Goal: Task Accomplishment & Management: Manage account settings

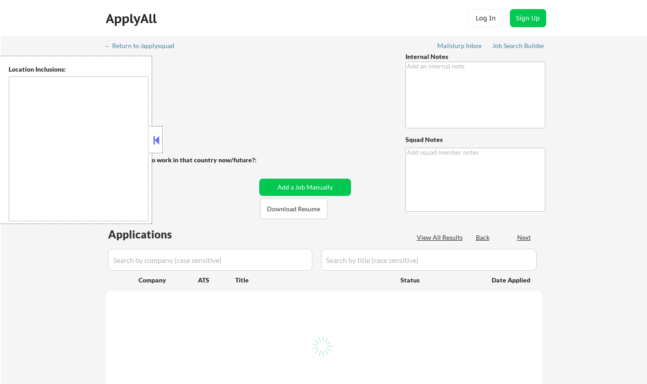
type textarea "Ask if open to expand locations - he is open to open to hybrid roles or onsite …"
type textarea "Chielo"
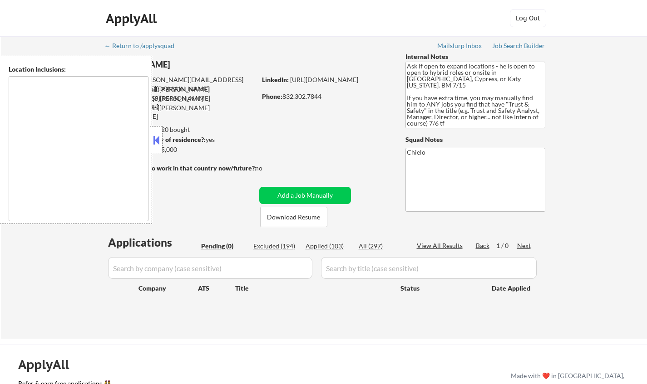
type textarea "Cypress, TX Jersey Village, TX Tomball, TX Katy, TX Spring, TX The Woodlands, T…"
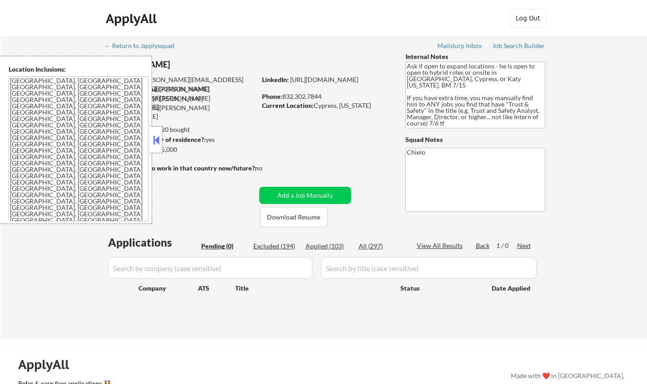
click at [154, 144] on button at bounding box center [156, 140] width 10 height 14
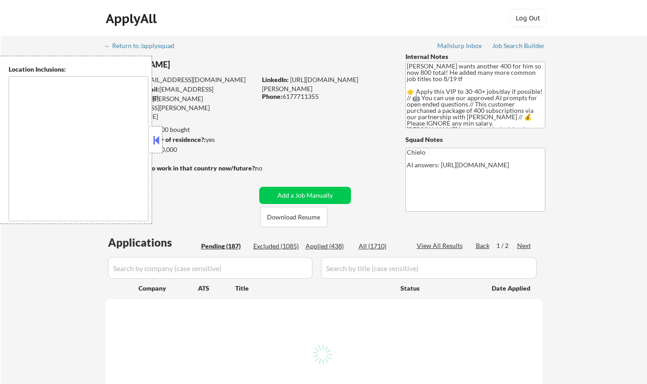
select select ""pending""
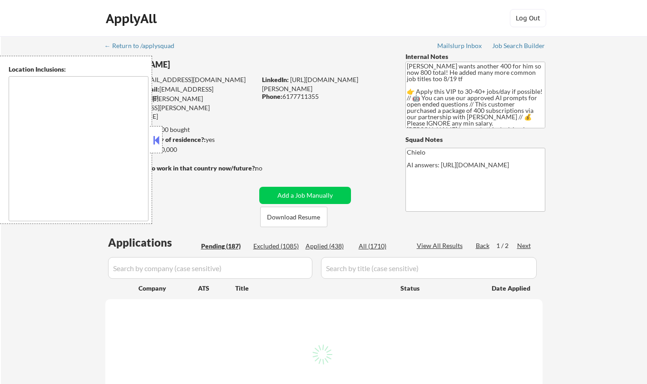
select select ""pending""
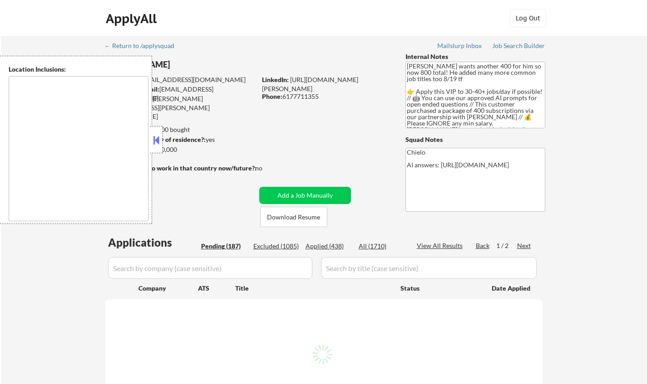
select select ""pending""
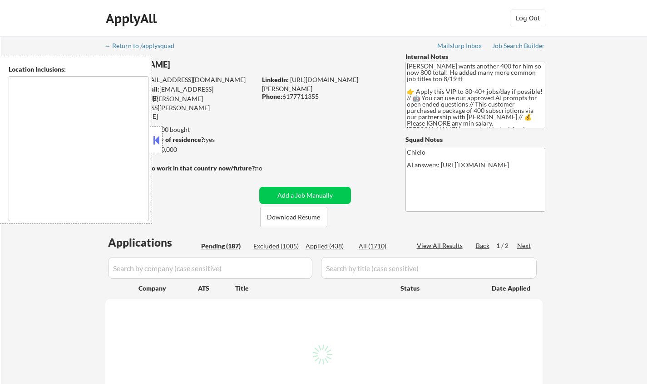
select select ""pending""
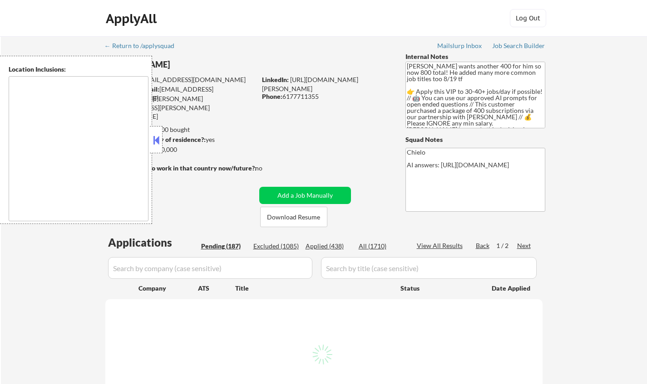
select select ""pending""
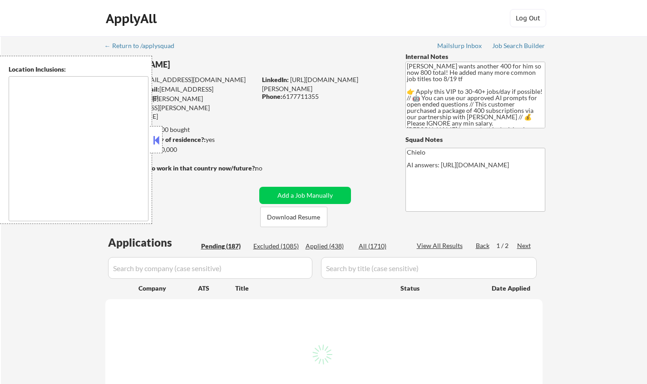
select select ""pending""
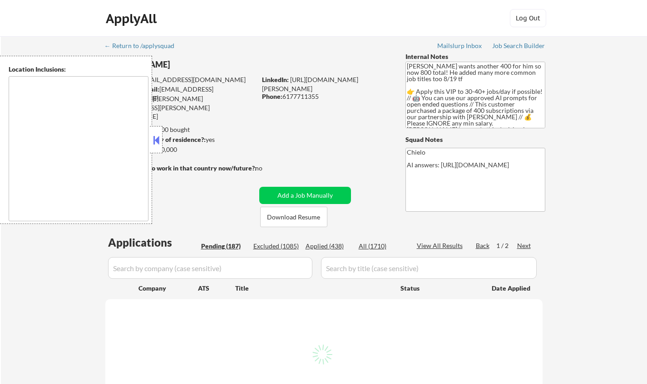
select select ""pending""
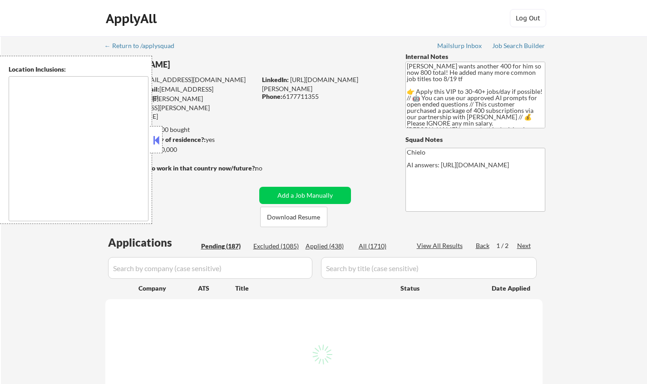
select select ""pending""
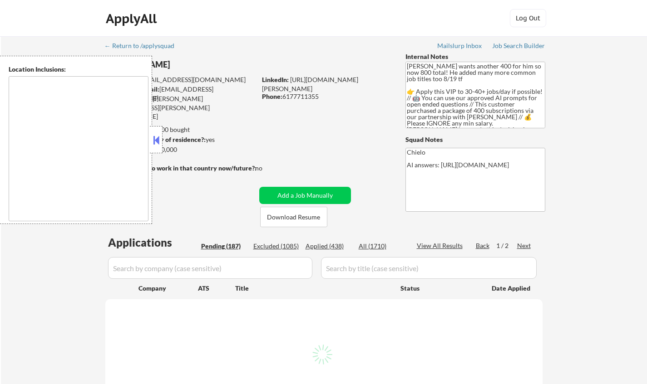
select select ""pending""
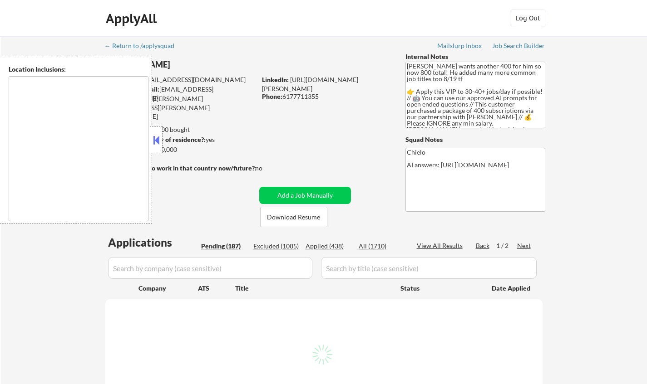
select select ""pending""
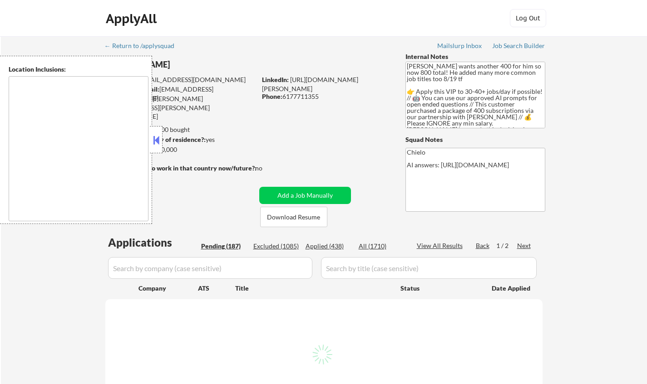
select select ""pending""
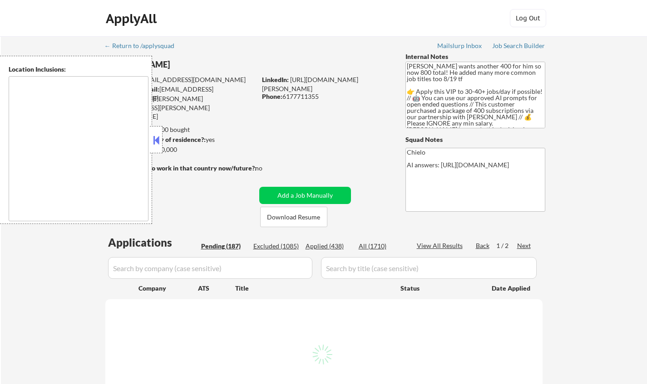
select select ""pending""
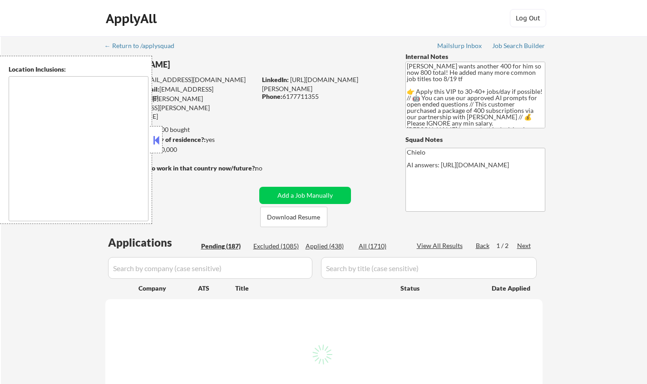
select select ""pending""
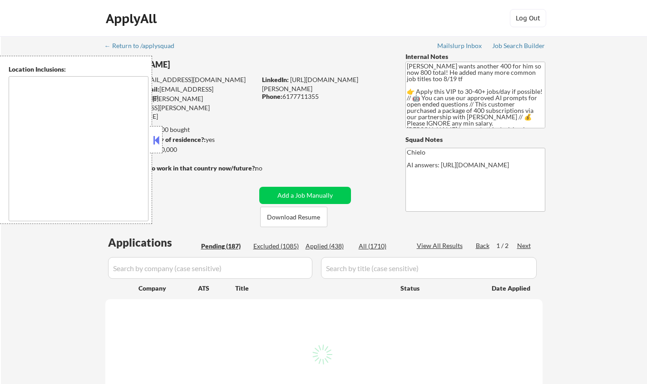
select select ""pending""
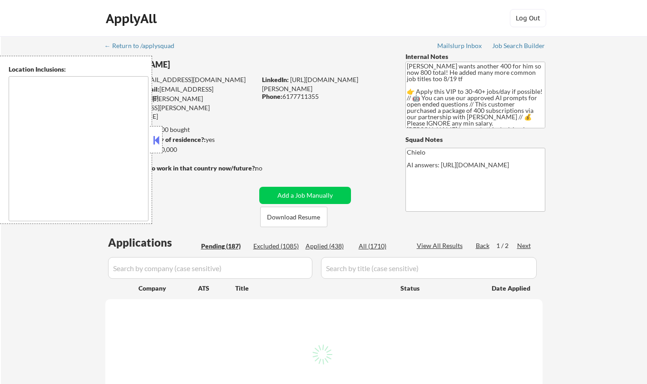
select select ""pending""
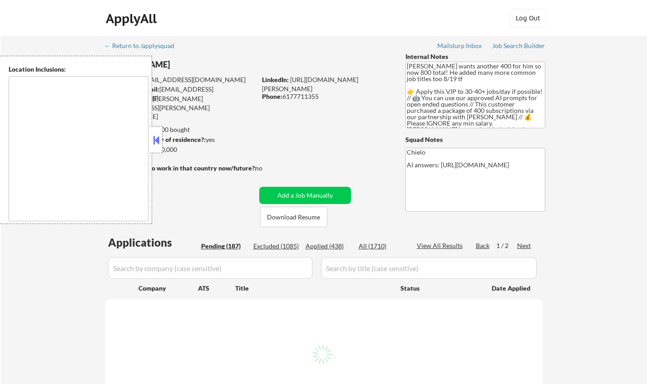
select select ""pending""
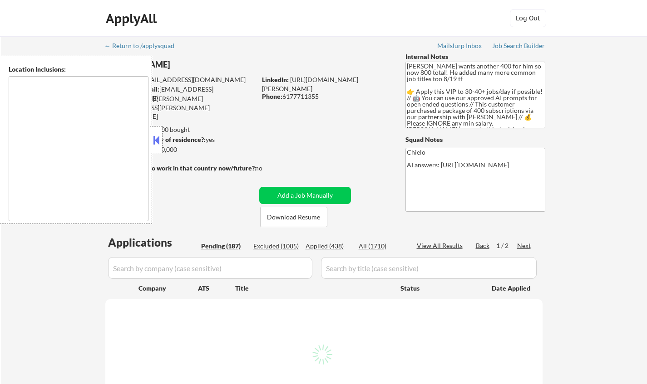
select select ""pending""
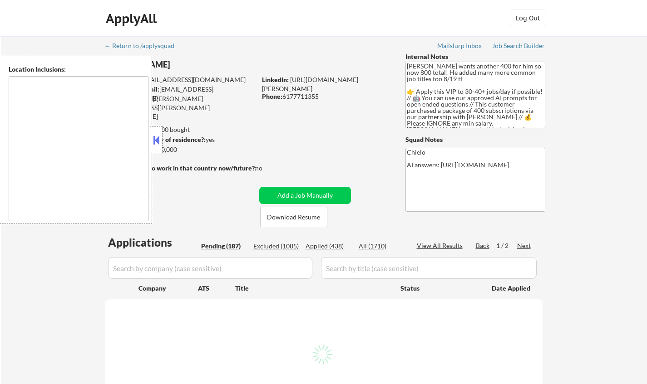
select select ""pending""
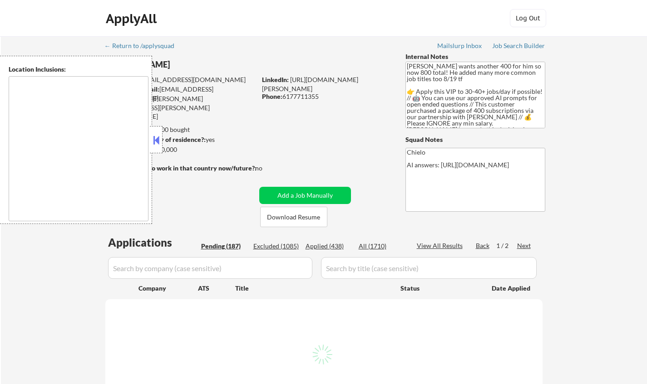
select select ""pending""
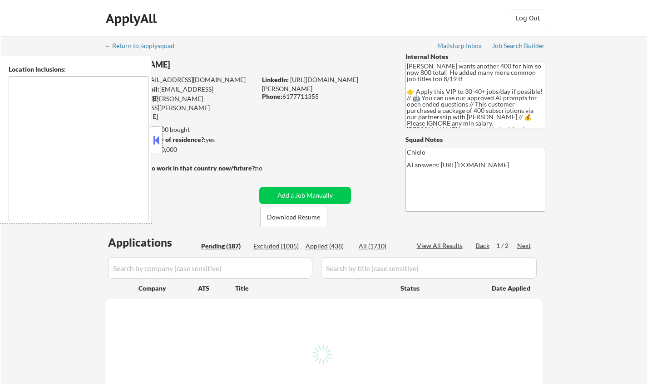
select select ""pending""
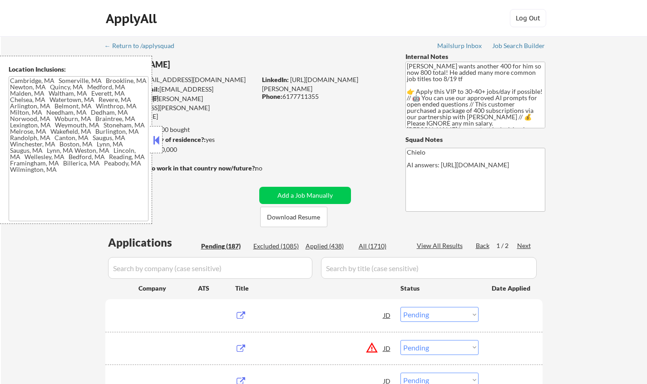
type textarea "Cambridge, MA Somerville, MA Brookline, MA Newton, MA Quincy, MA Medford, MA Ma…"
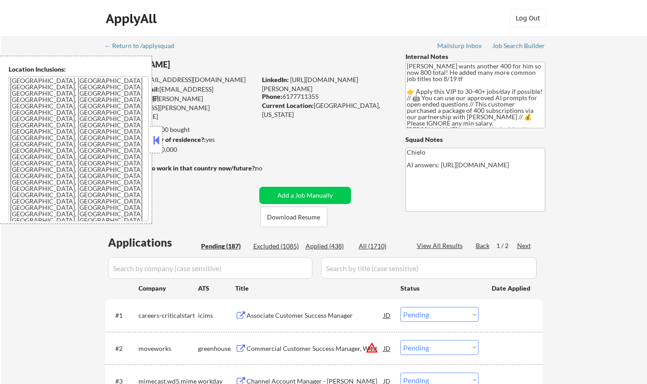
click at [156, 146] on button at bounding box center [156, 140] width 10 height 14
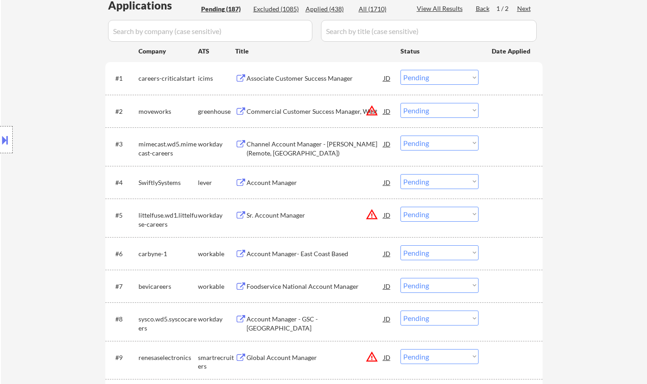
scroll to position [181, 0]
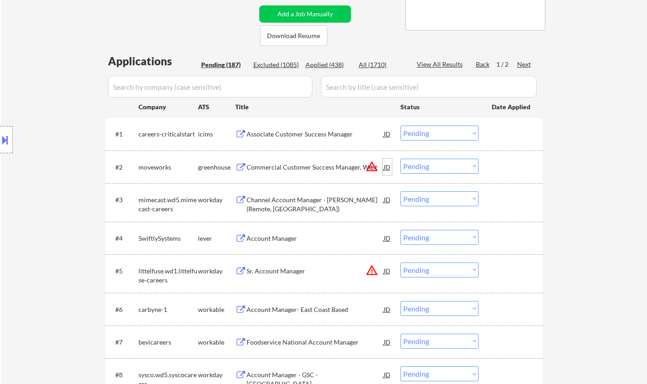
click at [388, 166] on div "JD" at bounding box center [386, 167] width 9 height 16
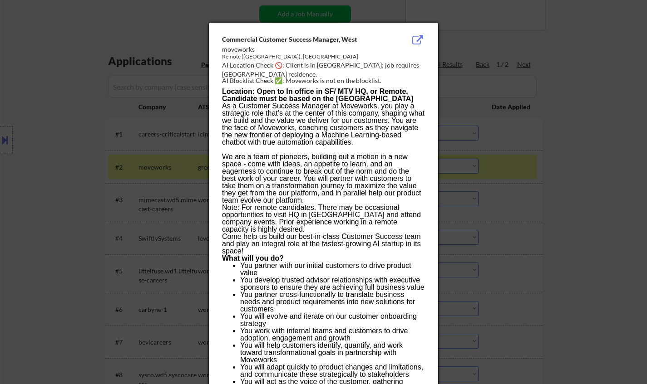
click at [541, 229] on div at bounding box center [323, 192] width 647 height 384
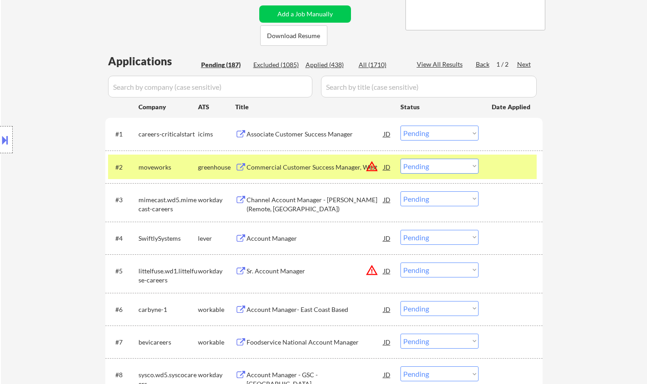
click at [428, 164] on select "Choose an option... Pending Applied Excluded (Questions) Excluded (Expired) Exc…" at bounding box center [439, 166] width 78 height 15
click at [400, 159] on select "Choose an option... Pending Applied Excluded (Questions) Excluded (Expired) Exc…" at bounding box center [439, 166] width 78 height 15
click at [333, 200] on div "Channel Account Manager - SHI (Remote, US)" at bounding box center [314, 205] width 137 height 18
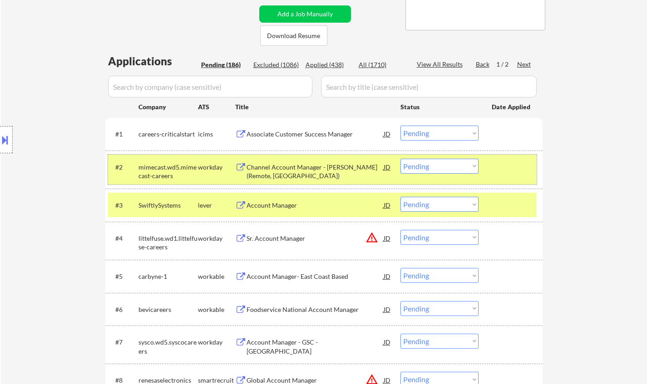
click at [450, 157] on div "#2 mimecast.wd5.mimecast-careers workday Channel Account Manager - SHI (Remote,…" at bounding box center [322, 170] width 428 height 30
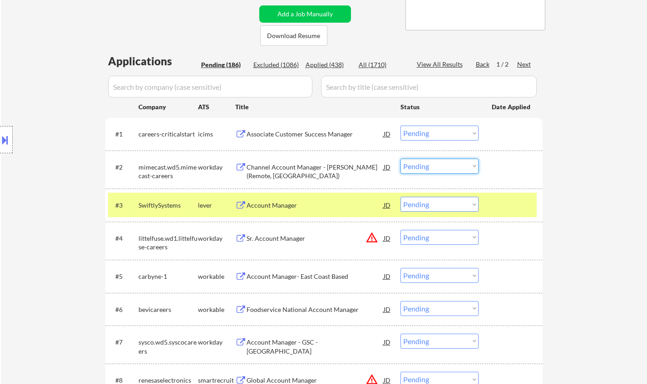
click at [447, 169] on select "Choose an option... Pending Applied Excluded (Questions) Excluded (Expired) Exc…" at bounding box center [439, 166] width 78 height 15
click at [400, 159] on select "Choose an option... Pending Applied Excluded (Questions) Excluded (Expired) Exc…" at bounding box center [439, 166] width 78 height 15
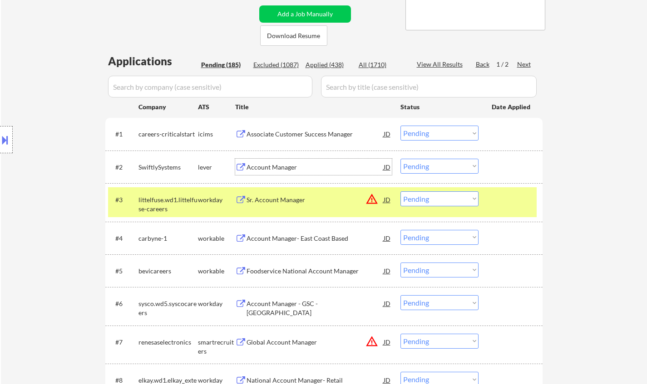
click at [279, 163] on div "Account Manager" at bounding box center [314, 167] width 137 height 9
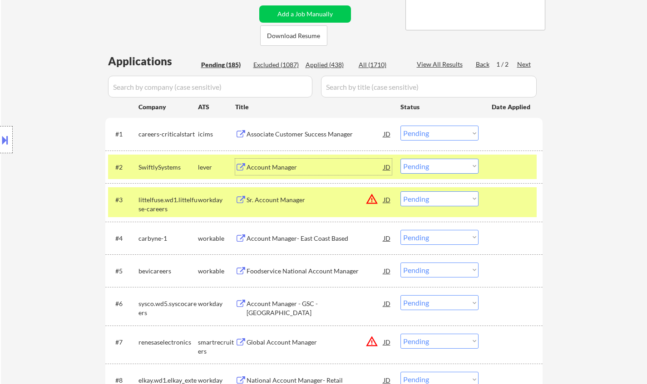
click at [441, 166] on select "Choose an option... Pending Applied Excluded (Questions) Excluded (Expired) Exc…" at bounding box center [439, 166] width 78 height 15
click at [400, 159] on select "Choose an option... Pending Applied Excluded (Questions) Excluded (Expired) Exc…" at bounding box center [439, 166] width 78 height 15
select select ""pending""
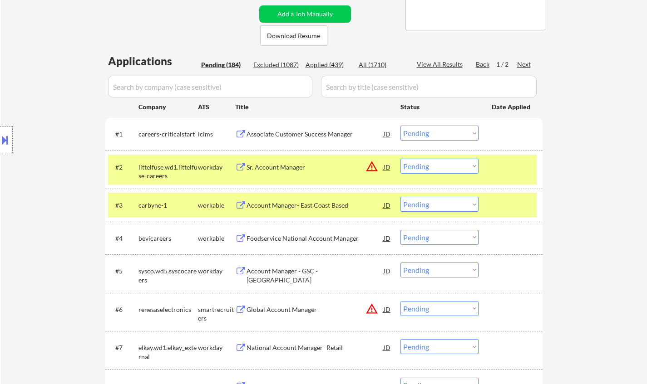
click at [310, 206] on div "Account Manager- East Coast Based" at bounding box center [314, 205] width 137 height 9
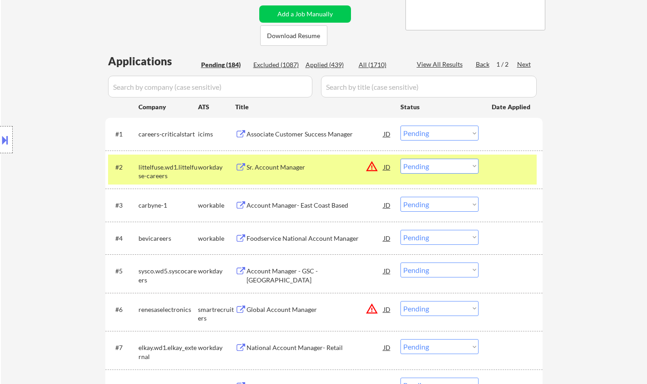
select select ""PLACEHOLDER_1427118222253""
select select ""pending""
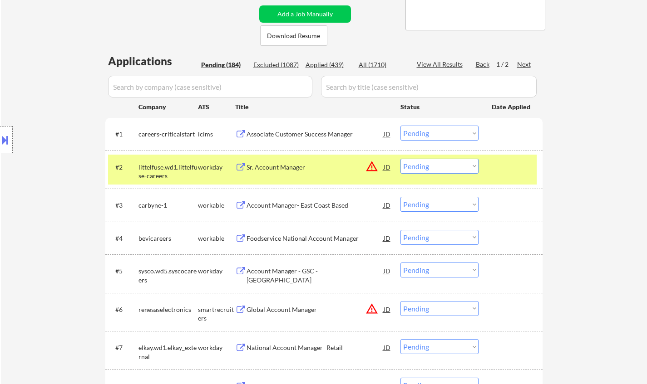
select select ""pending""
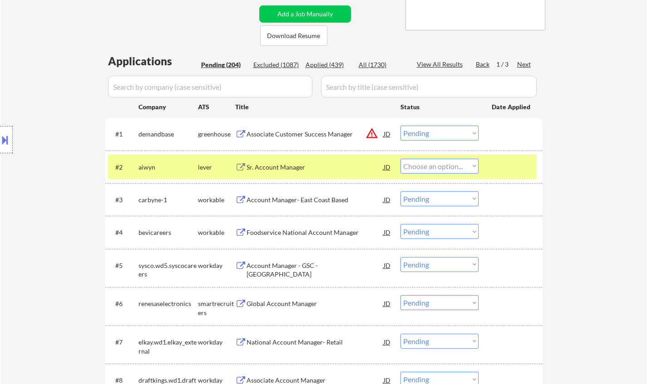
select select ""pending""
select select ""PLACEHOLDER_1427118222253""
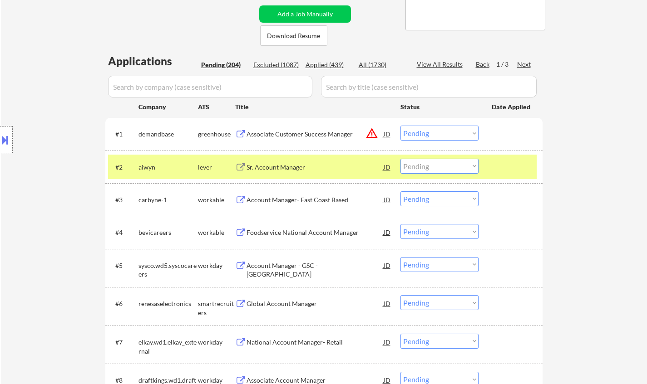
select select ""PLACEHOLDER_1427118222253""
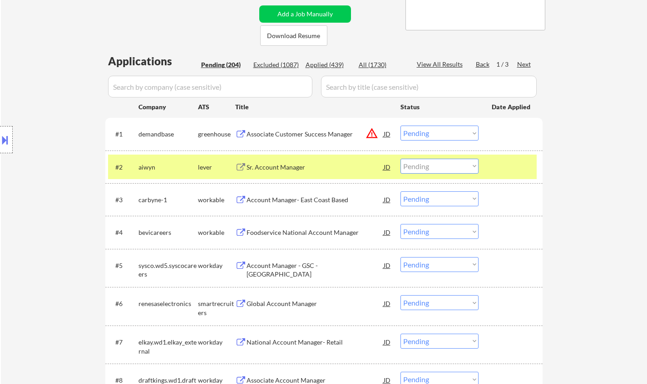
select select ""PLACEHOLDER_1427118222253""
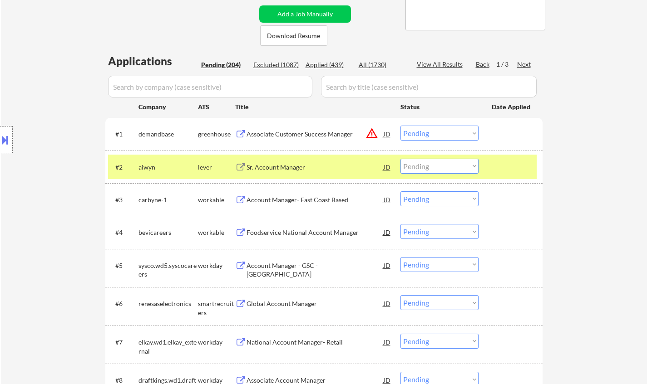
select select ""PLACEHOLDER_1427118222253""
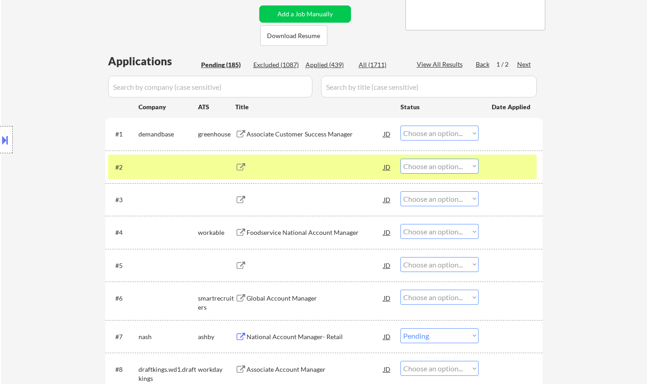
select select ""pending""
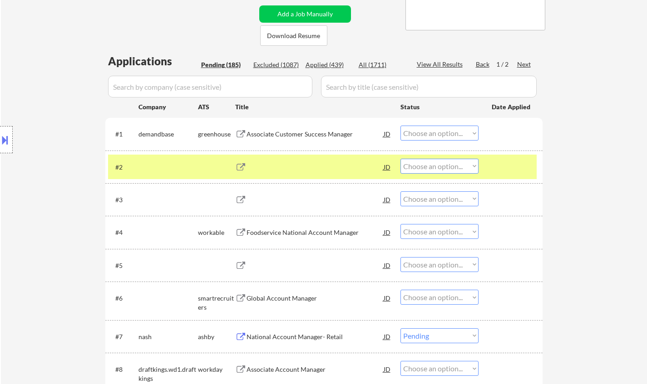
select select ""pending""
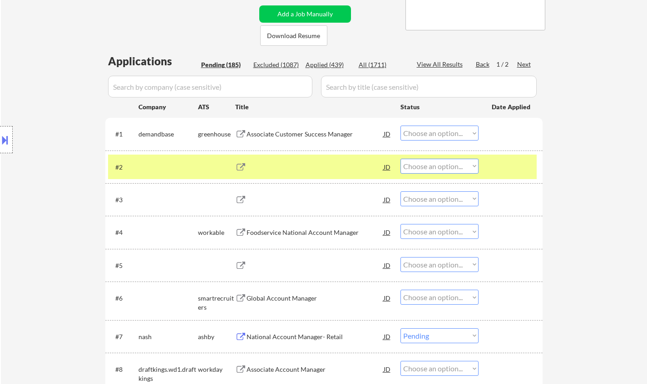
select select ""pending""
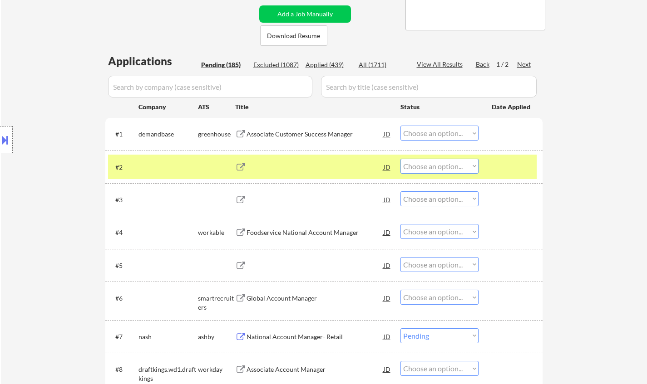
select select ""pending""
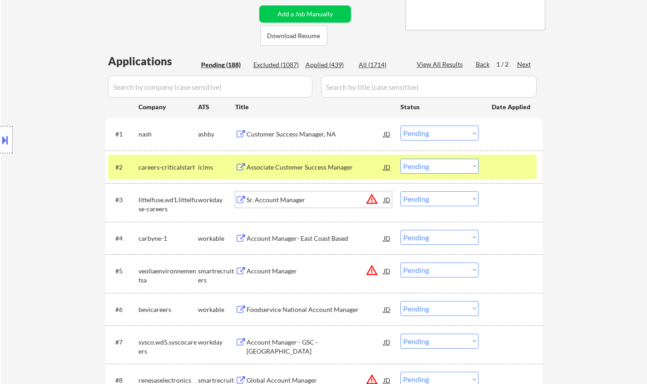
drag, startPoint x: 434, startPoint y: 237, endPoint x: 438, endPoint y: 243, distance: 7.4
click at [434, 237] on select "Choose an option... Pending Applied Excluded (Questions) Excluded (Expired) Exc…" at bounding box center [439, 237] width 78 height 15
click at [400, 230] on select "Choose an option... Pending Applied Excluded (Questions) Excluded (Expired) Exc…" at bounding box center [439, 237] width 78 height 15
select select ""pending""
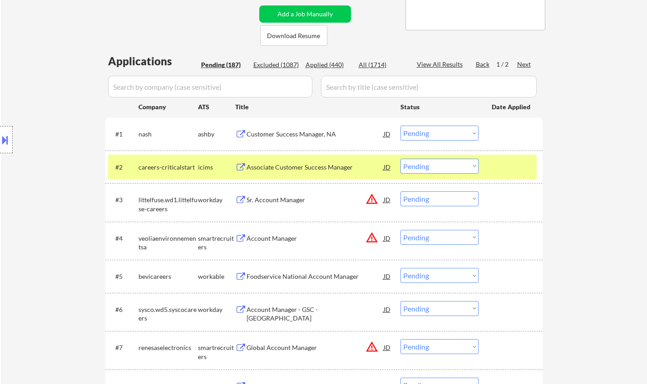
click at [285, 137] on div "Customer Success Manager, NA" at bounding box center [314, 134] width 137 height 9
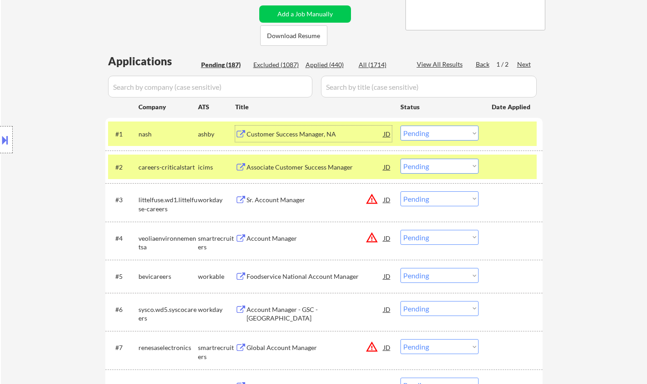
drag, startPoint x: 449, startPoint y: 131, endPoint x: 448, endPoint y: 138, distance: 7.3
click at [449, 131] on select "Choose an option... Pending Applied Excluded (Questions) Excluded (Expired) Exc…" at bounding box center [439, 133] width 78 height 15
click at [400, 126] on select "Choose an option... Pending Applied Excluded (Questions) Excluded (Expired) Exc…" at bounding box center [439, 133] width 78 height 15
select select ""pending""
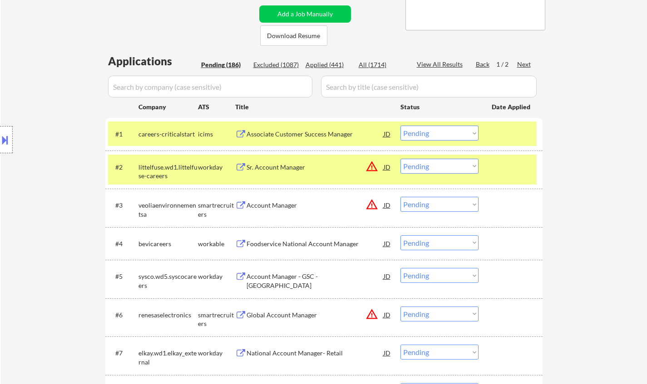
scroll to position [272, 0]
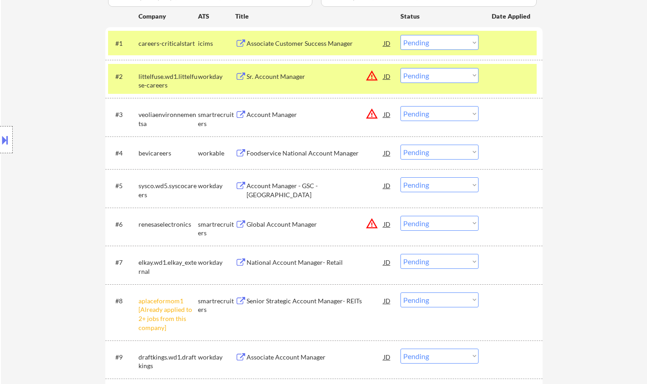
click at [299, 186] on div "Account Manager - GSC - US" at bounding box center [314, 190] width 137 height 18
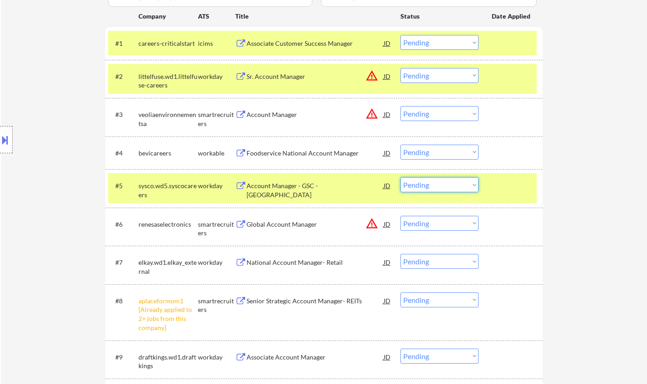
click at [456, 190] on select "Choose an option... Pending Applied Excluded (Questions) Excluded (Expired) Exc…" at bounding box center [439, 184] width 78 height 15
click at [400, 177] on select "Choose an option... Pending Applied Excluded (Questions) Excluded (Expired) Exc…" at bounding box center [439, 184] width 78 height 15
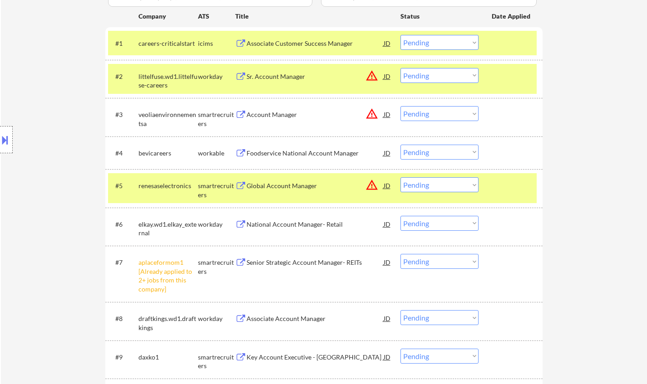
click at [449, 183] on select "Choose an option... Pending Applied Excluded (Questions) Excluded (Expired) Exc…" at bounding box center [439, 184] width 78 height 15
click at [400, 177] on select "Choose an option... Pending Applied Excluded (Questions) Excluded (Expired) Exc…" at bounding box center [439, 184] width 78 height 15
select select ""pending""
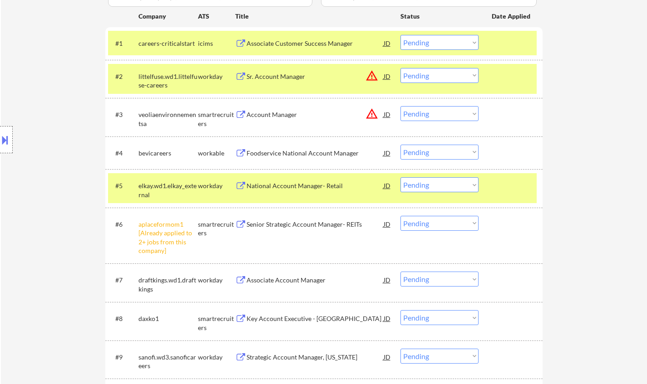
click at [432, 222] on select "Choose an option... Pending Applied Excluded (Questions) Excluded (Expired) Exc…" at bounding box center [439, 223] width 78 height 15
click at [400, 216] on select "Choose an option... Pending Applied Excluded (Questions) Excluded (Expired) Exc…" at bounding box center [439, 223] width 78 height 15
select select ""pending""
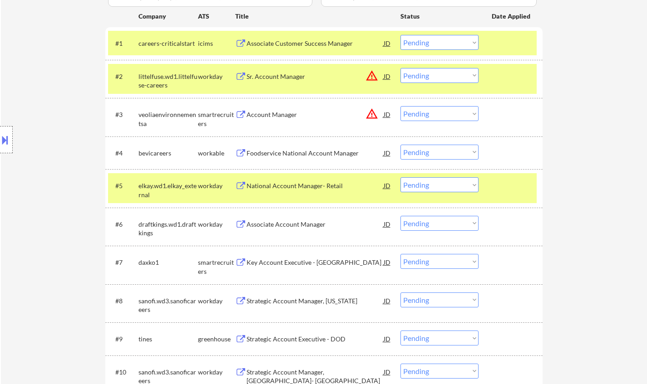
click at [295, 186] on div "National Account Manager- Retail" at bounding box center [314, 185] width 137 height 9
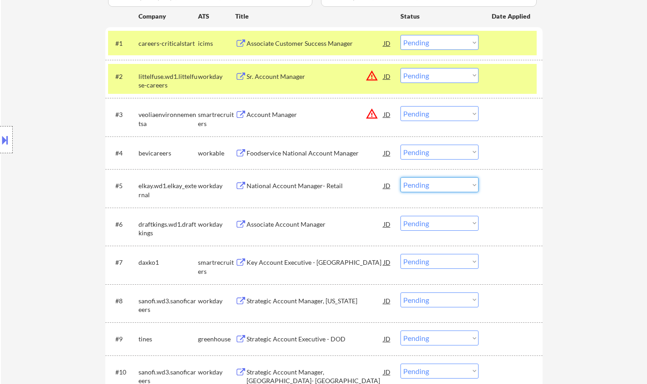
click at [433, 184] on select "Choose an option... Pending Applied Excluded (Questions) Excluded (Expired) Exc…" at bounding box center [439, 184] width 78 height 15
click at [400, 177] on select "Choose an option... Pending Applied Excluded (Questions) Excluded (Expired) Exc…" at bounding box center [439, 184] width 78 height 15
select select ""pending""
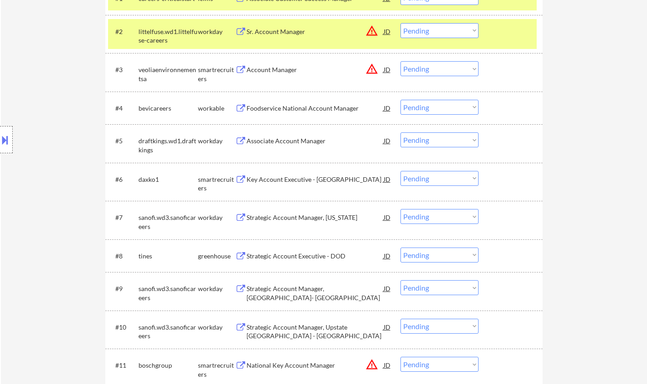
scroll to position [318, 0]
click at [302, 258] on div "Strategic Account Executive - DOD" at bounding box center [314, 255] width 137 height 9
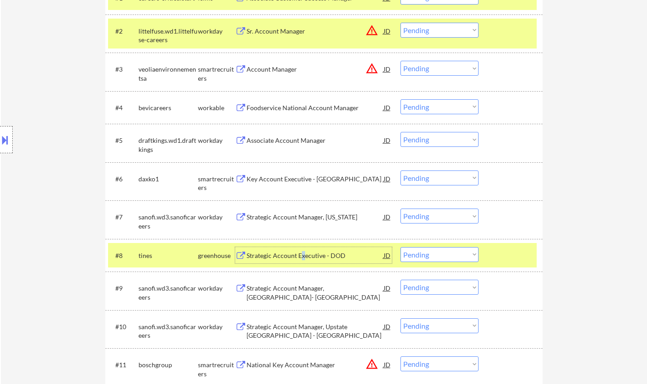
click at [436, 256] on select "Choose an option... Pending Applied Excluded (Questions) Excluded (Expired) Exc…" at bounding box center [439, 254] width 78 height 15
click at [400, 247] on select "Choose an option... Pending Applied Excluded (Questions) Excluded (Expired) Exc…" at bounding box center [439, 254] width 78 height 15
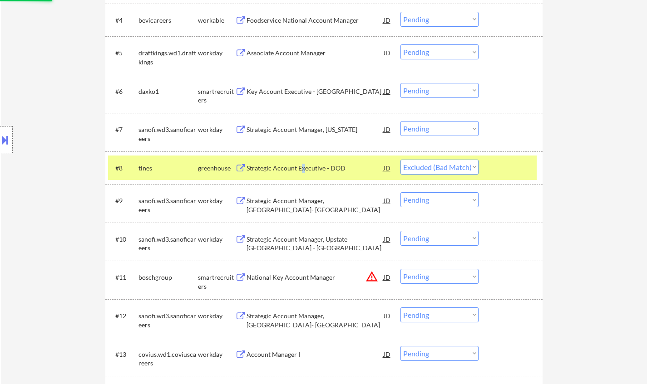
scroll to position [408, 0]
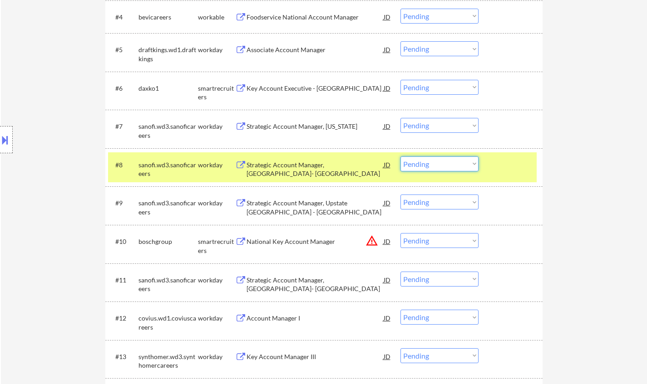
click at [423, 168] on select "Choose an option... Pending Applied Excluded (Questions) Excluded (Expired) Exc…" at bounding box center [439, 164] width 78 height 15
click at [400, 157] on select "Choose an option... Pending Applied Excluded (Questions) Excluded (Expired) Exc…" at bounding box center [439, 164] width 78 height 15
click at [453, 118] on select "Choose an option... Pending Applied Excluded (Questions) Excluded (Expired) Exc…" at bounding box center [439, 125] width 78 height 15
select select ""pending""
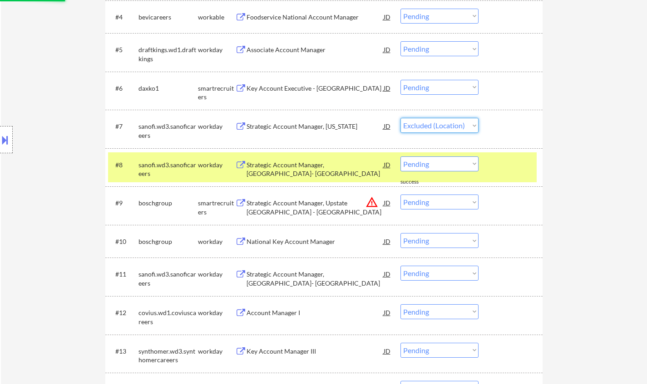
click at [400, 118] on select "Choose an option... Pending Applied Excluded (Questions) Excluded (Expired) Exc…" at bounding box center [439, 125] width 78 height 15
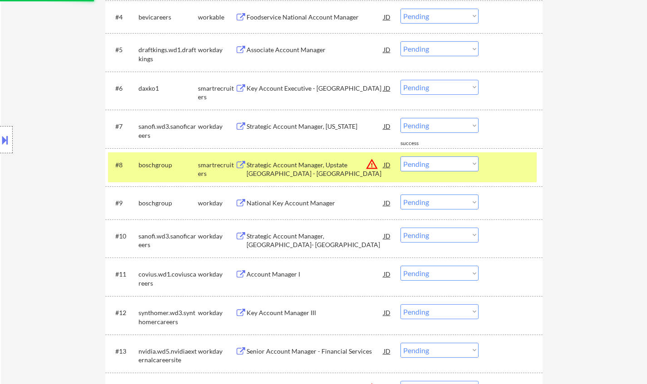
click at [446, 169] on select "Choose an option... Pending Applied Excluded (Questions) Excluded (Expired) Exc…" at bounding box center [439, 164] width 78 height 15
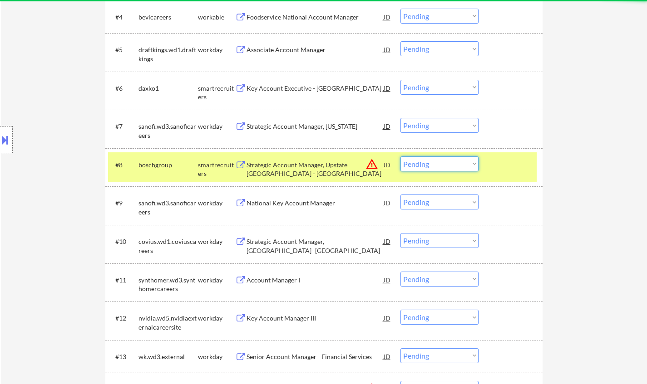
drag, startPoint x: 436, startPoint y: 124, endPoint x: 441, endPoint y: 130, distance: 7.8
click at [436, 124] on select "Choose an option... Pending Applied Excluded (Questions) Excluded (Expired) Exc…" at bounding box center [439, 125] width 78 height 15
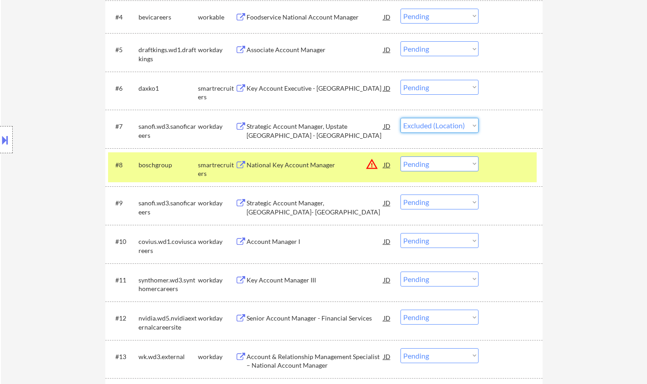
click at [400, 118] on select "Choose an option... Pending Applied Excluded (Questions) Excluded (Expired) Exc…" at bounding box center [439, 125] width 78 height 15
select select ""pending""
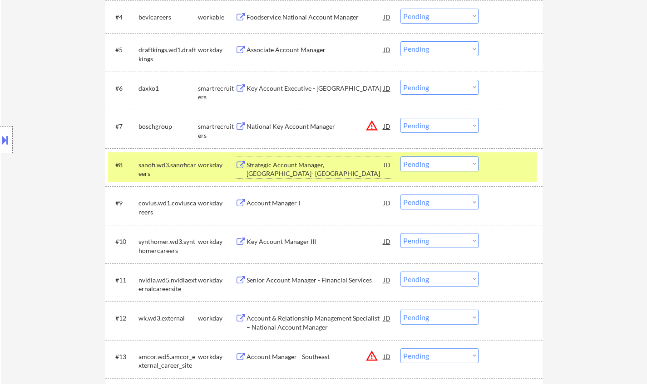
click at [280, 164] on div "Strategic Account Manager, Los Angeles- San Diego" at bounding box center [314, 170] width 137 height 18
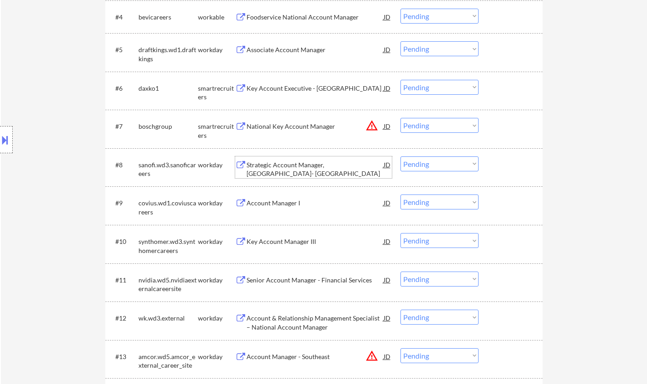
click at [439, 167] on select "Choose an option... Pending Applied Excluded (Questions) Excluded (Expired) Exc…" at bounding box center [439, 164] width 78 height 15
click at [400, 157] on select "Choose an option... Pending Applied Excluded (Questions) Excluded (Expired) Exc…" at bounding box center [439, 164] width 78 height 15
select select ""pending""
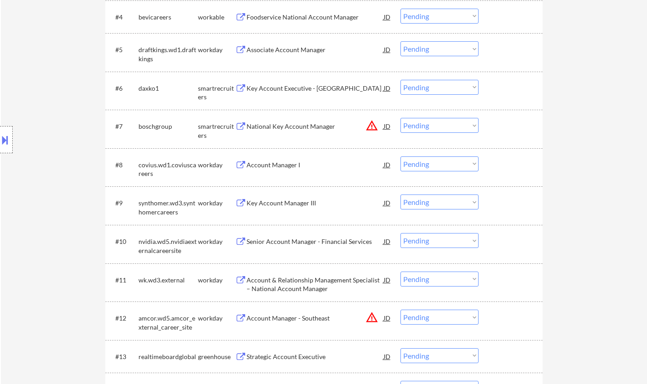
click at [298, 241] on div "Senior Account Manager - Financial Services" at bounding box center [314, 241] width 137 height 9
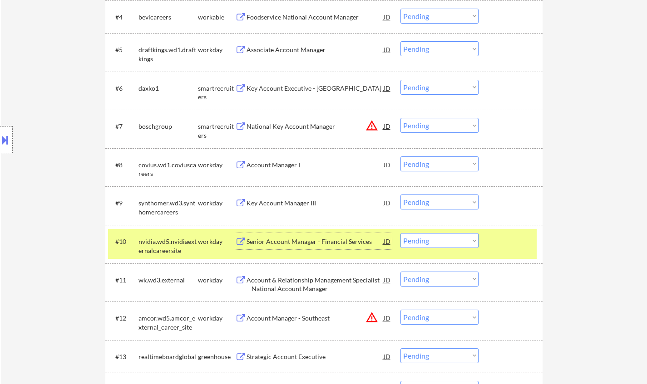
click at [450, 244] on select "Choose an option... Pending Applied Excluded (Questions) Excluded (Expired) Exc…" at bounding box center [439, 240] width 78 height 15
click at [400, 233] on select "Choose an option... Pending Applied Excluded (Questions) Excluded (Expired) Exc…" at bounding box center [439, 240] width 78 height 15
select select ""pending""
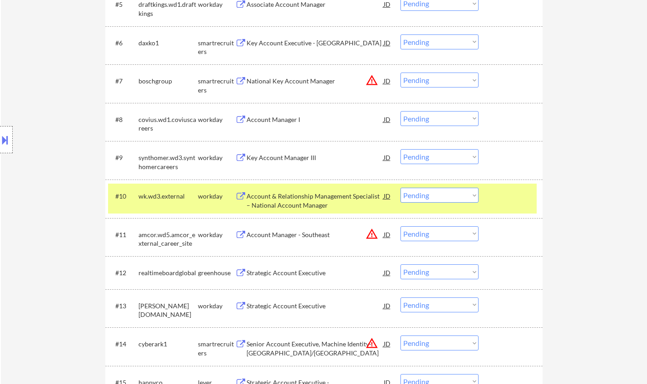
scroll to position [499, 0]
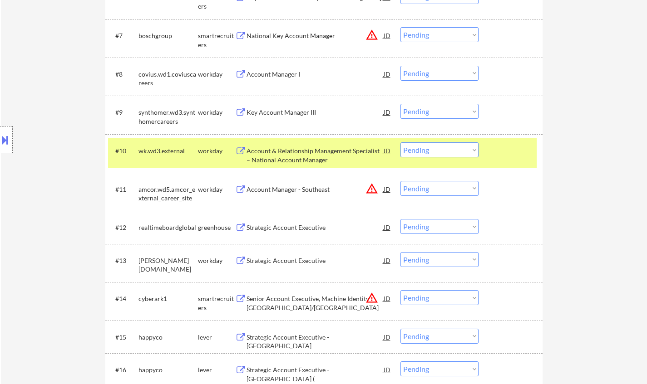
click at [287, 230] on div "Strategic Account Executive" at bounding box center [314, 227] width 137 height 9
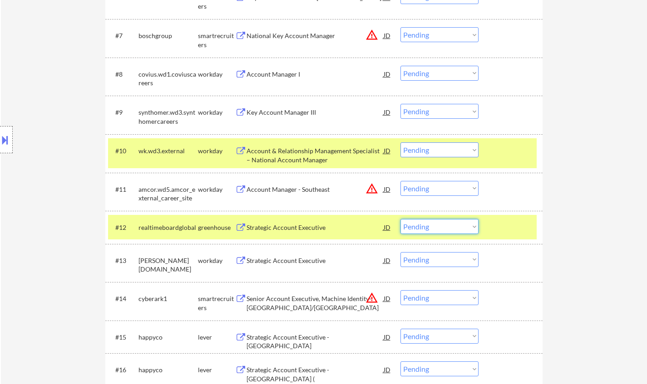
drag, startPoint x: 450, startPoint y: 224, endPoint x: 453, endPoint y: 230, distance: 7.1
click at [450, 224] on select "Choose an option... Pending Applied Excluded (Questions) Excluded (Expired) Exc…" at bounding box center [439, 226] width 78 height 15
click at [400, 219] on select "Choose an option... Pending Applied Excluded (Questions) Excluded (Expired) Exc…" at bounding box center [439, 226] width 78 height 15
select select ""pending""
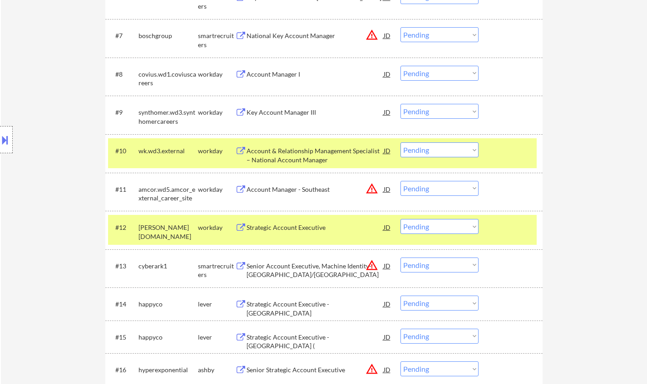
click at [388, 187] on div "JD" at bounding box center [386, 189] width 9 height 16
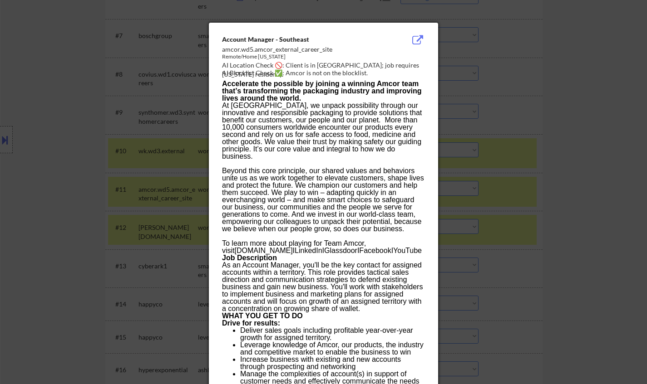
click at [536, 118] on div at bounding box center [323, 192] width 647 height 384
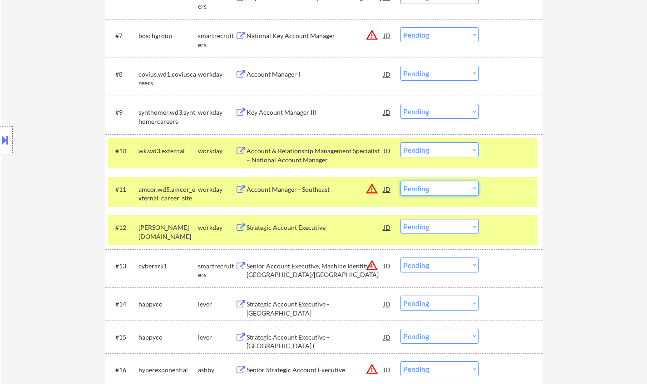
drag, startPoint x: 428, startPoint y: 190, endPoint x: 432, endPoint y: 195, distance: 6.4
click at [429, 191] on select "Choose an option... Pending Applied Excluded (Questions) Excluded (Expired) Exc…" at bounding box center [439, 188] width 78 height 15
click at [400, 181] on select "Choose an option... Pending Applied Excluded (Questions) Excluded (Expired) Exc…" at bounding box center [439, 188] width 78 height 15
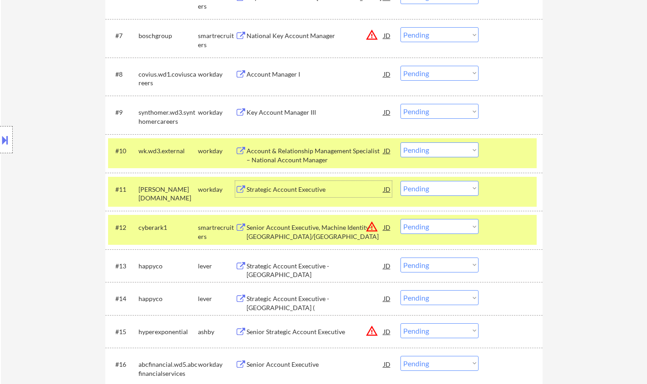
click at [283, 185] on div "Strategic Account Executive" at bounding box center [314, 189] width 137 height 9
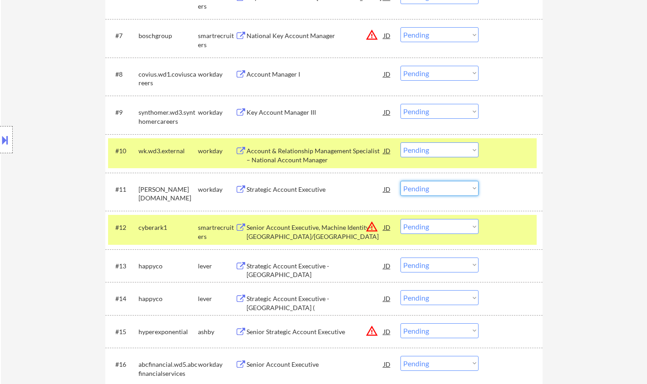
drag, startPoint x: 443, startPoint y: 190, endPoint x: 449, endPoint y: 191, distance: 6.2
click at [443, 190] on select "Choose an option... Pending Applied Excluded (Questions) Excluded (Expired) Exc…" at bounding box center [439, 188] width 78 height 15
click at [400, 181] on select "Choose an option... Pending Applied Excluded (Questions) Excluded (Expired) Exc…" at bounding box center [439, 188] width 78 height 15
select select ""pending""
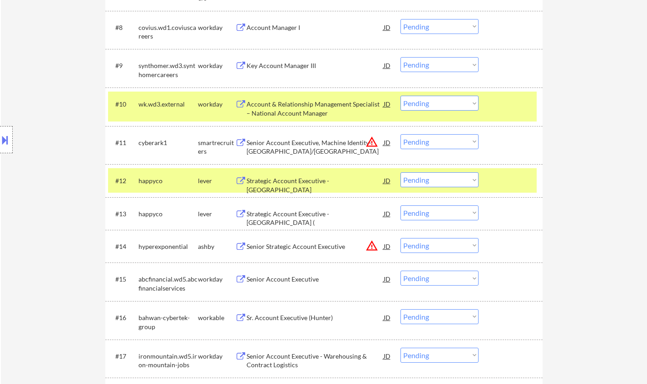
scroll to position [590, 0]
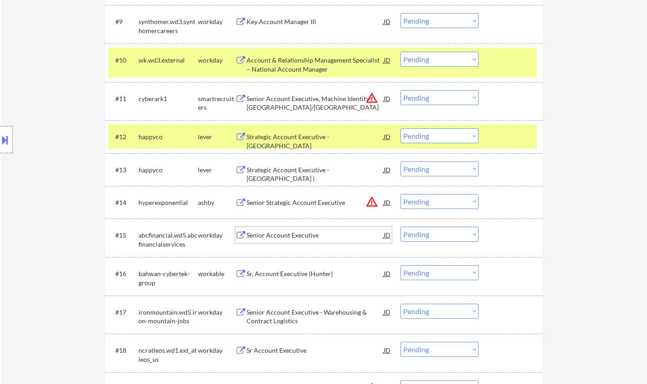
click at [278, 235] on div "Senior Account Executive" at bounding box center [314, 235] width 137 height 9
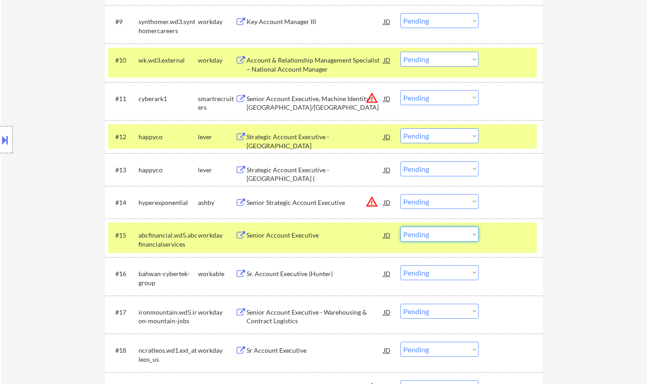
drag, startPoint x: 424, startPoint y: 234, endPoint x: 443, endPoint y: 241, distance: 20.1
click at [425, 234] on select "Choose an option... Pending Applied Excluded (Questions) Excluded (Expired) Exc…" at bounding box center [439, 234] width 78 height 15
click at [400, 227] on select "Choose an option... Pending Applied Excluded (Questions) Excluded (Expired) Exc…" at bounding box center [439, 234] width 78 height 15
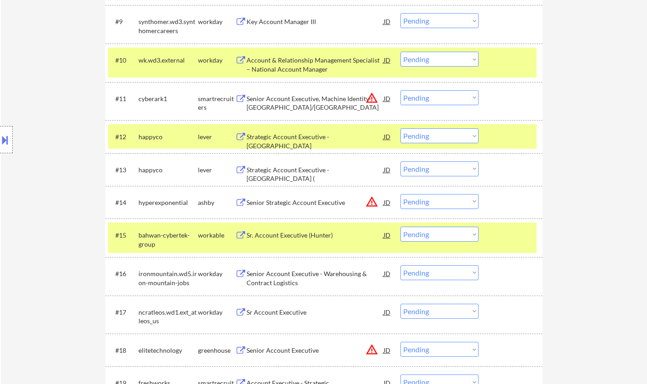
click at [287, 234] on div "Sr. Account Executive (Hunter)" at bounding box center [314, 235] width 137 height 9
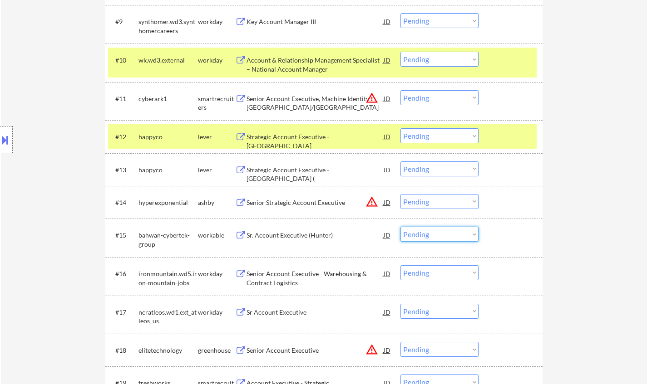
drag, startPoint x: 433, startPoint y: 233, endPoint x: 457, endPoint y: 240, distance: 25.1
click at [435, 233] on select "Choose an option... Pending Applied Excluded (Questions) Excluded (Expired) Exc…" at bounding box center [439, 234] width 78 height 15
click at [400, 227] on select "Choose an option... Pending Applied Excluded (Questions) Excluded (Expired) Exc…" at bounding box center [439, 234] width 78 height 15
click at [388, 205] on div "JD" at bounding box center [386, 202] width 9 height 16
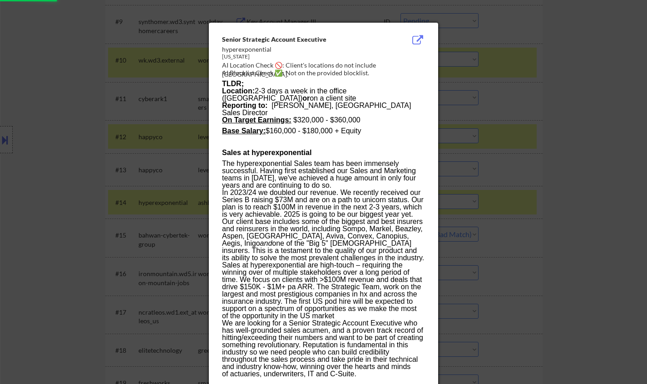
select select ""pending""
click at [570, 209] on div at bounding box center [323, 192] width 647 height 384
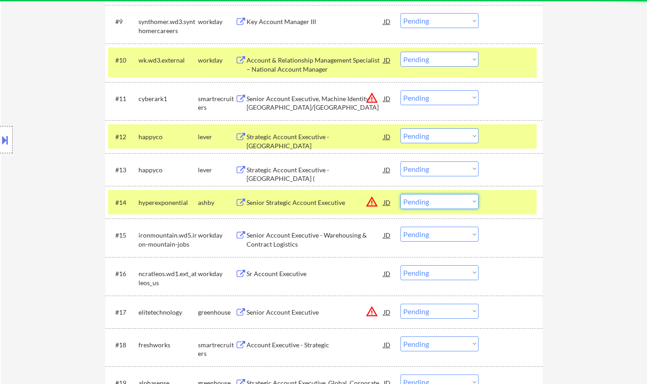
drag, startPoint x: 455, startPoint y: 201, endPoint x: 495, endPoint y: 256, distance: 68.3
click at [455, 201] on select "Choose an option... Pending Applied Excluded (Questions) Excluded (Expired) Exc…" at bounding box center [439, 201] width 78 height 15
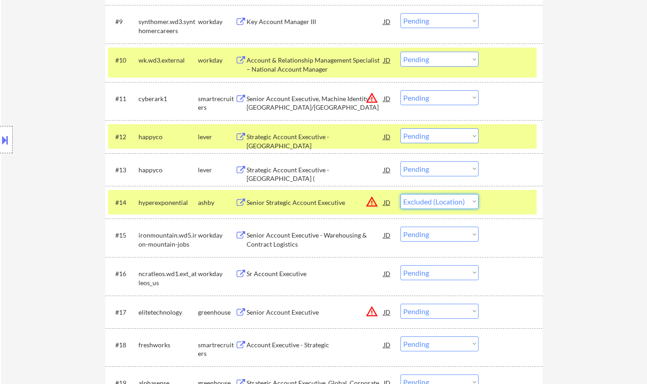
click at [400, 194] on select "Choose an option... Pending Applied Excluded (Questions) Excluded (Expired) Exc…" at bounding box center [439, 201] width 78 height 15
select select ""pending""
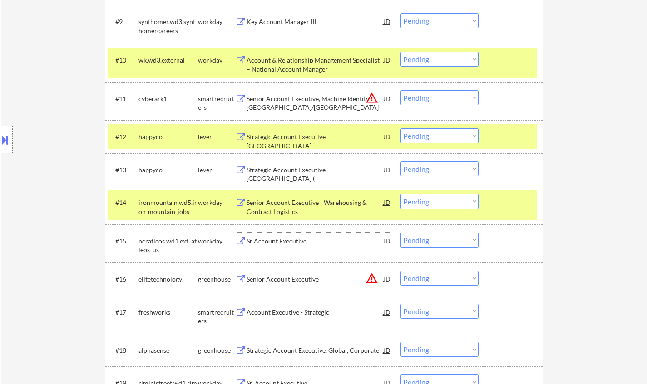
click at [294, 237] on div "Sr Account Executive" at bounding box center [314, 241] width 137 height 9
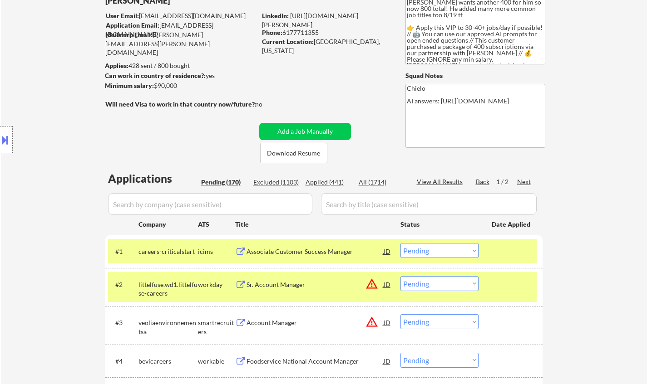
scroll to position [0, 0]
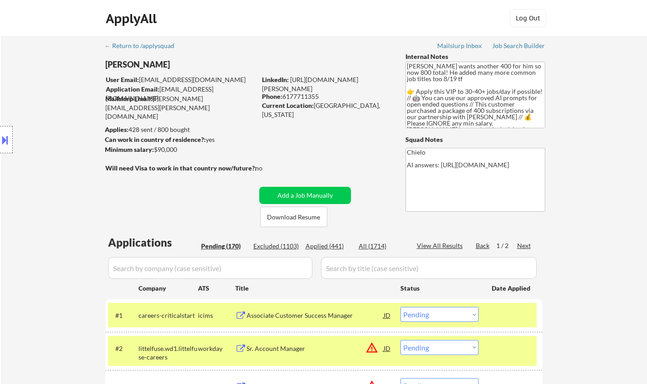
click at [328, 250] on div "Applied (441)" at bounding box center [327, 246] width 45 height 9
select select ""applied""
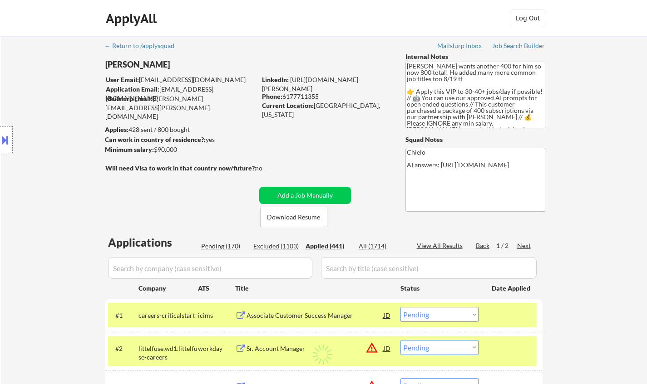
select select ""applied""
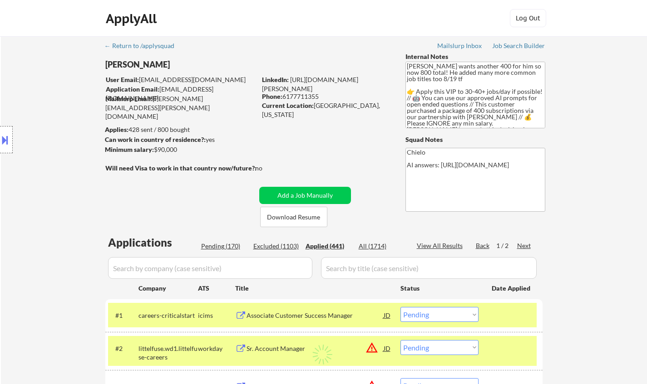
select select ""applied""
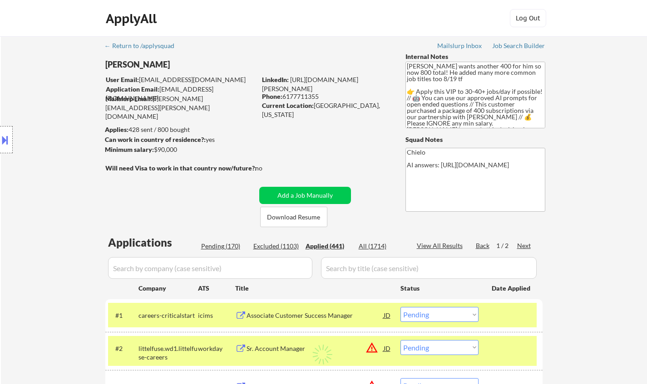
select select ""applied""
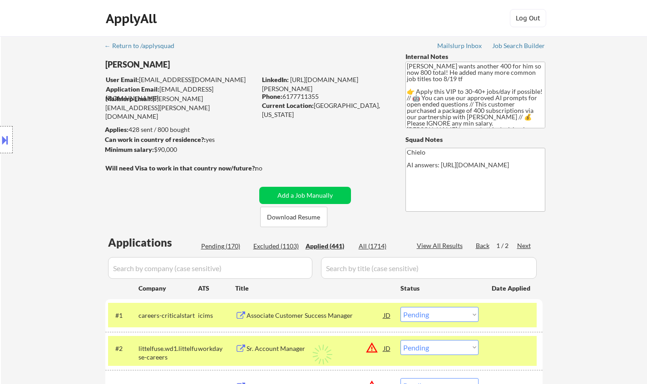
select select ""applied""
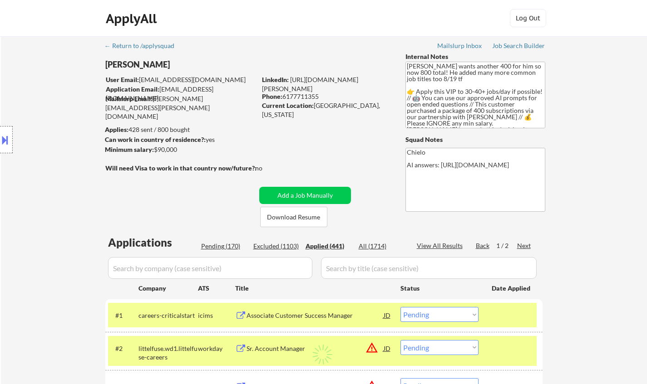
select select ""applied""
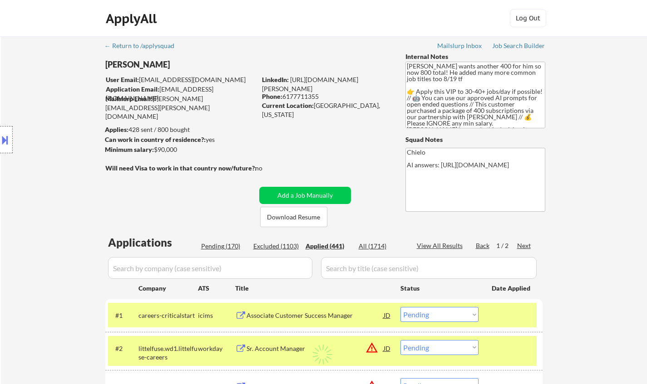
select select ""applied""
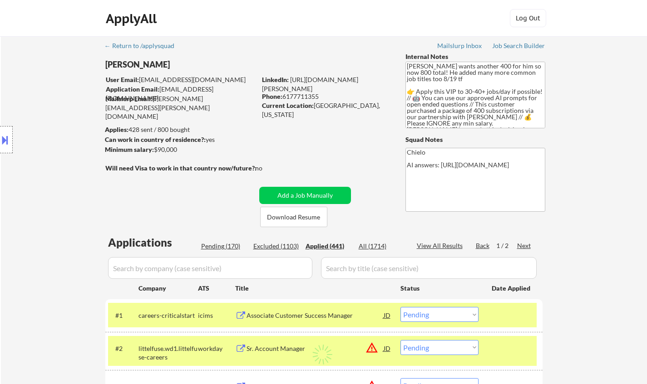
select select ""applied""
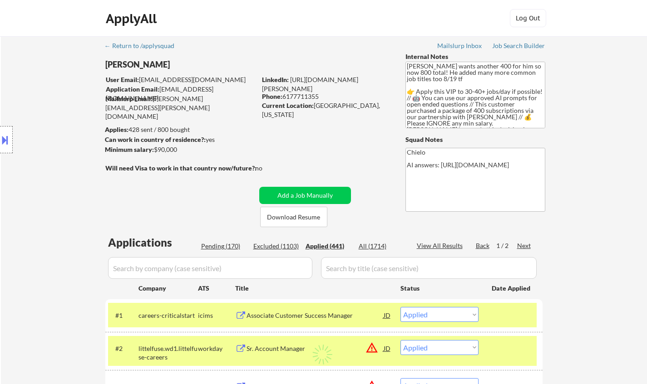
select select ""applied""
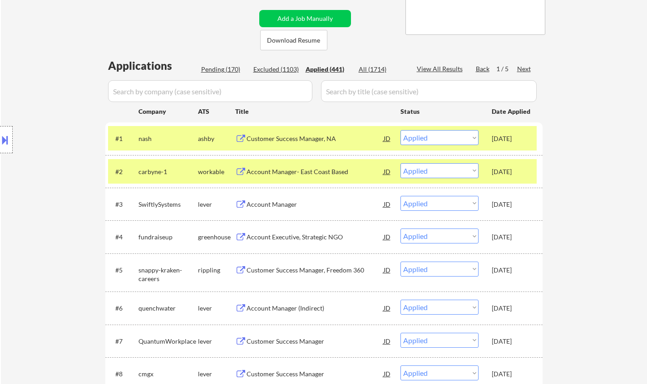
scroll to position [136, 0]
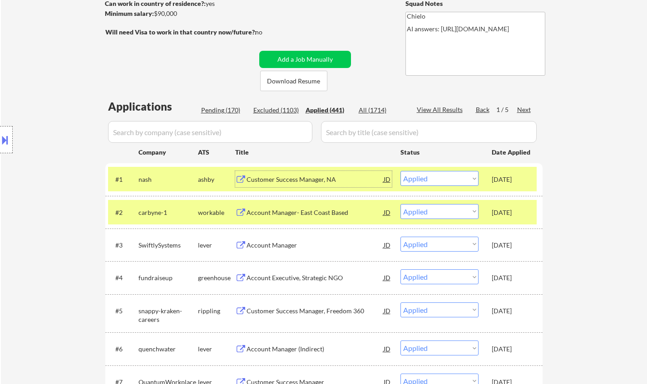
click at [294, 181] on div "Customer Success Manager, NA" at bounding box center [314, 179] width 137 height 9
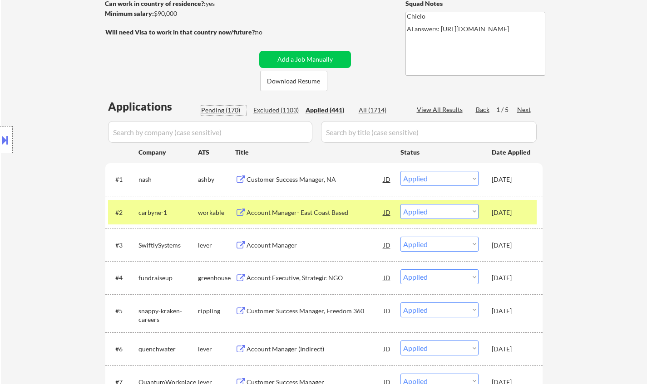
click at [216, 108] on div "Pending (170)" at bounding box center [223, 110] width 45 height 9
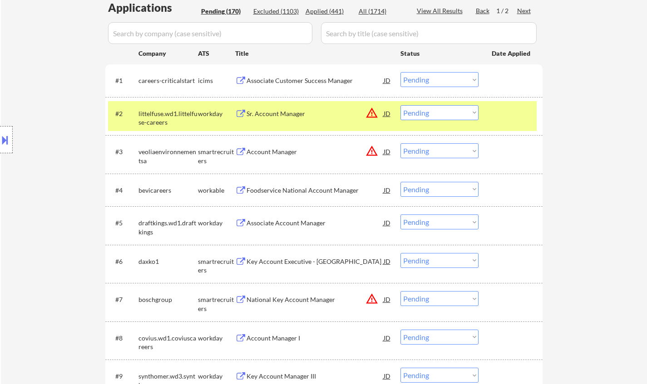
scroll to position [99, 0]
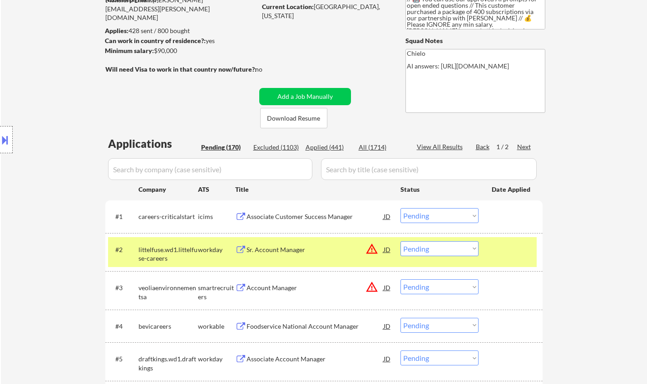
click at [286, 150] on div "Excluded (1103)" at bounding box center [275, 147] width 45 height 9
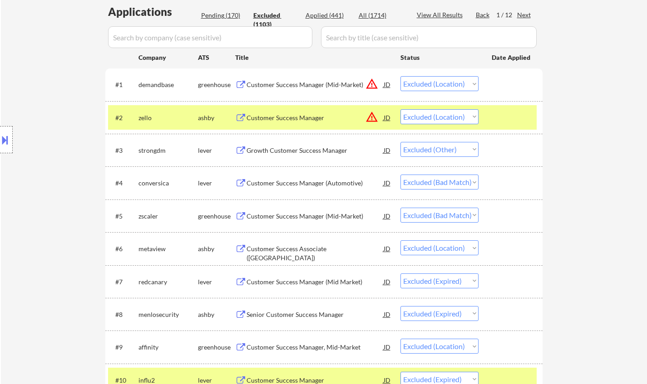
scroll to position [0, 0]
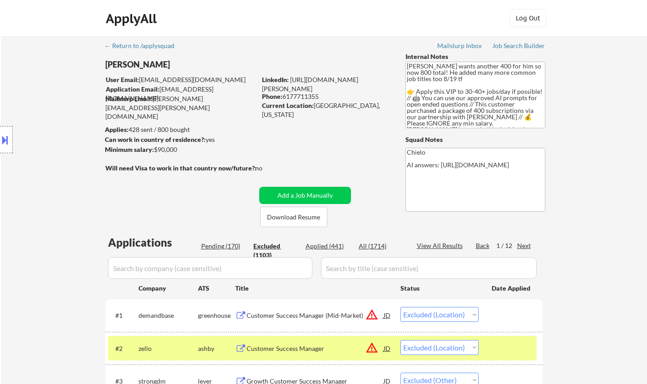
click at [522, 243] on div "Next" at bounding box center [524, 245] width 15 height 9
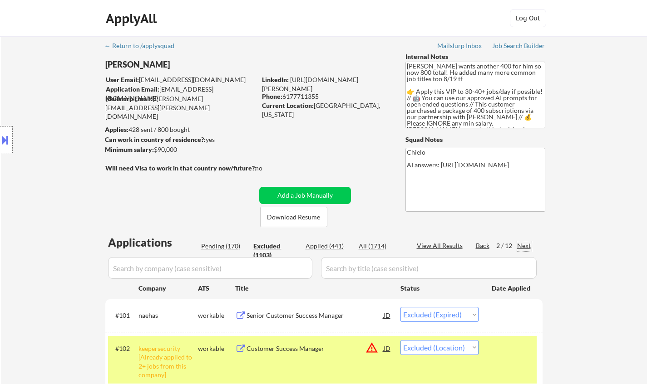
click at [524, 242] on div "Next" at bounding box center [524, 245] width 15 height 9
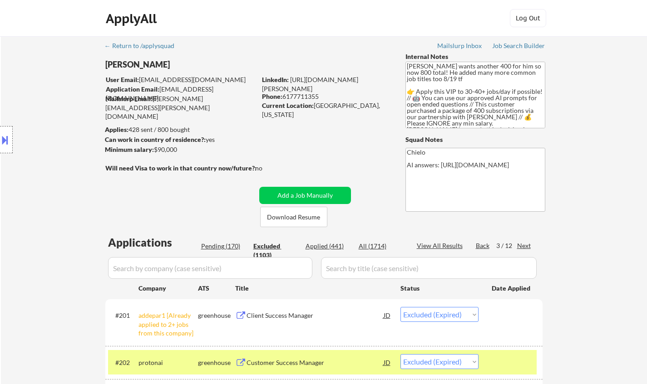
click at [525, 247] on div "Next" at bounding box center [524, 245] width 15 height 9
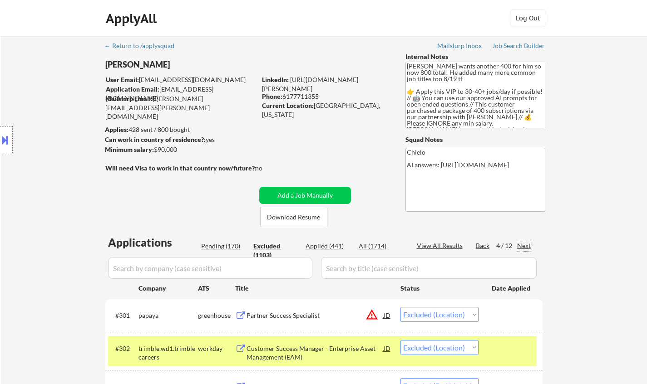
click at [524, 246] on div "Next" at bounding box center [524, 245] width 15 height 9
click at [521, 242] on div "Next" at bounding box center [524, 245] width 15 height 9
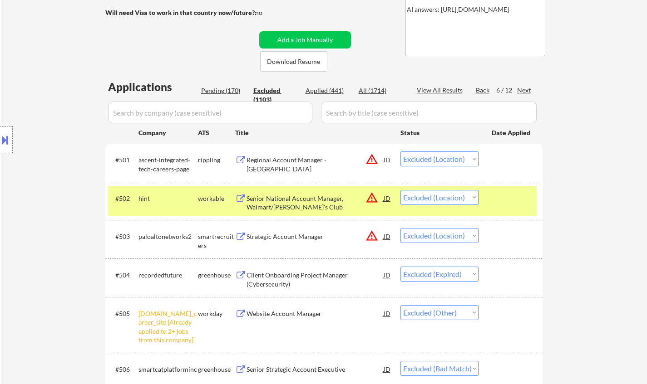
scroll to position [66, 0]
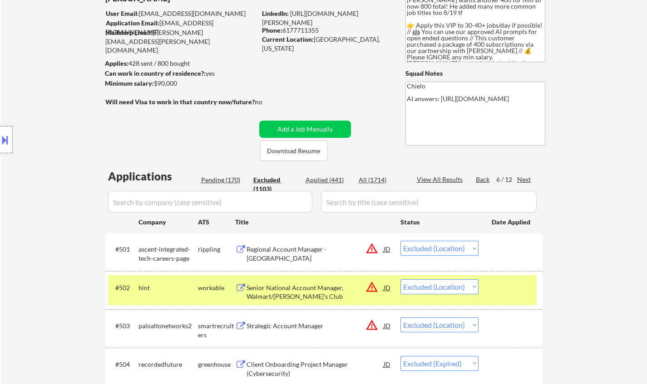
click at [519, 178] on div "Next" at bounding box center [524, 179] width 15 height 9
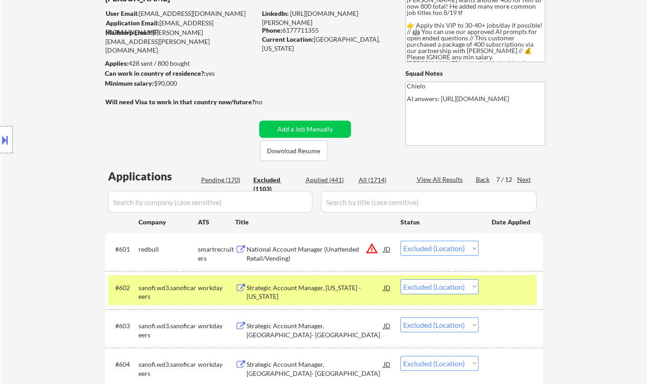
click at [522, 176] on div "Next" at bounding box center [524, 179] width 15 height 9
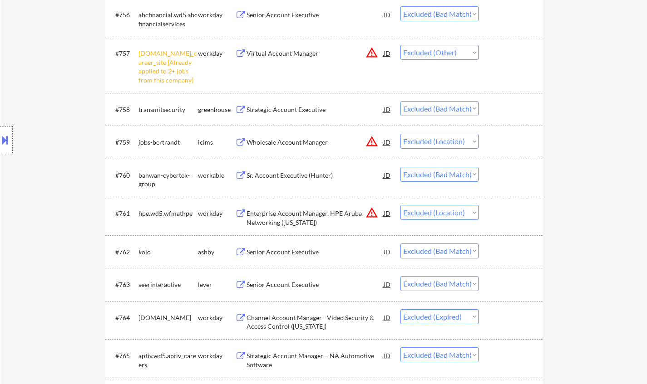
click at [274, 175] on div "Sr. Account Executive (Hunter)" at bounding box center [314, 175] width 137 height 9
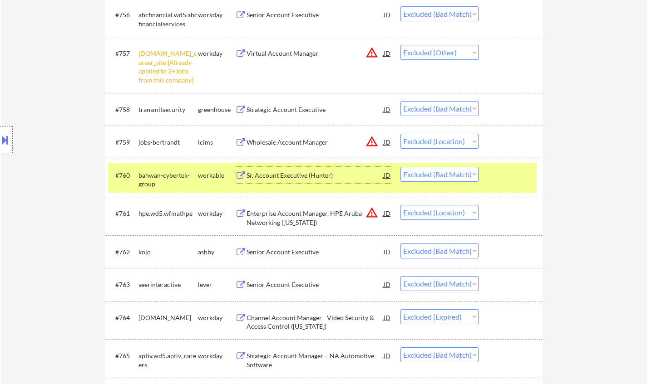
click at [455, 174] on select "Choose an option... Pending Applied Excluded (Questions) Excluded (Expired) Exc…" at bounding box center [439, 174] width 78 height 15
click at [400, 167] on select "Choose an option... Pending Applied Excluded (Questions) Excluded (Expired) Exc…" at bounding box center [439, 174] width 78 height 15
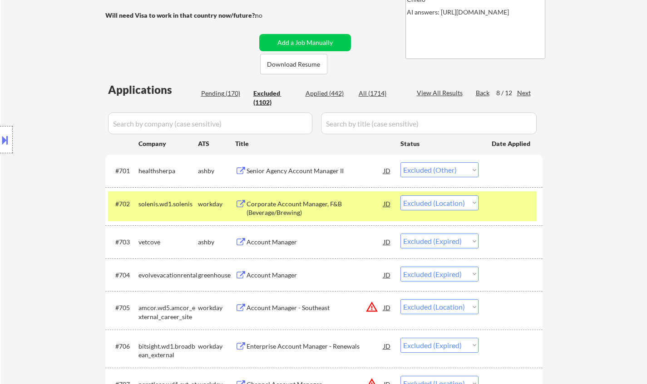
scroll to position [0, 0]
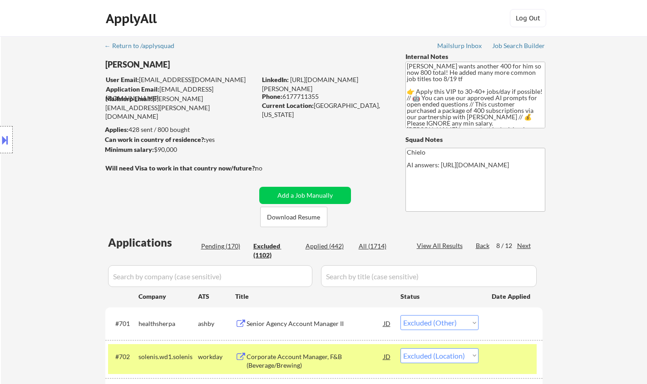
click at [216, 244] on div "Pending (170)" at bounding box center [223, 246] width 45 height 9
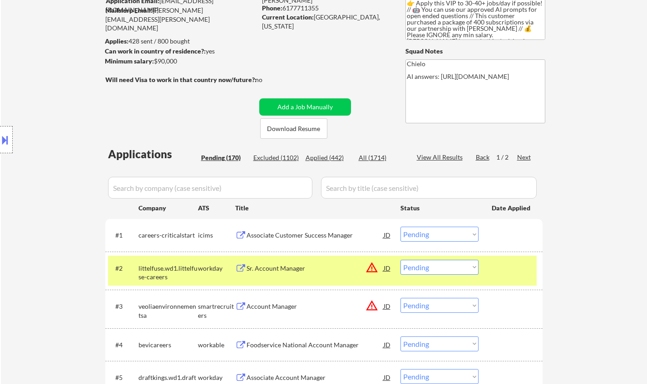
scroll to position [181, 0]
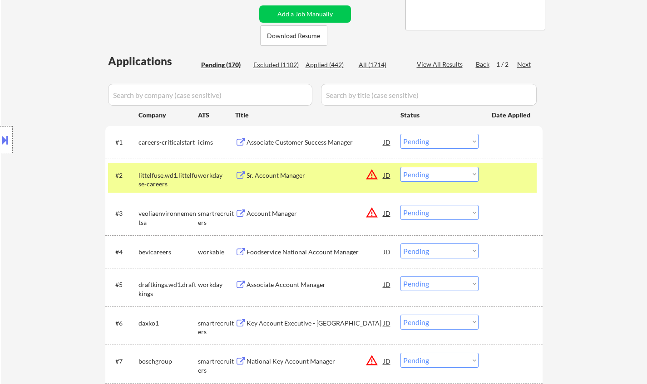
drag, startPoint x: 236, startPoint y: 3, endPoint x: 23, endPoint y: 262, distance: 335.5
click at [388, 211] on div "JD" at bounding box center [386, 213] width 9 height 16
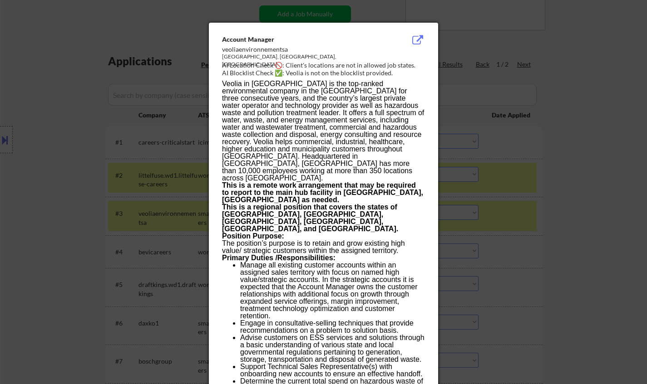
drag, startPoint x: 538, startPoint y: 220, endPoint x: 537, endPoint y: 228, distance: 8.2
click at [538, 220] on div at bounding box center [323, 192] width 647 height 384
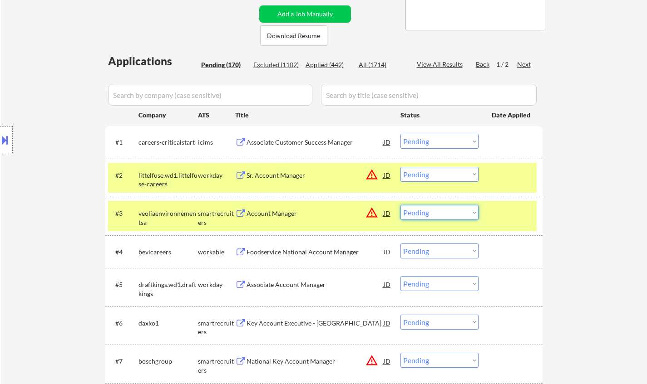
drag, startPoint x: 429, startPoint y: 211, endPoint x: 437, endPoint y: 220, distance: 11.6
click at [429, 211] on select "Choose an option... Pending Applied Excluded (Questions) Excluded (Expired) Exc…" at bounding box center [439, 212] width 78 height 15
click at [400, 205] on select "Choose an option... Pending Applied Excluded (Questions) Excluded (Expired) Exc…" at bounding box center [439, 212] width 78 height 15
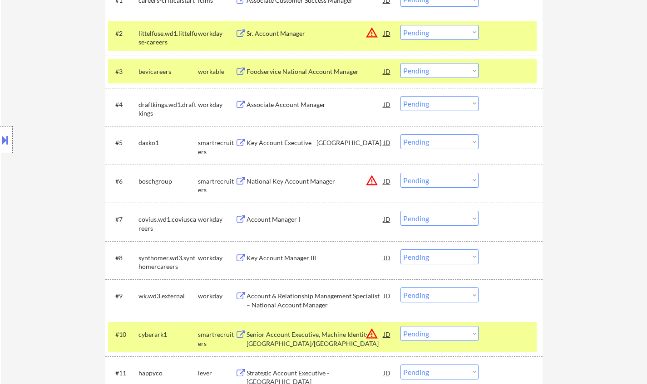
scroll to position [318, 0]
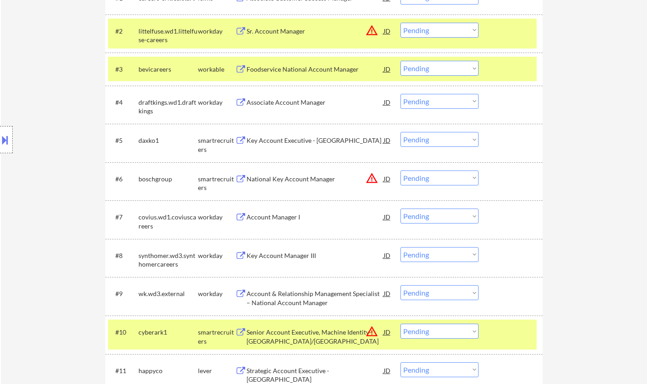
click at [280, 255] on div "Key Account Manager III" at bounding box center [314, 255] width 137 height 9
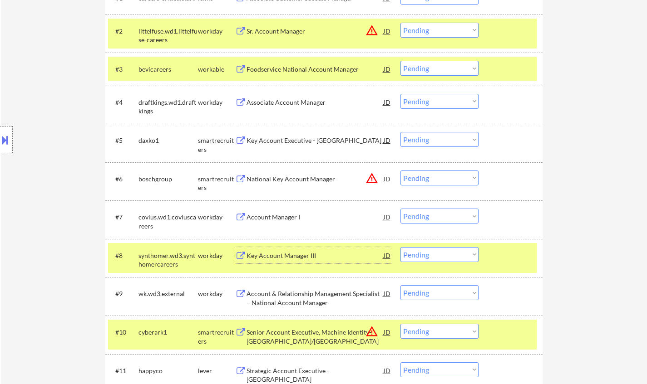
click at [428, 264] on div "#8 synthomer.wd3.synthomercareers workday Key Account Manager III JD warning_am…" at bounding box center [322, 258] width 428 height 30
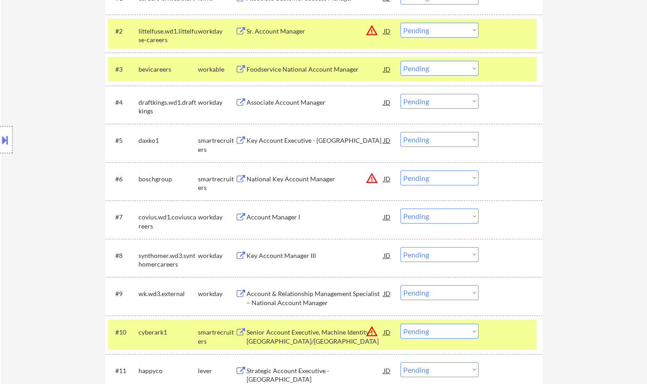
drag, startPoint x: 441, startPoint y: 252, endPoint x: 448, endPoint y: 255, distance: 7.8
click at [442, 252] on select "Choose an option... Pending Applied Excluded (Questions) Excluded (Expired) Exc…" at bounding box center [439, 254] width 78 height 15
click at [400, 247] on select "Choose an option... Pending Applied Excluded (Questions) Excluded (Expired) Exc…" at bounding box center [439, 254] width 78 height 15
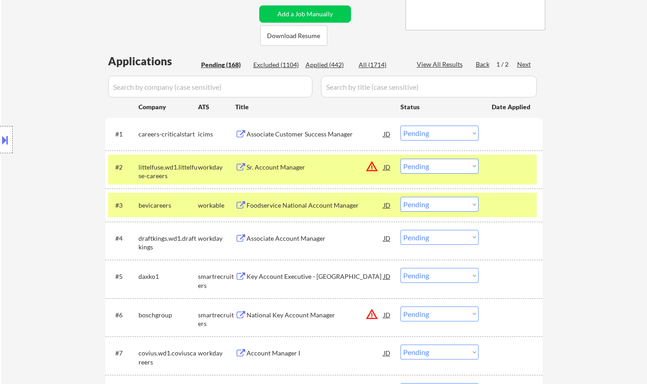
scroll to position [0, 0]
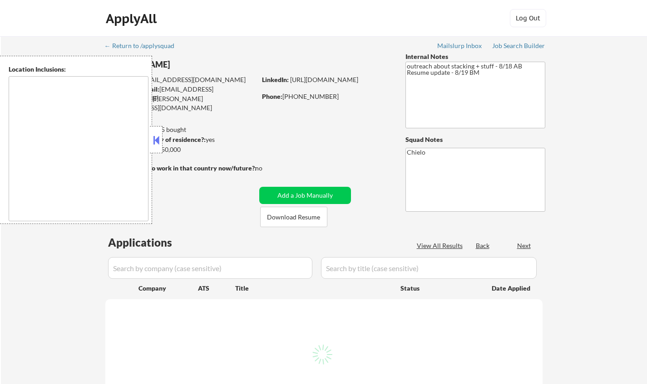
type textarea "San Francisco, CA Daly City, CA South San Francisco, CA Brisbane, CA Colma, CA …"
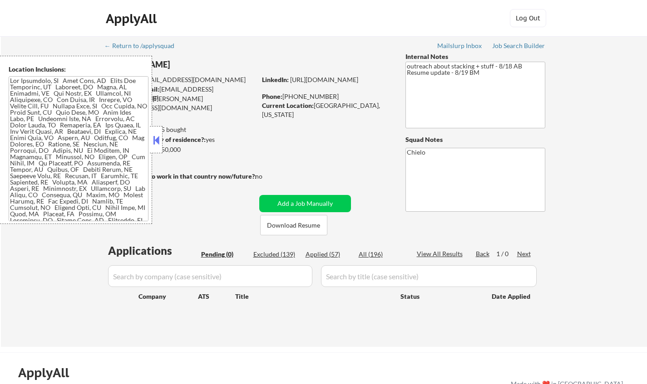
click at [159, 138] on button at bounding box center [156, 140] width 10 height 14
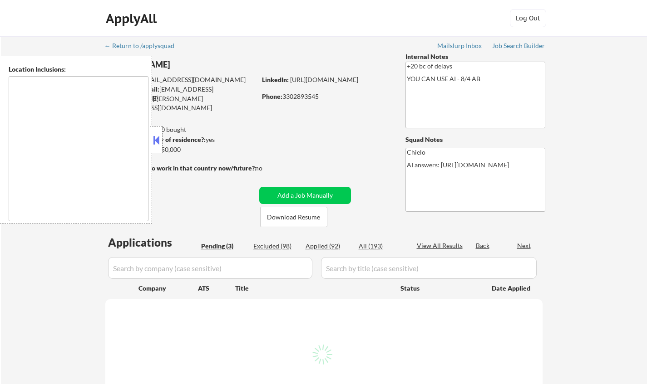
select select ""pending""
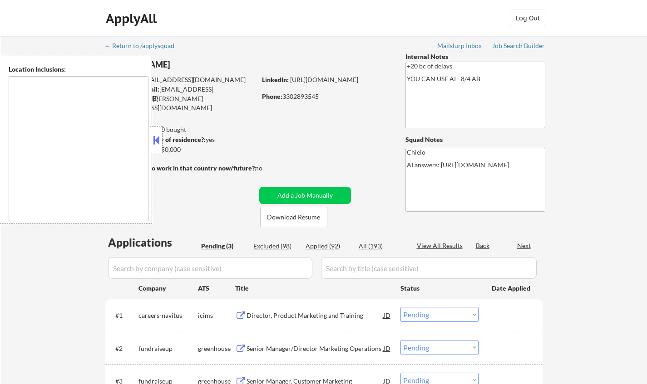
type textarea "remote"
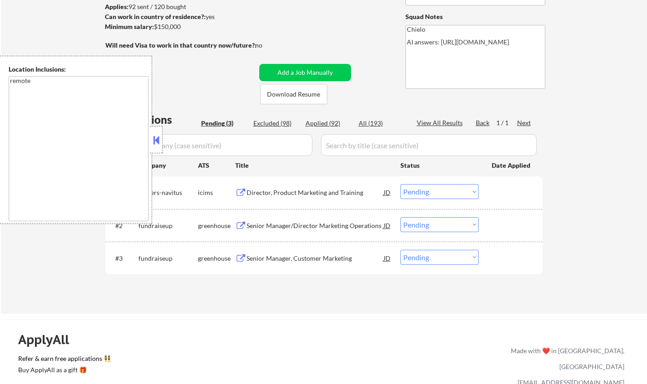
scroll to position [136, 0]
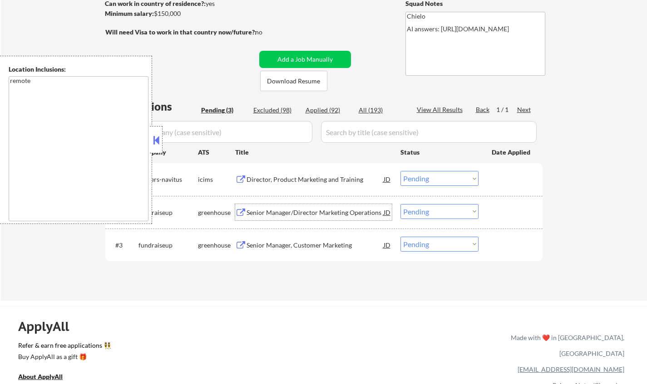
click at [302, 215] on div "Senior Manager/Director Marketing Operations" at bounding box center [314, 212] width 137 height 9
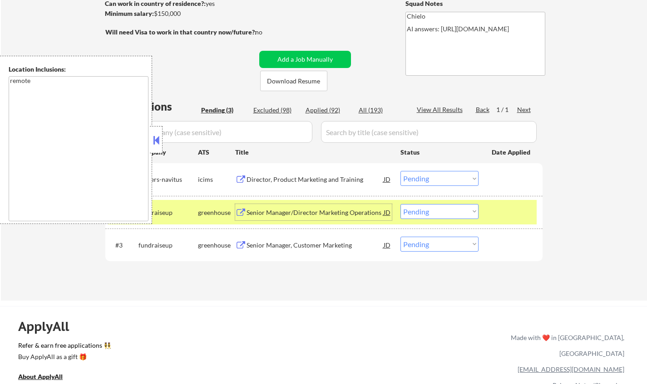
click at [387, 214] on div "JD" at bounding box center [386, 212] width 9 height 16
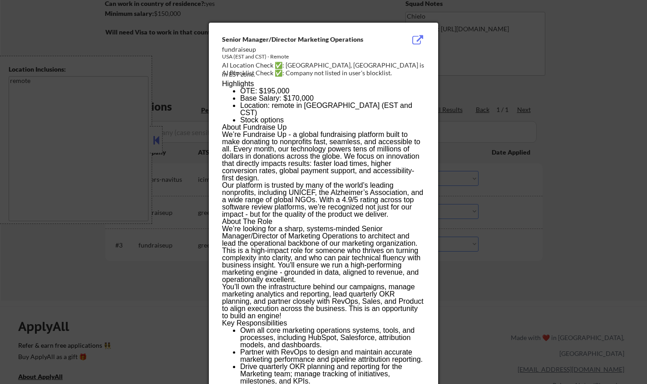
click at [298, 144] on span "We’re Fundraise Up - a global fundraising platform built to make donating to no…" at bounding box center [321, 156] width 198 height 51
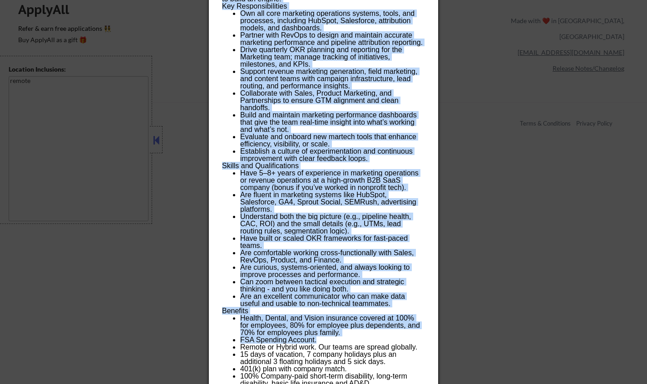
scroll to position [518, 0]
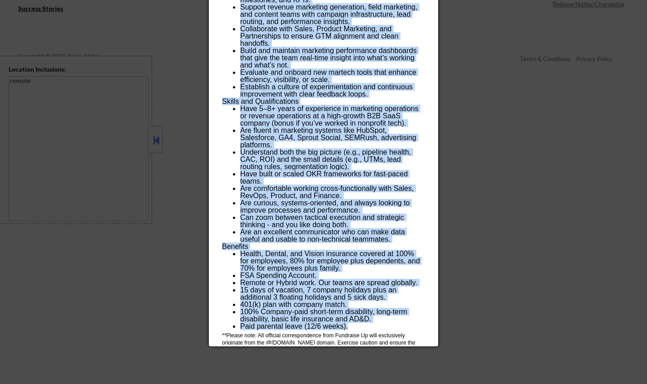
drag, startPoint x: 222, startPoint y: 37, endPoint x: 386, endPoint y: 321, distance: 328.1
copy div "Senior Manager/Director Marketing Operations fundraiseup USA (EST and CST) - Re…"
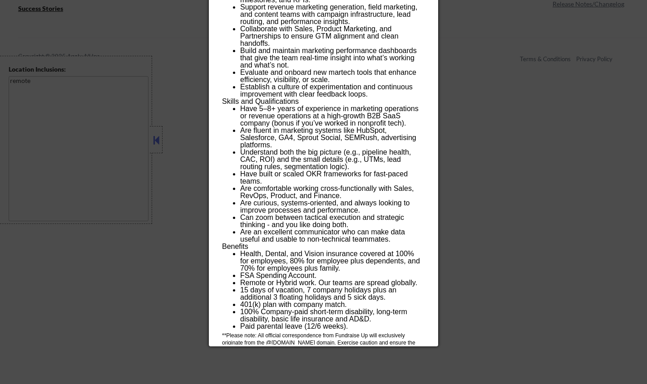
click at [157, 182] on div at bounding box center [323, 192] width 647 height 384
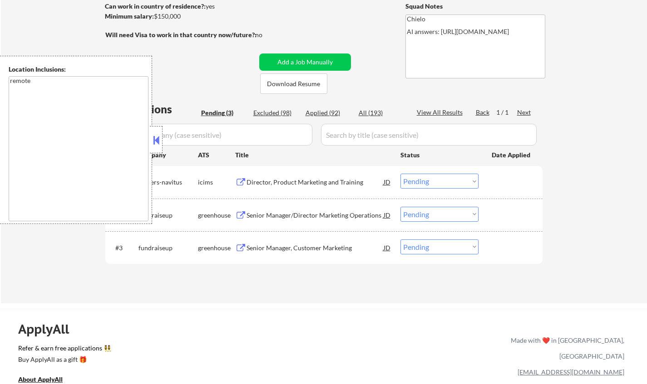
scroll to position [64, 0]
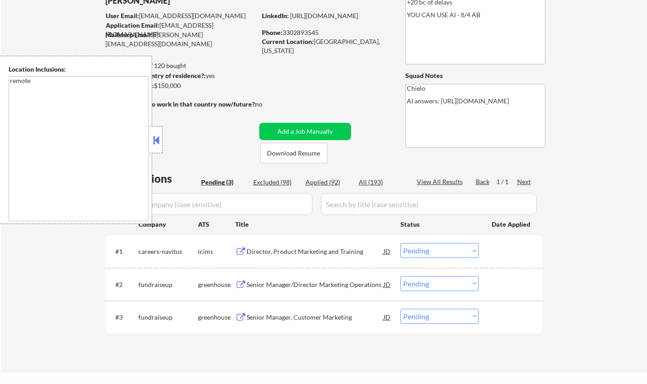
click at [155, 141] on button at bounding box center [156, 140] width 10 height 14
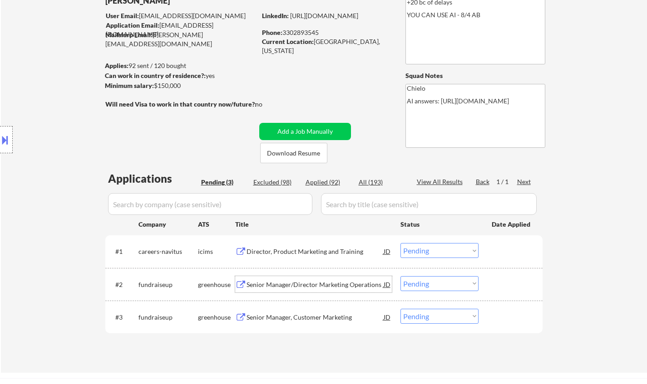
click at [311, 284] on div "Senior Manager/Director Marketing Operations" at bounding box center [314, 284] width 137 height 9
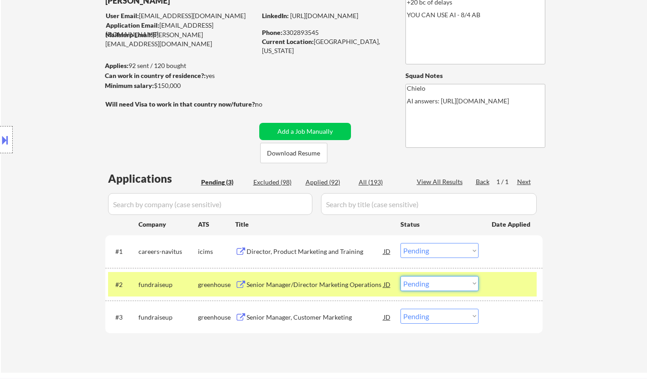
drag, startPoint x: 454, startPoint y: 280, endPoint x: 457, endPoint y: 284, distance: 4.9
click at [454, 280] on select "Choose an option... Pending Applied Excluded (Questions) Excluded (Expired) Exc…" at bounding box center [439, 283] width 78 height 15
click at [400, 276] on select "Choose an option... Pending Applied Excluded (Questions) Excluded (Expired) Exc…" at bounding box center [439, 283] width 78 height 15
select select ""pending""
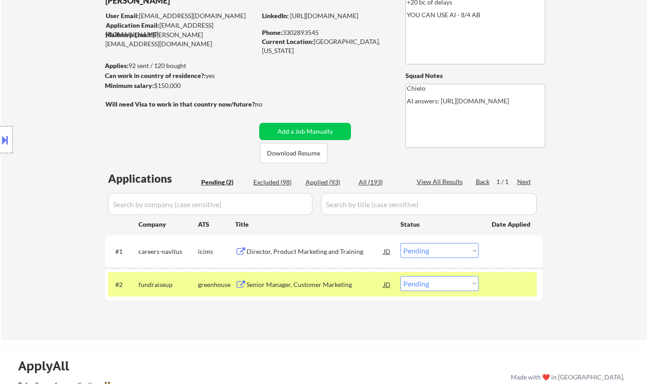
click at [314, 245] on div "Director, Product Marketing and Training" at bounding box center [314, 251] width 137 height 16
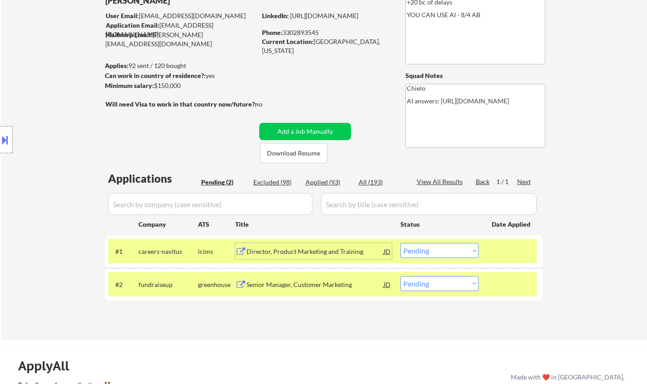
click at [431, 250] on select "Choose an option... Pending Applied Excluded (Questions) Excluded (Expired) Exc…" at bounding box center [439, 250] width 78 height 15
click at [400, 243] on select "Choose an option... Pending Applied Excluded (Questions) Excluded (Expired) Exc…" at bounding box center [439, 250] width 78 height 15
select select ""pending""
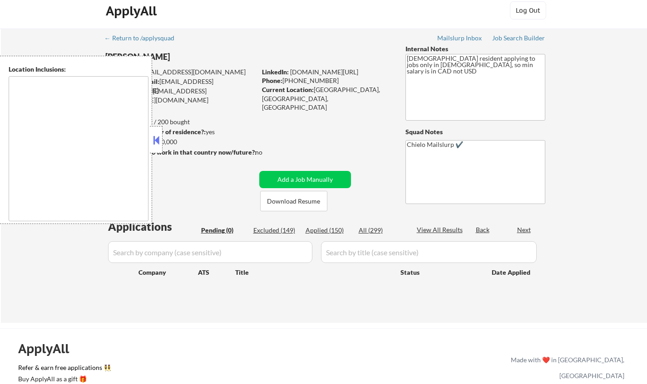
scroll to position [45, 0]
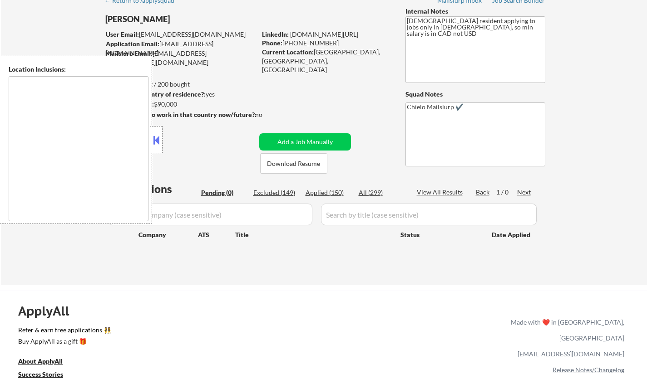
click at [146, 136] on textarea at bounding box center [79, 148] width 140 height 145
click at [158, 141] on button at bounding box center [156, 140] width 10 height 14
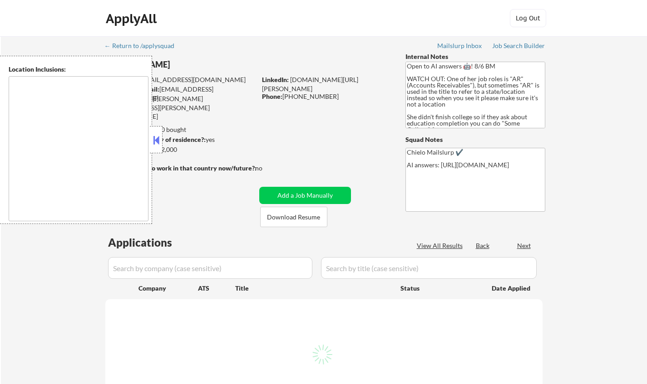
select select ""pending""
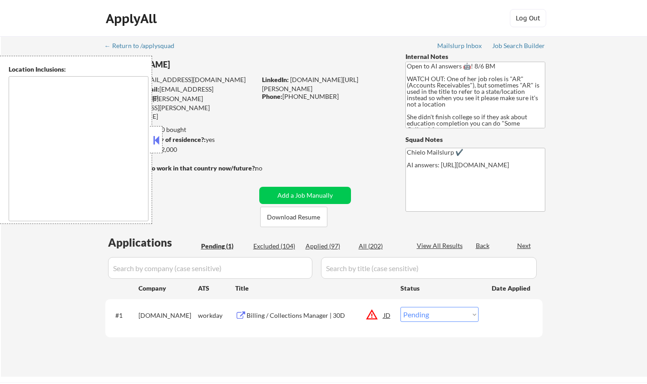
type textarea "[GEOGRAPHIC_DATA], [GEOGRAPHIC_DATA] [GEOGRAPHIC_DATA], [GEOGRAPHIC_DATA] [GEOG…"
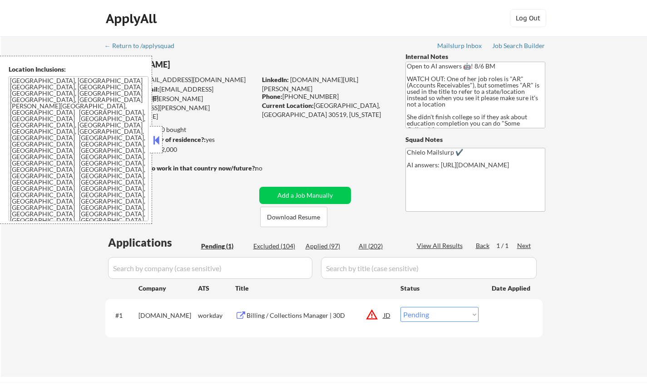
click at [158, 138] on button at bounding box center [156, 140] width 10 height 14
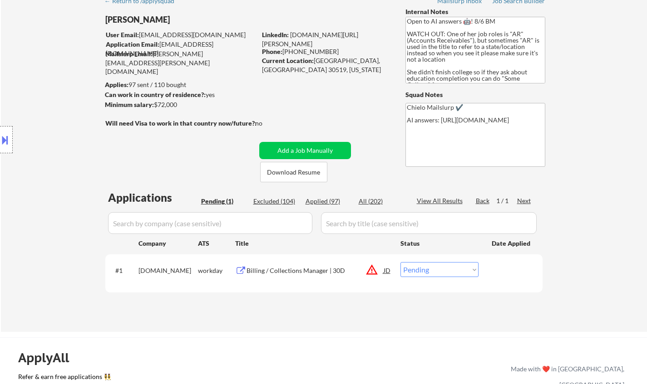
scroll to position [91, 0]
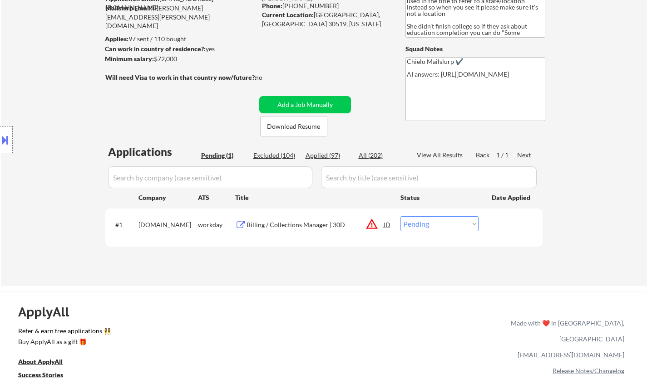
click at [389, 223] on div "JD" at bounding box center [386, 224] width 9 height 16
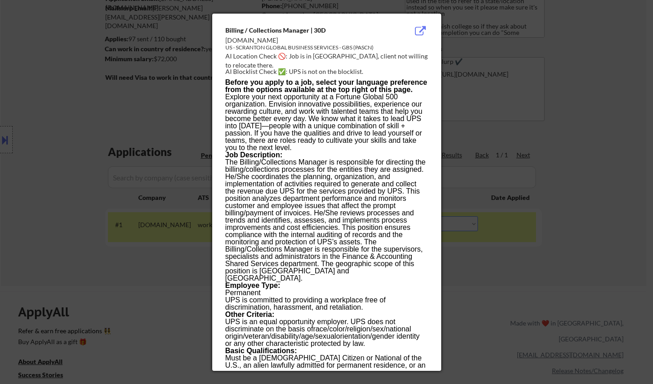
click at [562, 226] on div at bounding box center [326, 192] width 653 height 384
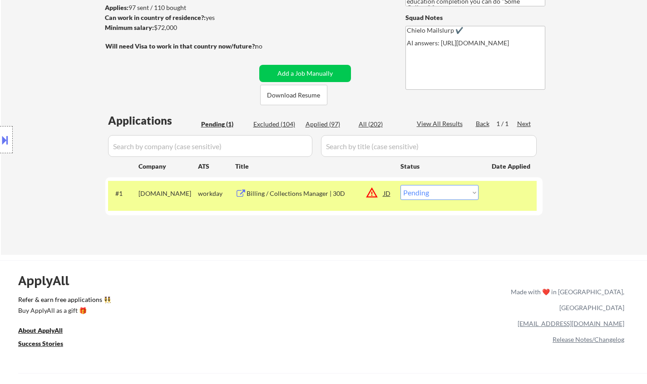
scroll to position [136, 0]
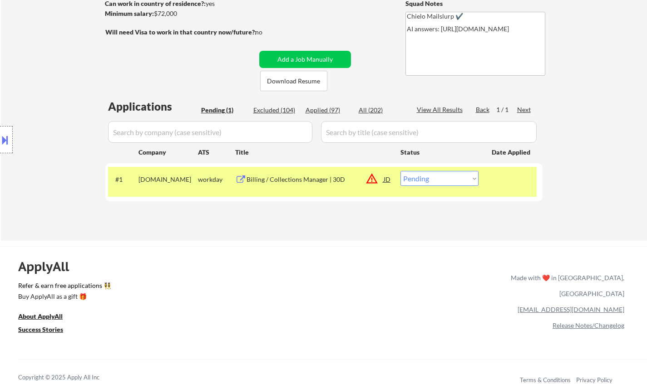
click at [294, 178] on div "Billing / Collections Manager | 30D" at bounding box center [314, 179] width 137 height 9
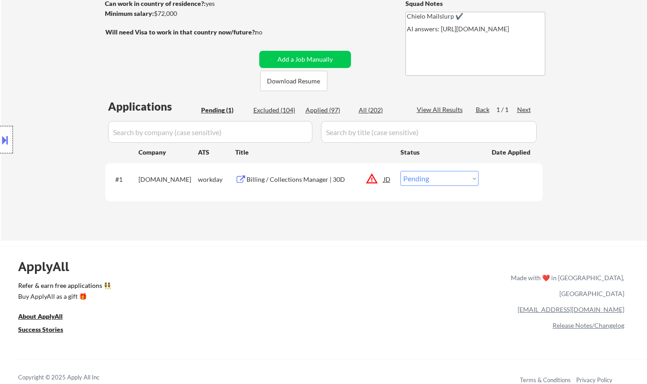
click at [0, 131] on div at bounding box center [6, 139] width 13 height 27
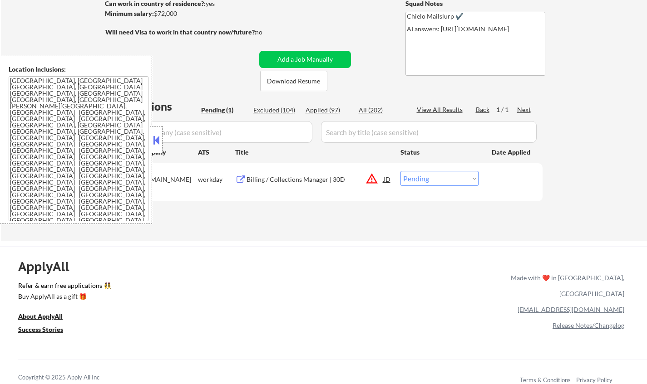
click at [387, 179] on div "JD" at bounding box center [386, 179] width 9 height 16
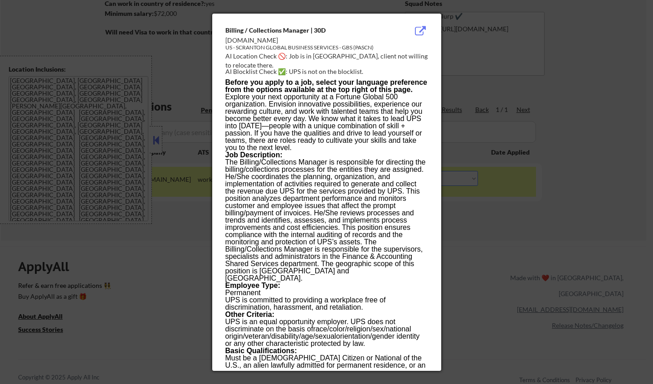
click at [508, 270] on div at bounding box center [326, 192] width 653 height 384
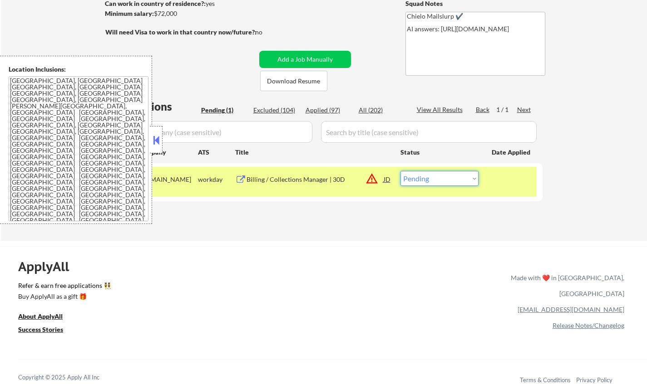
click at [466, 181] on select "Choose an option... Pending Applied Excluded (Questions) Excluded (Expired) Exc…" at bounding box center [439, 178] width 78 height 15
select select ""excluded__location_""
click at [400, 171] on select "Choose an option... Pending Applied Excluded (Questions) Excluded (Expired) Exc…" at bounding box center [439, 178] width 78 height 15
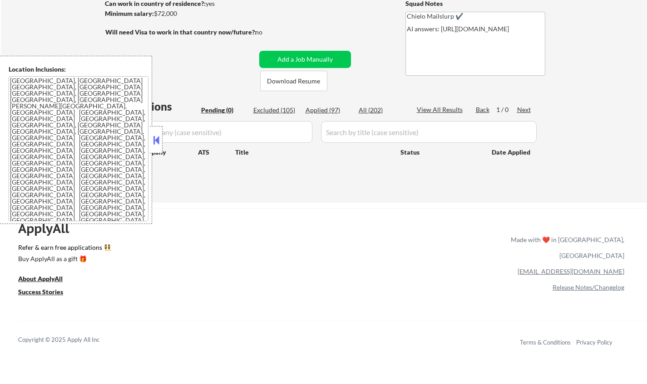
click at [157, 135] on button at bounding box center [156, 140] width 10 height 14
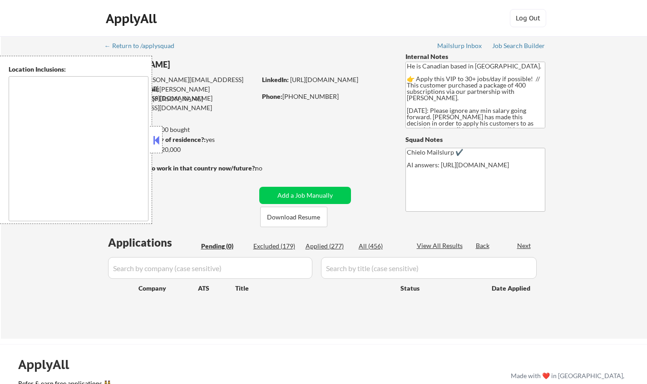
type textarea "[GEOGRAPHIC_DATA], ON [GEOGRAPHIC_DATA], ON [GEOGRAPHIC_DATA], ON [GEOGRAPHIC_D…"
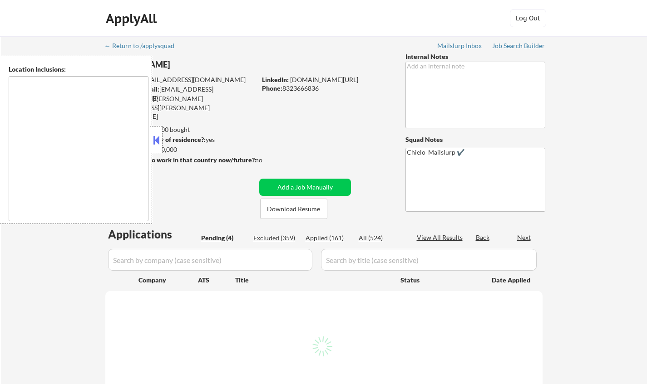
select select ""pending""
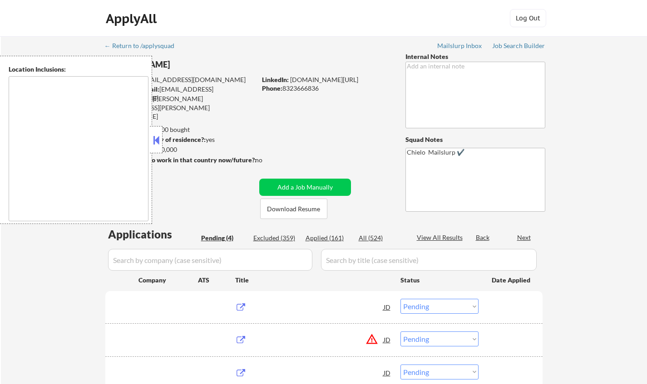
type textarea "Houston, TX Bellaire, TX West University Place, TX Southside Place, TX Hunters …"
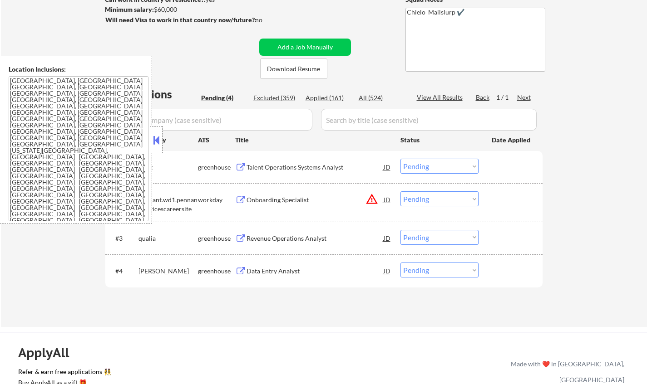
scroll to position [181, 0]
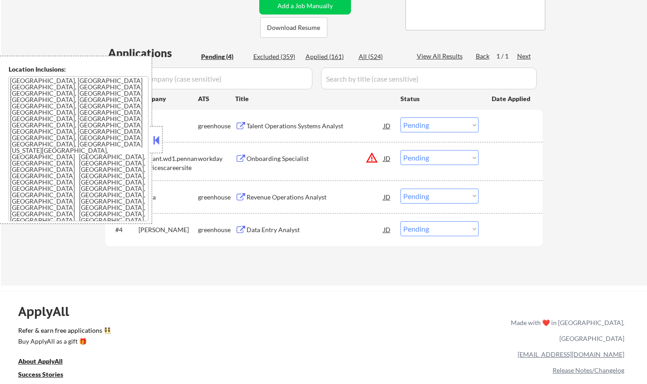
click at [157, 145] on button at bounding box center [156, 140] width 10 height 14
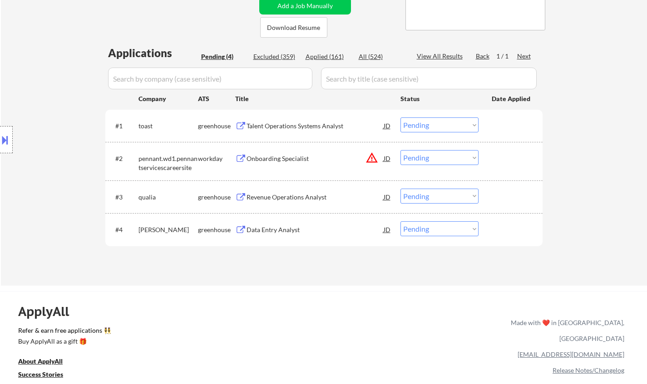
scroll to position [45, 0]
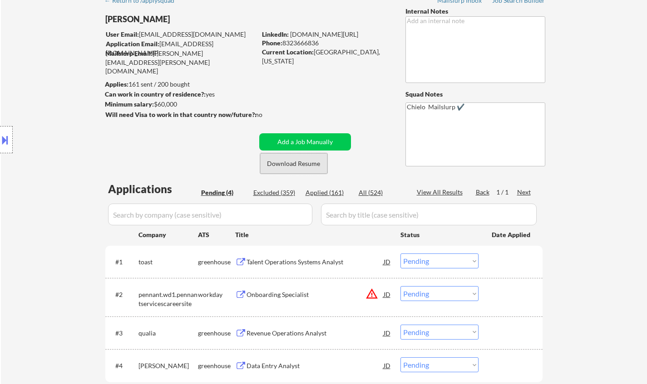
click at [290, 167] on button "Download Resume" at bounding box center [293, 163] width 67 height 20
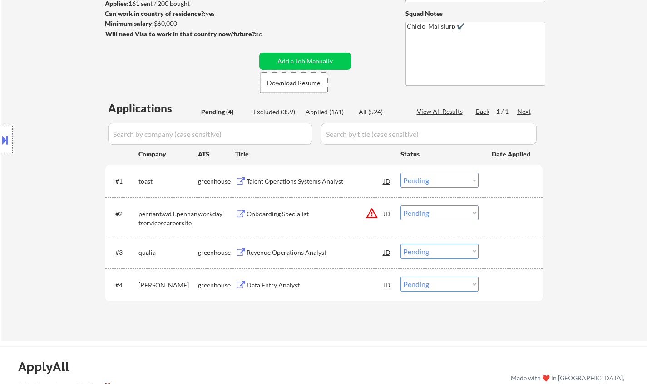
scroll to position [181, 0]
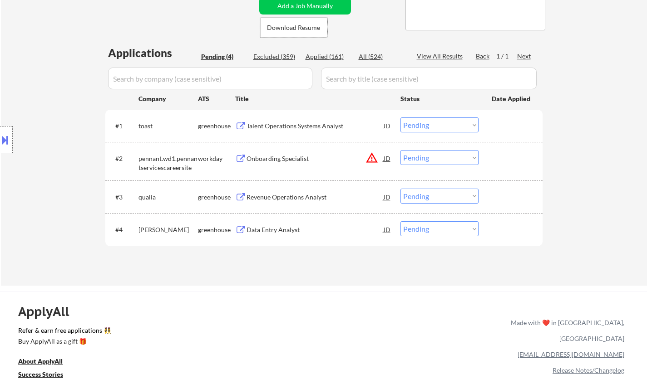
click at [299, 126] on div "Talent Operations Systems Analyst" at bounding box center [314, 126] width 137 height 9
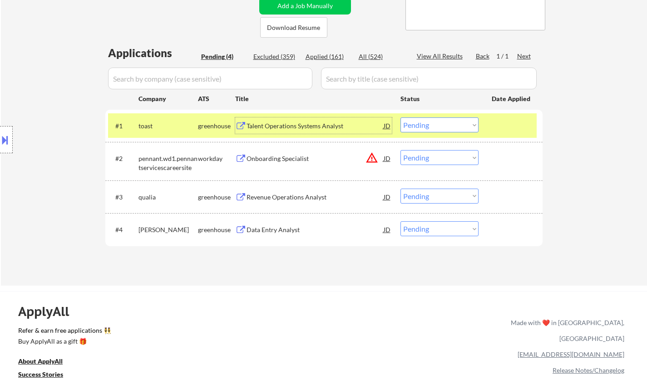
click at [429, 126] on select "Choose an option... Pending Applied Excluded (Questions) Excluded (Expired) Exc…" at bounding box center [439, 125] width 78 height 15
click at [400, 118] on select "Choose an option... Pending Applied Excluded (Questions) Excluded (Expired) Exc…" at bounding box center [439, 125] width 78 height 15
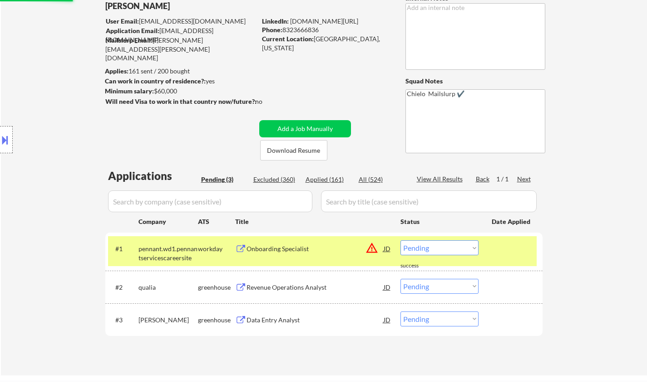
scroll to position [136, 0]
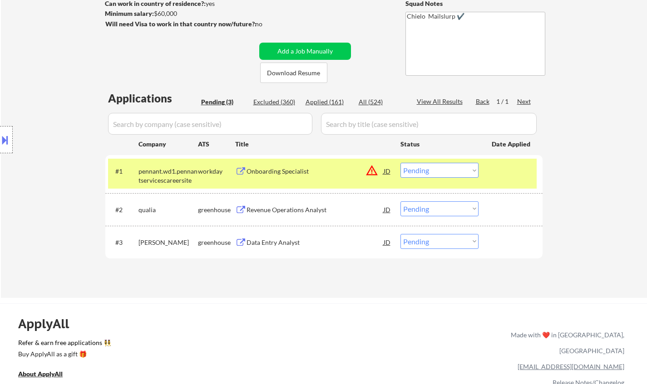
click at [3, 138] on button at bounding box center [5, 139] width 10 height 15
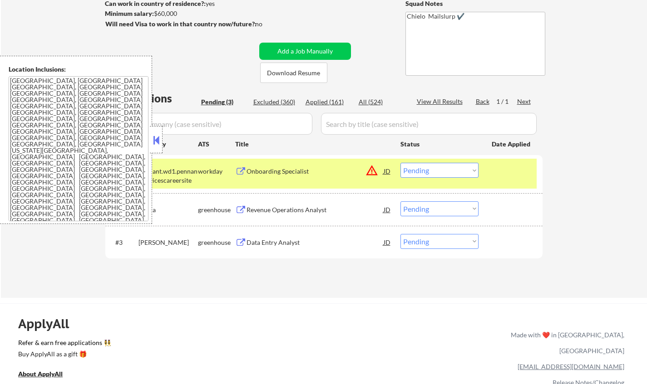
click at [393, 171] on div "#1 pennant.wd1.pennantservicescareersite workday Onboarding Specialist JD warni…" at bounding box center [322, 174] width 428 height 30
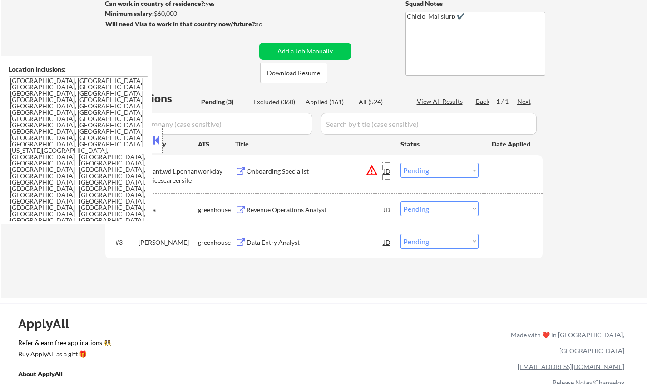
click at [388, 171] on div "JD" at bounding box center [386, 171] width 9 height 16
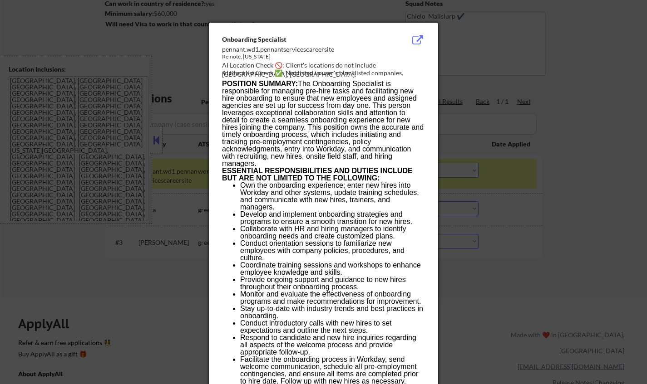
click at [576, 213] on div at bounding box center [323, 192] width 647 height 384
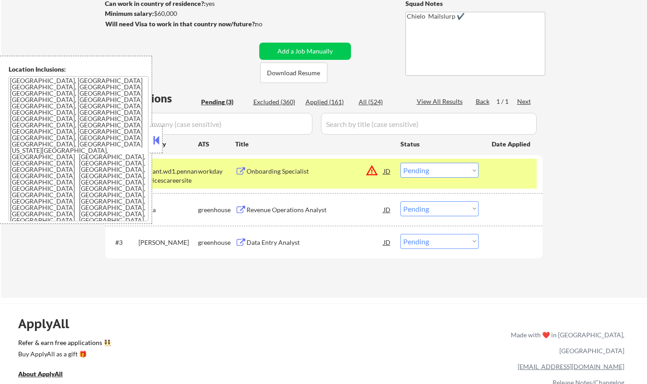
click at [455, 172] on select "Choose an option... Pending Applied Excluded (Questions) Excluded (Expired) Exc…" at bounding box center [439, 170] width 78 height 15
click at [400, 163] on select "Choose an option... Pending Applied Excluded (Questions) Excluded (Expired) Exc…" at bounding box center [439, 170] width 78 height 15
select select ""pending""
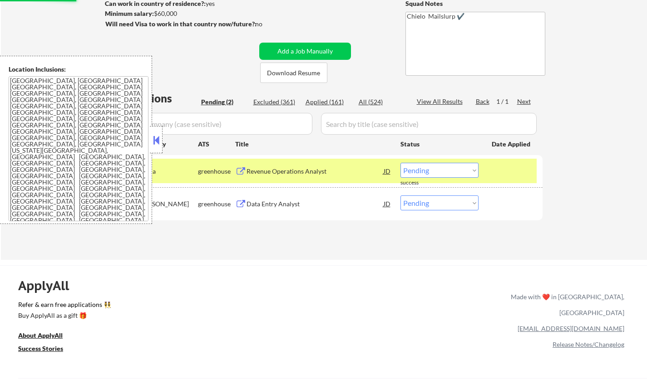
click at [295, 170] on div "Revenue Operations Analyst" at bounding box center [314, 171] width 137 height 9
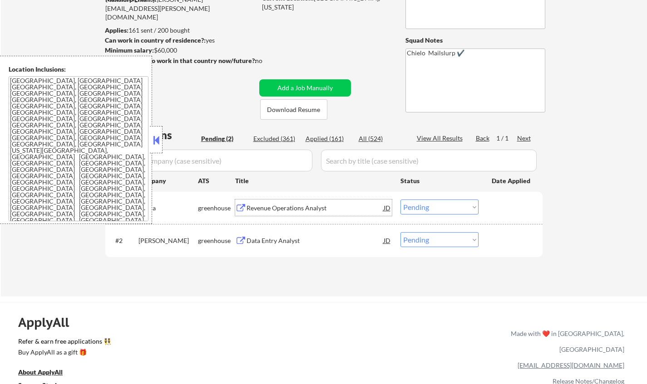
scroll to position [0, 0]
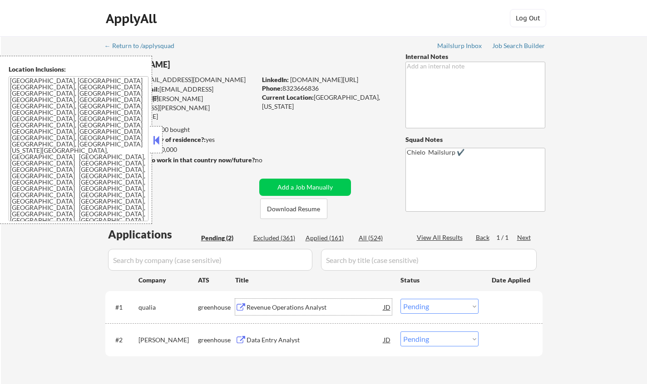
select select ""pending""
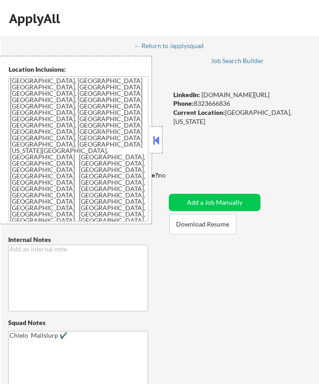
select select ""pending""
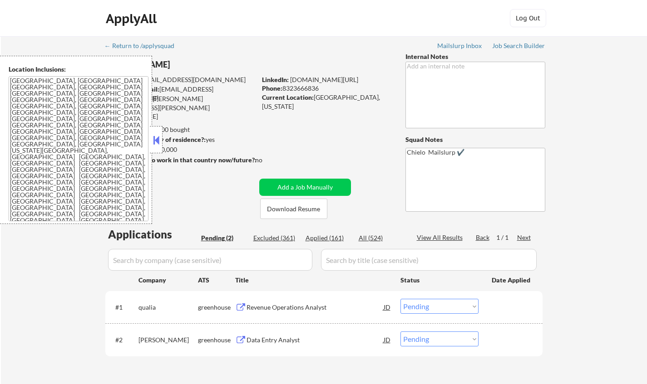
click at [455, 309] on select "Choose an option... Pending Applied Excluded (Questions) Excluded (Expired) Exc…" at bounding box center [439, 306] width 78 height 15
click at [400, 299] on select "Choose an option... Pending Applied Excluded (Questions) Excluded (Expired) Exc…" at bounding box center [439, 306] width 78 height 15
select select ""pending""
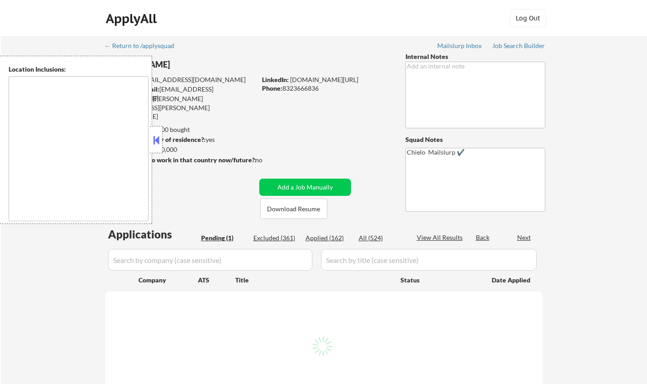
select select ""pending""
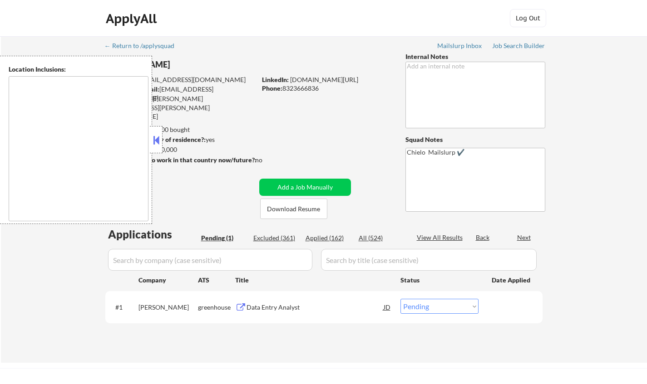
type textarea "[GEOGRAPHIC_DATA], [GEOGRAPHIC_DATA] [GEOGRAPHIC_DATA], [GEOGRAPHIC_DATA] [GEOG…"
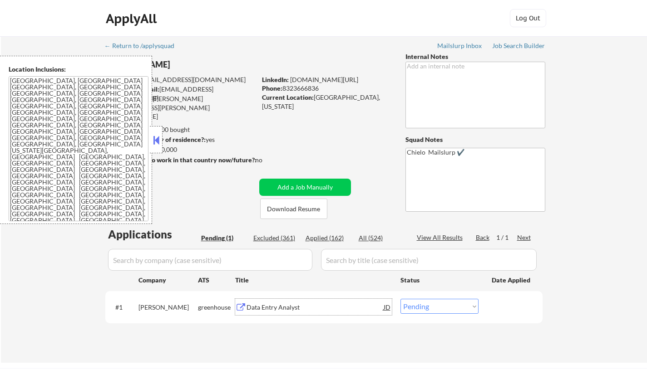
click at [276, 306] on div "Data Entry Analyst" at bounding box center [314, 307] width 137 height 9
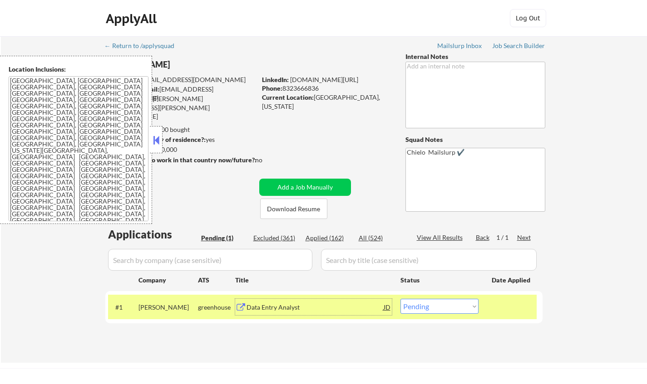
click at [156, 143] on button at bounding box center [156, 140] width 10 height 14
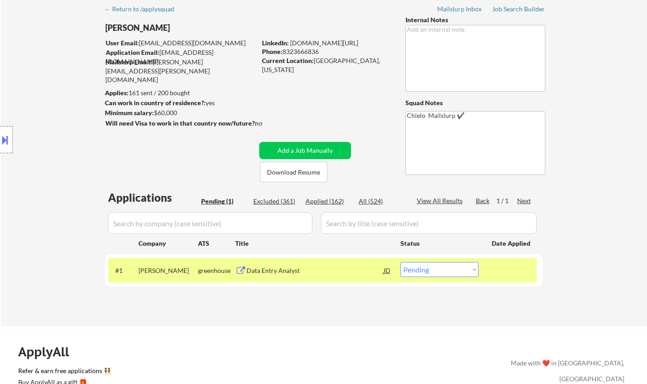
scroll to position [45, 0]
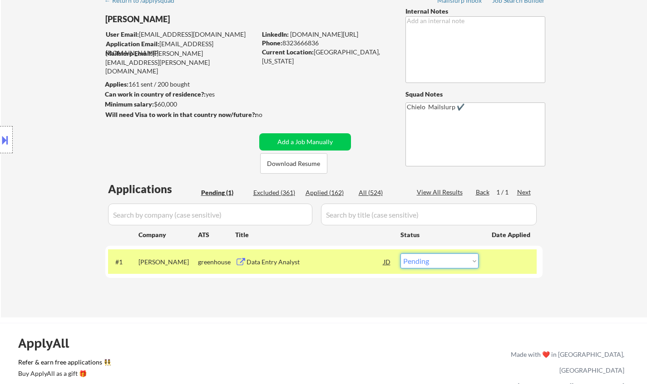
click at [443, 261] on select "Choose an option... Pending Applied Excluded (Questions) Excluded (Expired) Exc…" at bounding box center [439, 261] width 78 height 15
select select ""applied""
click at [400, 254] on select "Choose an option... Pending Applied Excluded (Questions) Excluded (Expired) Exc…" at bounding box center [439, 261] width 78 height 15
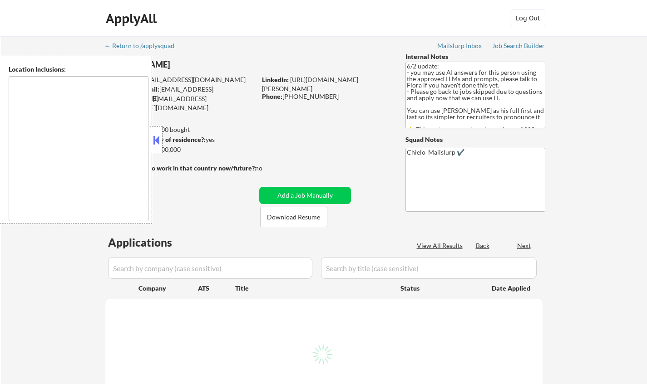
type textarea "[GEOGRAPHIC_DATA], [GEOGRAPHIC_DATA] [GEOGRAPHIC_DATA], [GEOGRAPHIC_DATA] [GEOG…"
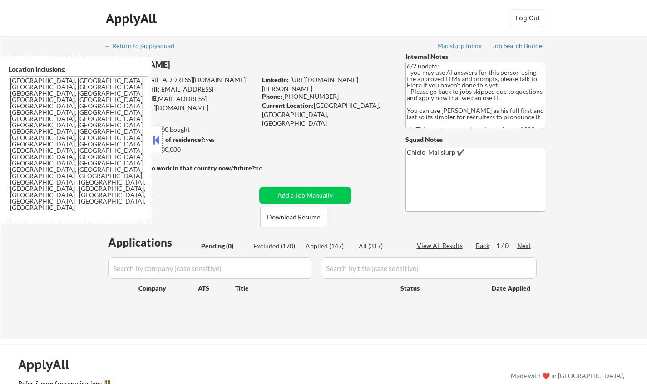
click at [152, 139] on button at bounding box center [156, 140] width 10 height 14
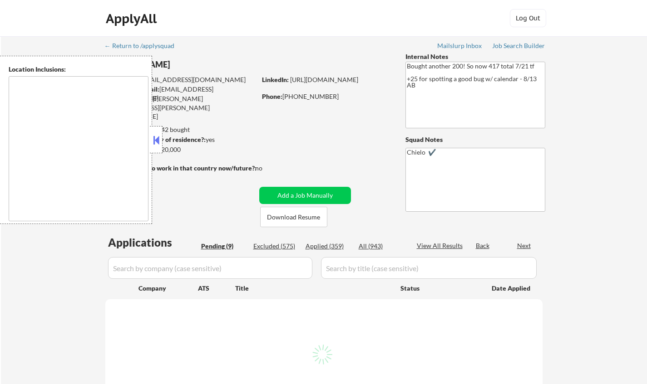
select select ""pending""
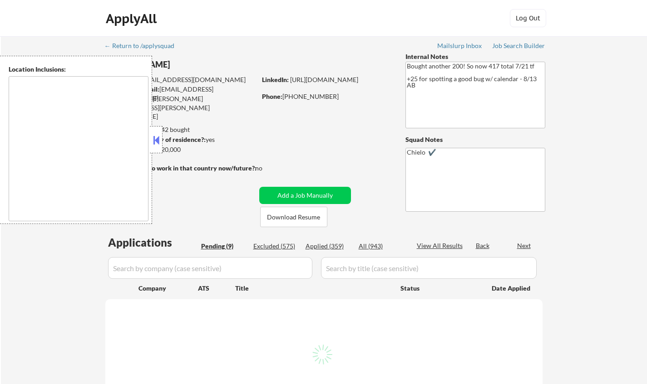
select select ""pending""
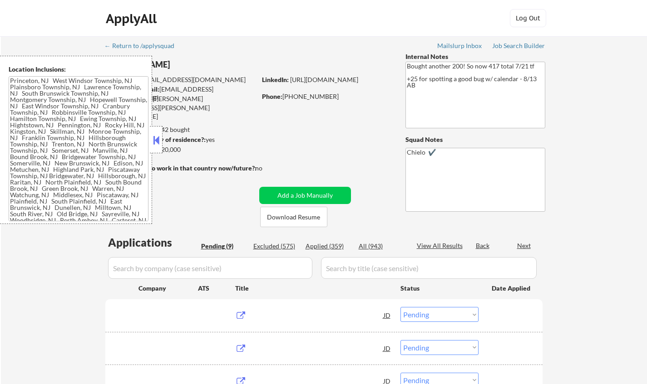
type textarea "[GEOGRAPHIC_DATA], [GEOGRAPHIC_DATA] [GEOGRAPHIC_DATA], [GEOGRAPHIC_DATA] [GEOG…"
click at [155, 139] on button at bounding box center [156, 140] width 10 height 14
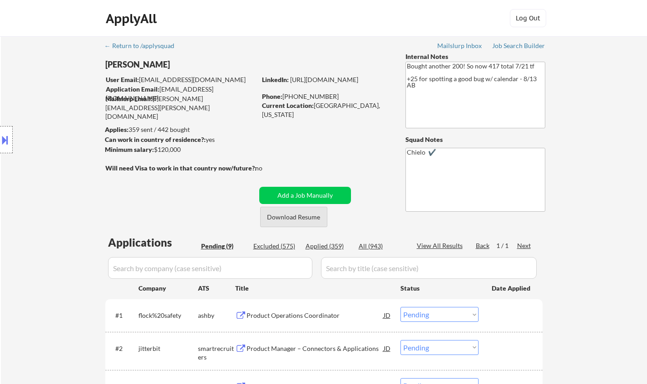
click at [300, 220] on button "Download Resume" at bounding box center [293, 217] width 67 height 20
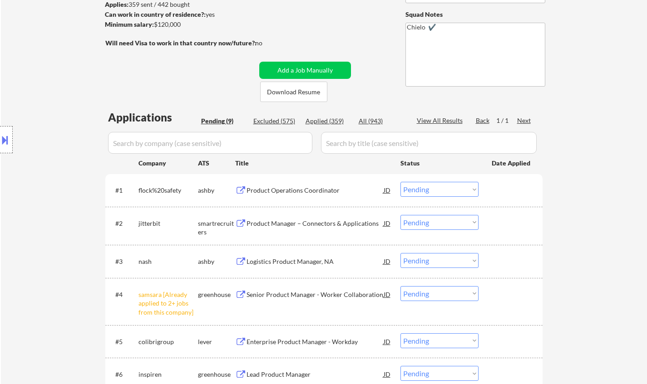
scroll to position [181, 0]
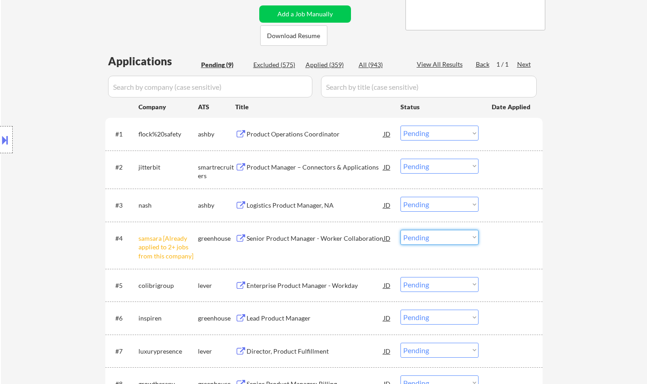
drag, startPoint x: 431, startPoint y: 237, endPoint x: 436, endPoint y: 243, distance: 8.3
click at [431, 237] on select "Choose an option... Pending Applied Excluded (Questions) Excluded (Expired) Exc…" at bounding box center [439, 237] width 78 height 15
click at [400, 230] on select "Choose an option... Pending Applied Excluded (Questions) Excluded (Expired) Exc…" at bounding box center [439, 237] width 78 height 15
select select ""pending""
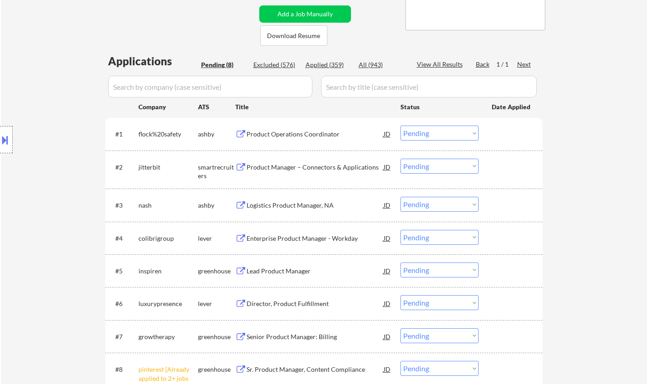
click at [282, 129] on div "Product Operations Coordinator" at bounding box center [314, 134] width 137 height 16
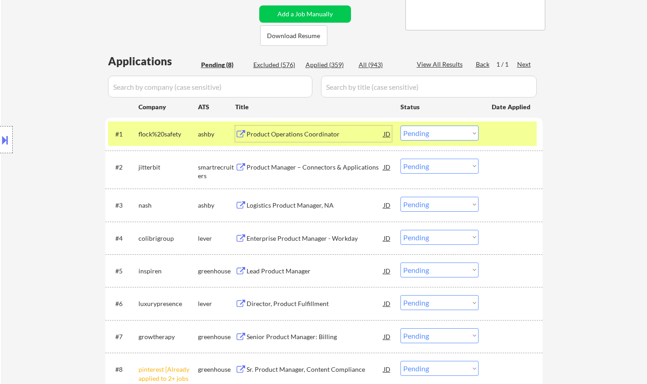
drag, startPoint x: 391, startPoint y: 134, endPoint x: 384, endPoint y: 137, distance: 7.8
click at [391, 134] on div "#1 flock%20safety [PERSON_NAME] Product Operations Coordinator JD Choose an opt…" at bounding box center [322, 134] width 428 height 25
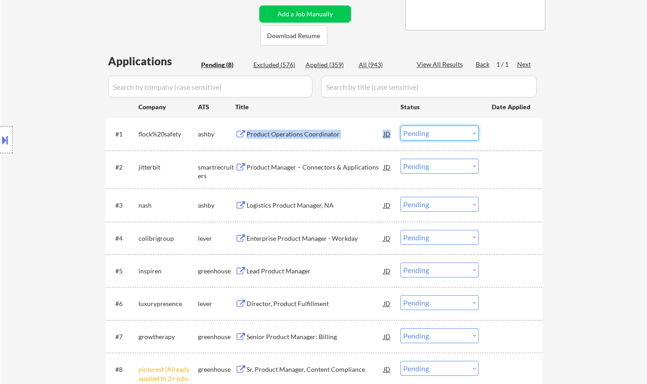
click at [438, 128] on select "Choose an option... Pending Applied Excluded (Questions) Excluded (Expired) Exc…" at bounding box center [439, 133] width 78 height 15
click at [400, 126] on select "Choose an option... Pending Applied Excluded (Questions) Excluded (Expired) Exc…" at bounding box center [439, 133] width 78 height 15
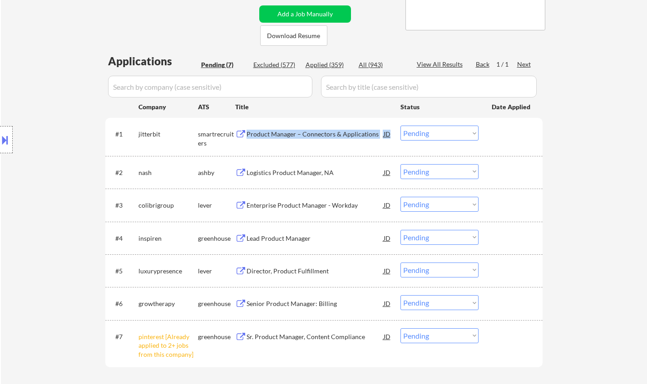
click at [316, 129] on div "Product Manager – Connectors & Applications" at bounding box center [314, 134] width 137 height 16
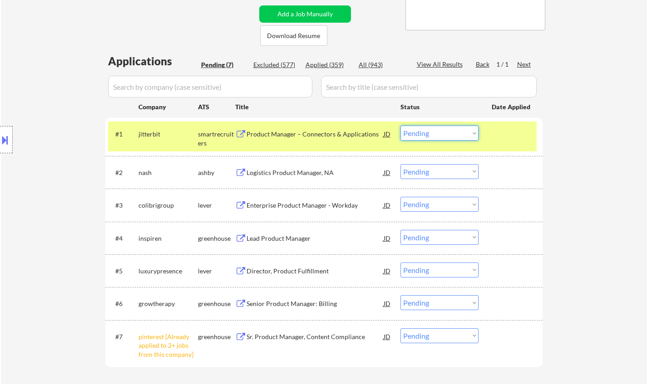
drag, startPoint x: 437, startPoint y: 133, endPoint x: 434, endPoint y: 140, distance: 7.9
click at [437, 132] on select "Choose an option... Pending Applied Excluded (Questions) Excluded (Expired) Exc…" at bounding box center [439, 133] width 78 height 15
click at [400, 126] on select "Choose an option... Pending Applied Excluded (Questions) Excluded (Expired) Exc…" at bounding box center [439, 133] width 78 height 15
select select ""pending""
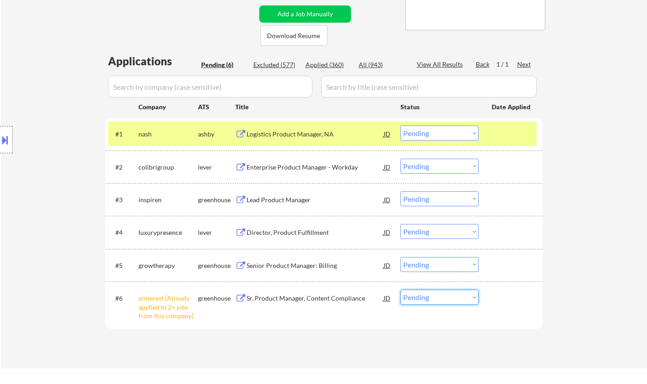
click at [459, 298] on select "Choose an option... Pending Applied Excluded (Questions) Excluded (Expired) Exc…" at bounding box center [439, 297] width 78 height 15
select select ""excluded__other_""
click at [400, 290] on select "Choose an option... Pending Applied Excluded (Questions) Excluded (Expired) Exc…" at bounding box center [439, 297] width 78 height 15
click at [274, 199] on div "Lead Product Manager" at bounding box center [314, 200] width 137 height 9
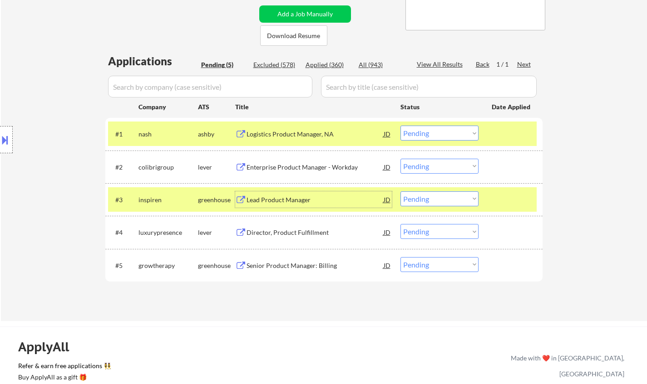
drag, startPoint x: 456, startPoint y: 195, endPoint x: 453, endPoint y: 205, distance: 10.9
click at [456, 195] on select "Choose an option... Pending Applied Excluded (Questions) Excluded (Expired) Exc…" at bounding box center [439, 198] width 78 height 15
click at [400, 191] on select "Choose an option... Pending Applied Excluded (Questions) Excluded (Expired) Exc…" at bounding box center [439, 198] width 78 height 15
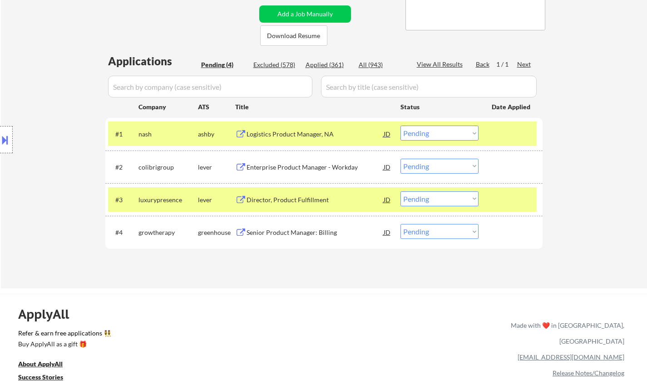
click at [291, 202] on div "Director, Product Fulfillment" at bounding box center [314, 200] width 137 height 9
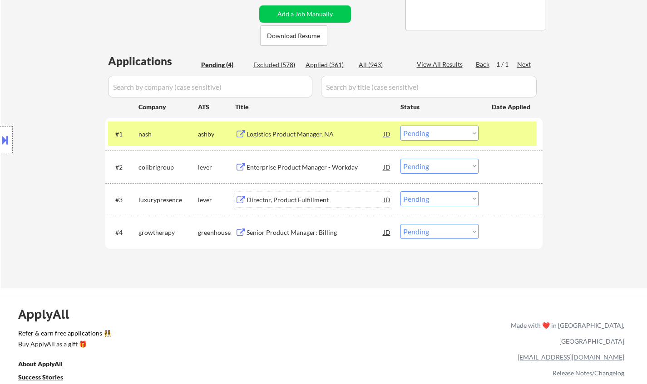
click at [434, 201] on select "Choose an option... Pending Applied Excluded (Questions) Excluded (Expired) Exc…" at bounding box center [439, 198] width 78 height 15
click at [400, 191] on select "Choose an option... Pending Applied Excluded (Questions) Excluded (Expired) Exc…" at bounding box center [439, 198] width 78 height 15
select select ""pending""
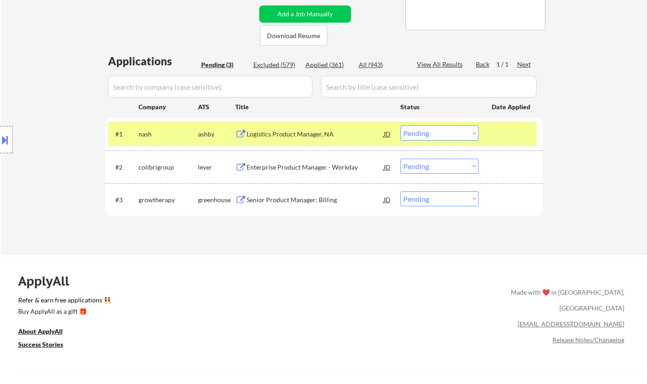
click at [279, 131] on div "Logistics Product Manager, NA" at bounding box center [314, 134] width 137 height 9
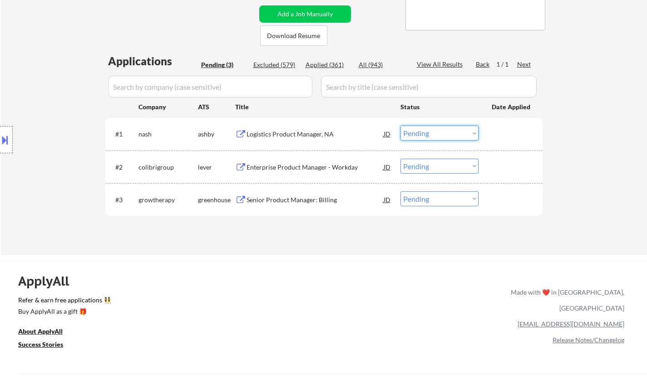
click at [441, 133] on select "Choose an option... Pending Applied Excluded (Questions) Excluded (Expired) Exc…" at bounding box center [439, 133] width 78 height 15
click at [400, 126] on select "Choose an option... Pending Applied Excluded (Questions) Excluded (Expired) Exc…" at bounding box center [439, 133] width 78 height 15
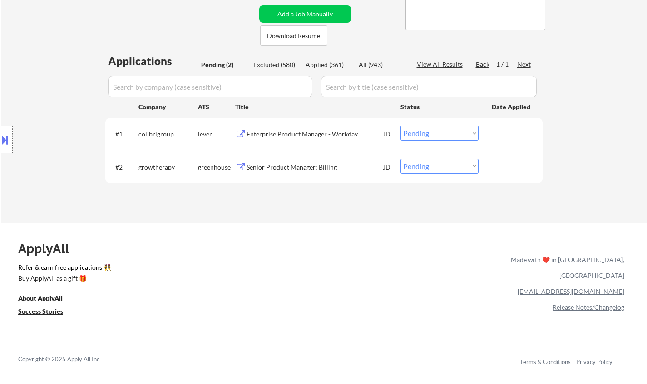
click at [288, 131] on div "Enterprise Product Manager - Workday" at bounding box center [314, 134] width 137 height 9
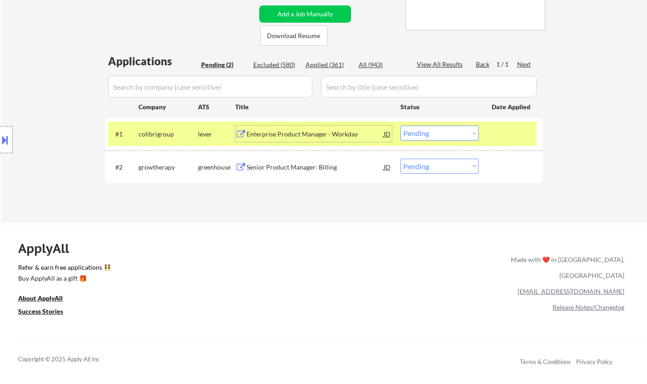
click at [475, 128] on select "Choose an option... Pending Applied Excluded (Questions) Excluded (Expired) Exc…" at bounding box center [439, 133] width 78 height 15
click at [400, 126] on select "Choose an option... Pending Applied Excluded (Questions) Excluded (Expired) Exc…" at bounding box center [439, 133] width 78 height 15
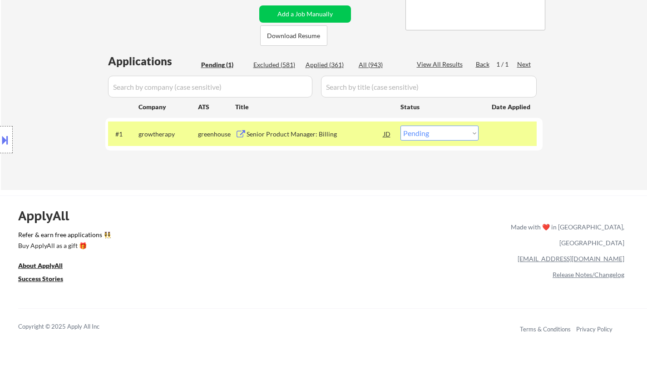
click at [471, 182] on div "← Return to /applysquad Mailslurp Inbox Job Search Builder [PERSON_NAME] User E…" at bounding box center [324, 19] width 453 height 328
click at [302, 130] on div "Senior Product Manager: Billing" at bounding box center [314, 134] width 137 height 9
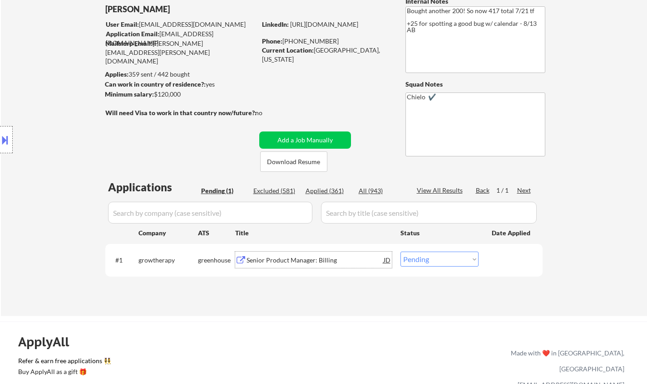
scroll to position [91, 0]
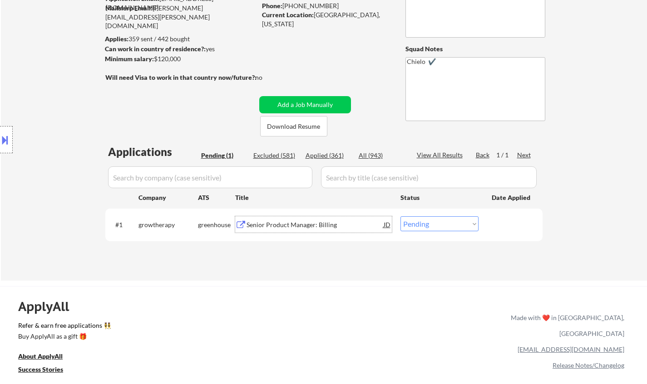
click at [426, 229] on select "Choose an option... Pending Applied Excluded (Questions) Excluded (Expired) Exc…" at bounding box center [439, 223] width 78 height 15
select select ""excluded__bad_match_""
click at [400, 216] on select "Choose an option... Pending Applied Excluded (Questions) Excluded (Expired) Exc…" at bounding box center [439, 223] width 78 height 15
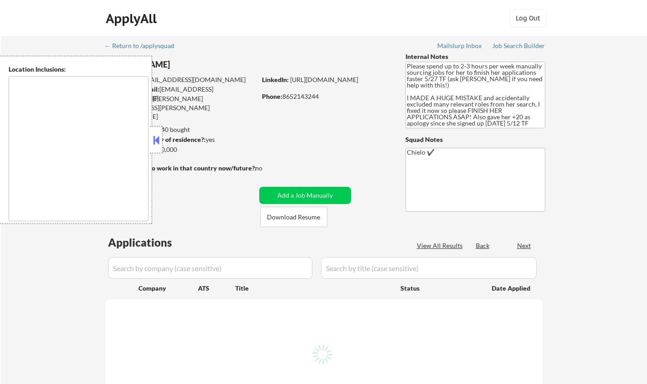
type textarea "Knoxville, TN Farragut, TN Maryville, TN Alcoa, TN Oak Ridge, TN Lenoir City, T…"
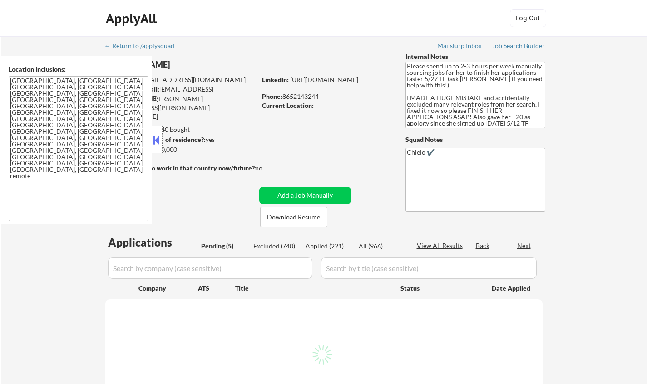
select select ""pending""
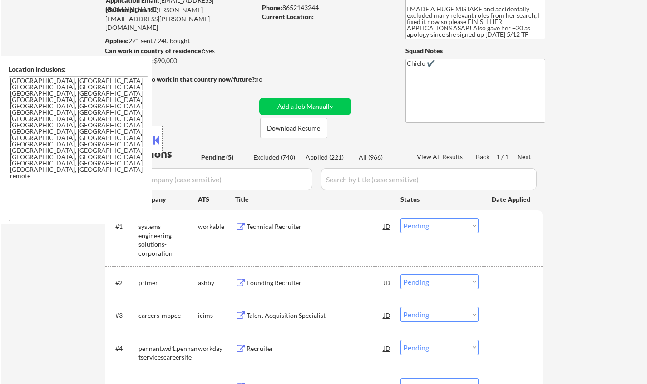
scroll to position [136, 0]
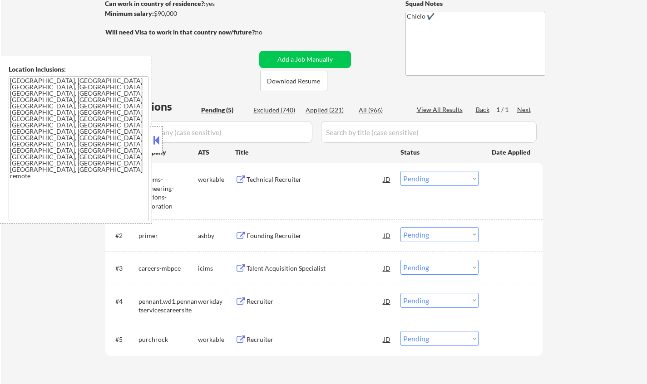
click at [156, 141] on button at bounding box center [156, 140] width 10 height 14
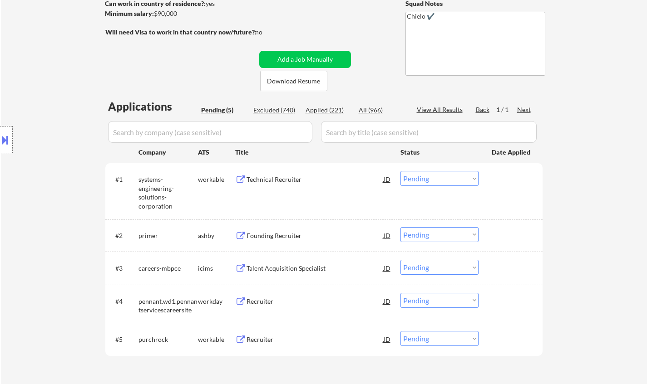
scroll to position [181, 0]
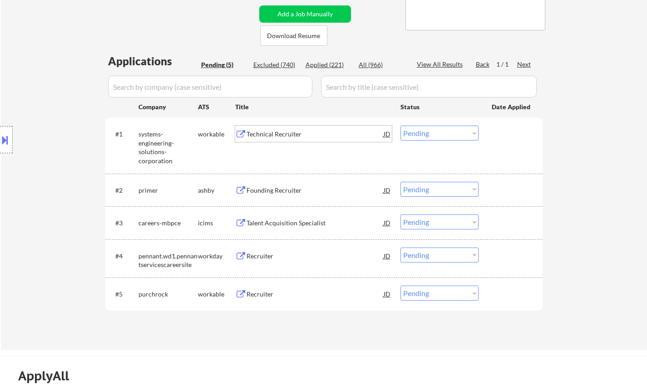
click at [269, 132] on div "Technical Recruiter" at bounding box center [314, 134] width 137 height 9
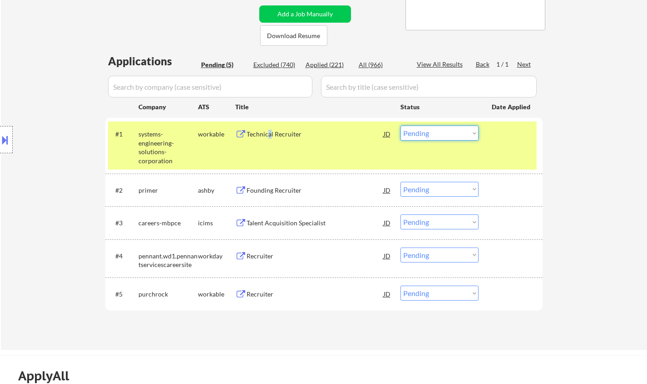
click at [441, 129] on select "Choose an option... Pending Applied Excluded (Questions) Excluded (Expired) Exc…" at bounding box center [439, 133] width 78 height 15
click at [400, 126] on select "Choose an option... Pending Applied Excluded (Questions) Excluded (Expired) Exc…" at bounding box center [439, 133] width 78 height 15
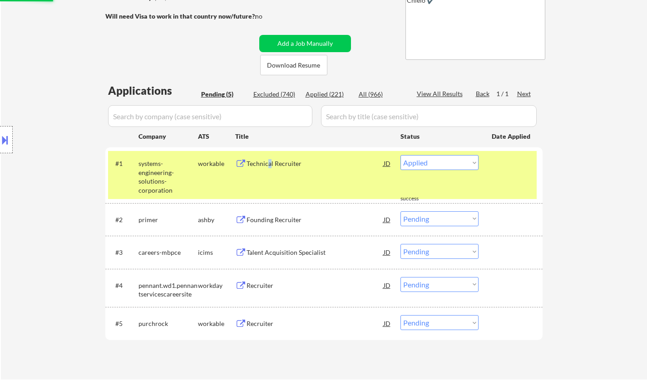
scroll to position [272, 0]
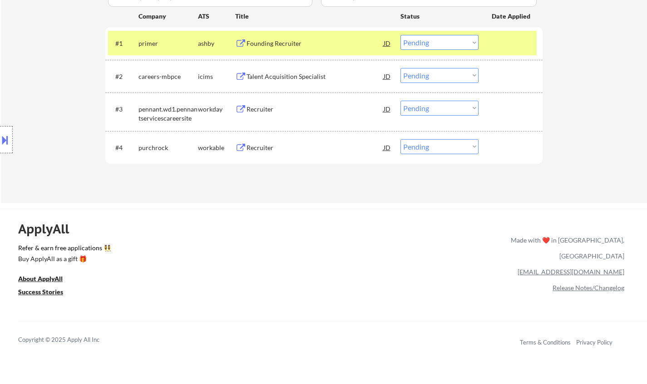
click at [264, 46] on div "Founding Recruiter" at bounding box center [314, 43] width 137 height 9
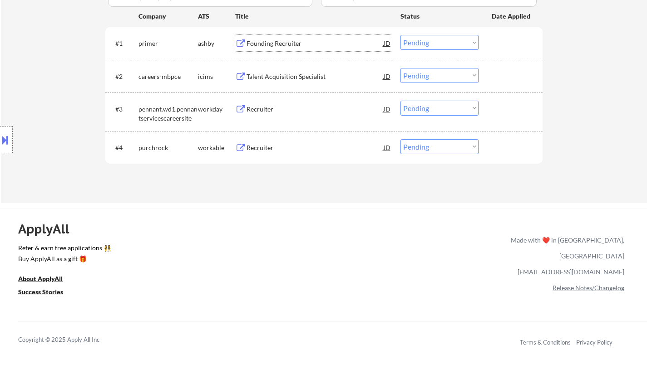
scroll to position [227, 0]
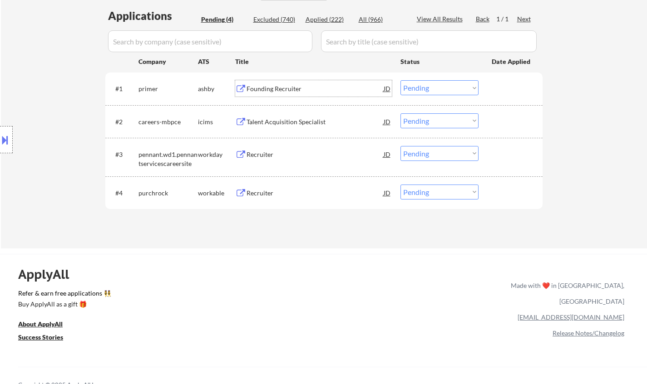
click at [444, 89] on select "Choose an option... Pending Applied Excluded (Questions) Excluded (Expired) Exc…" at bounding box center [439, 87] width 78 height 15
click at [400, 80] on select "Choose an option... Pending Applied Excluded (Questions) Excluded (Expired) Exc…" at bounding box center [439, 87] width 78 height 15
select select ""pending""
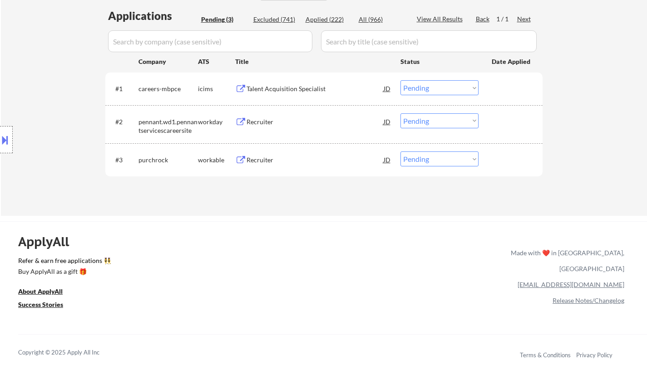
click at [265, 161] on div "Recruiter" at bounding box center [314, 160] width 137 height 9
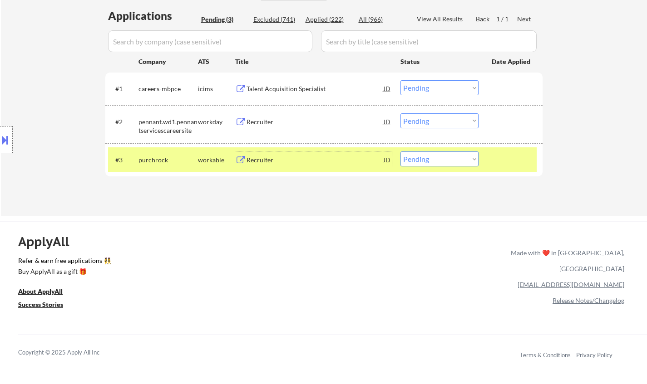
click at [474, 156] on select "Choose an option... Pending Applied Excluded (Questions) Excluded (Expired) Exc…" at bounding box center [439, 159] width 78 height 15
select select ""excluded__salary_""
click at [400, 152] on select "Choose an option... Pending Applied Excluded (Questions) Excluded (Expired) Exc…" at bounding box center [439, 159] width 78 height 15
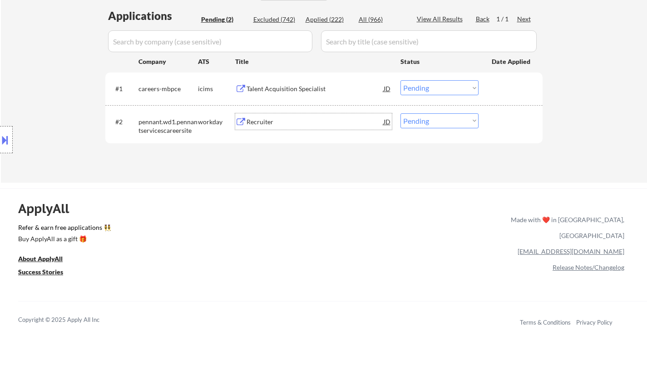
click at [255, 121] on div "Recruiter" at bounding box center [314, 122] width 137 height 9
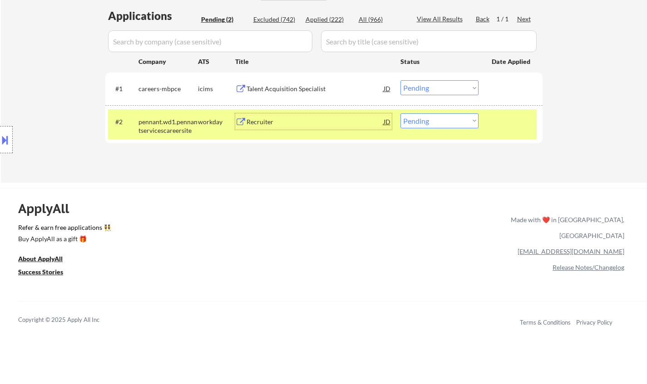
click at [4, 143] on button at bounding box center [5, 139] width 10 height 15
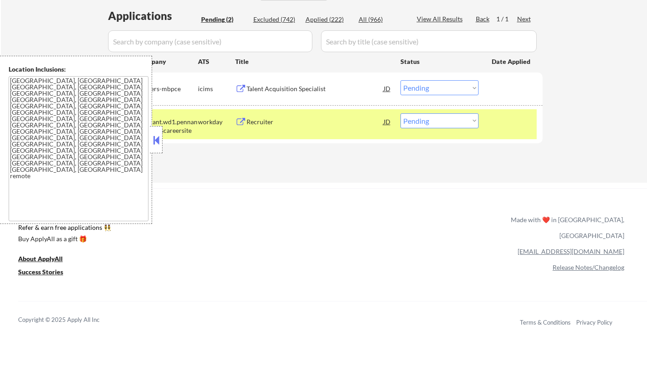
click at [157, 142] on button at bounding box center [156, 140] width 10 height 14
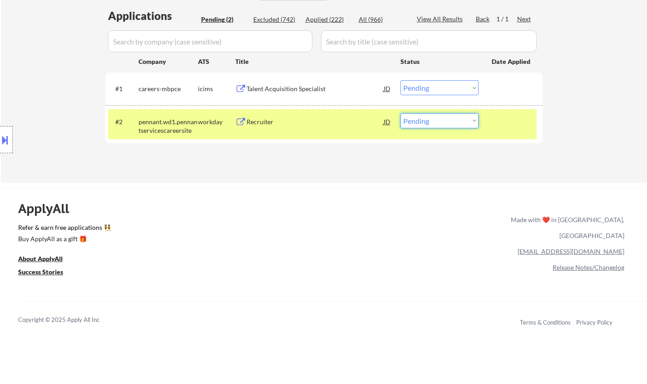
drag, startPoint x: 431, startPoint y: 116, endPoint x: 433, endPoint y: 127, distance: 11.1
click at [431, 116] on select "Choose an option... Pending Applied Excluded (Questions) Excluded (Expired) Exc…" at bounding box center [439, 120] width 78 height 15
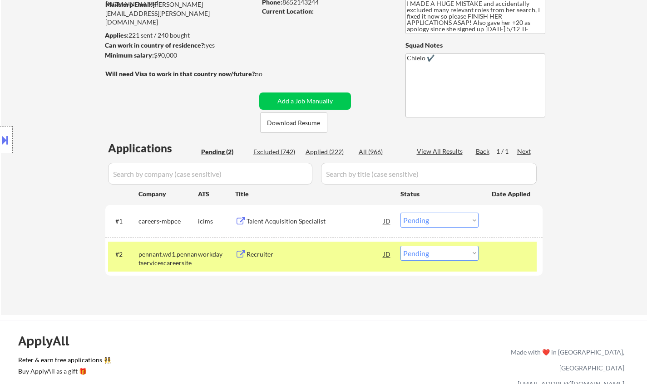
scroll to position [91, 0]
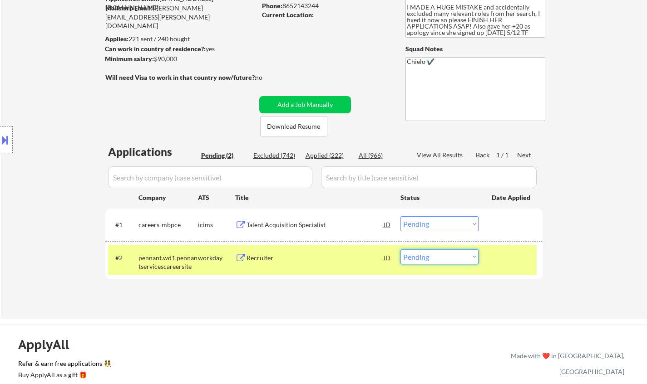
click at [456, 258] on select "Choose an option... Pending Applied Excluded (Questions) Excluded (Expired) Exc…" at bounding box center [439, 257] width 78 height 15
select select ""excluded__location_""
click at [400, 250] on select "Choose an option... Pending Applied Excluded (Questions) Excluded (Expired) Exc…" at bounding box center [439, 257] width 78 height 15
click at [285, 225] on div "Talent Acquisition Specialist" at bounding box center [314, 225] width 137 height 9
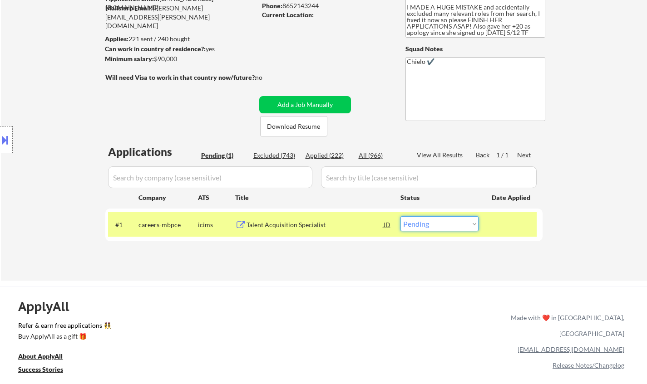
drag, startPoint x: 437, startPoint y: 224, endPoint x: 448, endPoint y: 230, distance: 12.8
click at [437, 223] on select "Choose an option... Pending Applied Excluded (Questions) Excluded (Expired) Exc…" at bounding box center [439, 223] width 78 height 15
select select ""excluded__location_""
click at [400, 216] on select "Choose an option... Pending Applied Excluded (Questions) Excluded (Expired) Exc…" at bounding box center [439, 223] width 78 height 15
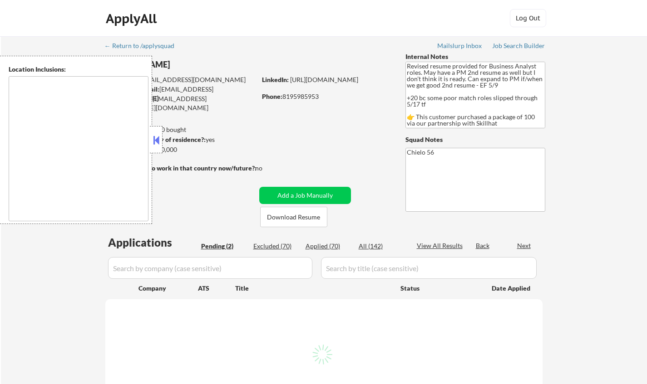
select select ""pending""
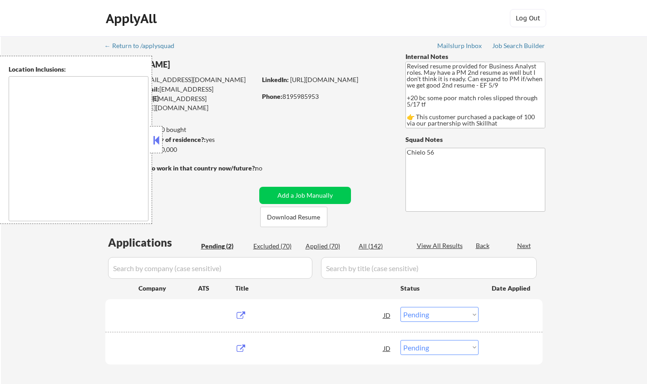
type textarea "[GEOGRAPHIC_DATA], ON [GEOGRAPHIC_DATA], [GEOGRAPHIC_DATA] [GEOGRAPHIC_DATA], O…"
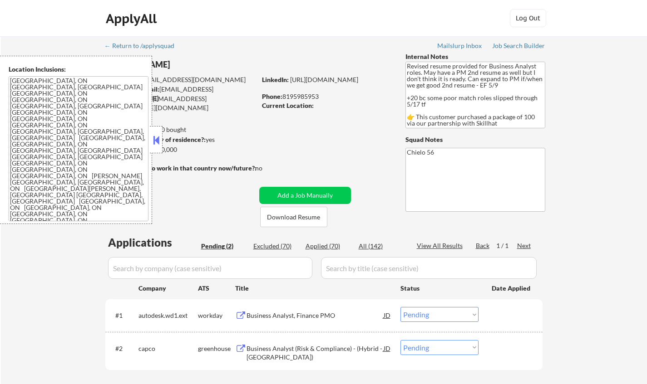
drag, startPoint x: 157, startPoint y: 138, endPoint x: 171, endPoint y: 147, distance: 16.4
click at [157, 139] on button at bounding box center [156, 140] width 10 height 14
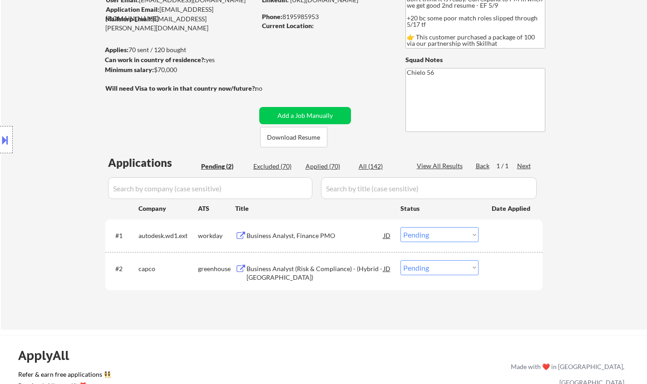
scroll to position [91, 0]
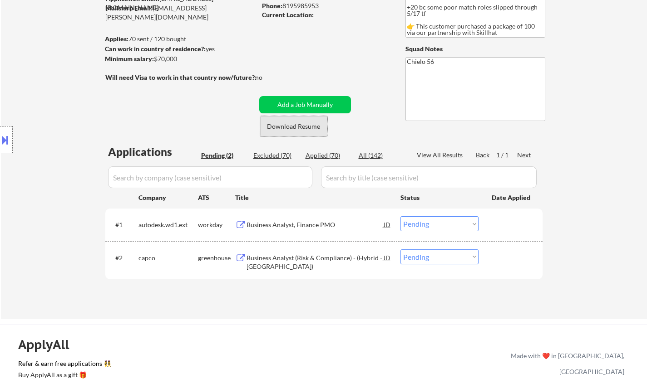
click at [297, 121] on button "Download Resume" at bounding box center [293, 126] width 67 height 20
click at [294, 257] on div "Business Analyst (Risk & Compliance) - (Hybrid - [GEOGRAPHIC_DATA])" at bounding box center [314, 263] width 137 height 18
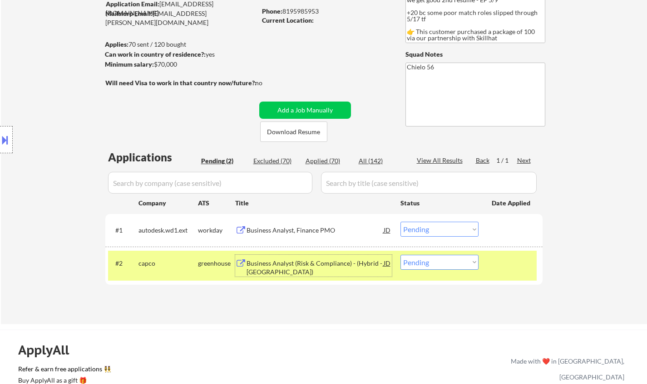
scroll to position [181, 0]
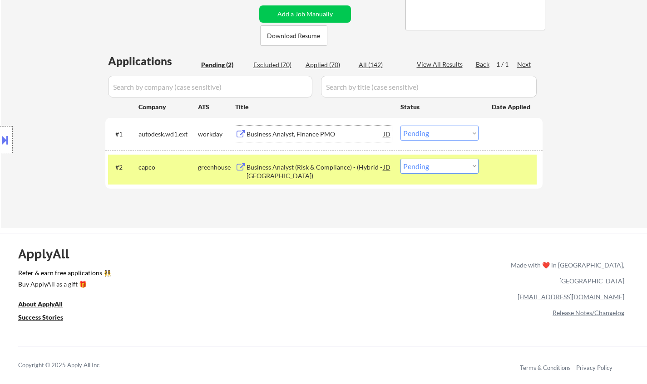
click at [287, 134] on div "Business Analyst, Finance PMO" at bounding box center [314, 134] width 137 height 9
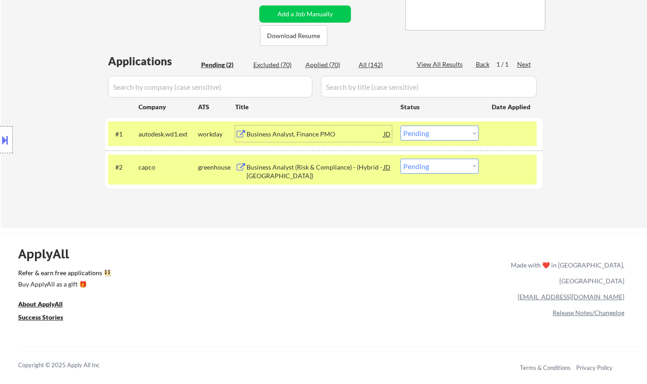
drag, startPoint x: 417, startPoint y: 131, endPoint x: 418, endPoint y: 137, distance: 6.8
click at [417, 131] on select "Choose an option... Pending Applied Excluded (Questions) Excluded (Expired) Exc…" at bounding box center [439, 133] width 78 height 15
click at [400, 126] on select "Choose an option... Pending Applied Excluded (Questions) Excluded (Expired) Exc…" at bounding box center [439, 133] width 78 height 15
select select ""pending""
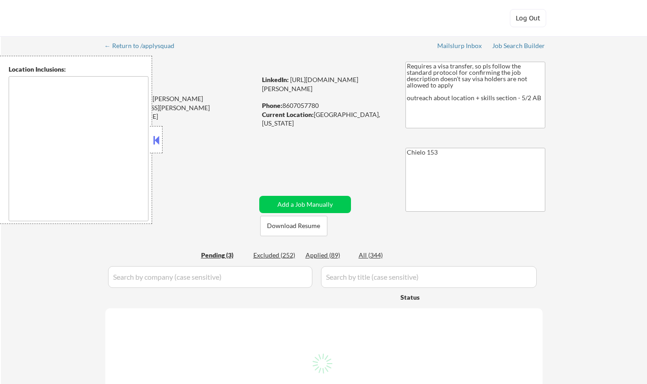
select select ""pending""
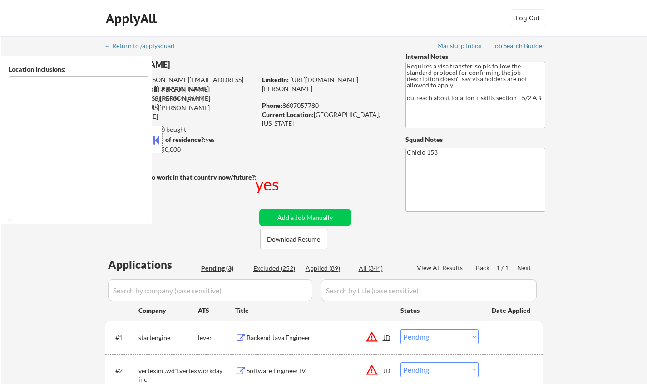
click at [159, 141] on button at bounding box center [156, 140] width 10 height 14
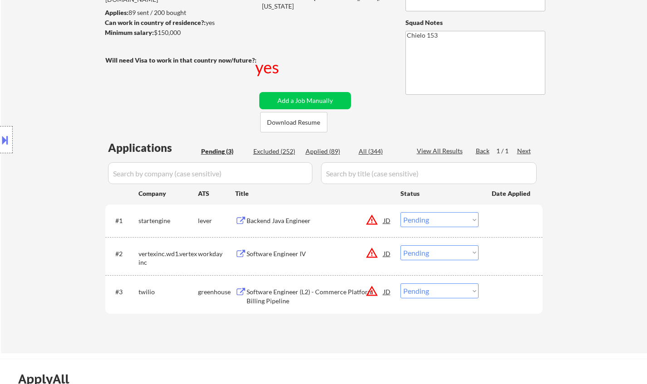
scroll to position [136, 0]
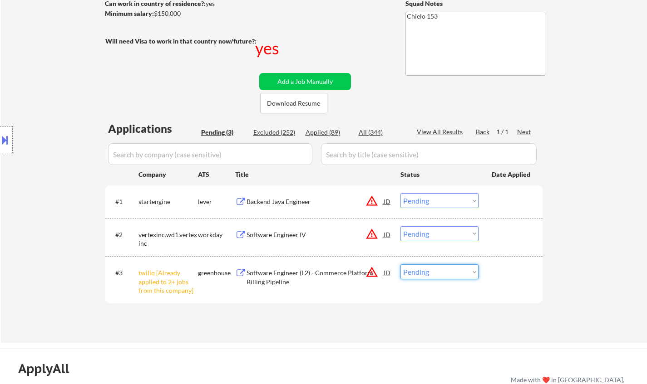
drag, startPoint x: 435, startPoint y: 272, endPoint x: 454, endPoint y: 305, distance: 37.8
click at [435, 272] on select "Choose an option... Pending Applied Excluded (Questions) Excluded (Expired) Exc…" at bounding box center [439, 272] width 78 height 15
select select ""excluded__other_""
click at [400, 265] on select "Choose an option... Pending Applied Excluded (Questions) Excluded (Expired) Exc…" at bounding box center [439, 272] width 78 height 15
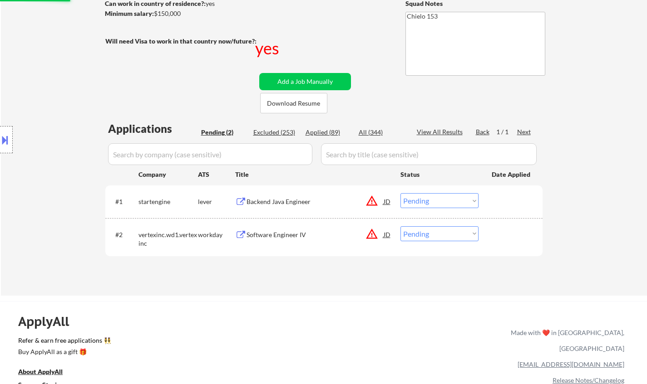
click at [277, 201] on div "Backend Java Engineer" at bounding box center [314, 201] width 137 height 9
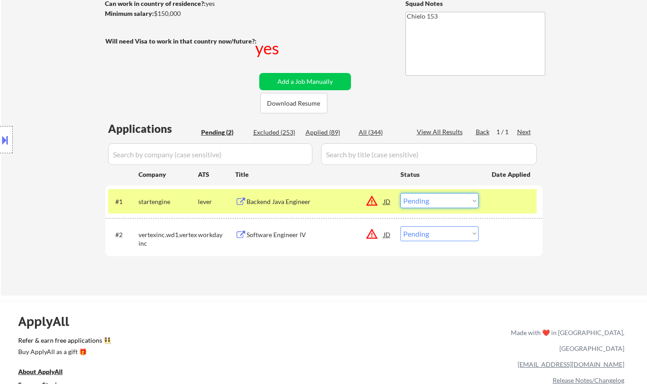
drag, startPoint x: 439, startPoint y: 201, endPoint x: 443, endPoint y: 207, distance: 7.4
click at [440, 201] on select "Choose an option... Pending Applied Excluded (Questions) Excluded (Expired) Exc…" at bounding box center [439, 200] width 78 height 15
click at [400, 193] on select "Choose an option... Pending Applied Excluded (Questions) Excluded (Expired) Exc…" at bounding box center [439, 200] width 78 height 15
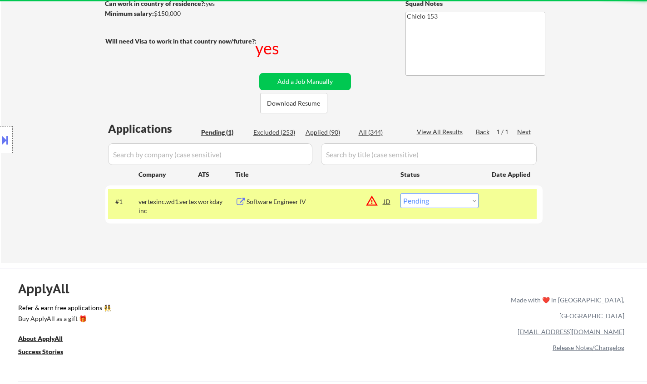
click at [281, 202] on div "Software Engineer IV" at bounding box center [314, 201] width 137 height 9
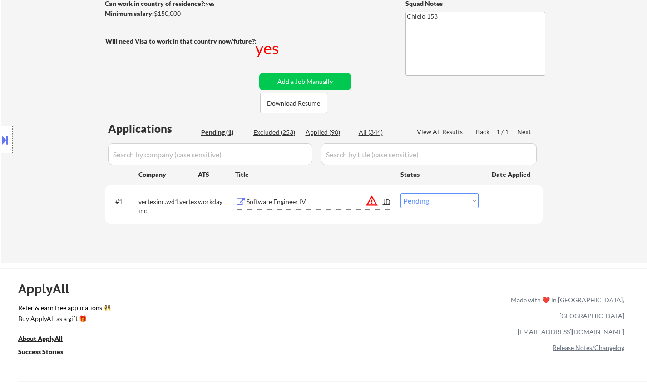
drag, startPoint x: 429, startPoint y: 209, endPoint x: 453, endPoint y: 240, distance: 39.2
click at [431, 210] on div "#1 vertexinc.wd1.vertexinc workday Software Engineer IV JD warning_amber Choose…" at bounding box center [322, 204] width 428 height 30
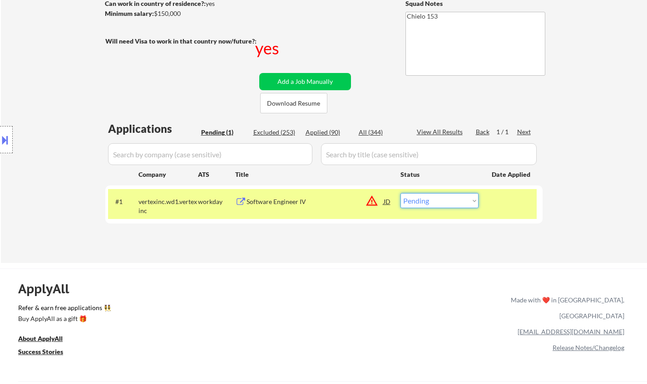
drag, startPoint x: 459, startPoint y: 201, endPoint x: 488, endPoint y: 241, distance: 49.1
click at [463, 202] on select "Choose an option... Pending Applied Excluded (Questions) Excluded (Expired) Exc…" at bounding box center [439, 200] width 78 height 15
select select ""excluded__salary_""
click at [400, 193] on select "Choose an option... Pending Applied Excluded (Questions) Excluded (Expired) Exc…" at bounding box center [439, 200] width 78 height 15
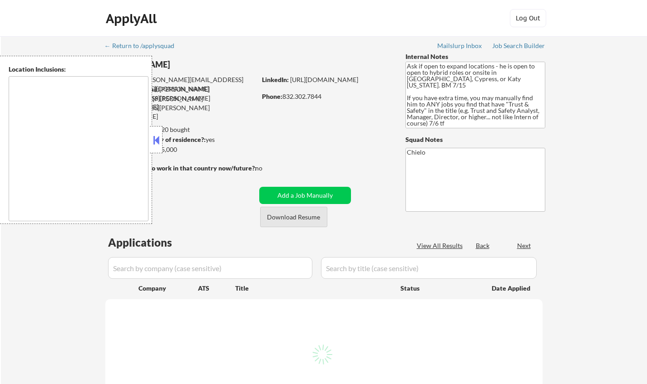
type textarea "[GEOGRAPHIC_DATA], [GEOGRAPHIC_DATA] [GEOGRAPHIC_DATA], [GEOGRAPHIC_DATA] [GEOG…"
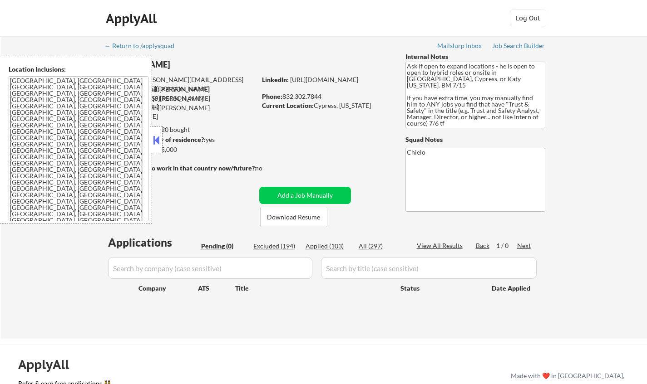
click at [159, 140] on button at bounding box center [156, 140] width 10 height 14
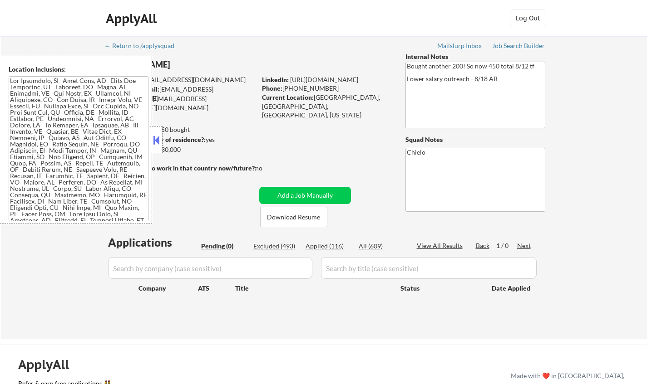
click at [156, 140] on button at bounding box center [156, 140] width 10 height 14
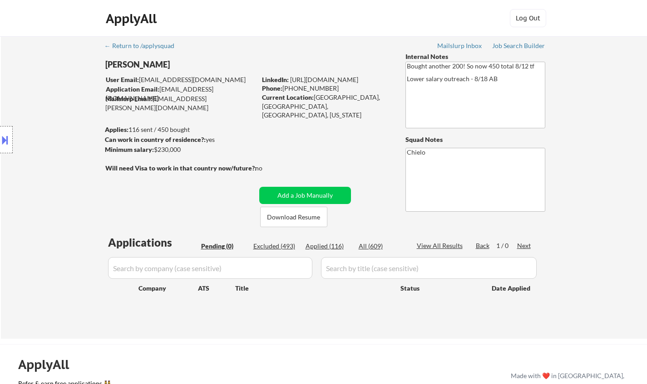
click at [283, 249] on div "Excluded (493)" at bounding box center [275, 246] width 45 height 9
select select ""excluded__expired_""
select select ""excluded__salary_""
select select ""excluded__bad_match_""
select select ""excluded__salary_""
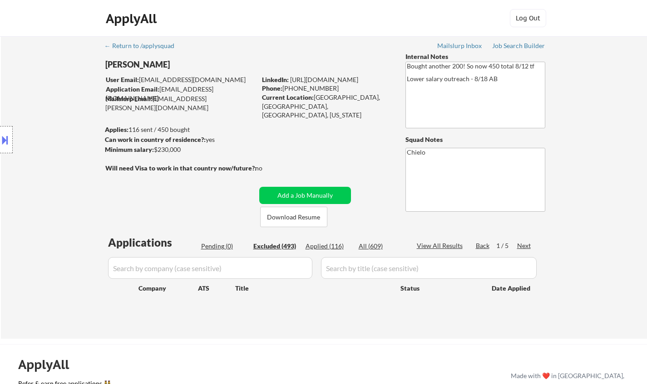
select select ""excluded__salary_""
select select ""excluded__location_""
select select ""excluded""
select select ""excluded__expired_""
select select ""excluded__other_""
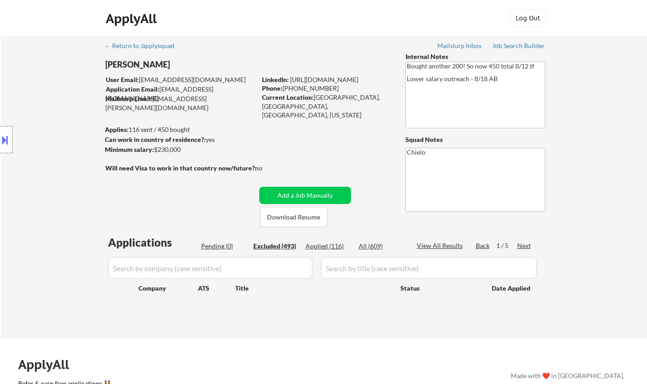
select select ""excluded__other_""
select select ""excluded__salary_""
select select ""excluded__bad_match_""
select select ""excluded__salary_""
select select ""excluded__bad_match_""
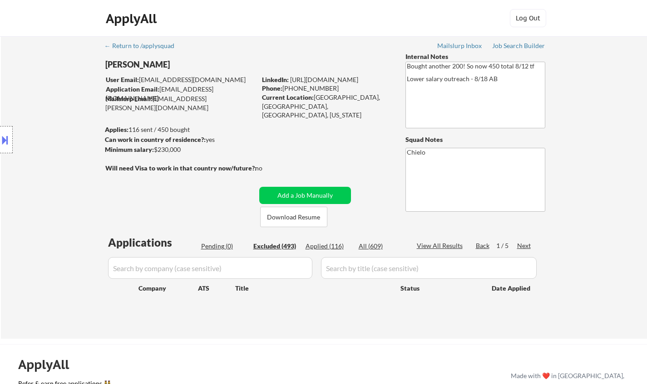
select select ""excluded__bad_match_""
select select ""excluded__salary_""
select select ""excluded""
select select ""excluded__other_""
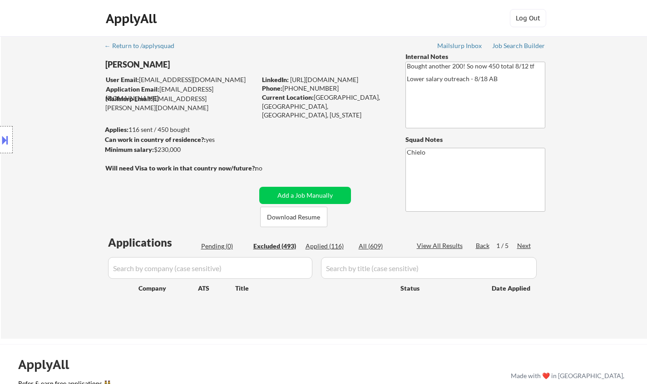
select select ""excluded""
select select ""excluded__other_""
select select ""excluded__salary_""
select select ""excluded__other_""
select select ""excluded""
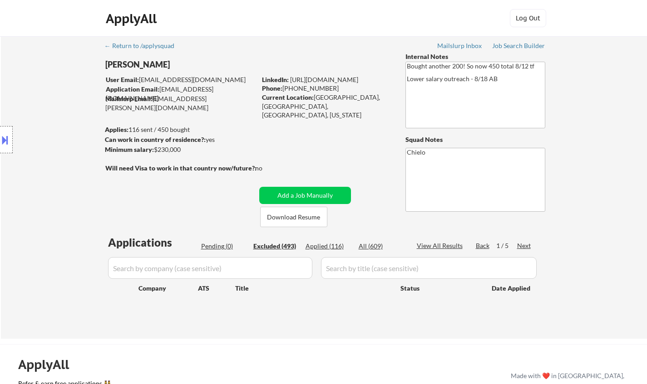
select select ""excluded__expired_""
select select ""excluded__bad_match_""
select select ""excluded__salary_""
select select ""excluded__expired_""
select select ""excluded__salary_""
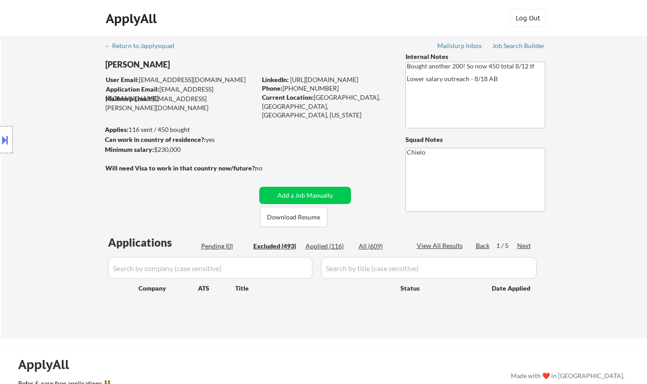
select select ""excluded__expired_""
select select ""excluded__salary_""
select select ""excluded__other_""
select select ""excluded""
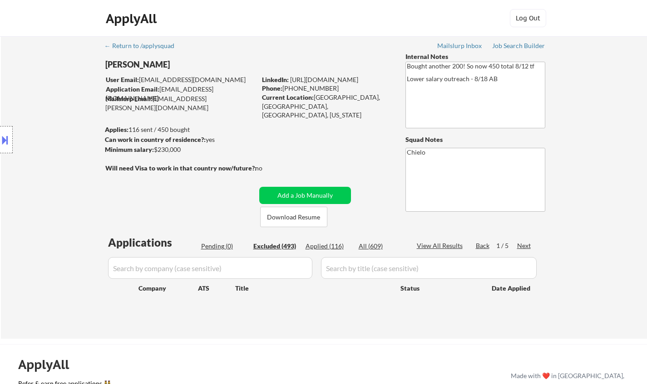
select select ""excluded__salary_""
select select ""excluded__other_""
select select ""excluded__expired_""
select select ""excluded__salary_""
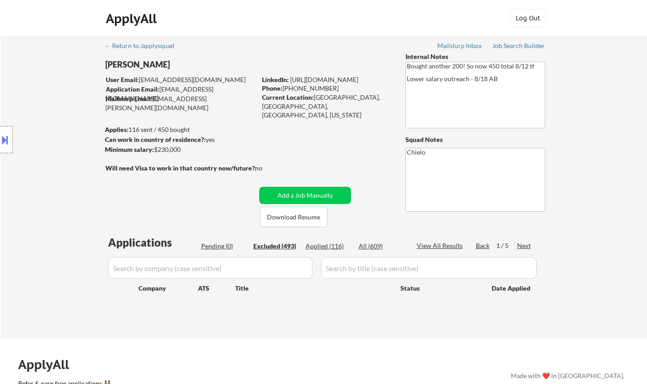
select select ""excluded__expired_""
select select ""excluded__salary_""
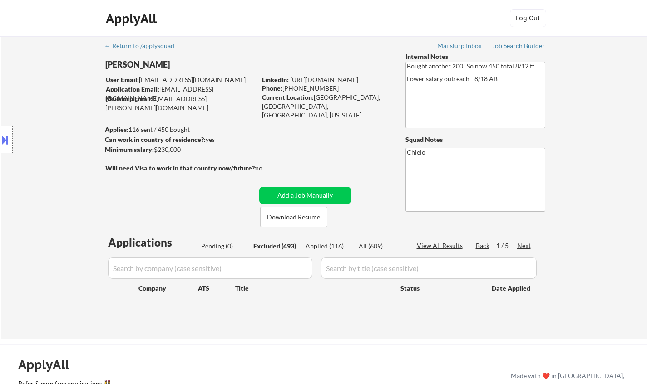
select select ""excluded__location_""
select select ""excluded__salary_""
select select ""excluded__location_""
select select ""excluded__salary_""
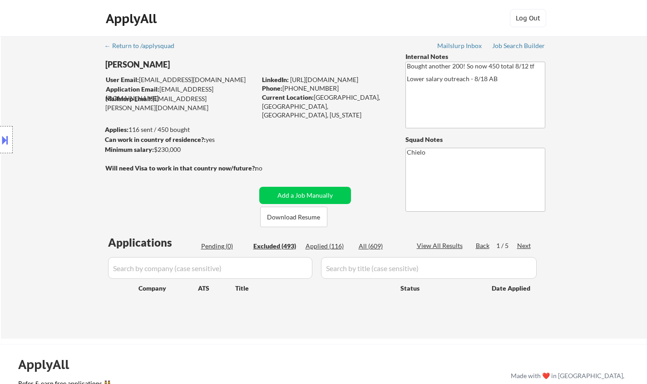
select select ""excluded__salary_""
select select ""excluded__expired_""
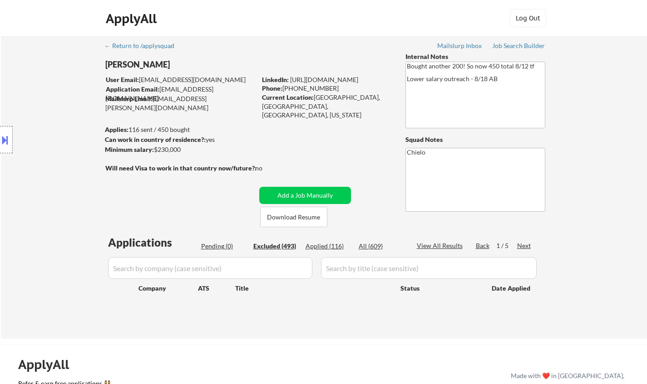
select select ""excluded__location_""
select select ""excluded__bad_match_""
select select ""excluded__location_""
select select ""excluded__bad_match_""
select select ""excluded__expired_""
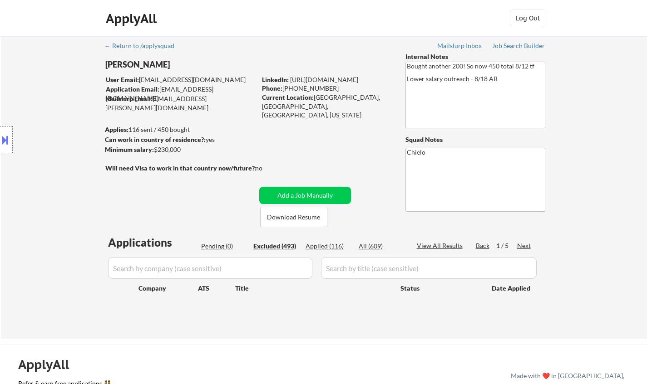
select select ""excluded__bad_match_""
select select ""excluded__salary_""
select select ""excluded__bad_match_""
select select ""excluded__expired_""
select select ""excluded__salary_""
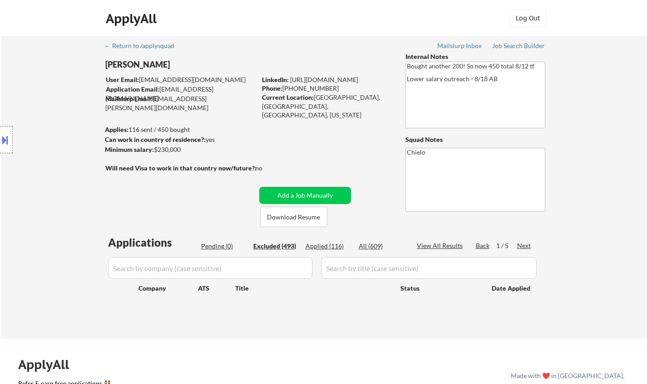
select select ""excluded__bad_match_""
select select ""excluded__salary_""
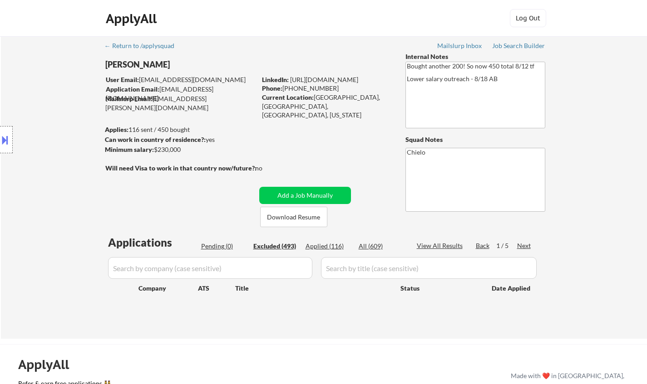
select select ""excluded__bad_match_""
select select ""excluded__salary_""
select select ""excluded__expired_""
select select ""excluded__salary_""
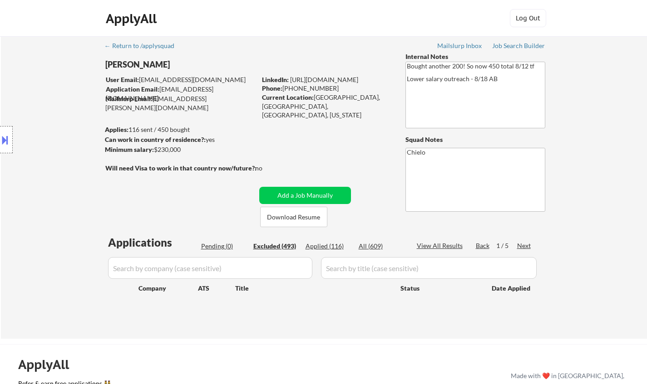
select select ""excluded__salary_""
select select ""excluded__expired_""
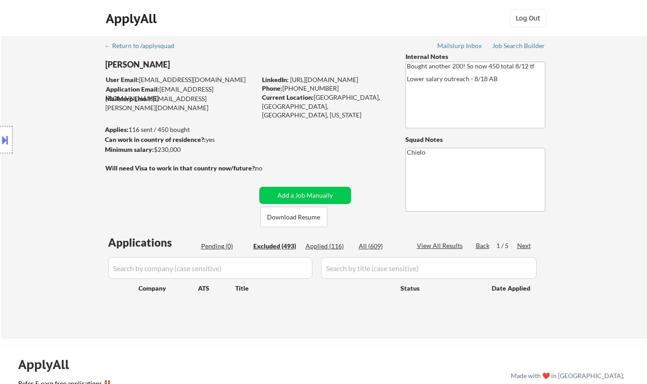
select select ""excluded__expired_""
select select ""excluded__location_""
select select ""excluded""
select select ""excluded__other_""
select select ""excluded__expired_""
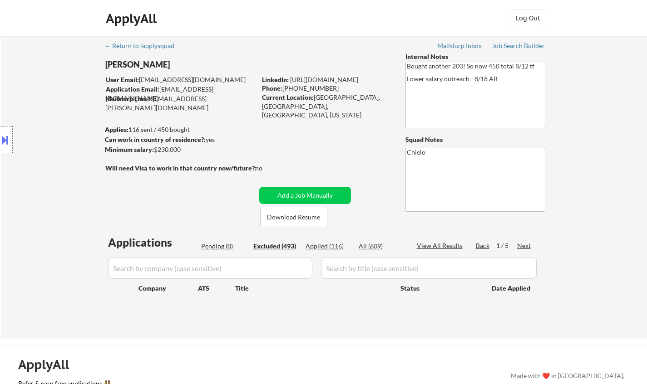
select select ""excluded__salary_""
select select ""excluded__bad_match_""
select select ""excluded__salary_""
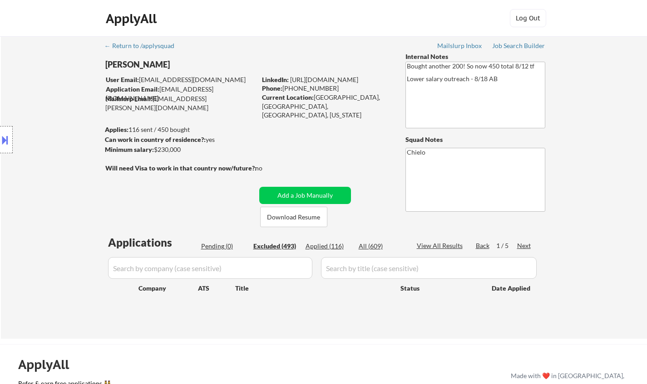
select select ""excluded__salary_""
select select ""excluded""
select select ""excluded__other_""
select select ""excluded__salary_""
select select ""excluded__other_""
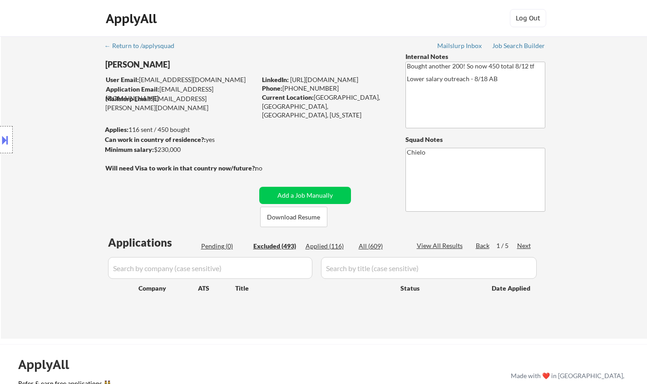
select select ""excluded""
select select ""excluded__salary_""
select select ""excluded""
select select ""excluded__salary_""
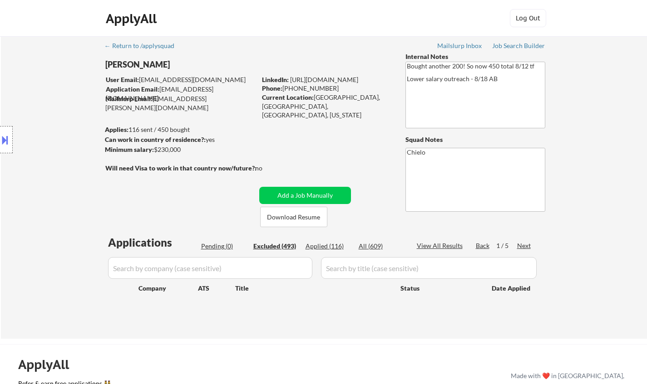
select select ""excluded__other_""
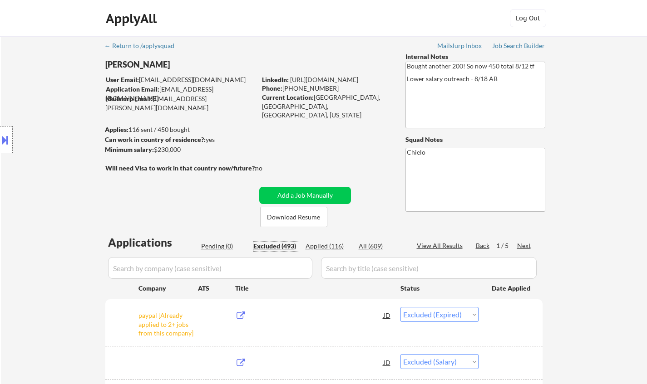
scroll to position [181, 0]
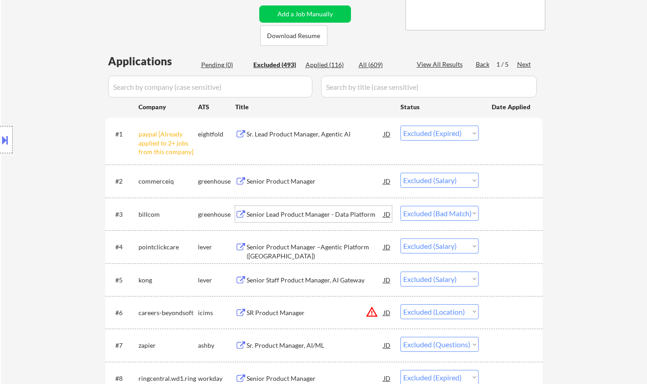
click at [304, 211] on div "Senior Lead Product Manager - Data Platform" at bounding box center [314, 214] width 137 height 9
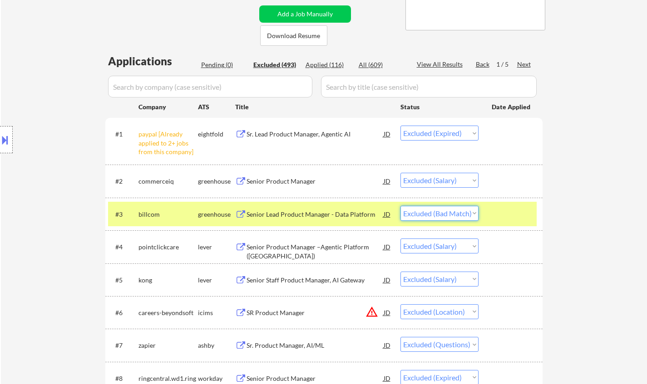
drag, startPoint x: 467, startPoint y: 215, endPoint x: 482, endPoint y: 261, distance: 49.1
click at [467, 215] on select "Choose an option... Pending Applied Excluded (Questions) Excluded (Expired) Exc…" at bounding box center [439, 213] width 78 height 15
select select ""excluded__salary_""
click at [400, 206] on select "Choose an option... Pending Applied Excluded (Questions) Excluded (Expired) Exc…" at bounding box center [439, 213] width 78 height 15
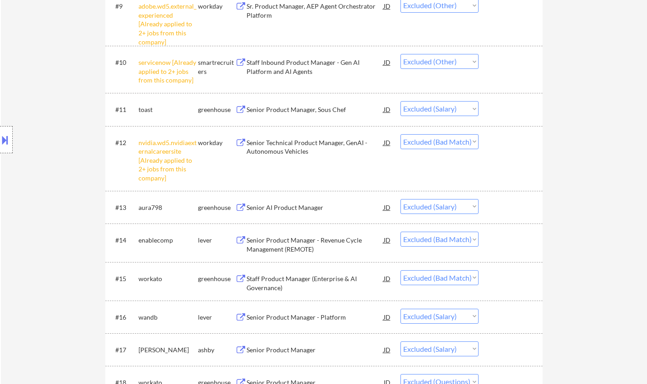
scroll to position [681, 0]
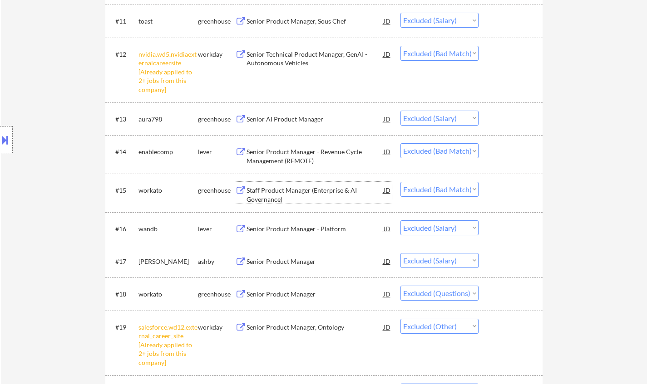
click at [300, 193] on div "Staff Product Manager (Enterprise & AI Governance)" at bounding box center [314, 195] width 137 height 18
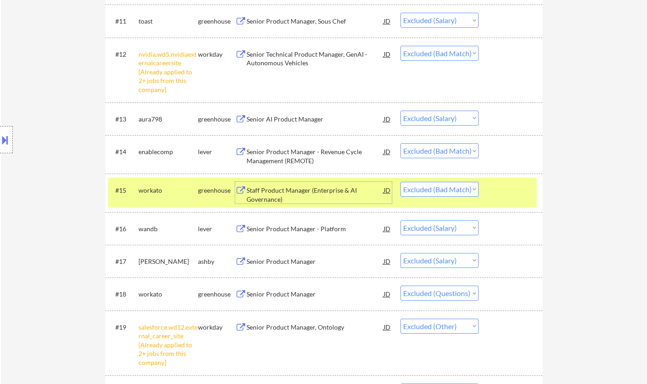
drag, startPoint x: 452, startPoint y: 191, endPoint x: 458, endPoint y: 195, distance: 7.2
click at [452, 191] on select "Choose an option... Pending Applied Excluded (Questions) Excluded (Expired) Exc…" at bounding box center [439, 189] width 78 height 15
select select ""excluded""
click at [400, 182] on select "Choose an option... Pending Applied Excluded (Questions) Excluded (Expired) Exc…" at bounding box center [439, 189] width 78 height 15
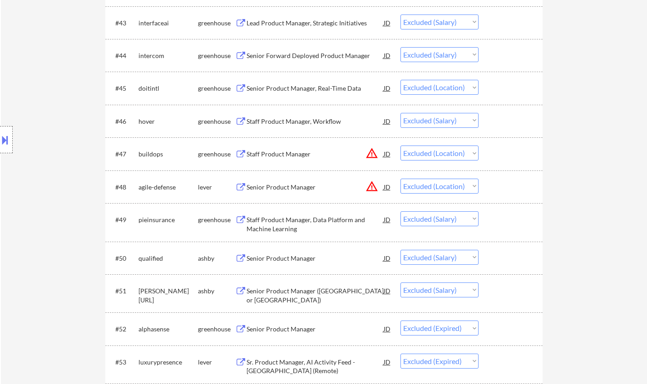
scroll to position [2178, 0]
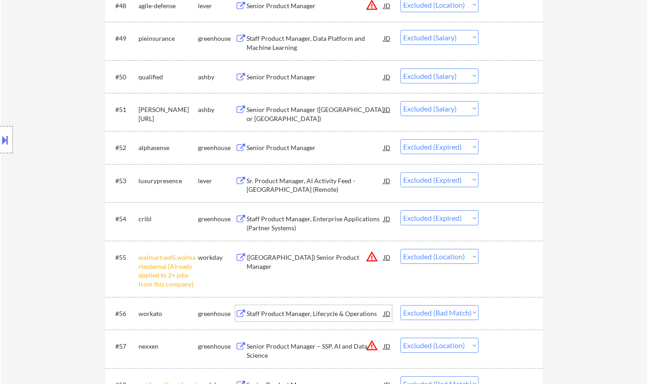
click at [305, 314] on div "Staff Product Manager, Lifecycle & Operations" at bounding box center [314, 313] width 137 height 9
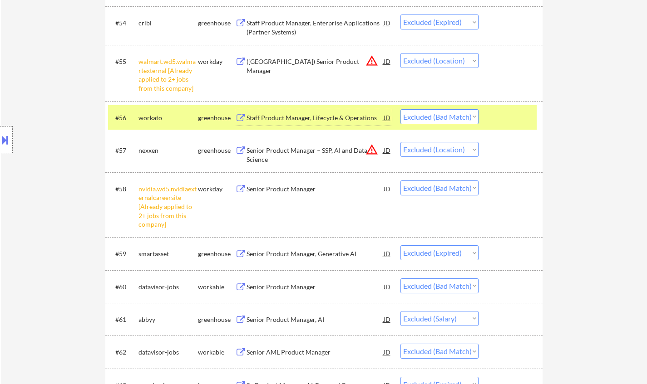
scroll to position [2405, 0]
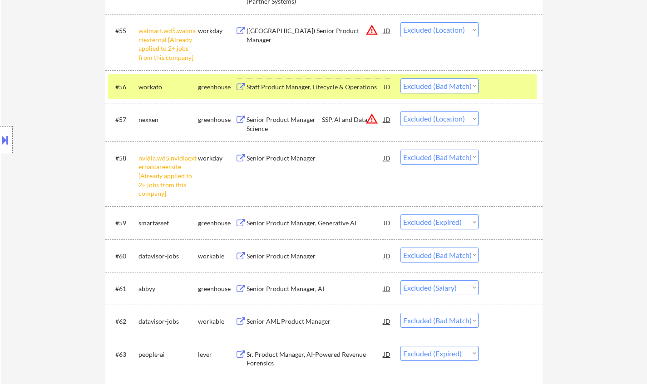
click at [292, 254] on div "Senior Product Manager" at bounding box center [314, 256] width 137 height 9
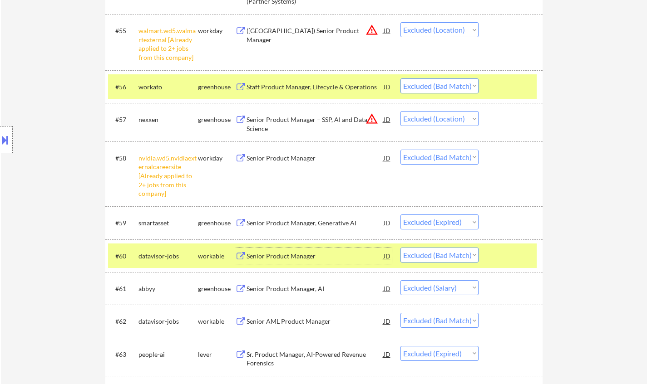
click at [0, 133] on div at bounding box center [6, 139] width 13 height 27
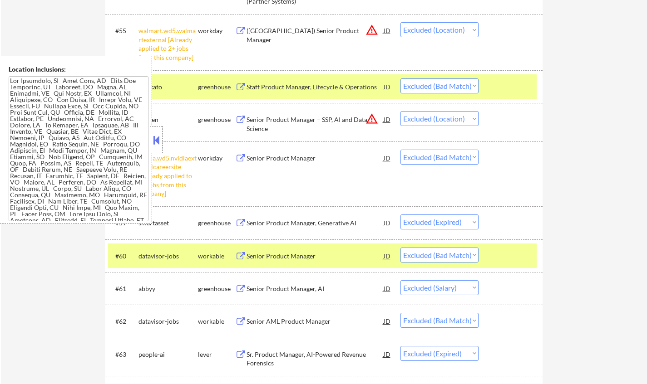
scroll to position [1416, 0]
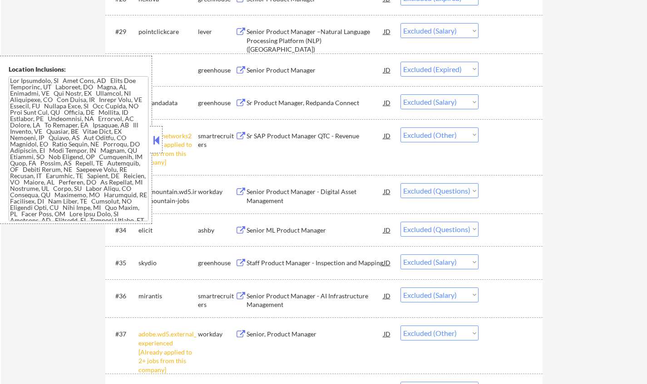
click at [154, 139] on button at bounding box center [156, 140] width 10 height 14
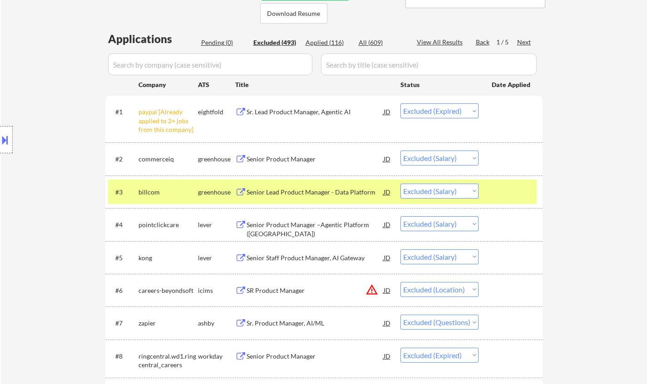
scroll to position [2469, 0]
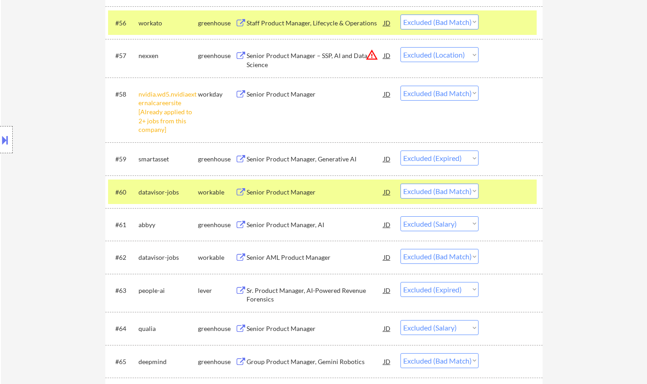
click at [291, 192] on div "Senior Product Manager" at bounding box center [314, 192] width 137 height 9
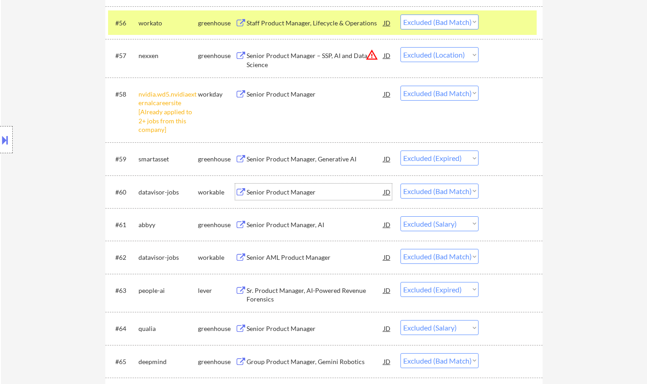
click at [442, 189] on select "Choose an option... Pending Applied Excluded (Questions) Excluded (Expired) Exc…" at bounding box center [439, 191] width 78 height 15
click at [400, 184] on select "Choose an option... Pending Applied Excluded (Questions) Excluded (Expired) Exc…" at bounding box center [439, 191] width 78 height 15
select select ""excluded__salary_""
select select ""excluded__bad_match_""
select select ""excluded__expired_""
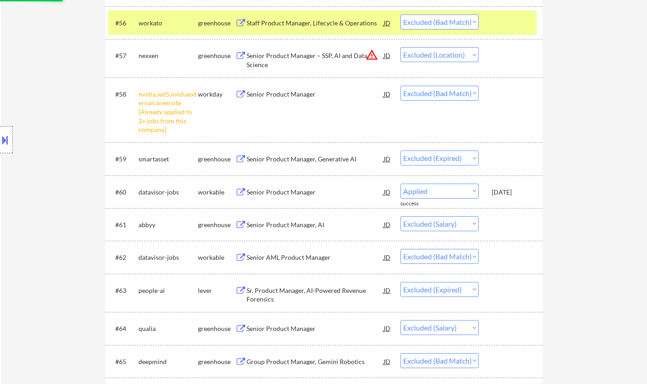
select select ""excluded__salary_""
select select ""excluded__bad_match_""
select select ""excluded__salary_""
select select ""excluded__bad_match_""
select select ""excluded__salary_""
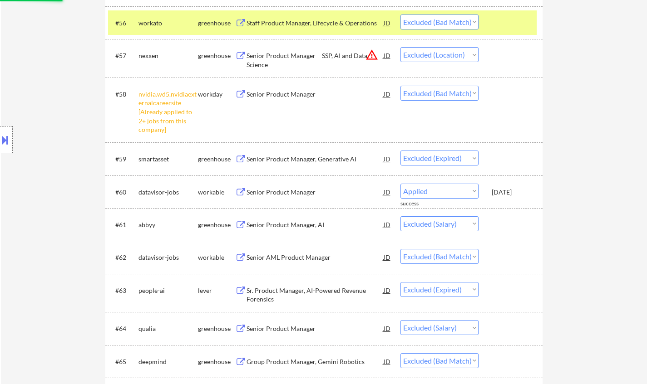
select select ""excluded__expired_""
select select ""excluded__salary_""
select select ""excluded__expired_""
select select ""excluded__location_""
select select ""excluded""
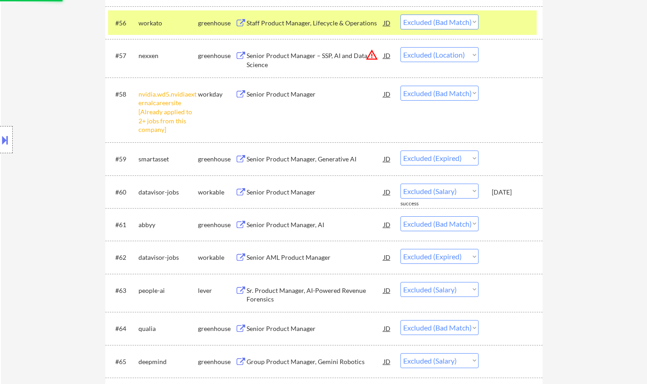
select select ""excluded__other_""
select select ""excluded__expired_""
select select ""excluded__salary_""
select select ""excluded__bad_match_""
select select ""excluded__salary_""
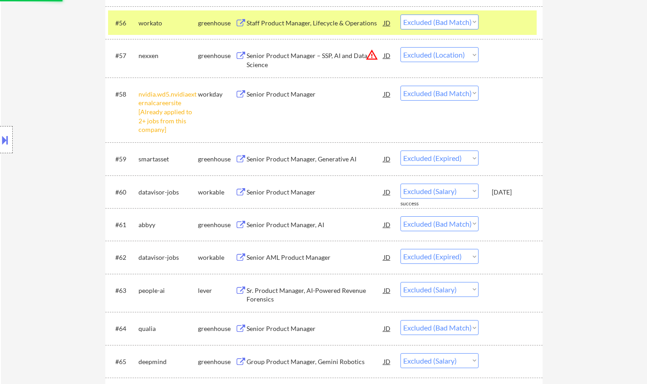
select select ""excluded""
select select ""excluded__other_""
select select ""excluded__salary_""
select select ""excluded__other_""
select select ""excluded""
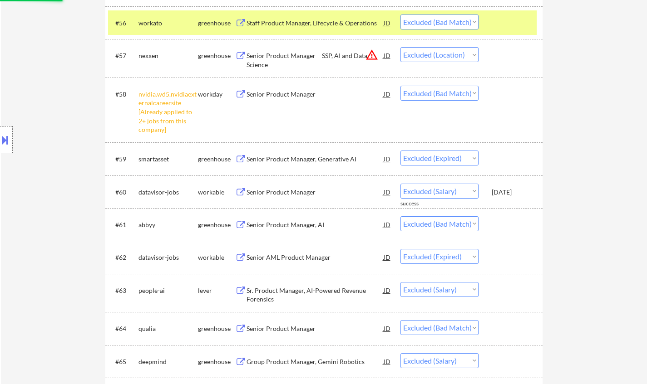
select select ""excluded__salary_""
select select ""excluded""
select select ""excluded__salary_""
select select ""excluded__other_""
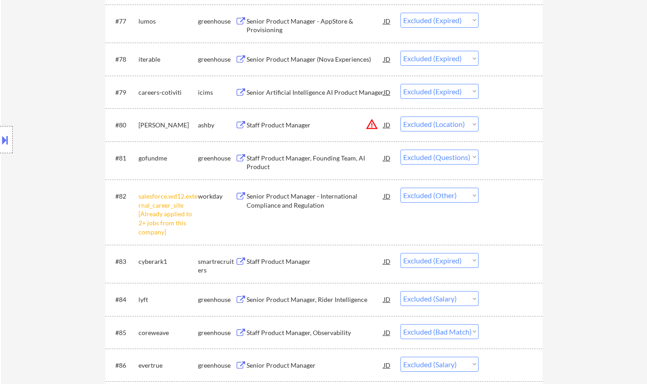
scroll to position [3285, 0]
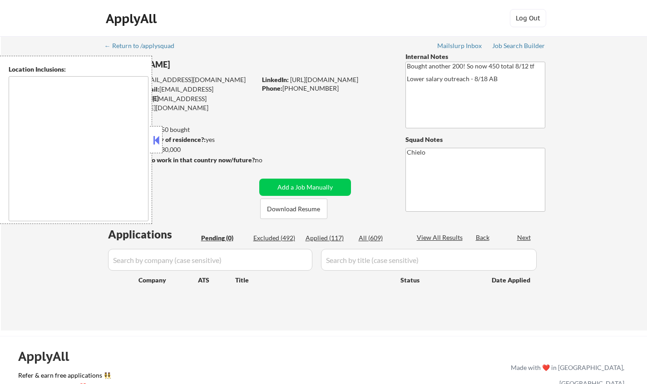
type textarea "[GEOGRAPHIC_DATA], [GEOGRAPHIC_DATA] [GEOGRAPHIC_DATA], [GEOGRAPHIC_DATA] [GEOG…"
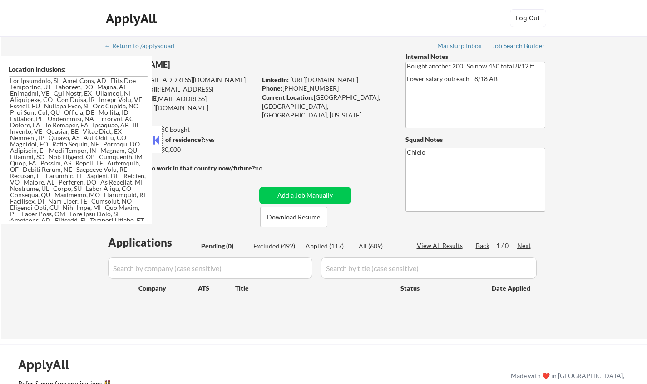
click at [279, 249] on div "Excluded (492)" at bounding box center [275, 246] width 45 height 9
select select ""excluded__expired_""
select select ""excluded__salary_""
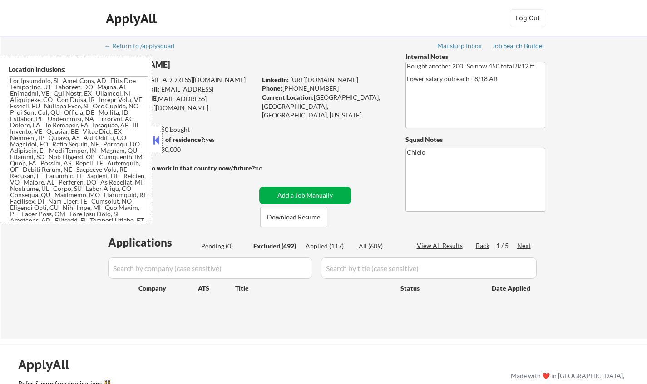
select select ""excluded__salary_""
select select ""excluded__location_""
select select ""excluded""
select select ""excluded__expired_""
select select ""excluded__other_""
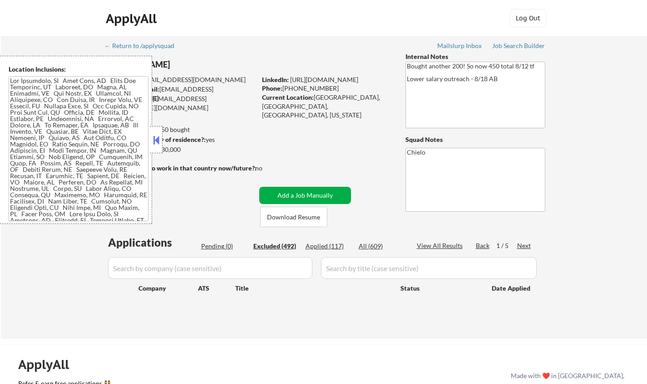
select select ""excluded__other_""
select select ""excluded__salary_""
select select ""excluded__bad_match_""
select select ""excluded__salary_""
select select ""excluded__bad_match_""
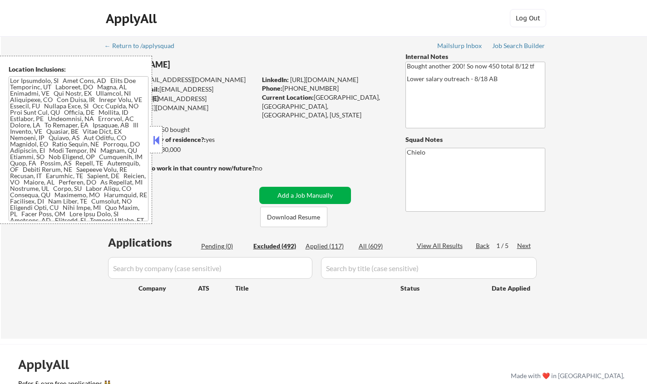
select select ""excluded""
select select ""excluded__salary_""
select select ""excluded""
select select ""excluded__other_""
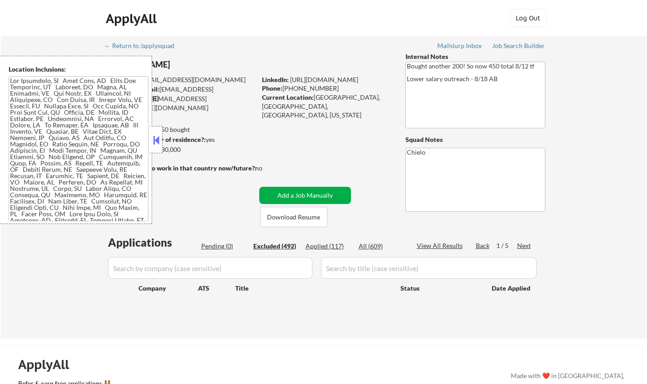
select select ""excluded""
select select ""excluded__other_""
select select ""excluded__salary_""
select select ""excluded__other_""
select select ""excluded""
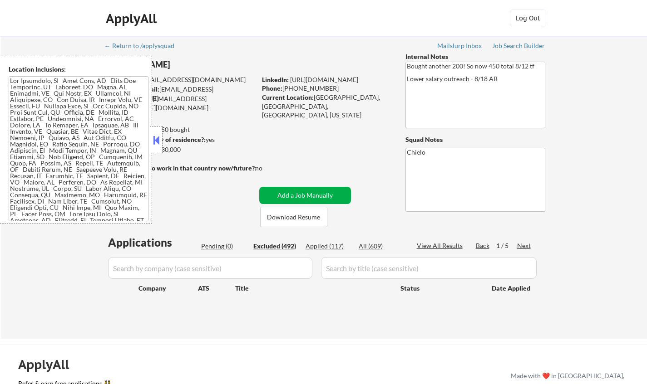
select select ""excluded__expired_""
select select ""excluded__bad_match_""
select select ""excluded__salary_""
select select ""excluded__expired_""
select select ""excluded__salary_""
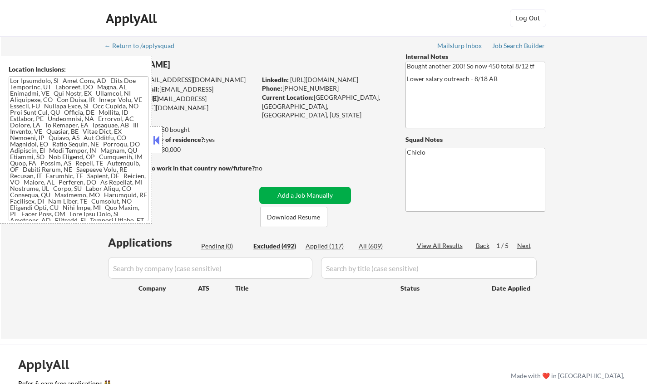
select select ""excluded__expired_""
select select ""excluded__salary_""
select select ""excluded__other_""
select select ""excluded""
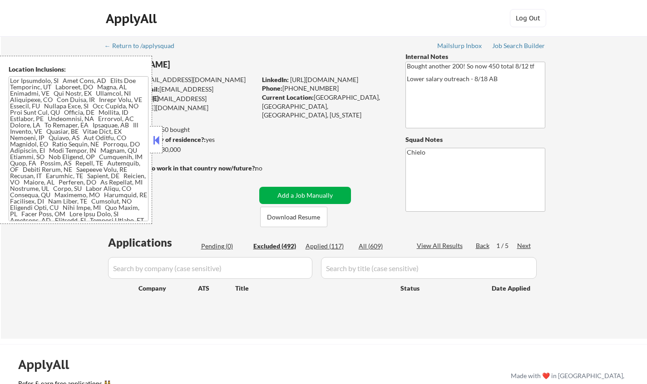
select select ""excluded__salary_""
select select ""excluded__other_""
select select ""excluded__expired_""
select select ""excluded__salary_""
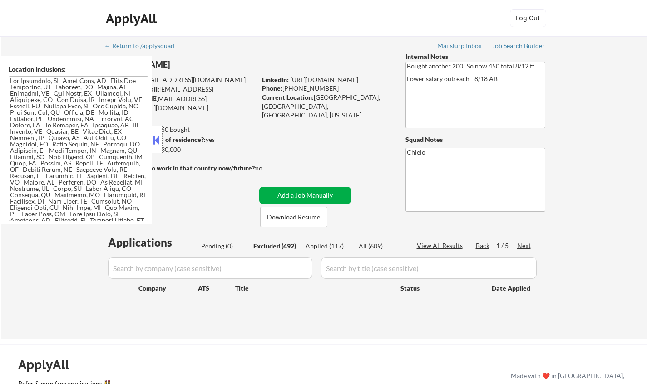
select select ""excluded__expired_""
select select ""excluded__salary_""
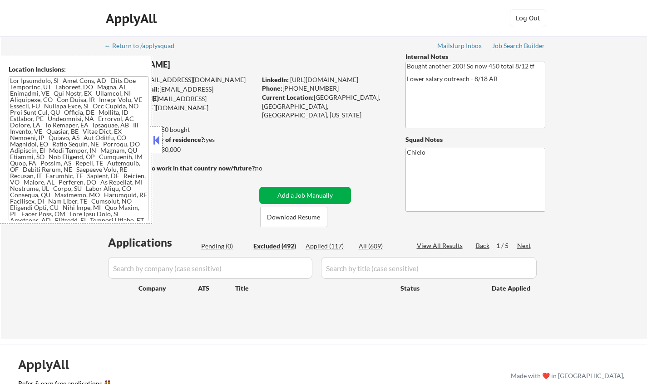
select select ""excluded__location_""
select select ""excluded__salary_""
select select ""excluded__location_""
select select ""excluded__salary_""
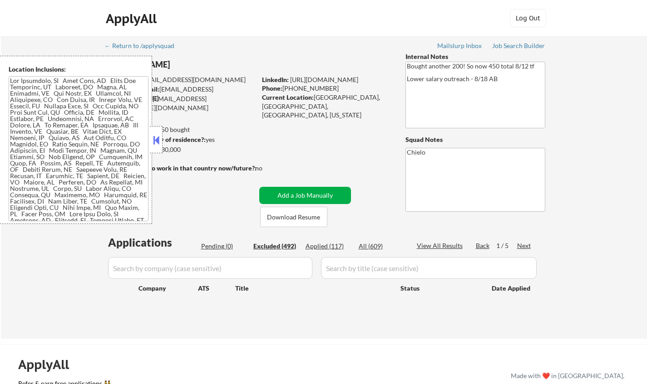
select select ""excluded__salary_""
select select ""excluded__expired_""
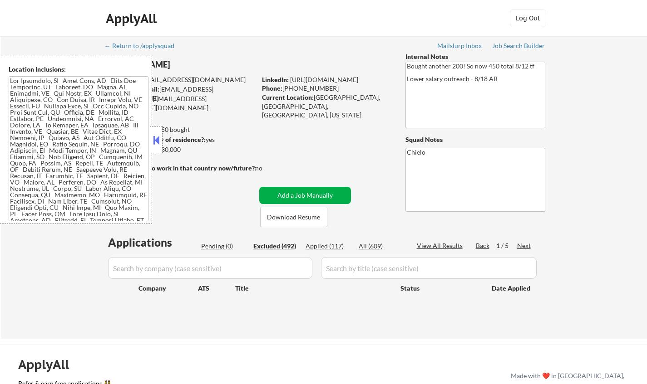
select select ""excluded__location_""
select select ""excluded__bad_match_""
select select ""excluded__location_""
select select ""excluded__bad_match_""
select select ""excluded__expired_""
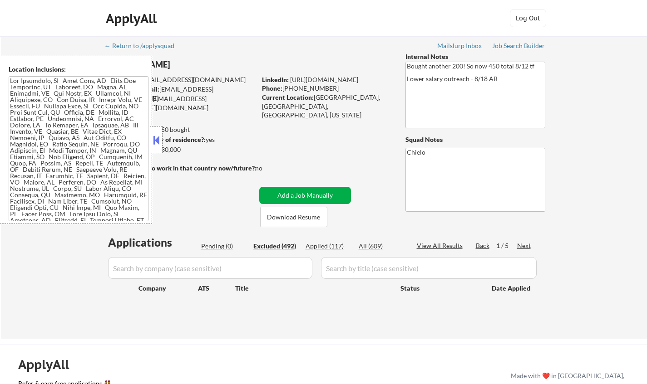
select select ""excluded__salary_""
select select ""excluded__bad_match_""
select select ""excluded__expired_""
select select ""excluded__salary_""
select select ""excluded__bad_match_""
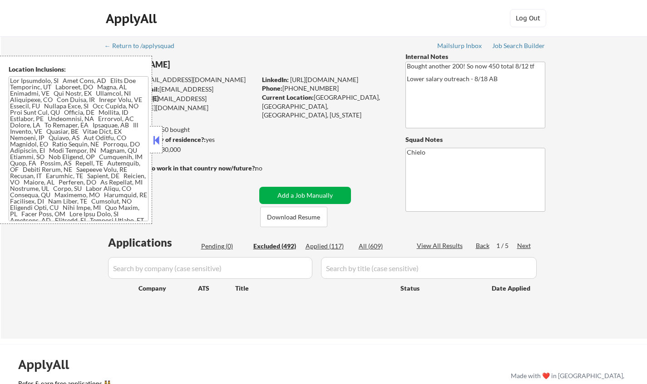
select select ""excluded__salary_""
select select ""excluded__bad_match_""
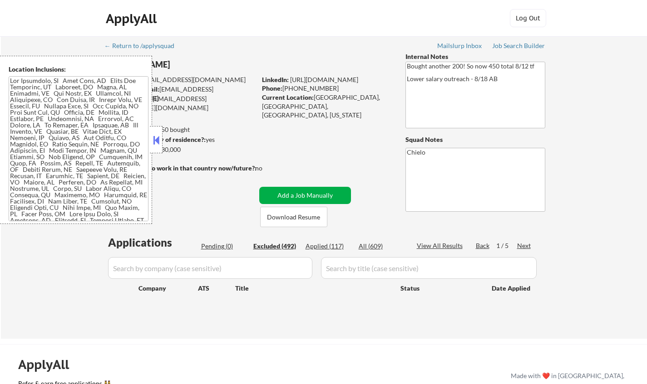
select select ""excluded__salary_""
select select ""excluded__expired_""
select select ""excluded__salary_""
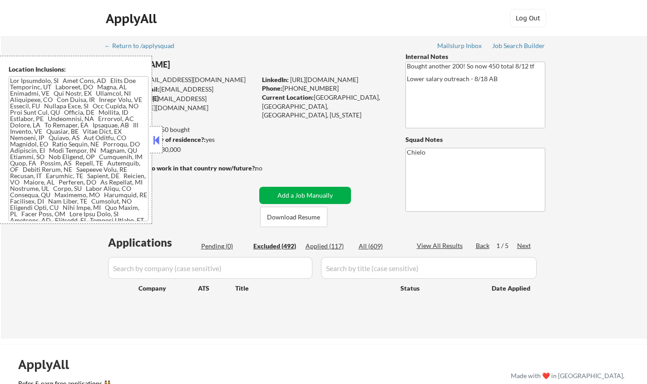
select select ""excluded__salary_""
select select ""excluded__expired_""
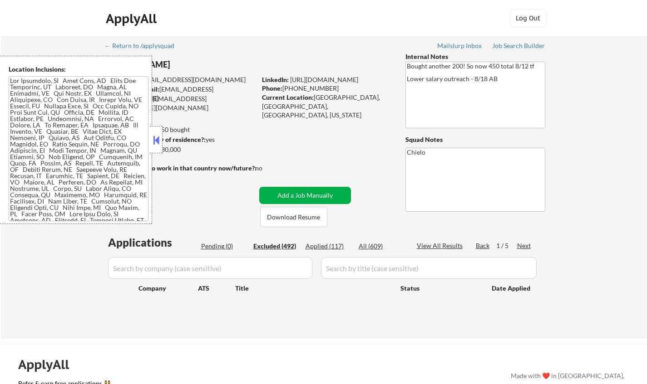
select select ""excluded__location_""
select select ""excluded""
select select ""excluded__other_""
select select ""excluded__expired_""
select select ""excluded__salary_""
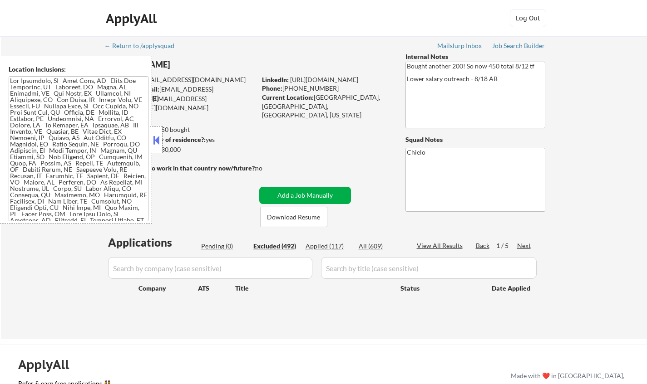
select select ""excluded__bad_match_""
select select ""excluded__salary_""
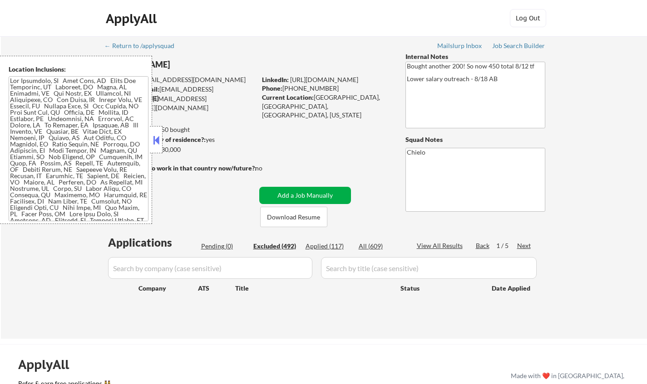
select select ""excluded""
select select ""excluded__other_""
select select ""excluded__salary_""
select select ""excluded__other_""
select select ""excluded""
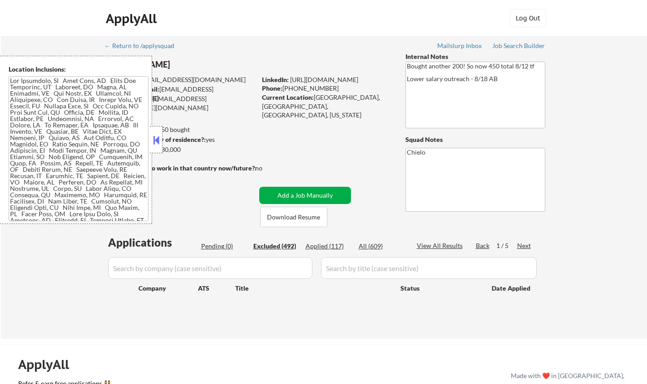
select select ""excluded__salary_""
select select ""excluded""
select select ""excluded__salary_""
select select ""excluded__other_""
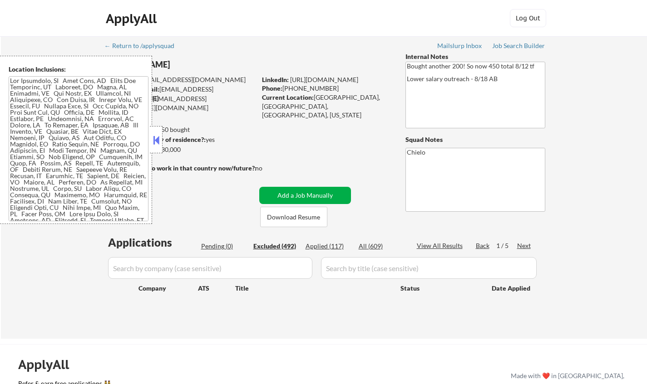
select select ""excluded__other_""
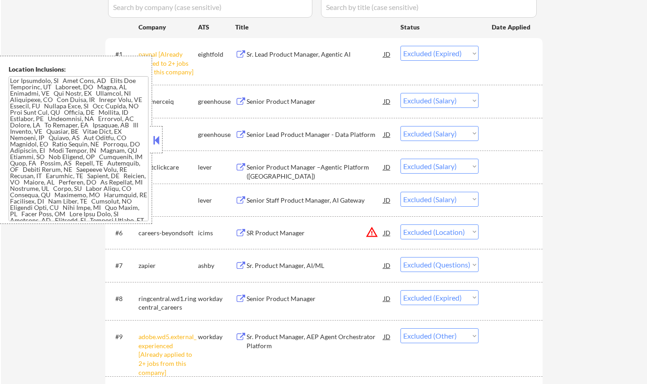
scroll to position [272, 0]
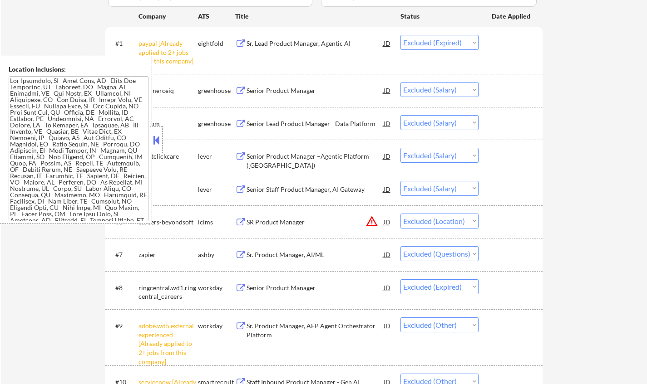
drag, startPoint x: 154, startPoint y: 140, endPoint x: 197, endPoint y: 162, distance: 48.9
click at [154, 140] on button at bounding box center [156, 140] width 10 height 14
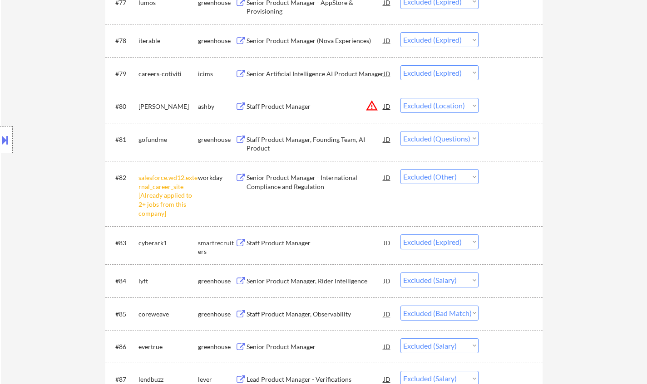
scroll to position [3357, 0]
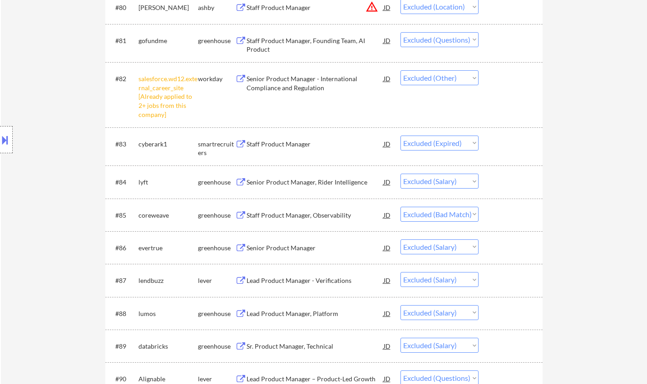
click at [291, 212] on div "Staff Product Manager, Observability" at bounding box center [314, 215] width 137 height 9
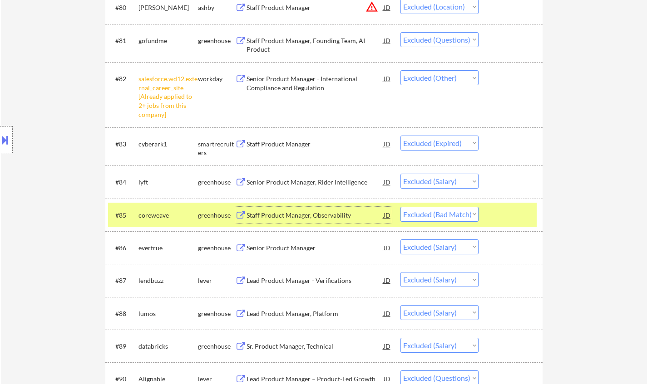
click at [444, 214] on select "Choose an option... Pending Applied Excluded (Questions) Excluded (Expired) Exc…" at bounding box center [439, 214] width 78 height 15
click at [400, 207] on select "Choose an option... Pending Applied Excluded (Questions) Excluded (Expired) Exc…" at bounding box center [439, 214] width 78 height 15
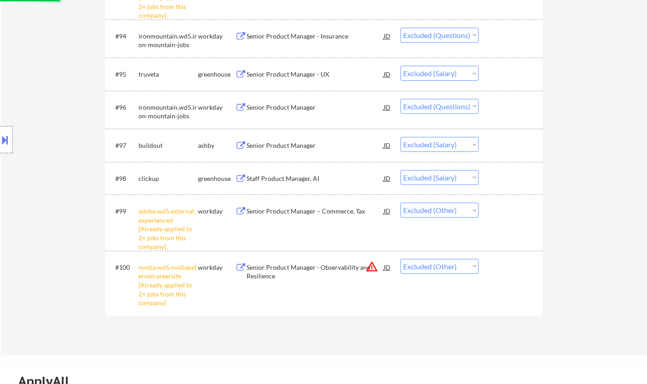
select select ""excluded__salary_""
select select ""excluded""
select select ""excluded__other_""
select select ""excluded__salary_""
select select ""excluded__other_""
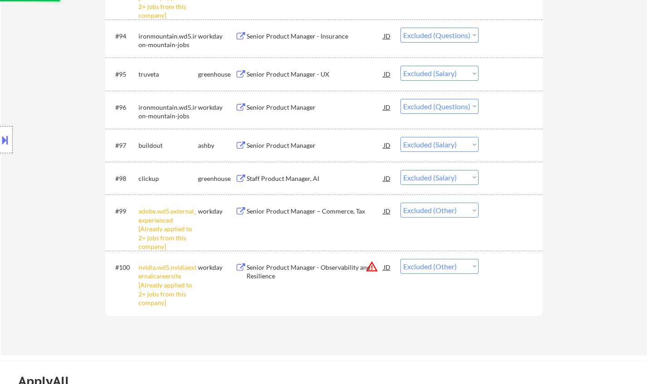
select select ""excluded""
select select ""excluded__salary_""
select select ""excluded""
select select ""excluded__salary_""
select select ""excluded__other_""
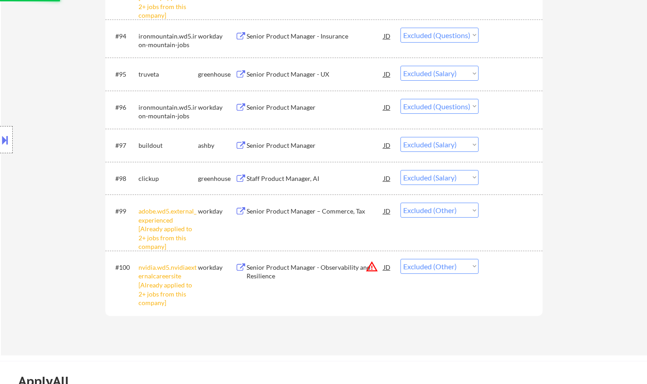
select select ""excluded__salary_""
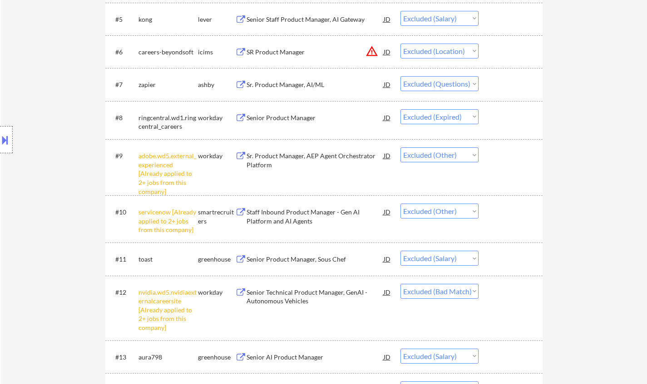
scroll to position [0, 0]
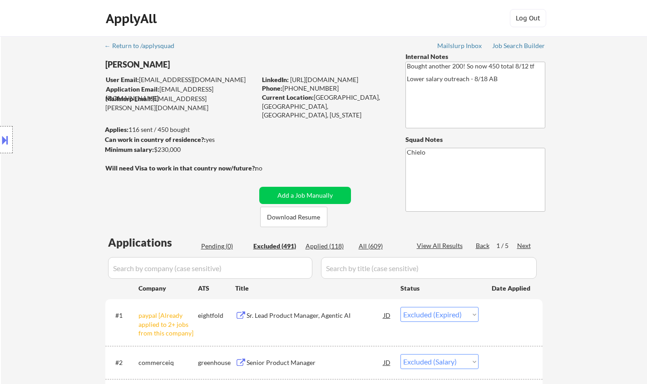
click at [522, 244] on div "Next" at bounding box center [524, 245] width 15 height 9
select select ""excluded__salary_""
select select ""excluded__expired_""
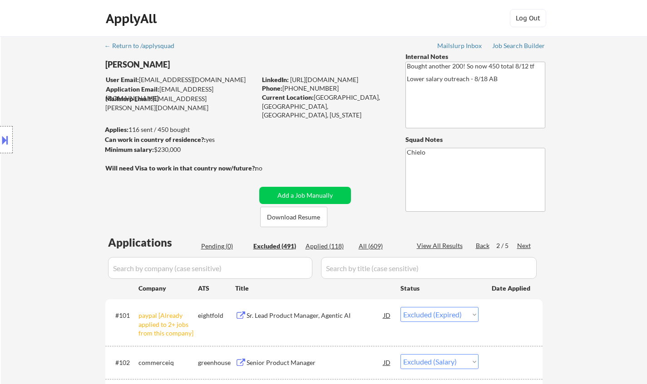
select select ""excluded__salary_""
select select ""excluded__other_""
select select ""excluded__location_""
select select ""excluded__salary_""
select select ""excluded""
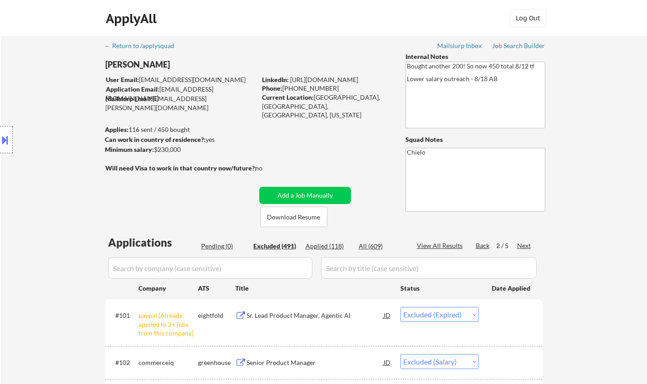
select select ""excluded__expired_""
select select ""excluded__bad_match_""
select select ""excluded__expired_""
select select ""excluded__salary_""
select select ""excluded__bad_match_""
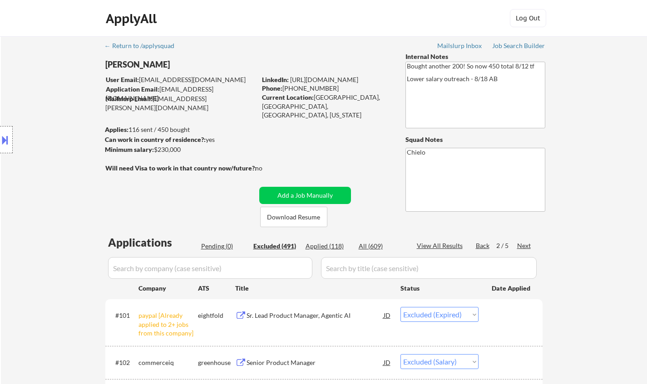
select select ""excluded__expired_""
select select ""excluded__salary_""
select select ""excluded__expired_""
select select ""excluded""
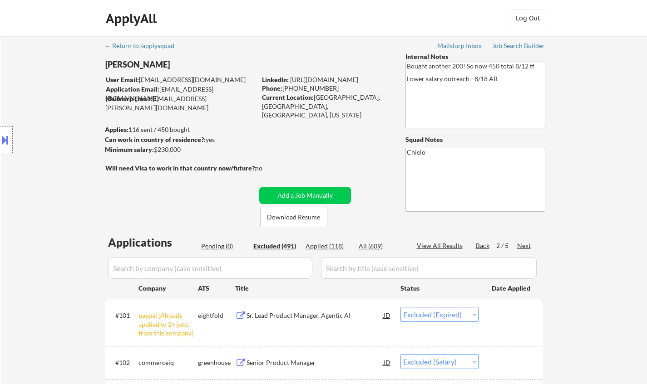
select select ""excluded__bad_match_""
select select ""excluded__salary_""
select select ""excluded__expired_""
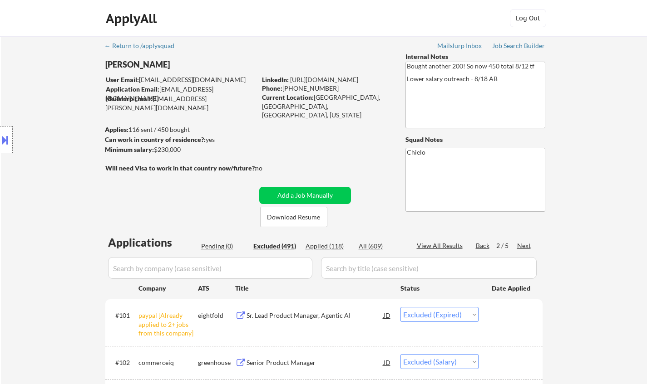
select select ""excluded__location_""
select select ""excluded__salary_""
select select ""excluded__other_""
select select ""excluded""
select select ""excluded__expired_""
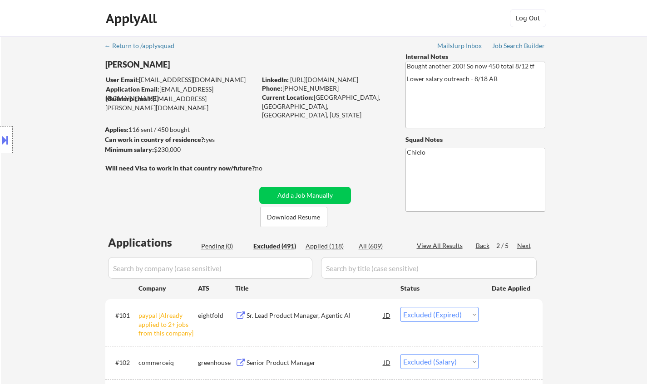
select select ""excluded__other_""
select select ""excluded__salary_""
select select ""excluded__expired_""
select select ""excluded__other_""
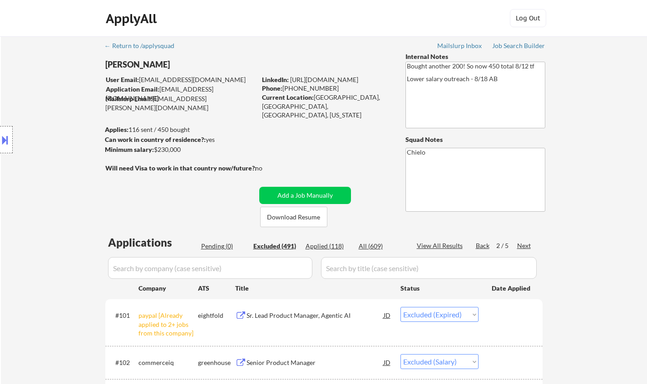
select select ""excluded__salary_""
select select ""excluded__expired_""
select select ""excluded__bad_match_""
select select ""excluded__salary_""
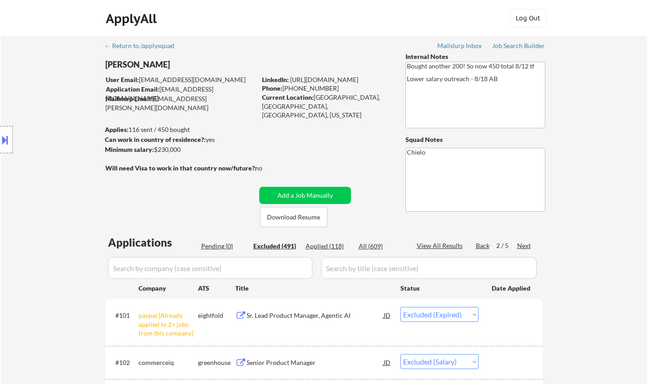
select select ""excluded__expired_""
select select ""excluded__location_""
select select ""excluded__salary_""
select select ""excluded""
select select ""excluded__salary_""
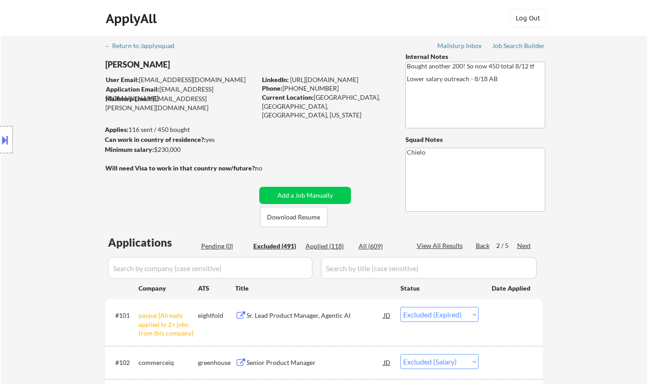
select select ""excluded__other_""
select select ""excluded__location_""
select select ""excluded__salary_""
select select ""excluded__other_""
select select ""excluded__bad_match_""
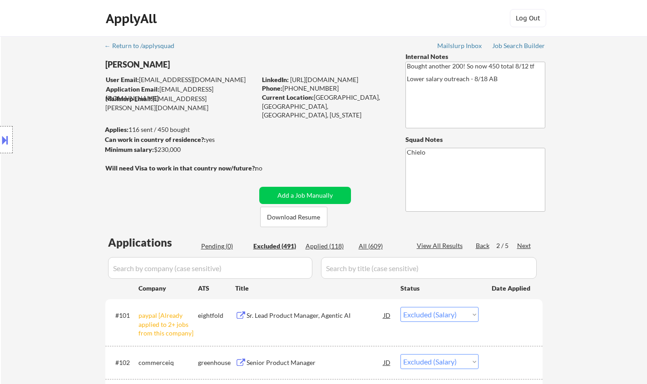
select select ""excluded__salary_""
select select ""excluded__location_""
select select ""excluded""
select select ""excluded__expired_""
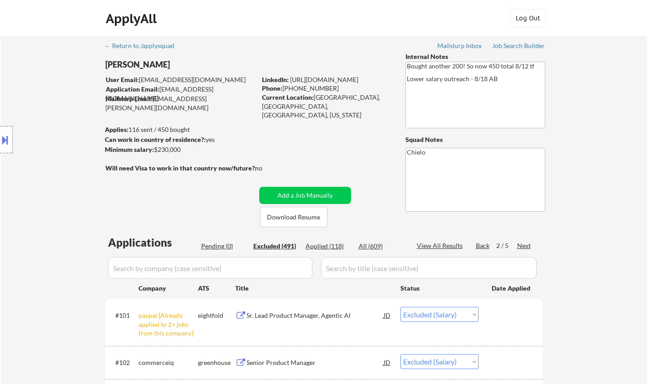
select select ""excluded__salary_""
select select ""excluded__expired_""
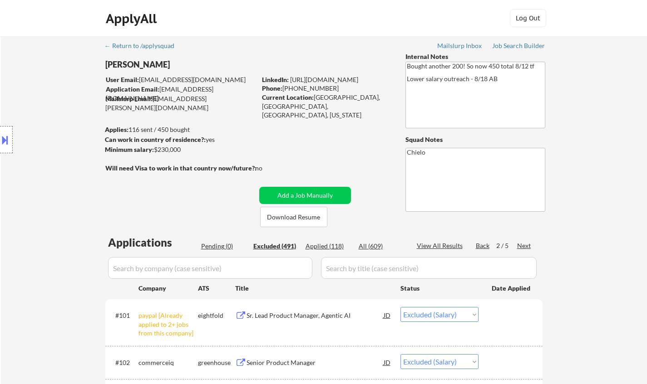
select select ""excluded__salary_""
select select ""excluded__expired_""
select select ""excluded__bad_match_""
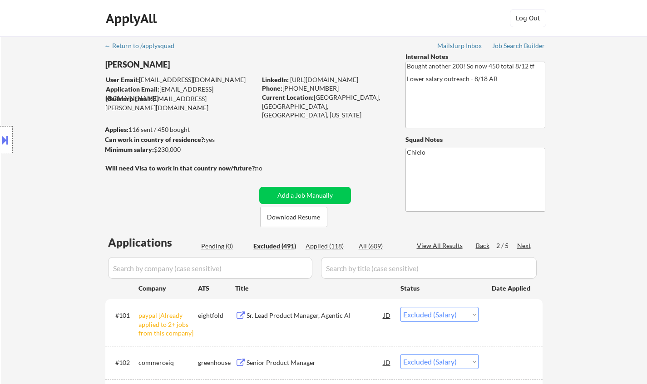
select select ""excluded__salary_""
select select ""excluded__expired_""
select select ""excluded__location_""
select select ""excluded__expired_""
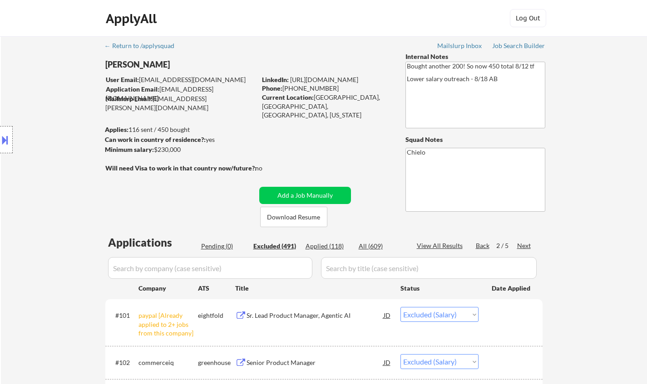
select select ""excluded__salary_""
select select ""excluded__other_""
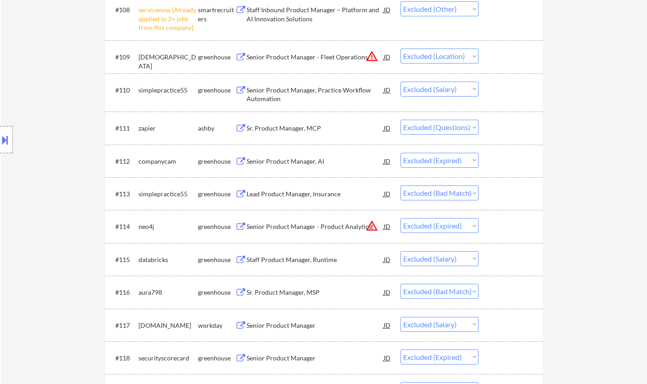
scroll to position [590, 0]
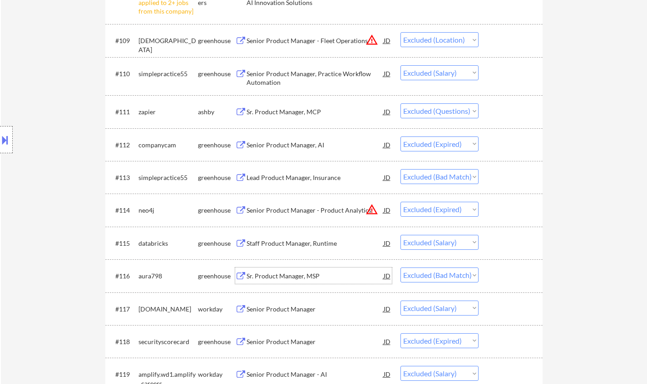
click at [301, 279] on div "Sr. Product Manager, MSP" at bounding box center [314, 276] width 137 height 9
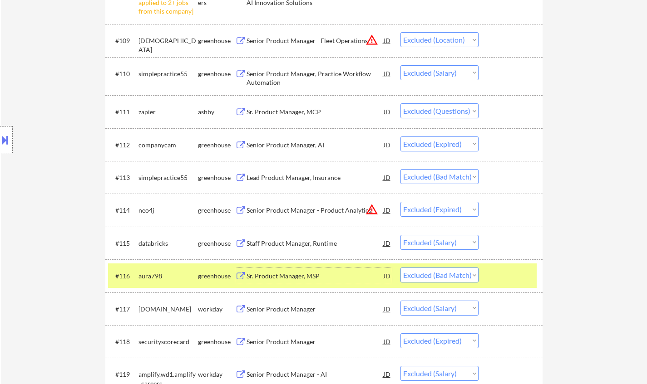
click at [438, 275] on select "Choose an option... Pending Applied Excluded (Questions) Excluded (Expired) Exc…" at bounding box center [439, 275] width 78 height 15
select select ""excluded__expired_""
click at [400, 268] on select "Choose an option... Pending Applied Excluded (Questions) Excluded (Expired) Exc…" at bounding box center [439, 275] width 78 height 15
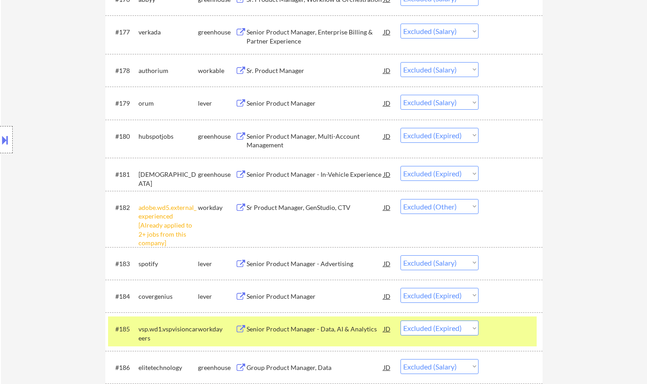
scroll to position [0, 0]
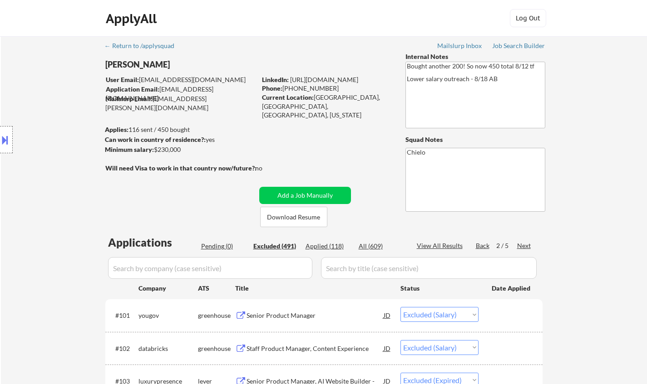
click at [524, 243] on div "Next" at bounding box center [524, 245] width 15 height 9
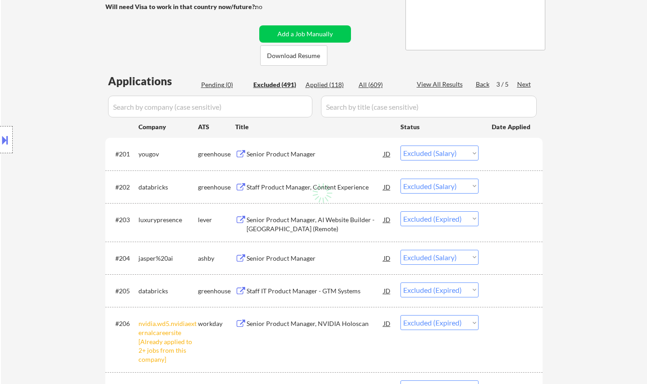
scroll to position [181, 0]
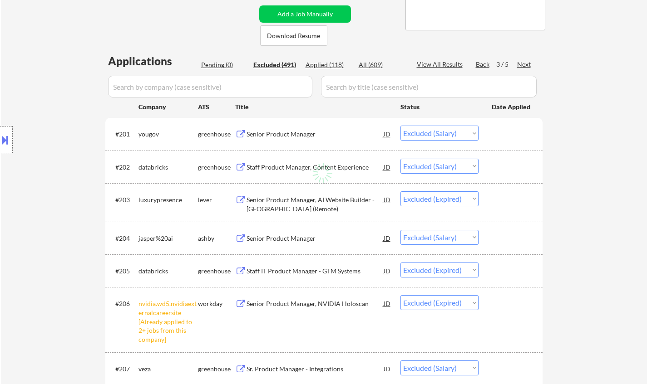
select select ""excluded__bad_match_""
select select ""excluded__other_""
select select ""excluded__salary_""
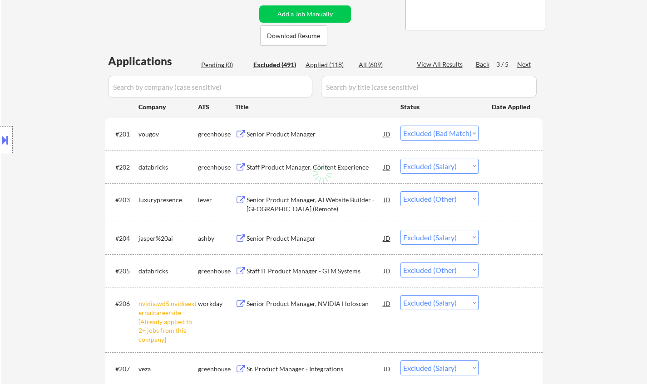
select select ""excluded__bad_match_""
select select ""excluded__blocklist_""
select select ""excluded__other_""
select select ""excluded__salary_""
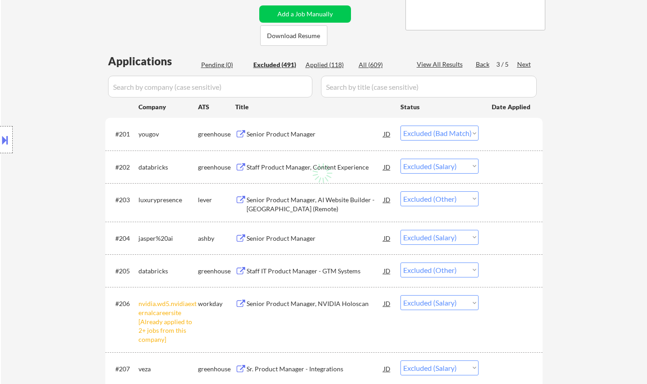
select select ""excluded__salary_""
select select ""excluded__other_""
select select ""excluded__bad_match_""
select select ""excluded""
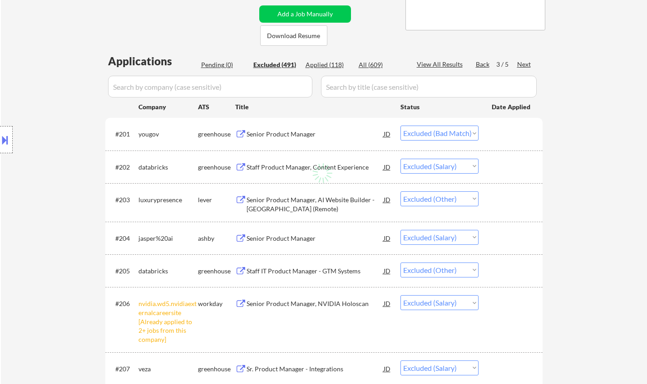
select select ""excluded__other_""
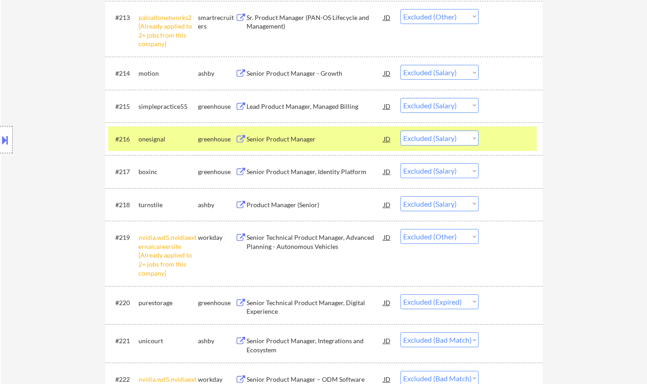
scroll to position [862, 0]
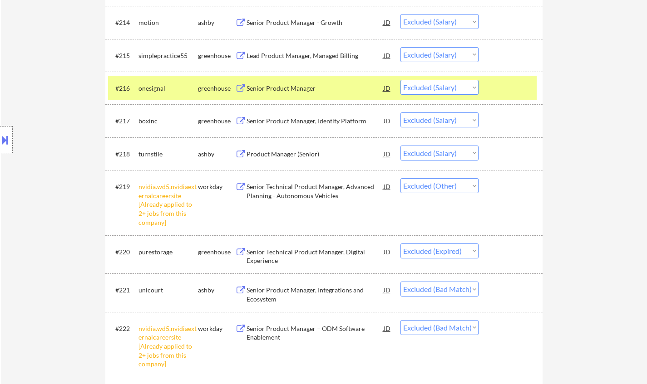
click at [296, 295] on div "Senior Product Manager, Integrations and Ecosystem" at bounding box center [314, 295] width 137 height 18
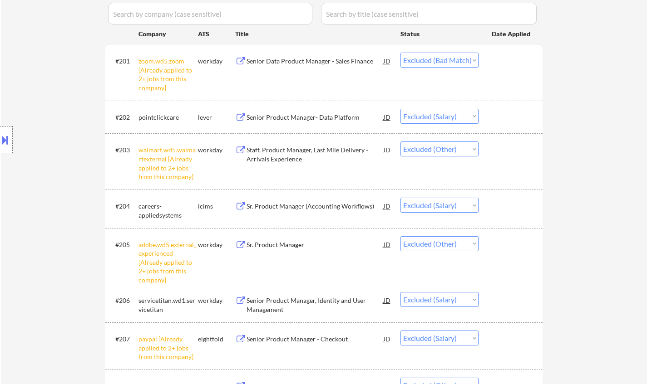
scroll to position [0, 0]
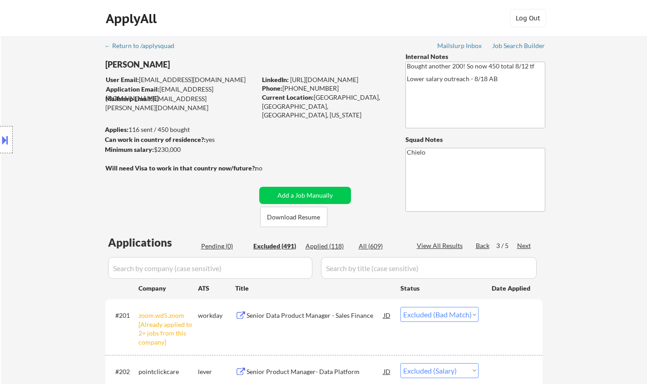
click at [528, 245] on div "Next" at bounding box center [524, 245] width 15 height 9
click at [526, 246] on div "Next" at bounding box center [524, 245] width 15 height 9
click at [470, 280] on div "Status" at bounding box center [439, 288] width 78 height 16
click at [470, 285] on div "Status" at bounding box center [439, 288] width 78 height 16
click at [468, 290] on div "Status" at bounding box center [439, 288] width 78 height 16
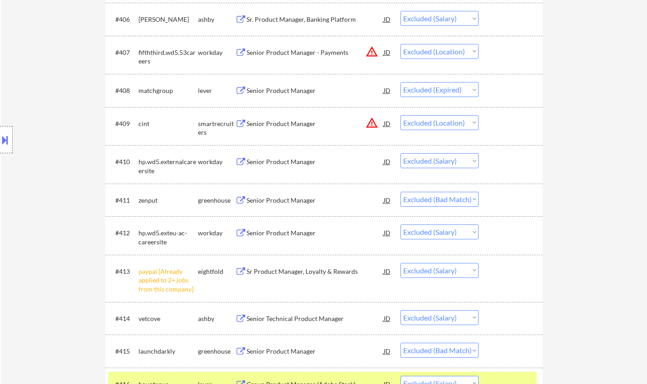
scroll to position [499, 0]
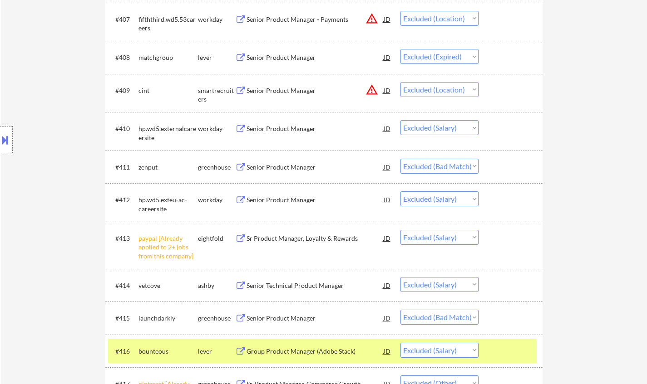
click at [270, 171] on div "Senior Product Manager" at bounding box center [314, 167] width 137 height 9
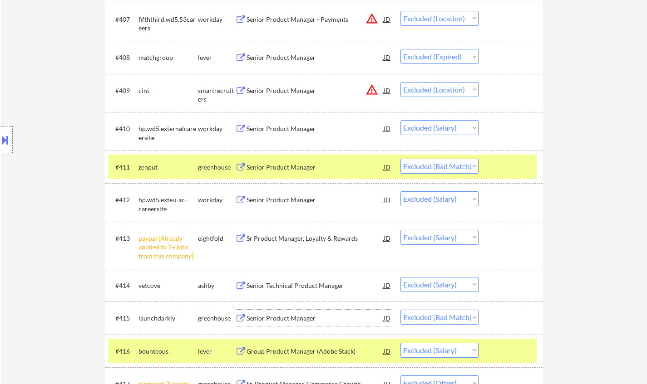
click at [290, 320] on div "Senior Product Manager" at bounding box center [314, 318] width 137 height 9
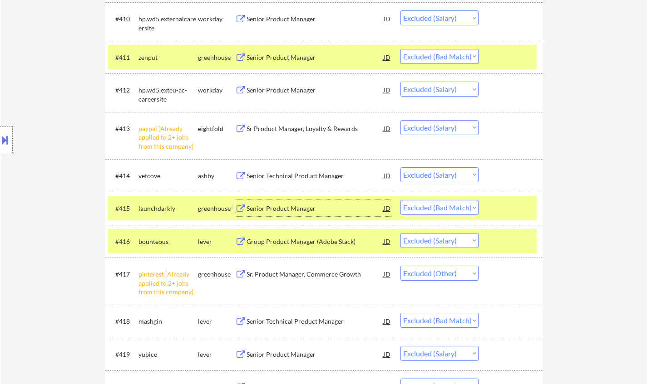
scroll to position [635, 0]
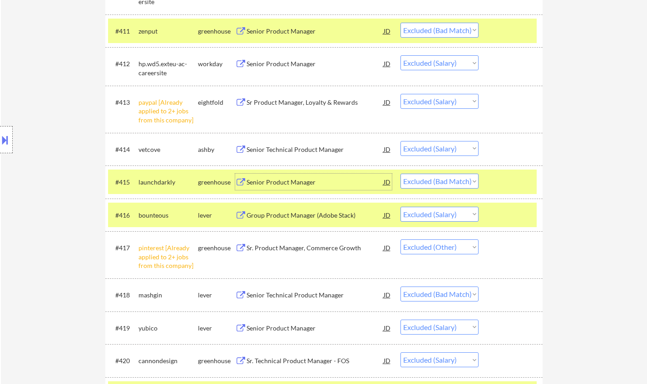
click at [434, 181] on select "Choose an option... Pending Applied Excluded (Questions) Excluded (Expired) Exc…" at bounding box center [439, 181] width 78 height 15
click at [400, 174] on select "Choose an option... Pending Applied Excluded (Questions) Excluded (Expired) Exc…" at bounding box center [439, 181] width 78 height 15
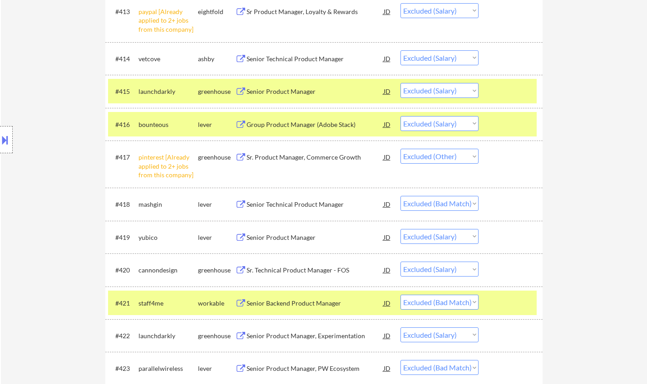
scroll to position [817, 0]
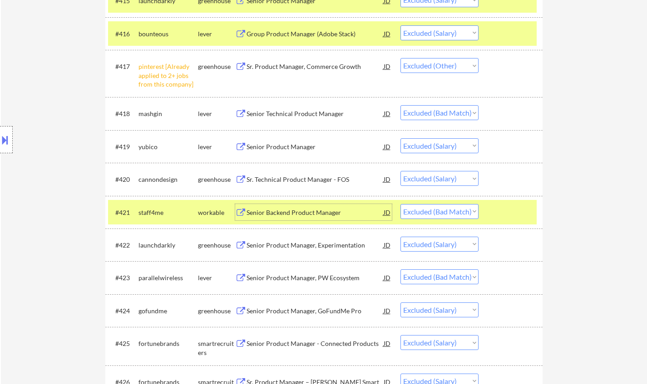
click at [302, 208] on div "Senior Backend Product Manager" at bounding box center [314, 212] width 137 height 9
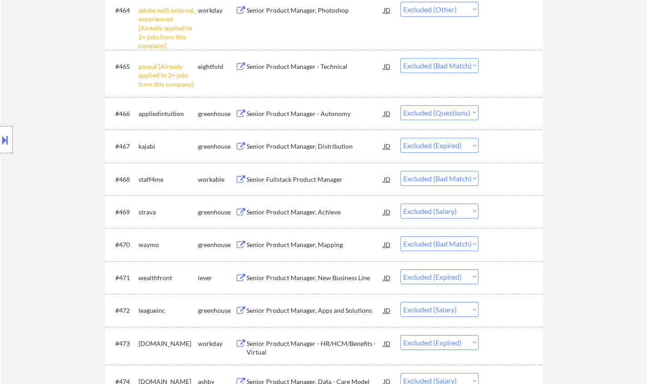
scroll to position [2586, 0]
drag, startPoint x: 300, startPoint y: 173, endPoint x: 293, endPoint y: 171, distance: 7.6
click at [300, 173] on div "Senior Fullstack Product Manager" at bounding box center [314, 178] width 137 height 16
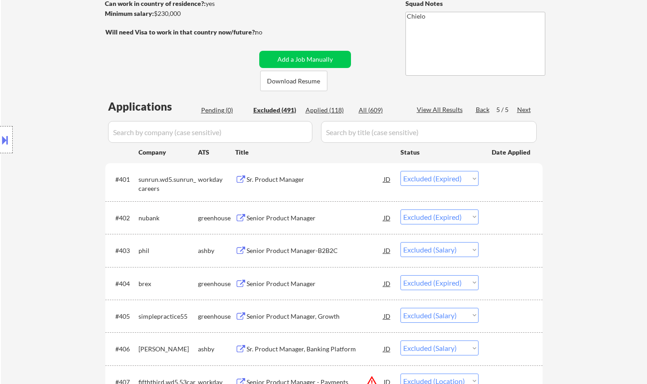
scroll to position [0, 0]
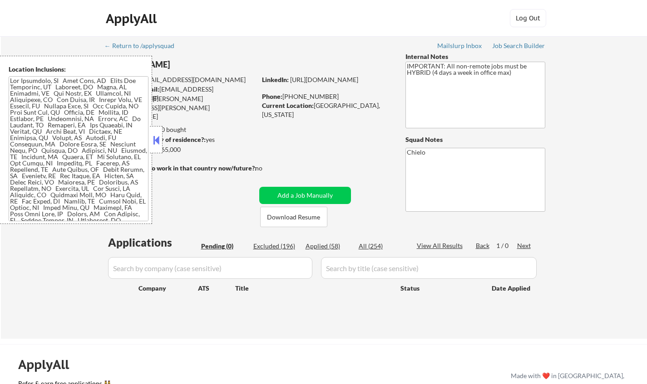
click at [155, 146] on button at bounding box center [156, 140] width 10 height 14
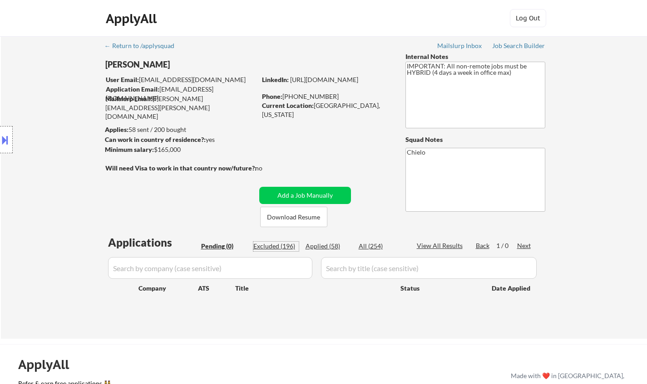
click at [273, 249] on div "Excluded (196)" at bounding box center [275, 246] width 45 height 9
select select ""excluded__salary_""
select select ""excluded""
select select ""excluded__other_""
select select ""excluded__expired_""
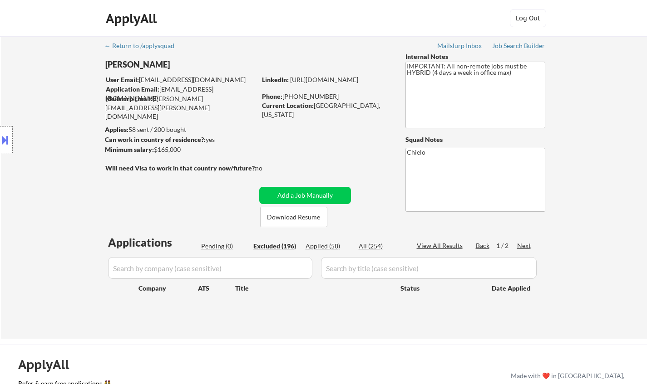
select select ""excluded__other_""
select select ""excluded__expired_""
select select ""excluded__other_""
select select ""excluded__location_""
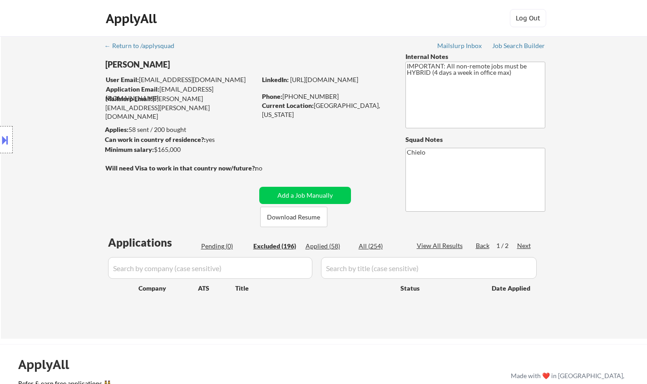
select select ""excluded""
select select ""excluded__location_""
select select ""excluded__salary_""
select select ""excluded__expired_""
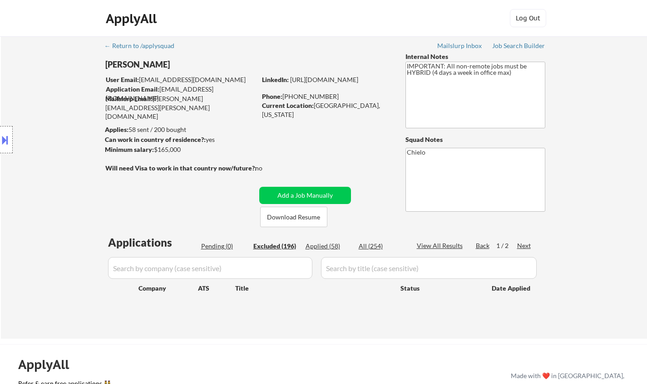
select select ""excluded__expired_""
select select ""excluded""
select select ""excluded__salary_""
select select ""excluded""
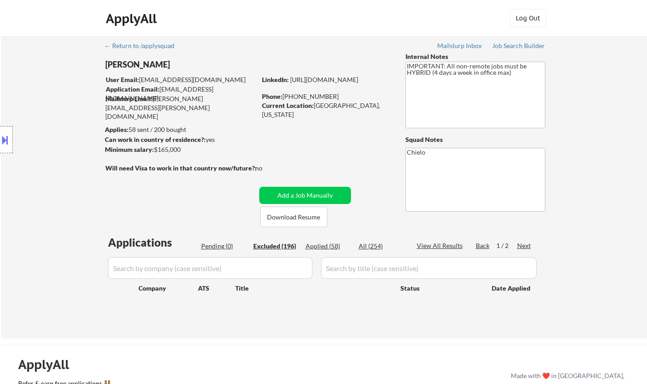
select select ""excluded""
select select ""excluded__bad_match_""
select select ""excluded__expired_""
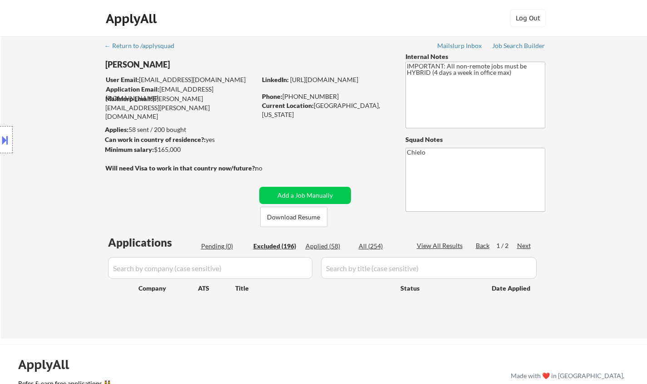
select select ""excluded__expired_""
select select ""excluded__salary_""
select select ""excluded__bad_match_""
select select ""excluded__expired_""
select select ""excluded__salary_""
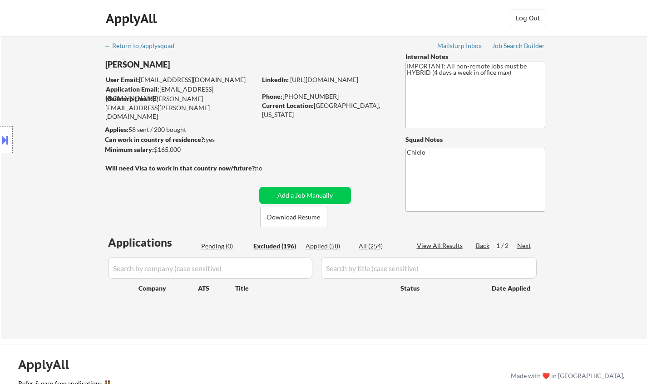
select select ""excluded__expired_""
select select ""excluded__bad_match_""
select select ""excluded""
select select ""excluded__expired_""
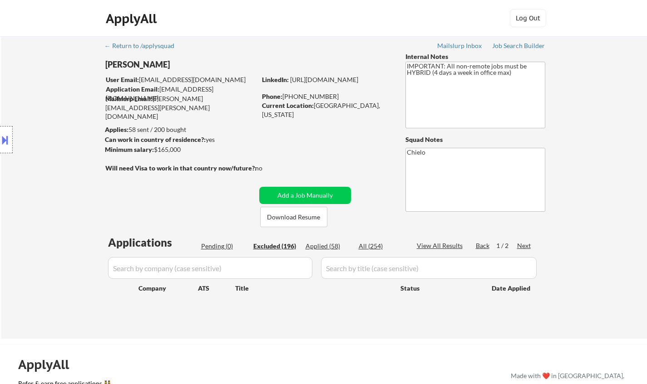
select select ""excluded__bad_match_""
select select ""excluded""
select select ""excluded__salary_""
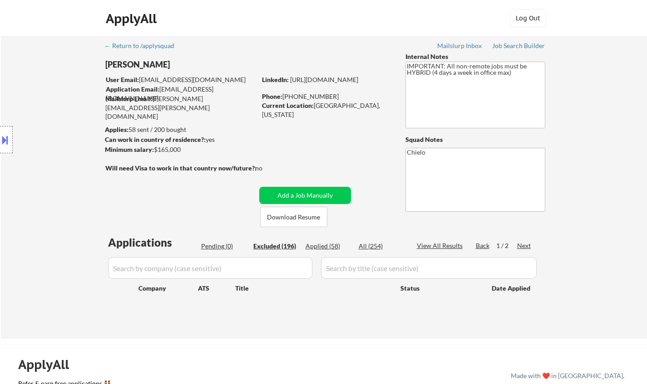
select select ""excluded__other_""
select select ""excluded""
select select ""excluded__bad_match_""
select select ""excluded__expired_""
select select ""excluded__bad_match_""
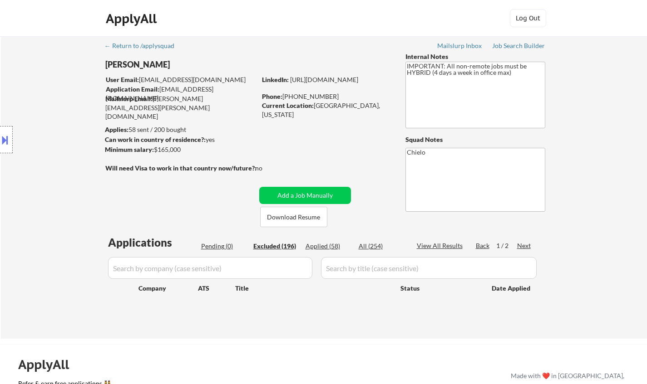
select select ""excluded__expired_""
select select ""excluded__salary_""
select select ""excluded__expired_""
select select ""excluded__location_""
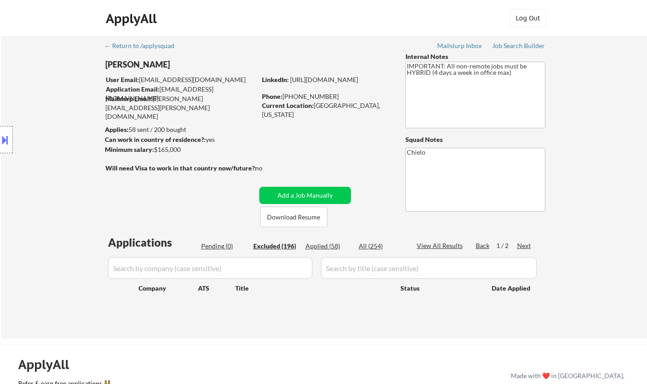
select select ""excluded""
select select ""excluded__location_""
select select ""excluded__expired_""
select select ""excluded""
select select ""excluded__expired_""
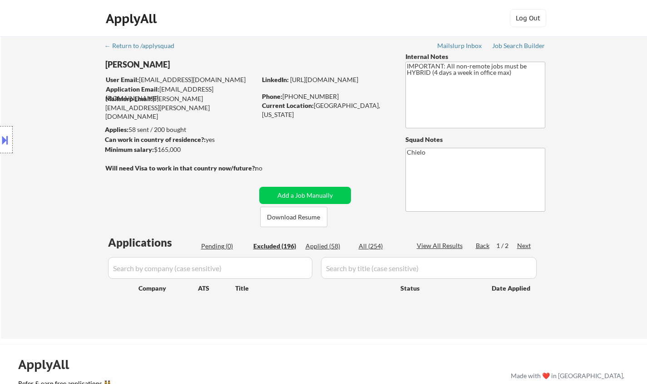
select select ""excluded__bad_match_""
select select ""excluded__expired_""
select select ""excluded__salary_""
select select ""excluded__location_""
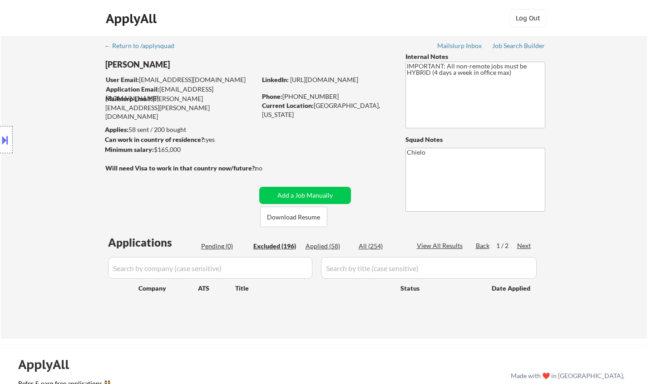
select select ""excluded__bad_match_""
select select ""excluded__expired_""
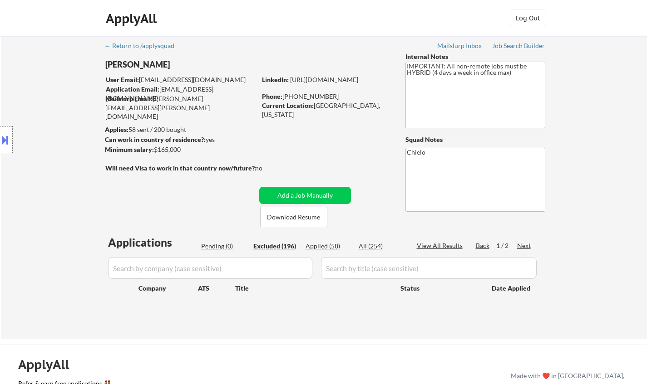
select select ""excluded__location_""
select select ""excluded__blocklist_""
select select ""excluded__expired_""
select select ""excluded__salary_""
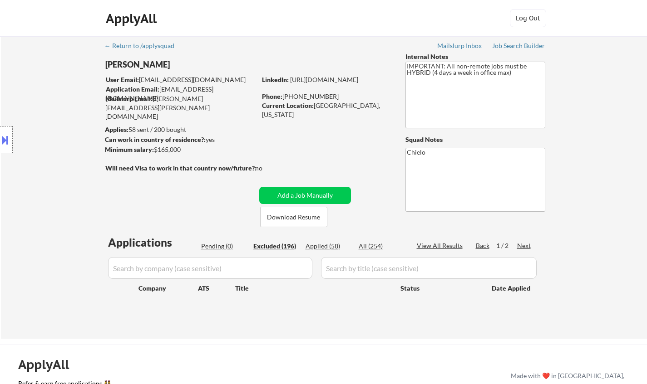
select select ""excluded__location_""
select select ""excluded__bad_match_""
select select ""excluded__salary_""
select select ""excluded__bad_match_""
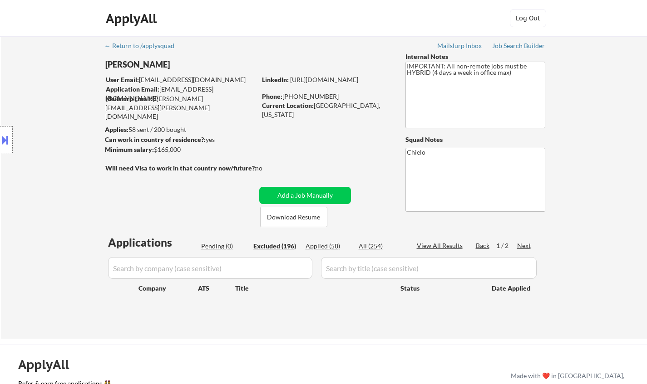
select select ""excluded__expired_""
select select ""excluded__location_""
select select ""excluded__other_""
select select ""excluded__expired_""
select select ""excluded__bad_match_""
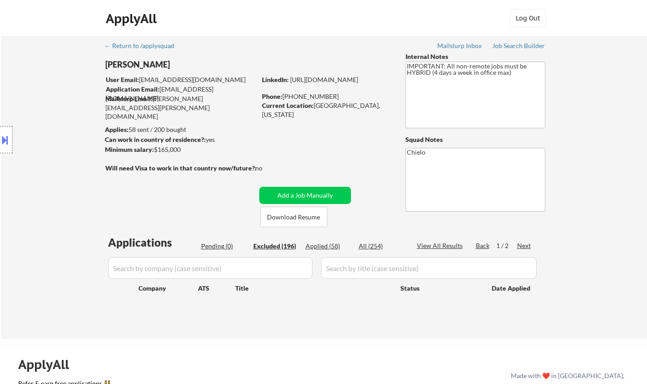
select select ""excluded__other_""
select select ""excluded__expired_""
select select ""excluded__bad_match_""
select select ""excluded__location_""
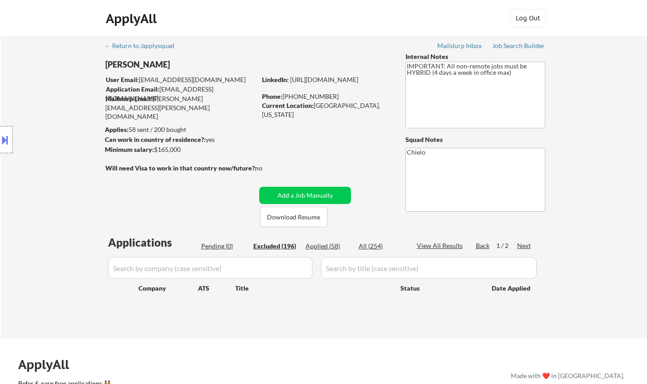
select select ""excluded__bad_match_""
select select ""excluded__expired_""
select select ""excluded__bad_match_""
select select ""excluded__salary_""
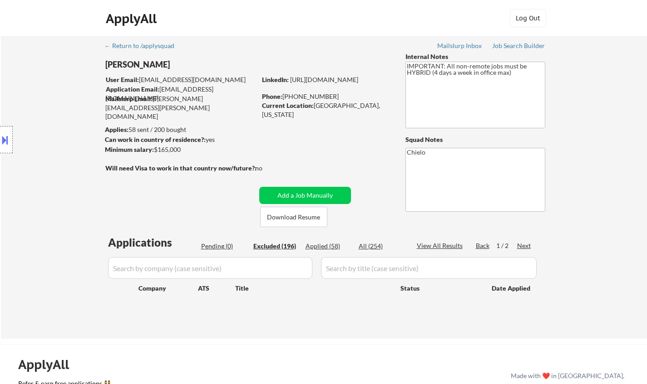
select select ""excluded__bad_match_""
select select ""excluded__other_""
select select ""excluded__expired_""
select select ""excluded__bad_match_""
select select ""excluded__expired_""
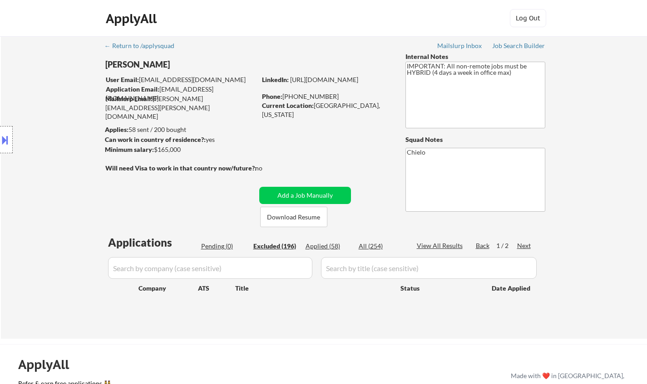
select select ""excluded__expired_""
select select ""excluded__bad_match_""
select select ""excluded__location_""
select select ""excluded__other_""
select select ""excluded__expired_""
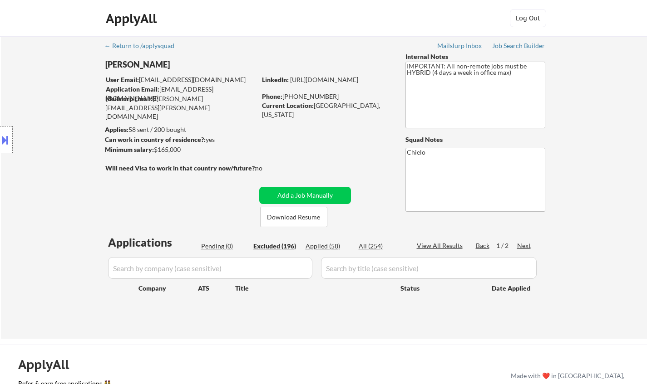
select select ""excluded__other_""
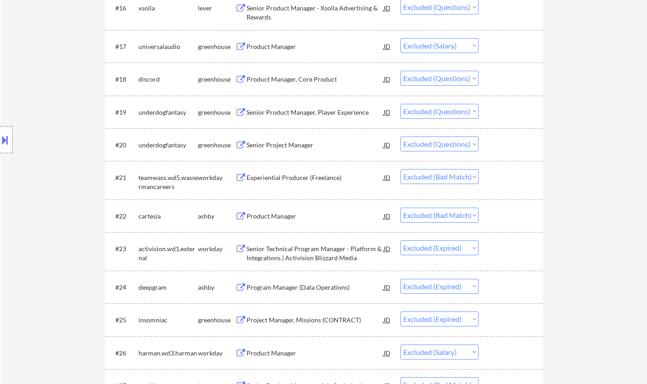
scroll to position [953, 0]
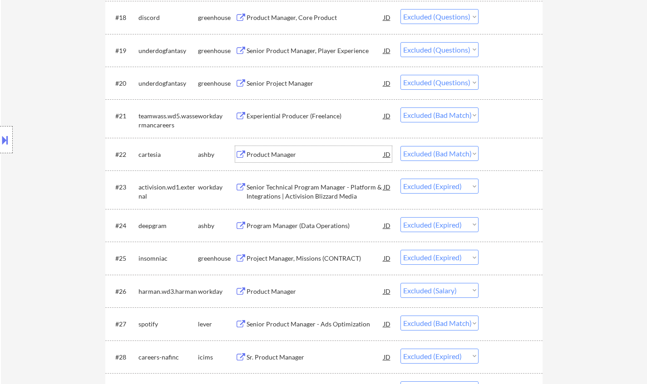
click at [267, 158] on div "Product Manager" at bounding box center [314, 154] width 137 height 9
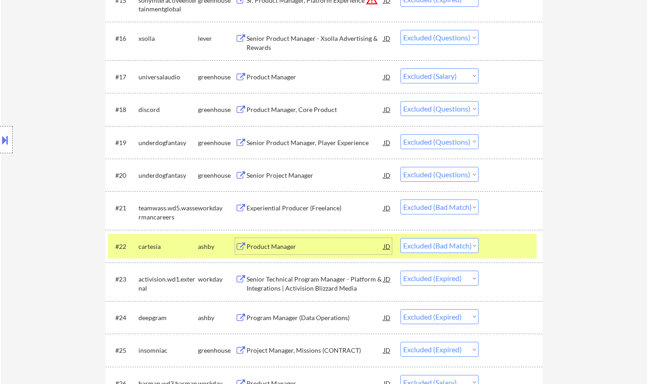
scroll to position [907, 0]
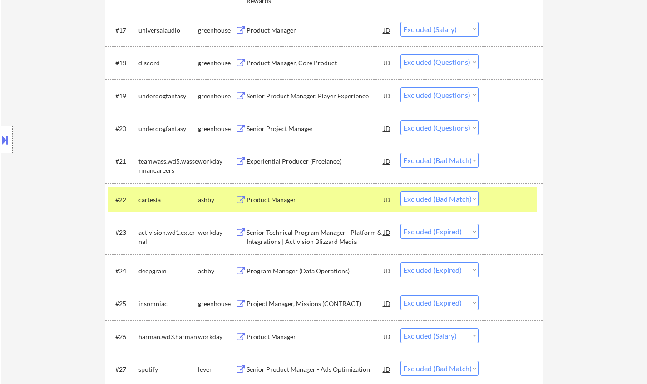
click at [434, 200] on select "Choose an option... Pending Applied Excluded (Questions) Excluded (Expired) Exc…" at bounding box center [439, 198] width 78 height 15
select select ""excluded""
click at [400, 191] on select "Choose an option... Pending Applied Excluded (Questions) Excluded (Expired) Exc…" at bounding box center [439, 198] width 78 height 15
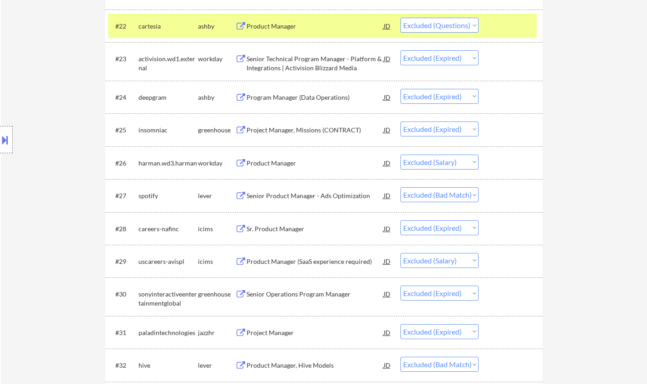
scroll to position [1089, 0]
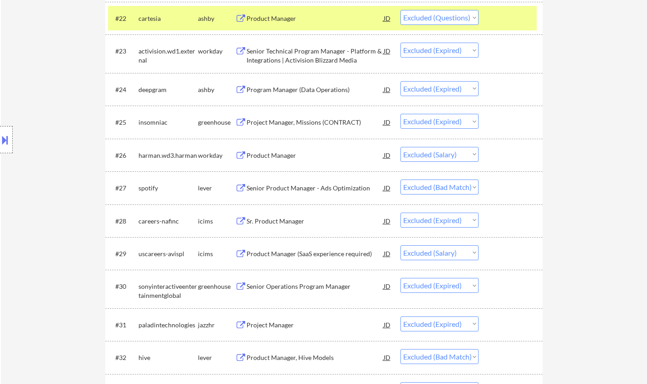
click at [296, 193] on div "Senior Product Manager - Ads Optimization" at bounding box center [314, 188] width 137 height 16
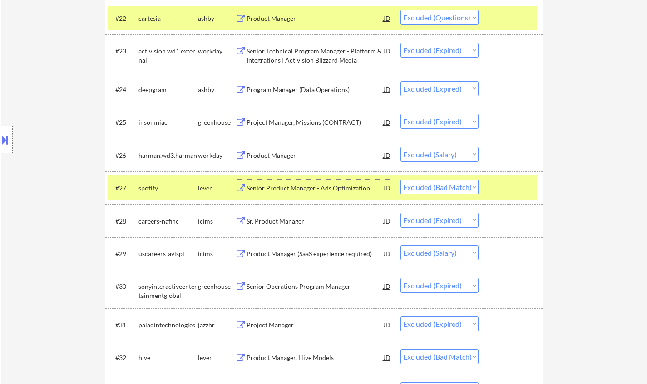
scroll to position [1270, 0]
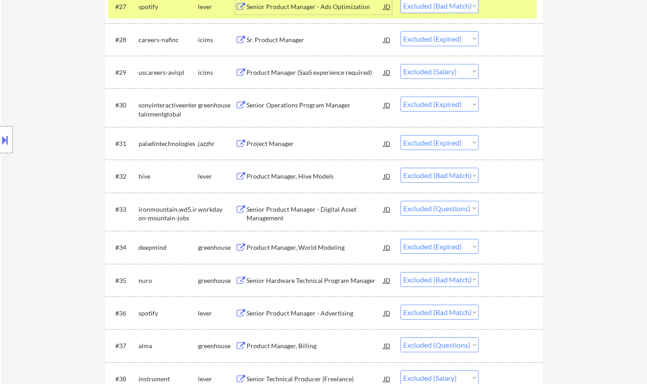
click at [325, 279] on div "Senior Hardware Technical Program Manager" at bounding box center [314, 280] width 137 height 9
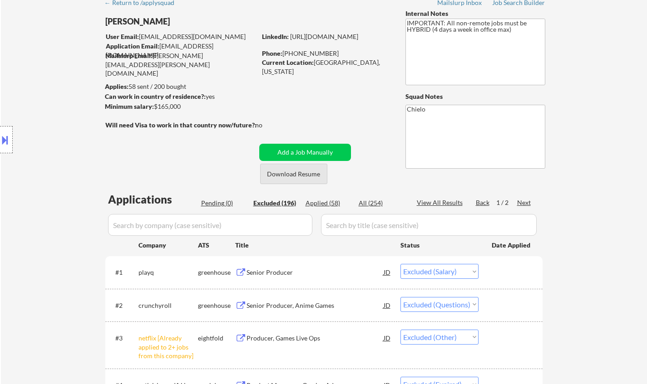
scroll to position [0, 0]
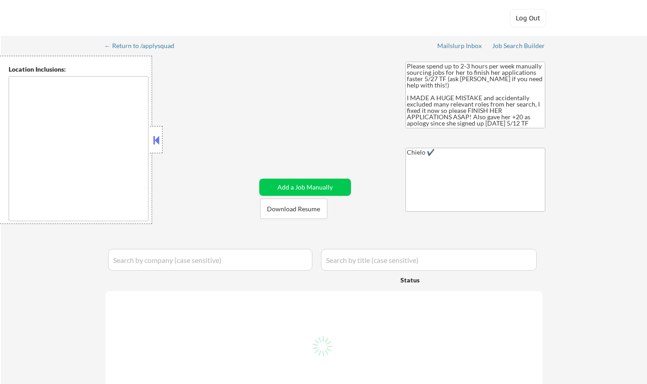
type textarea "[GEOGRAPHIC_DATA], [GEOGRAPHIC_DATA] [GEOGRAPHIC_DATA], [GEOGRAPHIC_DATA] [GEOG…"
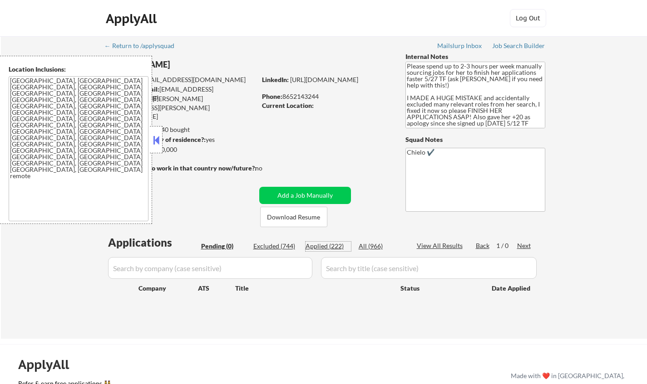
click at [333, 247] on div "Applied (222)" at bounding box center [327, 246] width 45 height 9
select select ""applied""
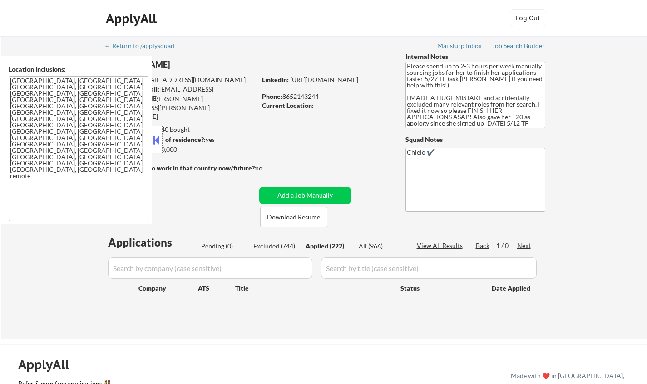
select select ""applied""
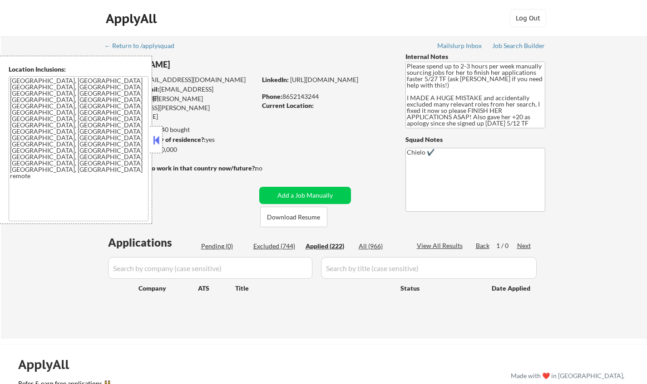
select select ""applied""
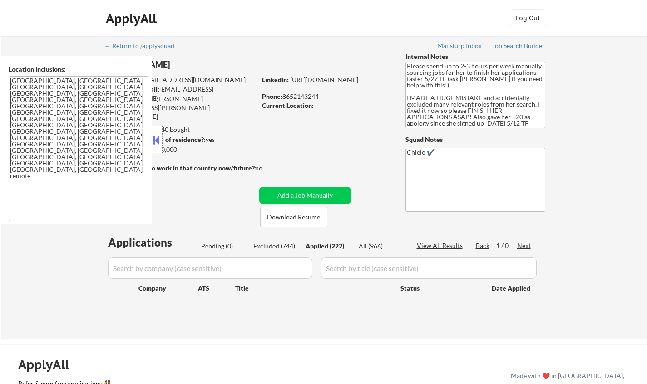
select select ""applied""
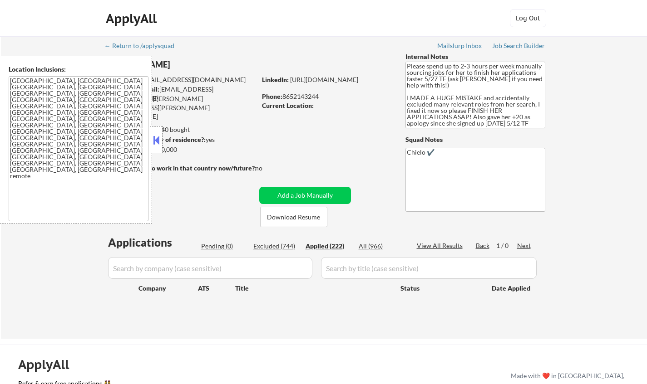
select select ""applied""
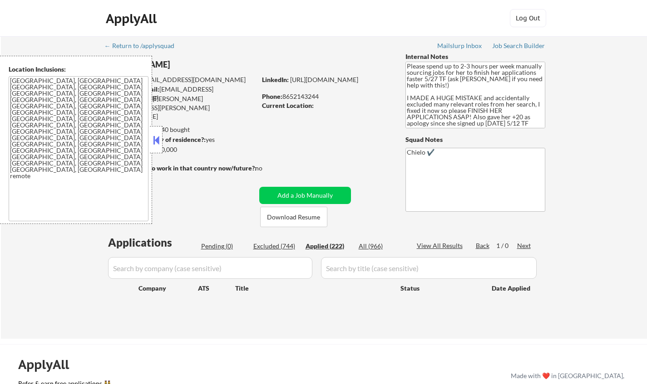
select select ""applied""
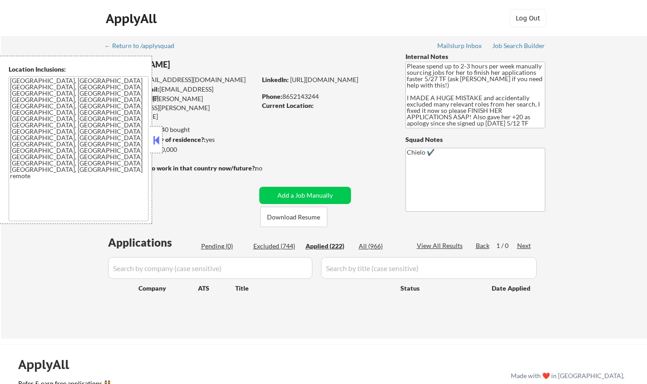
select select ""applied""
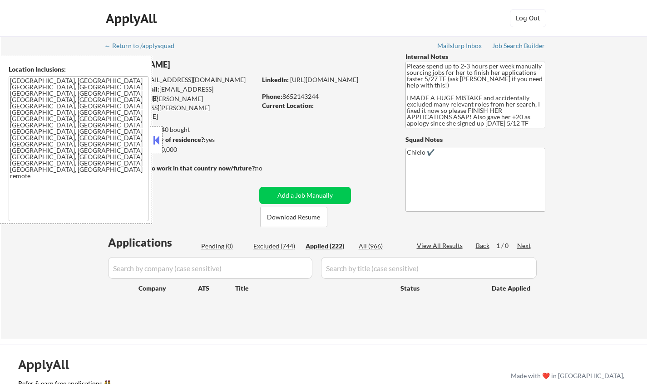
select select ""applied""
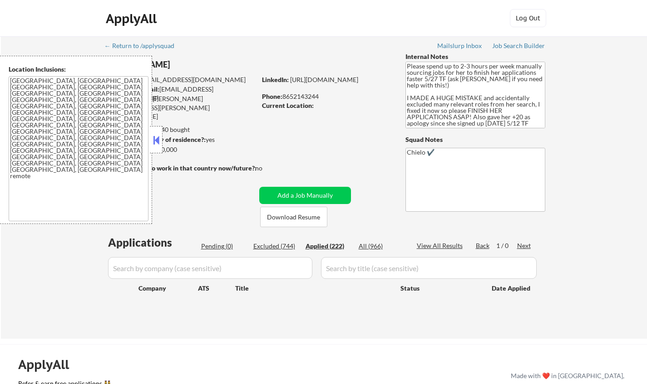
select select ""applied""
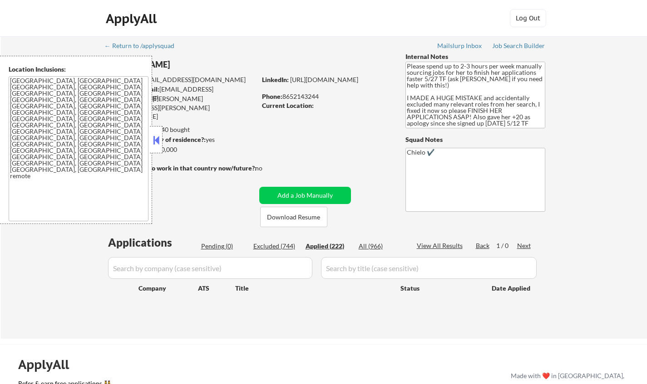
select select ""applied""
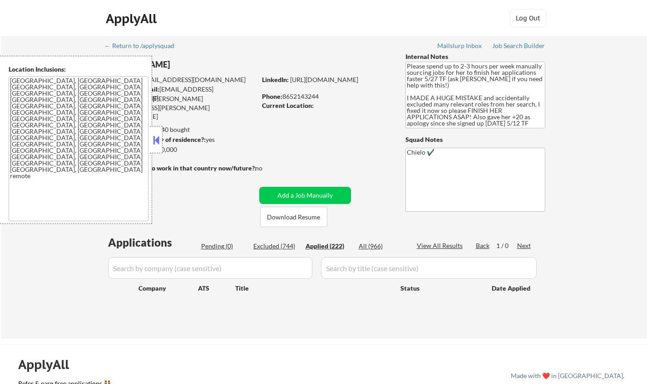
select select ""applied""
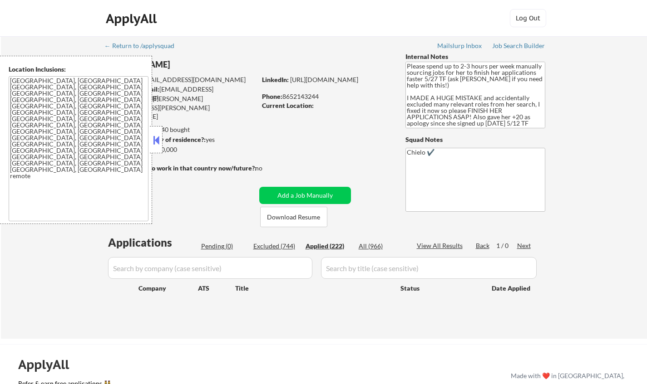
select select ""applied""
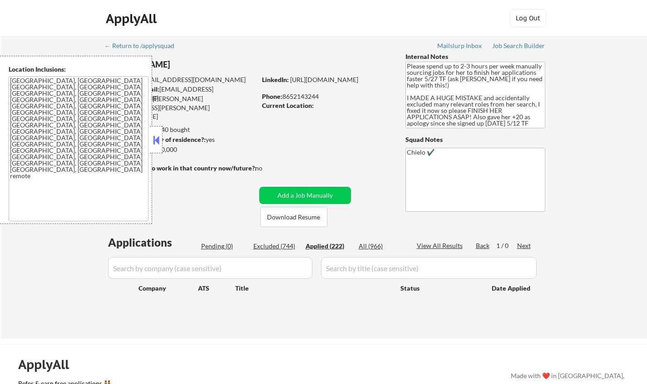
select select ""applied""
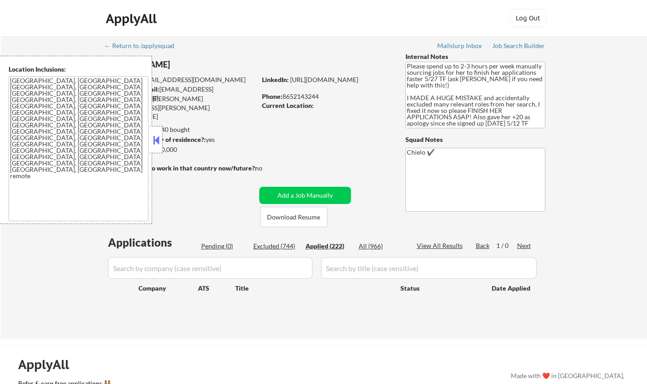
select select ""applied""
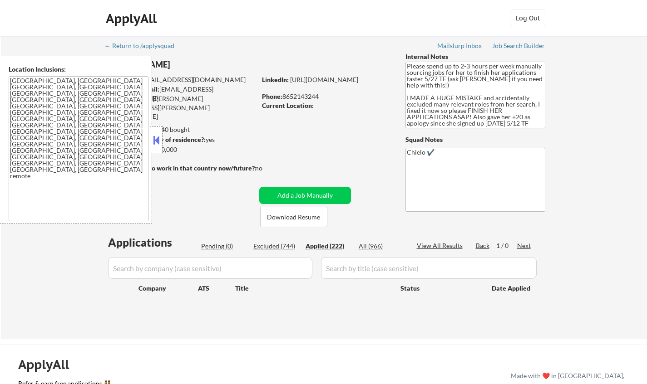
select select ""applied""
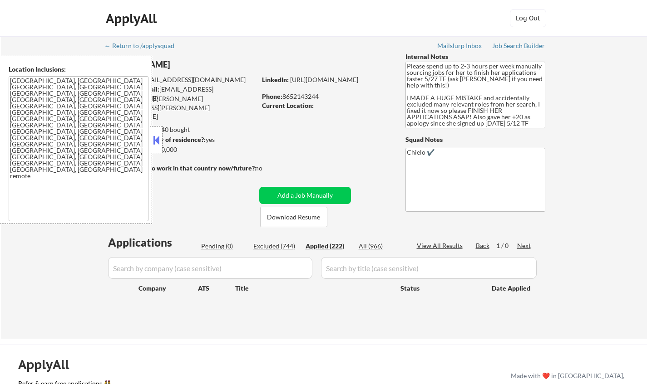
select select ""applied""
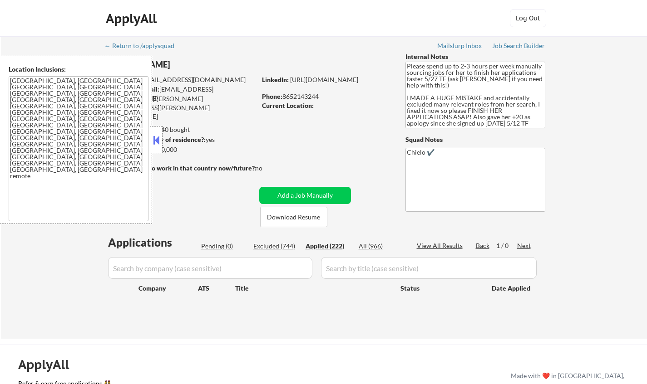
select select ""applied""
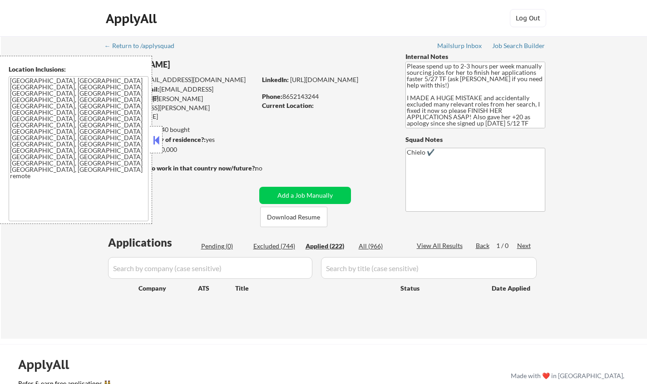
select select ""applied""
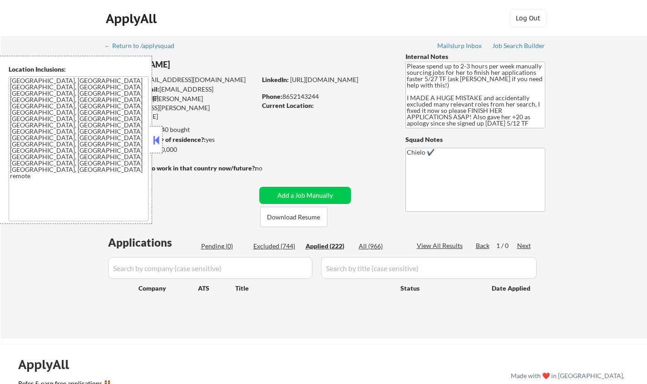
select select ""applied""
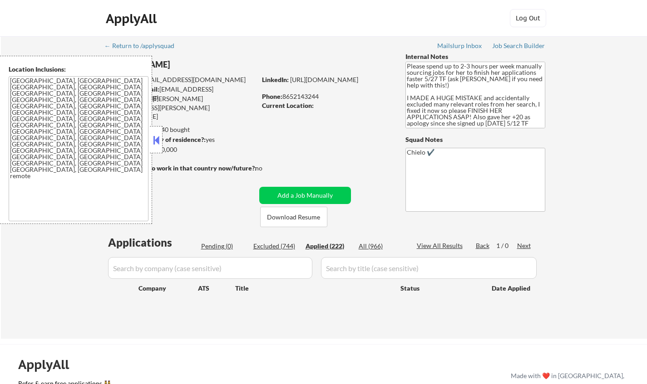
select select ""applied""
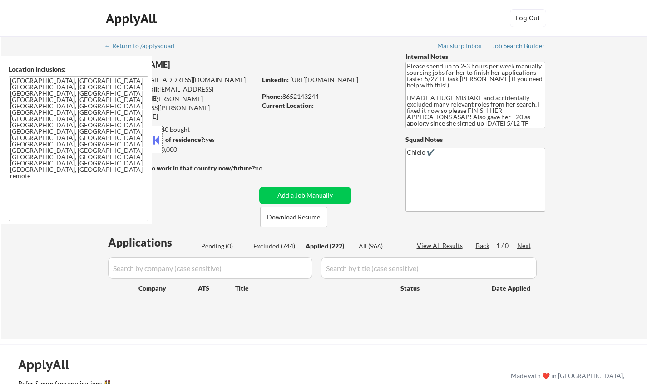
select select ""applied""
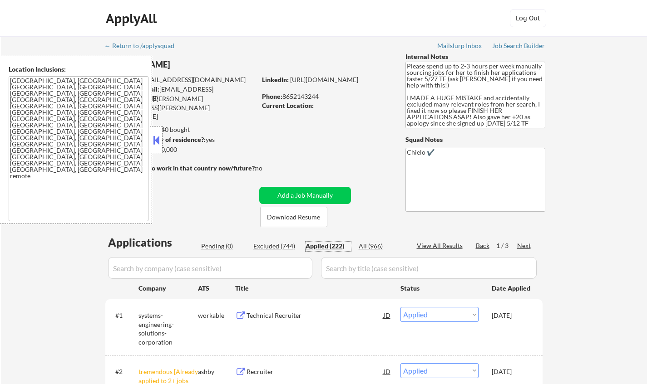
click at [155, 144] on button at bounding box center [156, 140] width 10 height 14
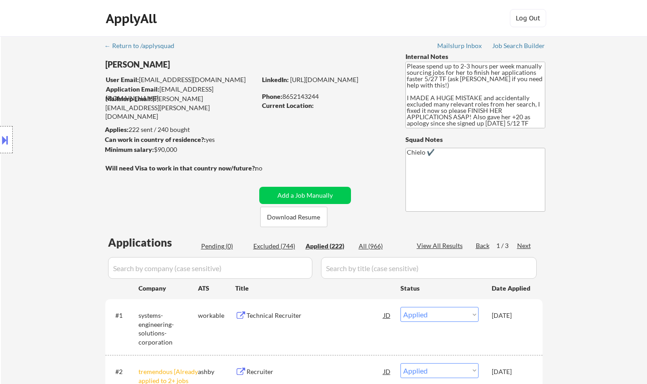
click at [439, 244] on div "View All Results" at bounding box center [441, 245] width 49 height 9
select select ""applied""
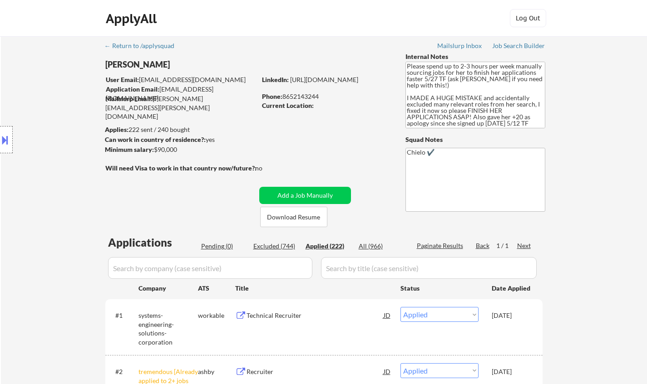
select select ""applied""
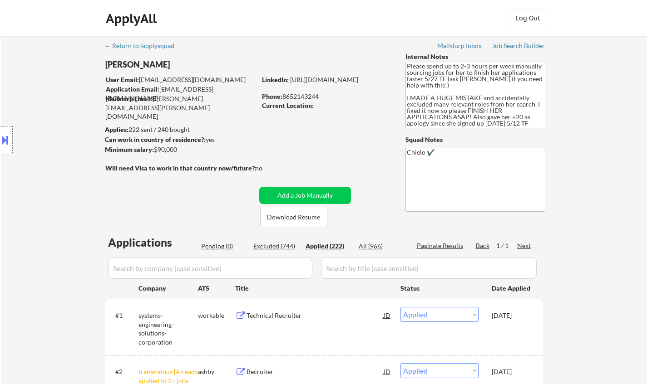
select select ""applied""
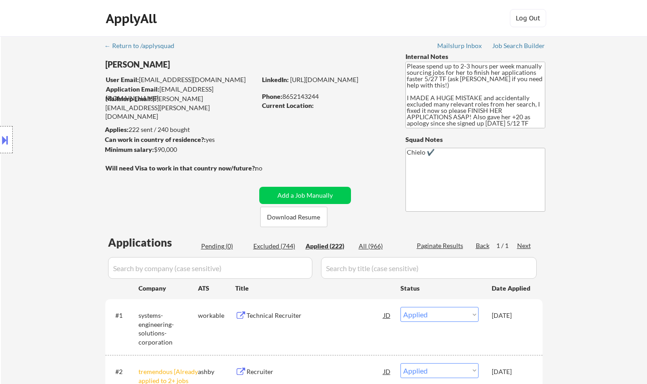
select select ""applied""
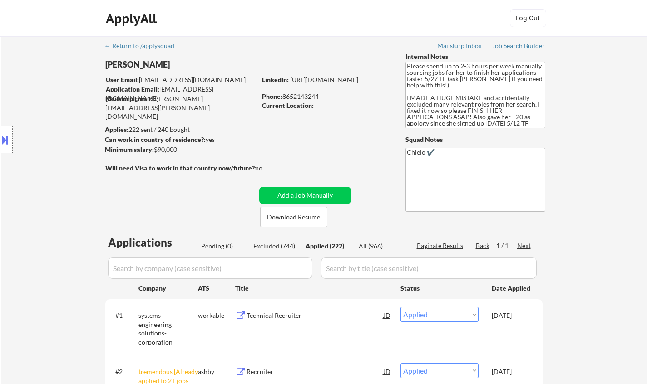
select select ""applied""
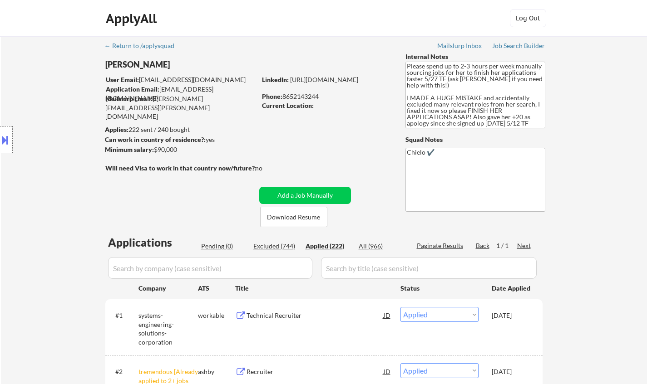
select select ""applied""
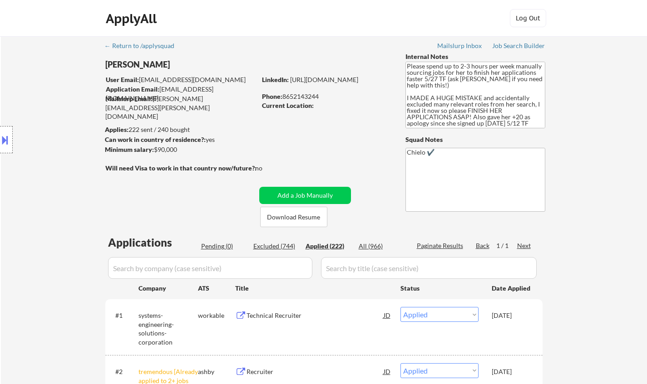
select select ""applied""
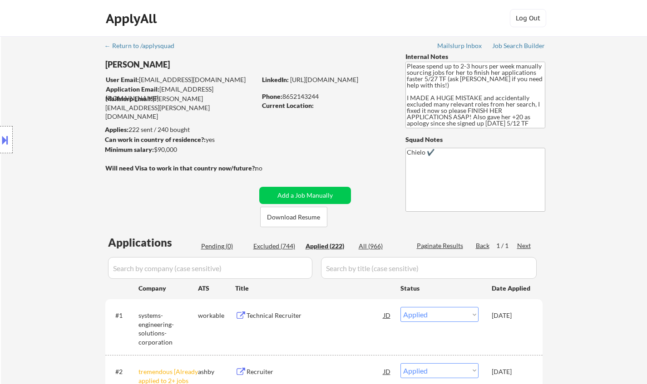
select select ""applied""
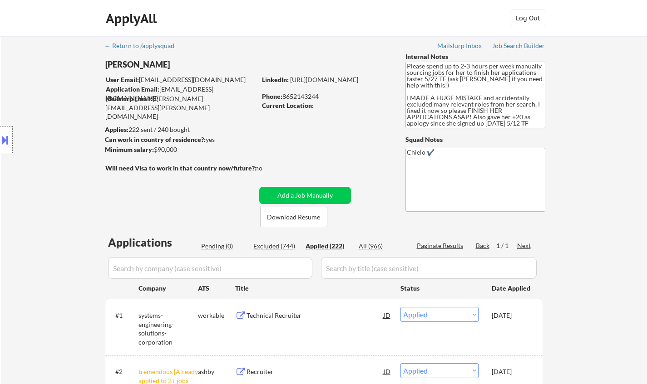
select select ""applied""
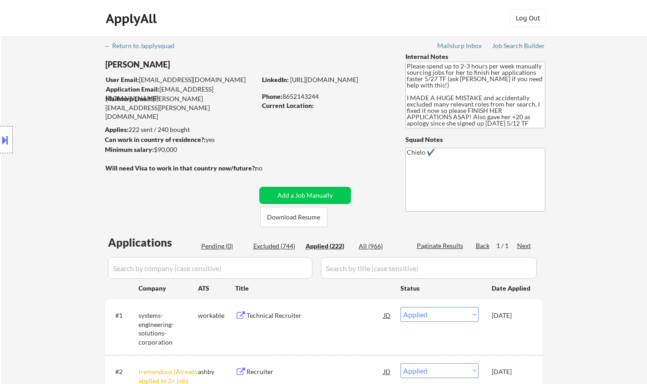
select select ""applied""
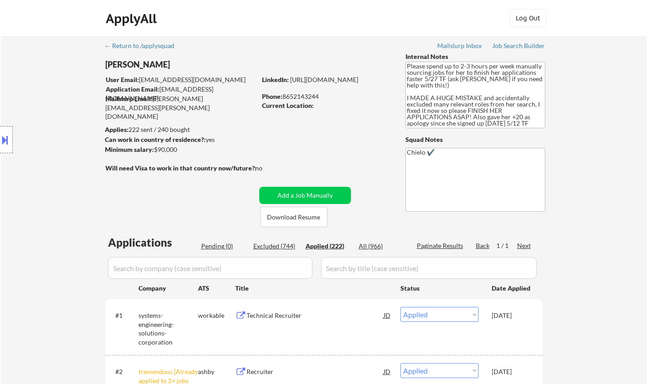
select select ""applied""
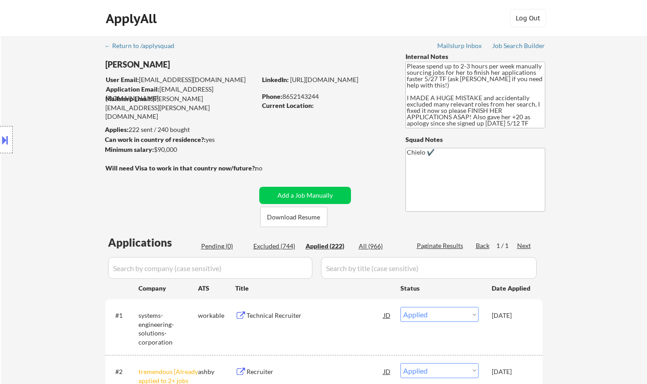
select select ""applied""
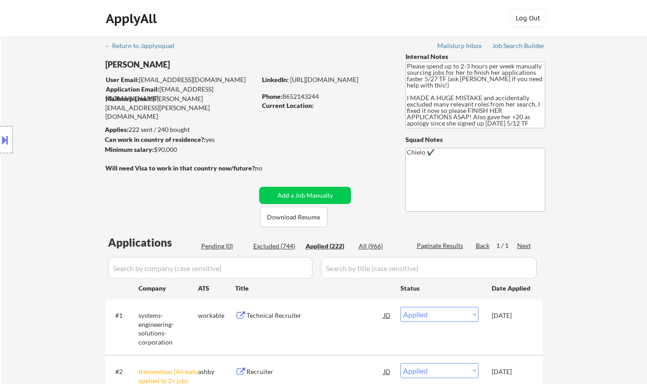
select select ""applied""
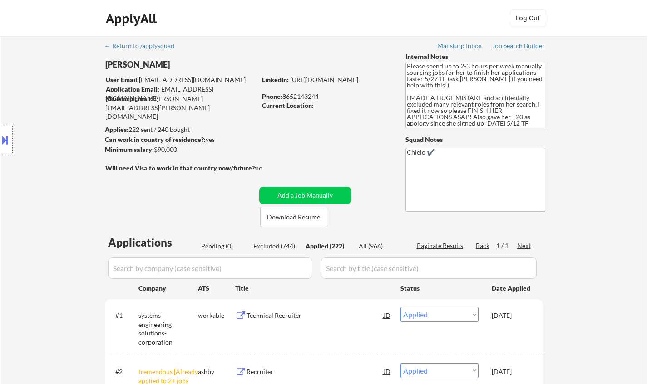
select select ""applied""
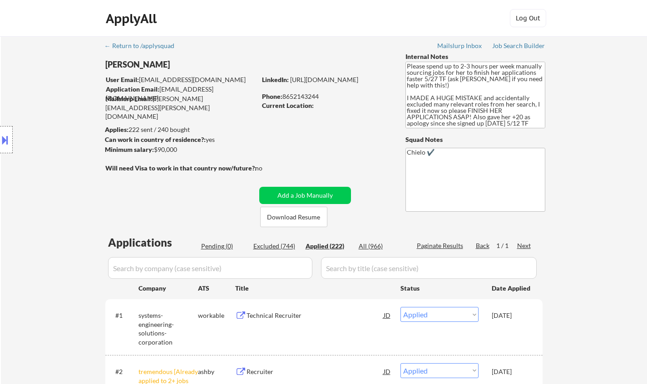
select select ""applied""
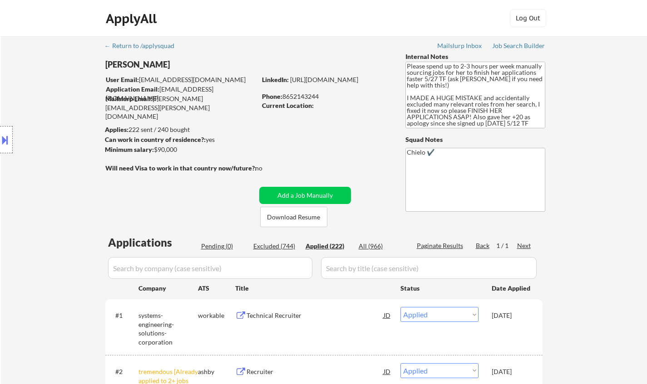
select select ""applied""
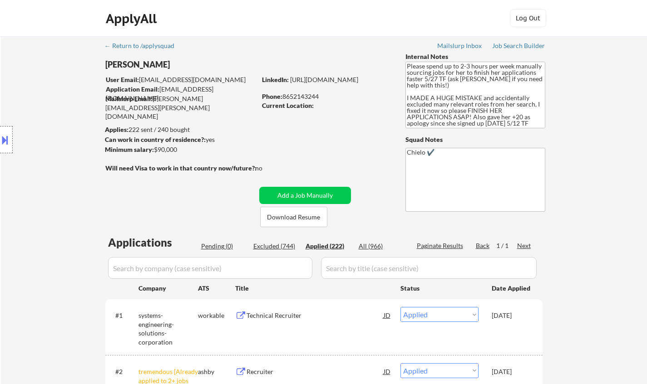
select select ""applied""
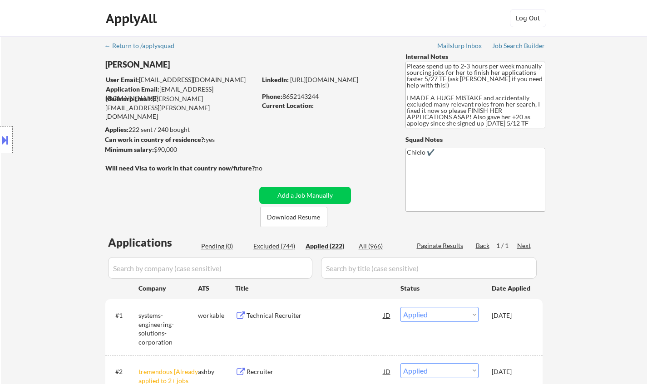
select select ""applied""
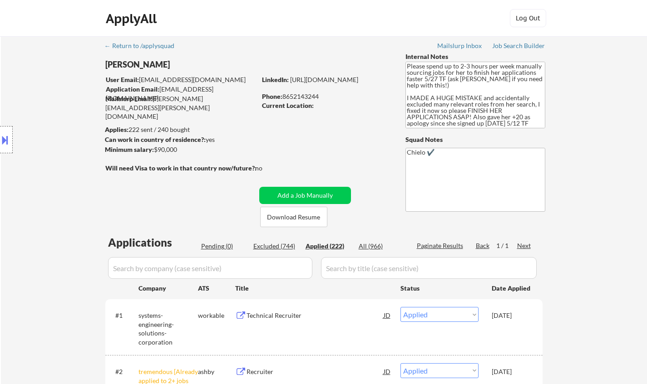
select select ""applied""
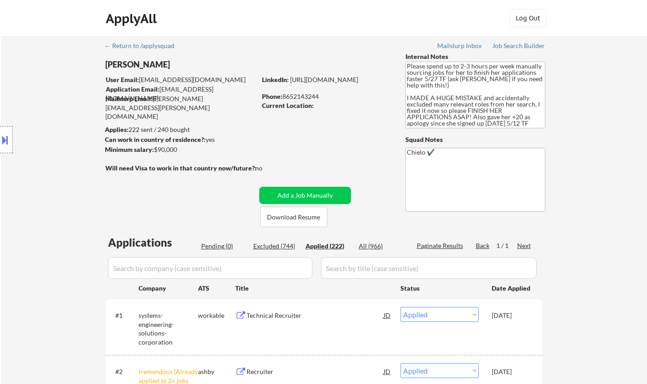
select select ""applied""
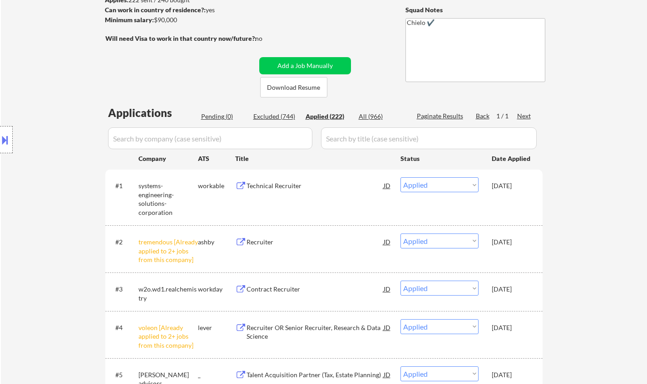
scroll to position [181, 0]
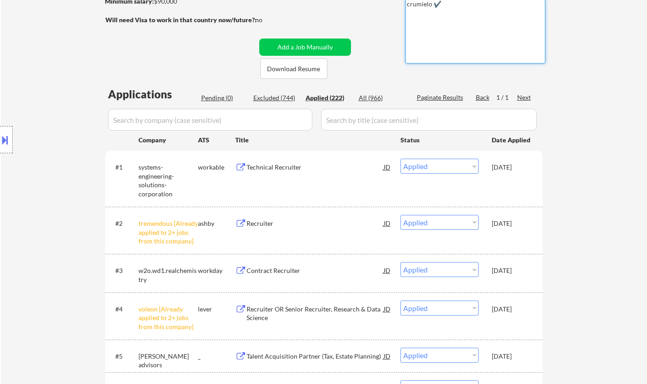
scroll to position [58, 0]
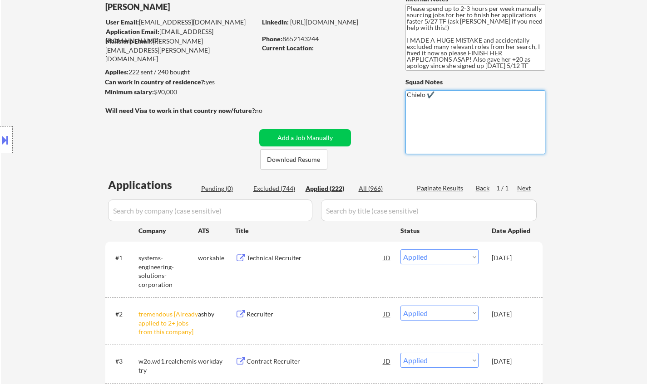
click at [445, 103] on textarea "Chielo ✔️" at bounding box center [475, 122] width 140 height 64
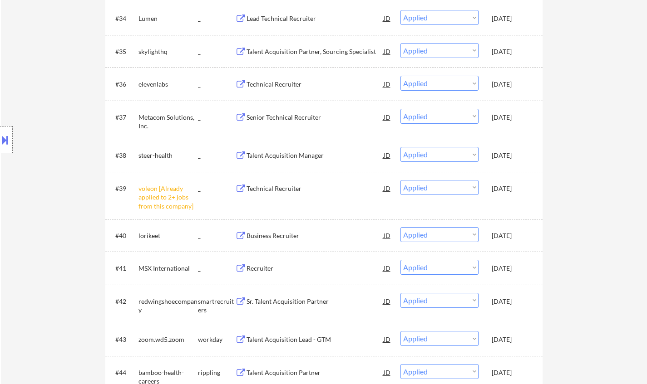
scroll to position [1360, 0]
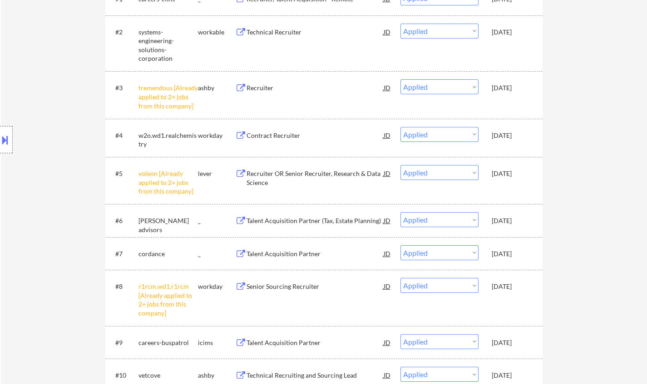
scroll to position [181, 0]
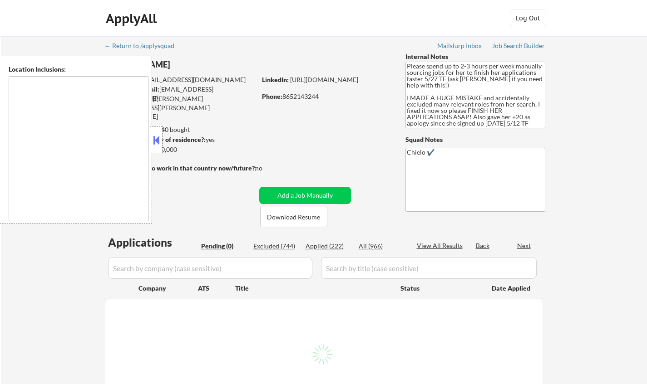
type textarea "[GEOGRAPHIC_DATA], [GEOGRAPHIC_DATA] [GEOGRAPHIC_DATA], [GEOGRAPHIC_DATA] [GEOG…"
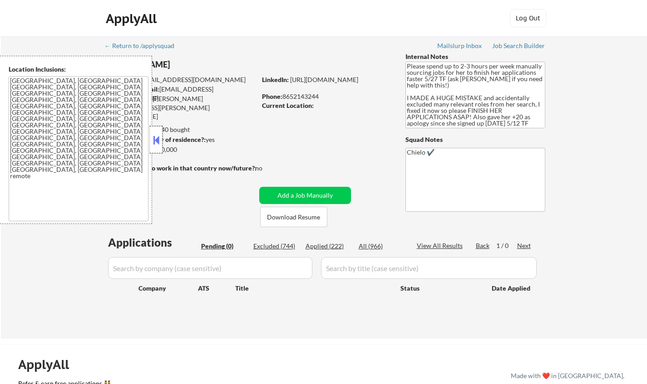
click at [156, 131] on div at bounding box center [156, 139] width 13 height 27
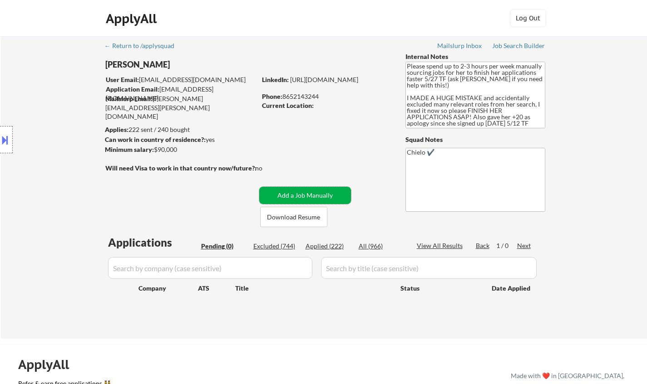
click at [293, 194] on button "Add a Job Manually" at bounding box center [305, 195] width 92 height 17
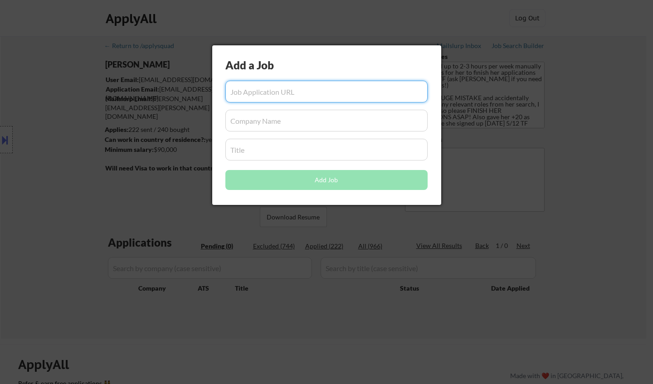
click at [283, 94] on input "input" at bounding box center [326, 92] width 202 height 22
paste input "[URL][DOMAIN_NAME]"
type input "[URL][DOMAIN_NAME]"
click at [289, 121] on input "input" at bounding box center [326, 121] width 202 height 22
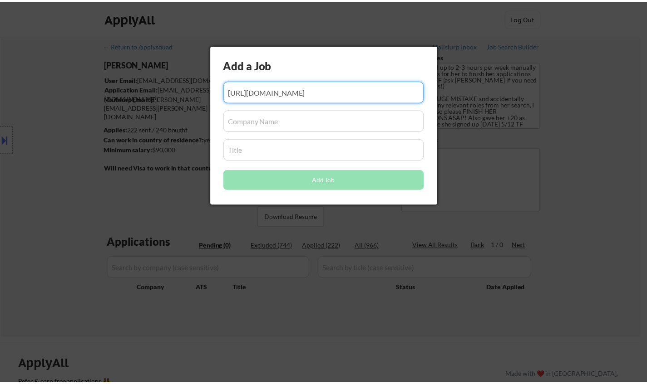
scroll to position [0, 0]
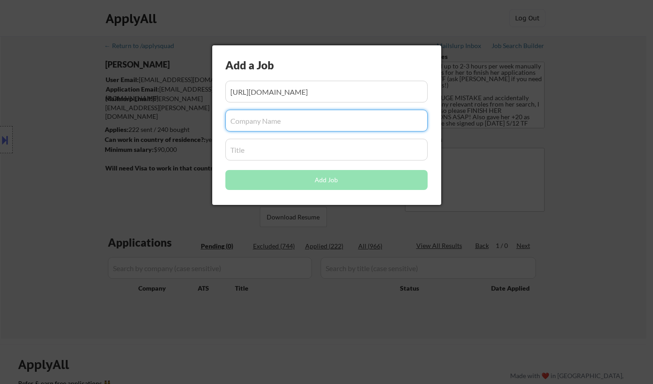
click at [250, 115] on input "input" at bounding box center [326, 121] width 202 height 22
paste input "careers-cfins"
type input "careers-cfins"
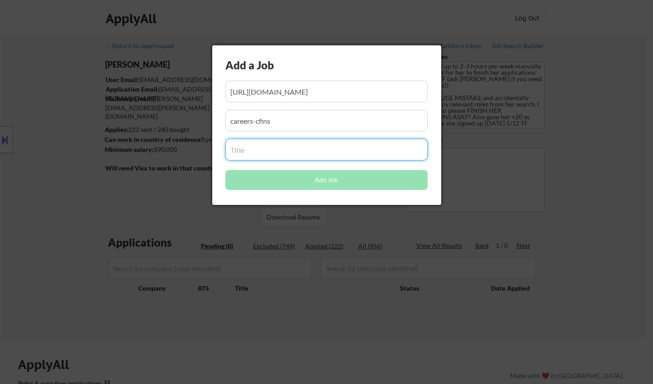
click at [261, 155] on input "input" at bounding box center [326, 150] width 202 height 22
click at [274, 146] on input "input" at bounding box center [326, 150] width 202 height 22
paste input "Recruiter, Talent Acquisition - Remote"
type input "Recruiter, Talent Acquisition - Remote"
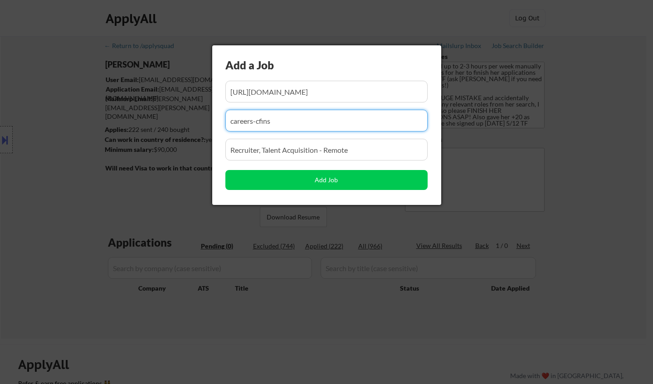
click at [292, 124] on input "input" at bounding box center [326, 121] width 202 height 22
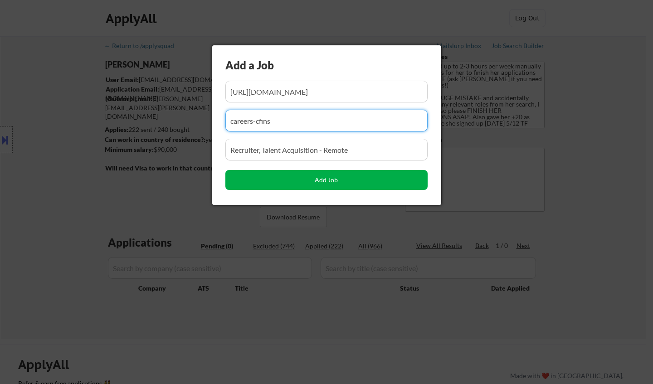
click at [341, 179] on button "Add Job" at bounding box center [326, 180] width 202 height 20
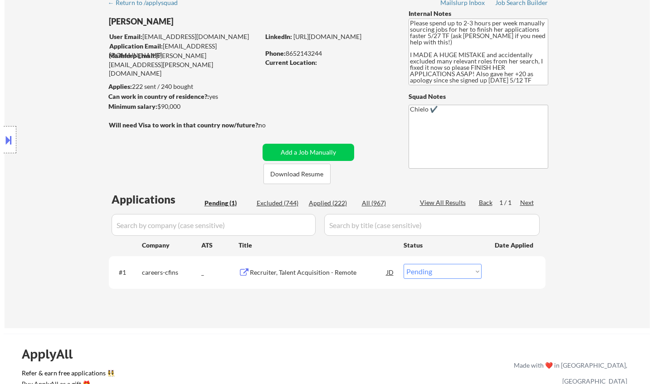
scroll to position [91, 0]
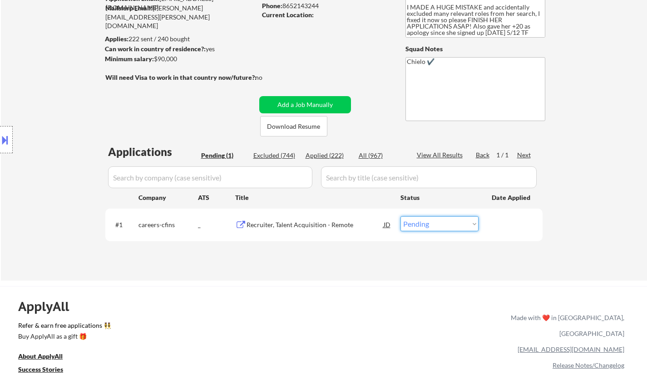
click at [436, 224] on select "Choose an option... Pending Applied Excluded (Questions) Excluded (Expired) Exc…" at bounding box center [439, 223] width 78 height 15
select select ""applied""
click at [400, 216] on select "Choose an option... Pending Applied Excluded (Questions) Excluded (Expired) Exc…" at bounding box center [439, 223] width 78 height 15
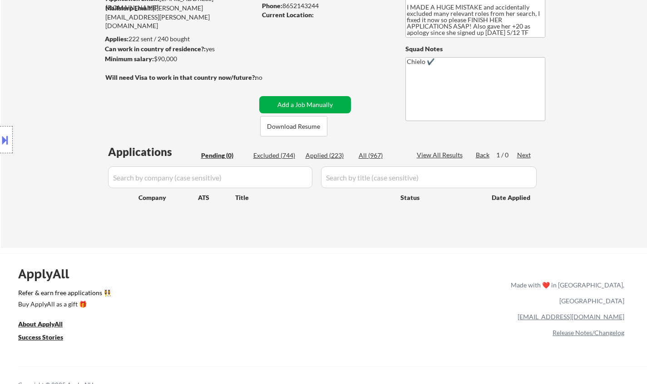
click at [294, 100] on button "Add a Job Manually" at bounding box center [305, 104] width 92 height 17
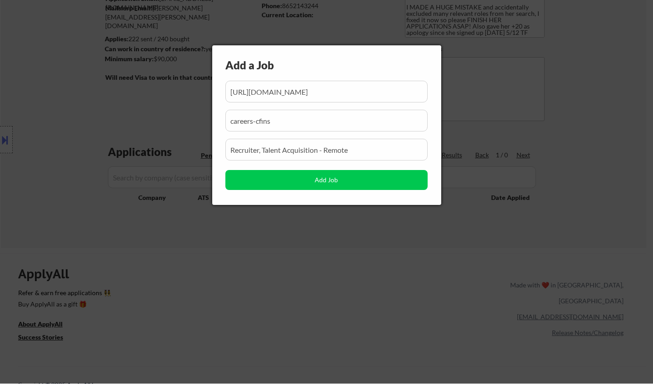
scroll to position [0, 152]
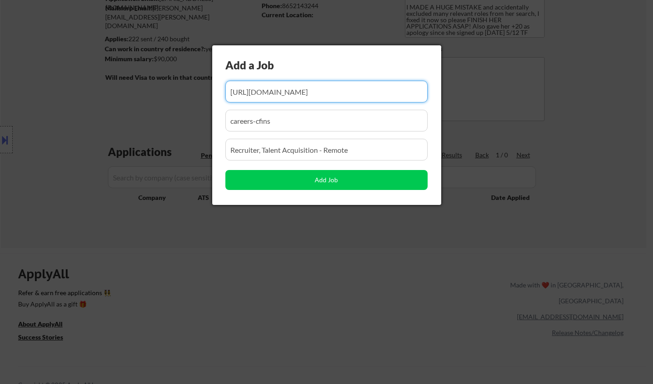
click at [299, 93] on input "input" at bounding box center [326, 92] width 202 height 22
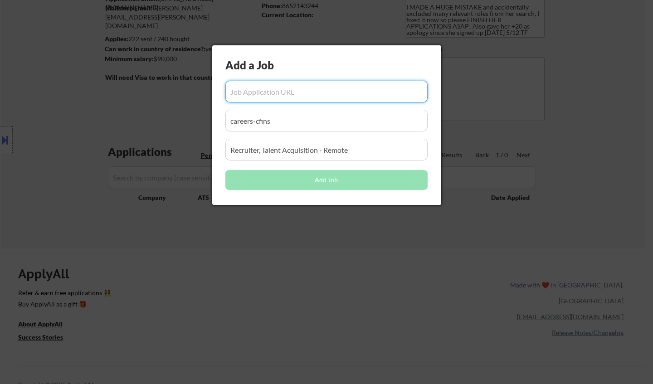
scroll to position [0, 0]
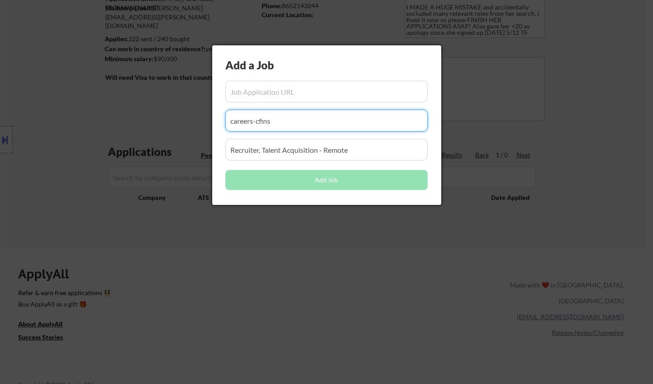
drag, startPoint x: 180, startPoint y: 123, endPoint x: 157, endPoint y: 115, distance: 23.8
click at [166, 123] on body "← Return to /applysquad Mailslurp Inbox Job Search Builder Caroline Czyz User E…" at bounding box center [326, 101] width 653 height 384
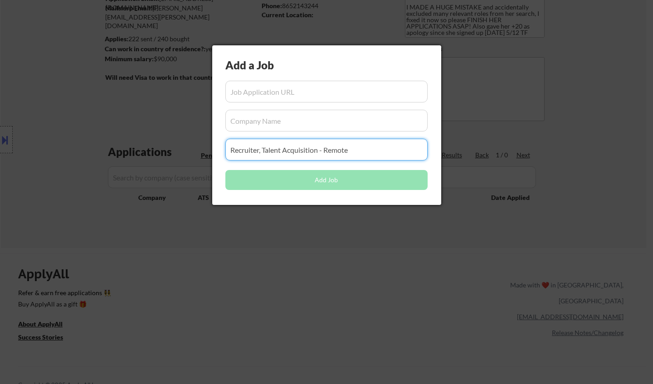
drag, startPoint x: 367, startPoint y: 152, endPoint x: 62, endPoint y: 139, distance: 305.6
click at [82, 145] on body "← Return to /applysquad Mailslurp Inbox Job Search Builder Caroline Czyz User E…" at bounding box center [326, 101] width 653 height 384
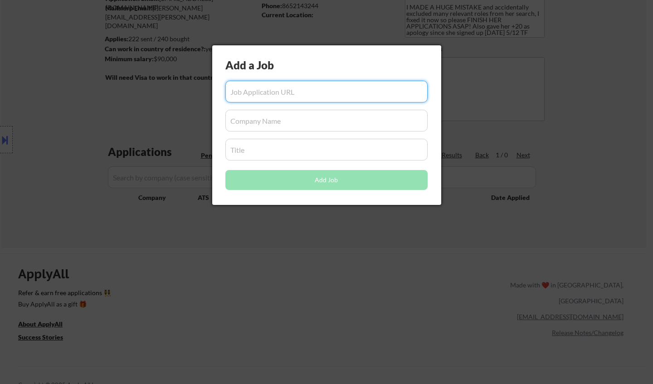
click at [259, 91] on input "input" at bounding box center [326, 92] width 202 height 22
paste input "https://www.glassdoor.com/job-listing/talent-acquisition-specialist-midwest-vis…"
type input "https://www.glassdoor.com/job-listing/talent-acquisition-specialist-midwest-vis…"
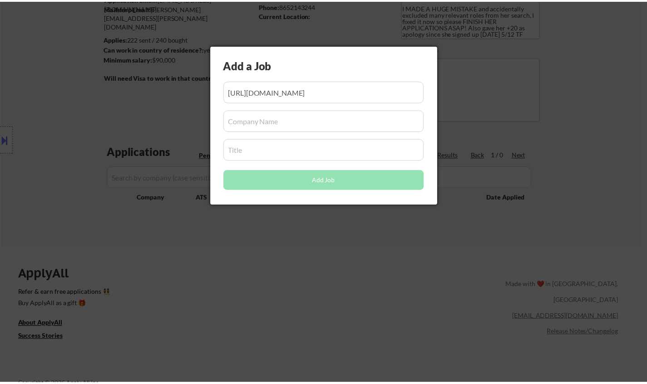
scroll to position [0, 0]
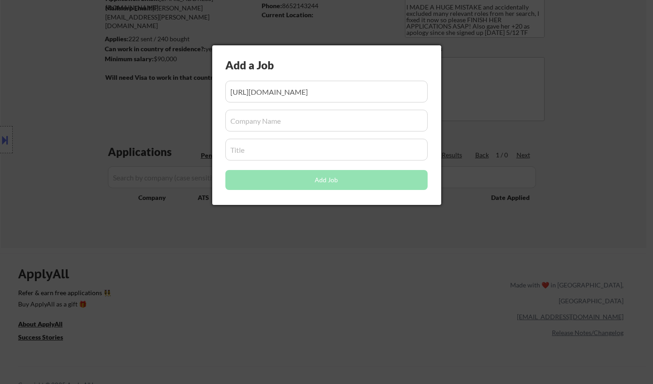
click at [300, 123] on input "input" at bounding box center [326, 121] width 202 height 22
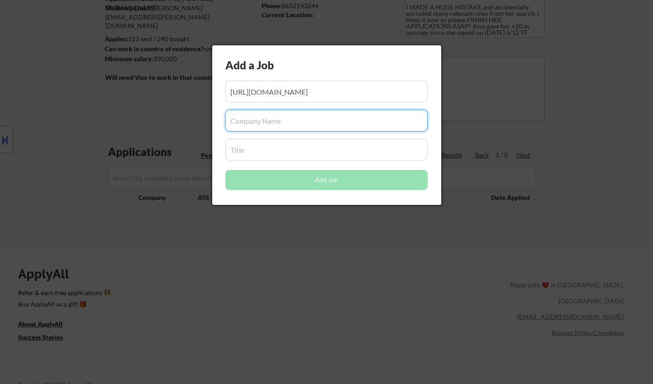
paste input "Midwest Vision Partners"
type input "Midwest Vision Partners"
click at [283, 145] on input "input" at bounding box center [326, 150] width 202 height 22
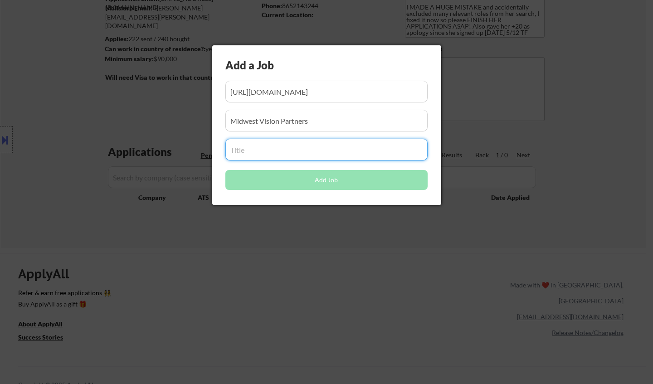
click at [288, 145] on input "input" at bounding box center [326, 150] width 202 height 22
paste input "Talent Acquisition Specialist"
type input "Talent Acquisition Specialist"
click at [320, 119] on input "input" at bounding box center [326, 121] width 202 height 22
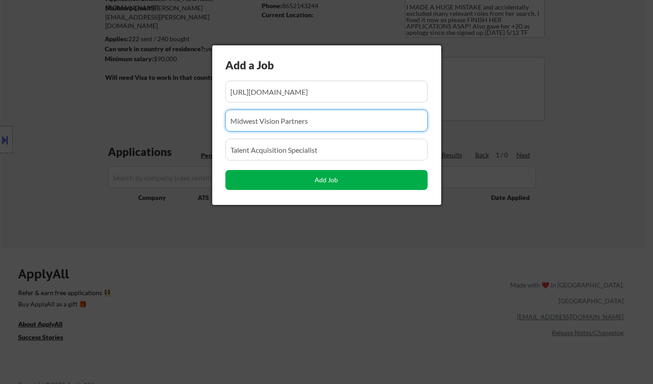
click at [344, 181] on button "Add Job" at bounding box center [326, 180] width 202 height 20
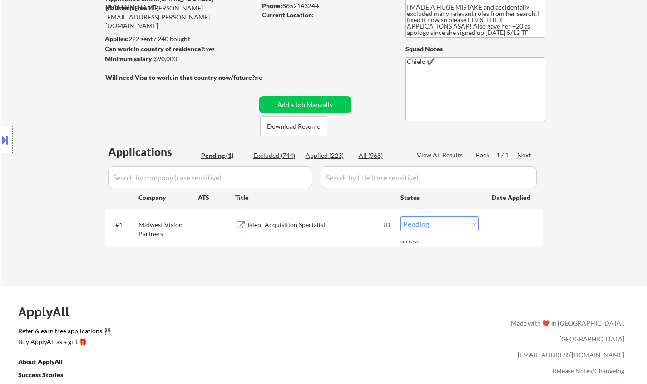
drag, startPoint x: 449, startPoint y: 225, endPoint x: 449, endPoint y: 230, distance: 5.0
click at [449, 225] on select "Choose an option... Pending Applied Excluded (Questions) Excluded (Expired) Exc…" at bounding box center [439, 223] width 78 height 15
select select ""applied""
click at [400, 216] on select "Choose an option... Pending Applied Excluded (Questions) Excluded (Expired) Exc…" at bounding box center [439, 223] width 78 height 15
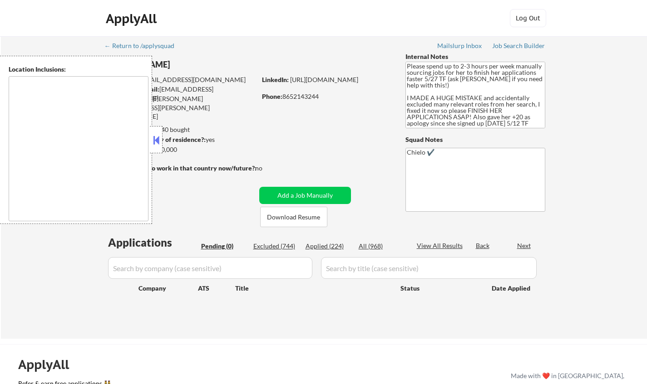
type textarea "[GEOGRAPHIC_DATA], [GEOGRAPHIC_DATA] [GEOGRAPHIC_DATA], [GEOGRAPHIC_DATA] [GEOG…"
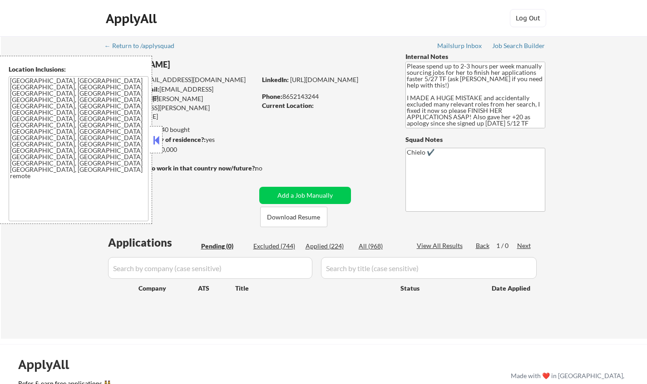
click at [159, 146] on button at bounding box center [156, 140] width 10 height 14
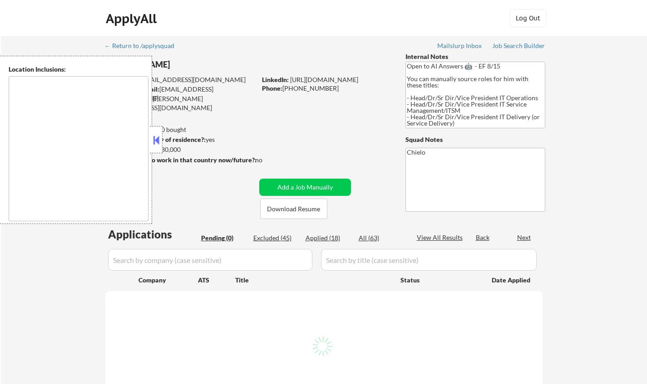
type textarea "[GEOGRAPHIC_DATA], [GEOGRAPHIC_DATA] [GEOGRAPHIC_DATA], [GEOGRAPHIC_DATA] [GEOG…"
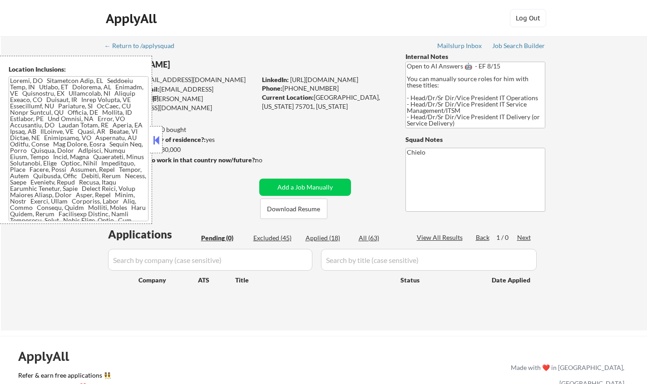
click at [157, 142] on button at bounding box center [156, 140] width 10 height 14
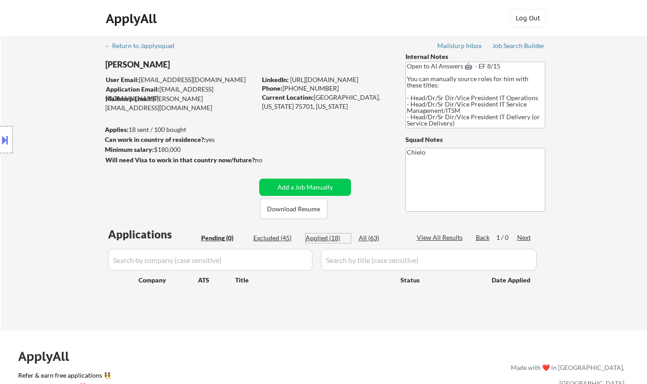
click at [320, 241] on div "Applied (18)" at bounding box center [327, 238] width 45 height 9
select select ""applied""
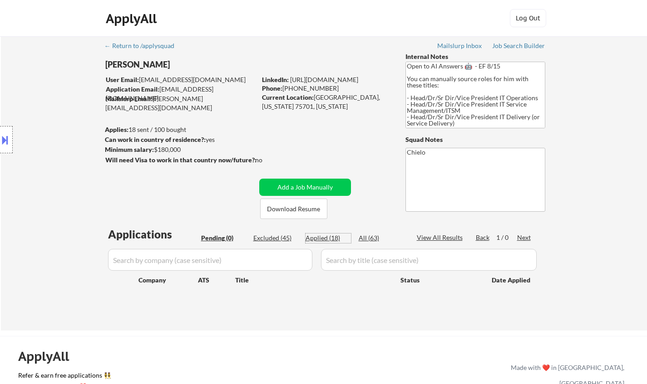
select select ""applied""
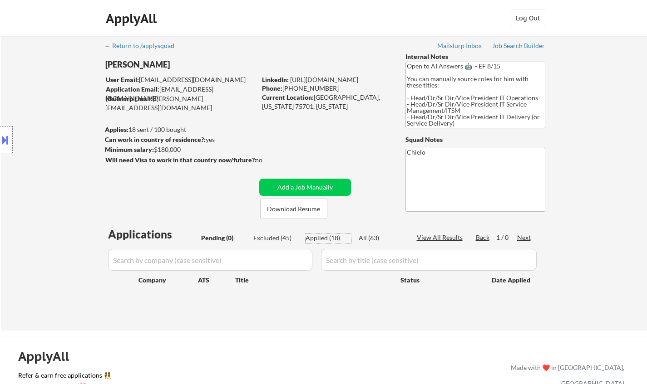
select select ""applied""
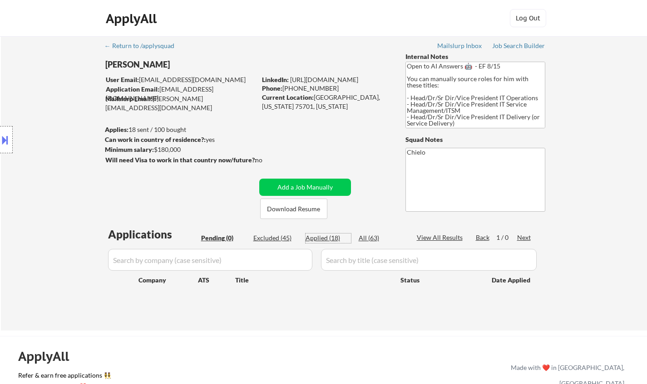
select select ""applied""
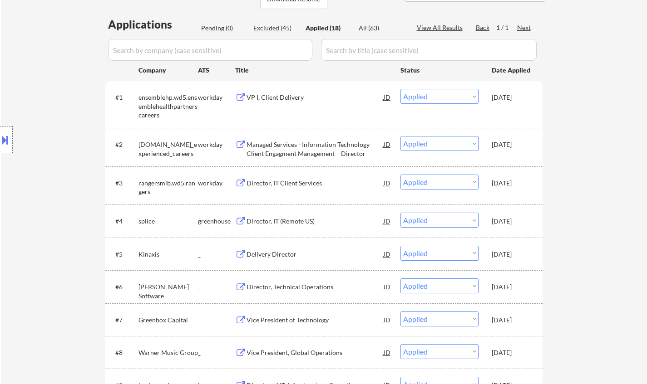
scroll to position [227, 0]
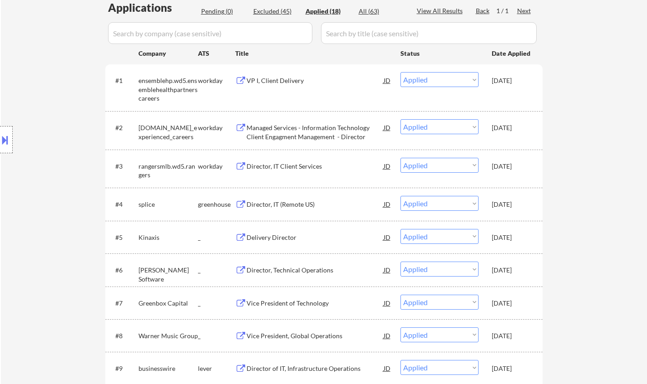
select select ""applied""
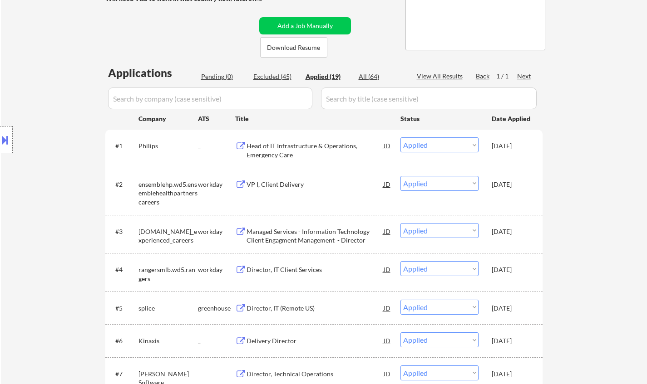
scroll to position [136, 0]
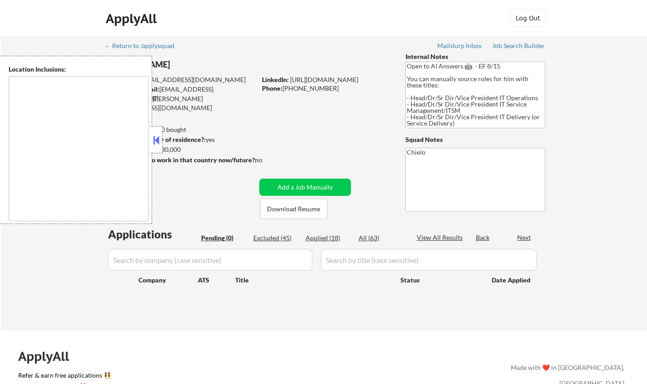
type textarea "[GEOGRAPHIC_DATA], [GEOGRAPHIC_DATA] [GEOGRAPHIC_DATA], [GEOGRAPHIC_DATA] [GEOG…"
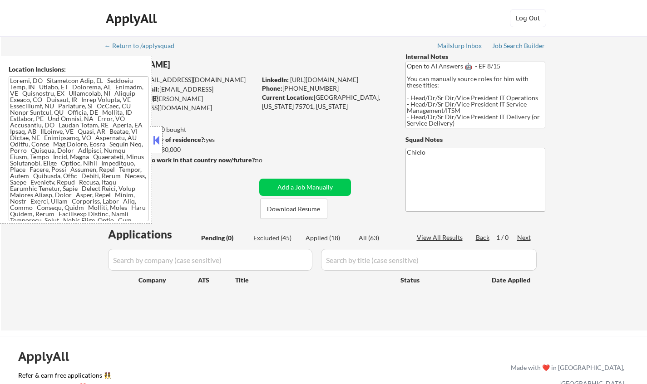
click at [156, 143] on button at bounding box center [156, 140] width 10 height 14
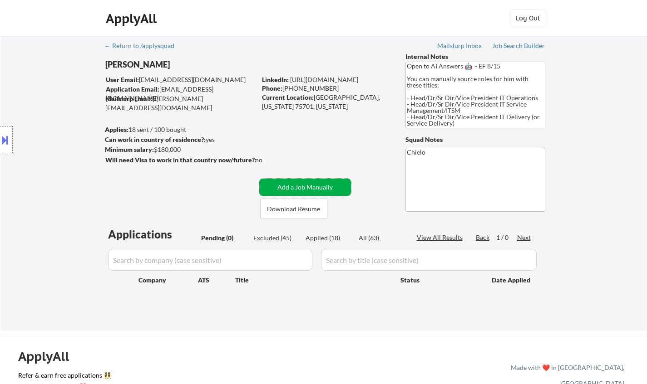
click at [310, 189] on button "Add a Job Manually" at bounding box center [305, 187] width 92 height 17
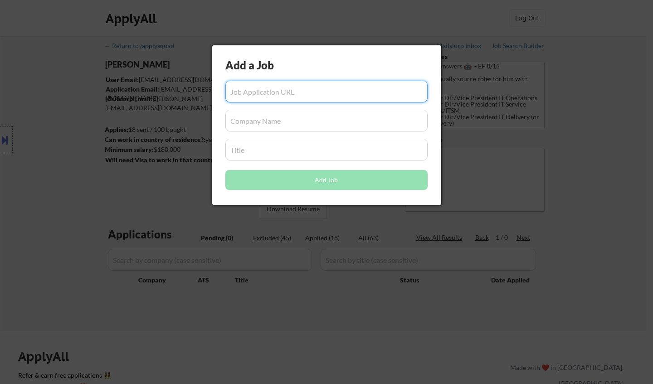
click at [299, 92] on input "input" at bounding box center [326, 92] width 202 height 22
paste input "[URL][DOMAIN_NAME]"
type input "[URL][DOMAIN_NAME]"
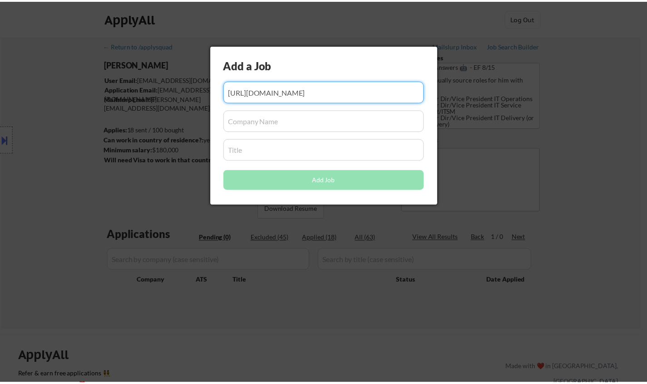
scroll to position [0, 0]
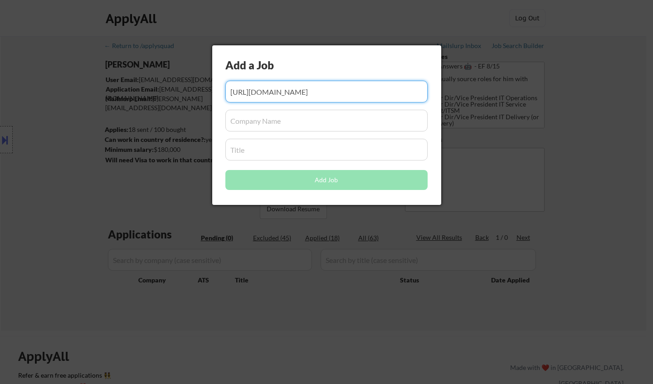
click at [308, 118] on input "input" at bounding box center [326, 121] width 202 height 22
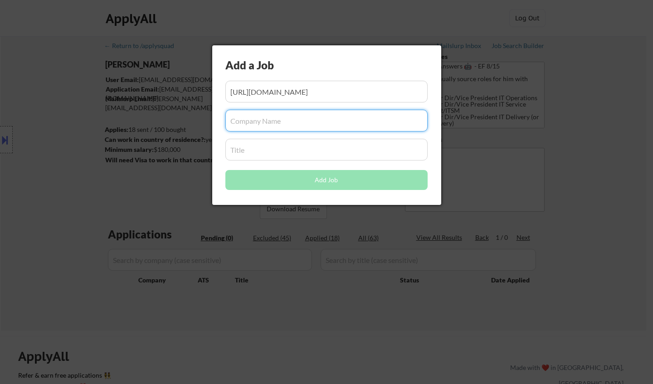
click at [268, 124] on input "input" at bounding box center [326, 121] width 202 height 22
type input "p"
type input "Philips"
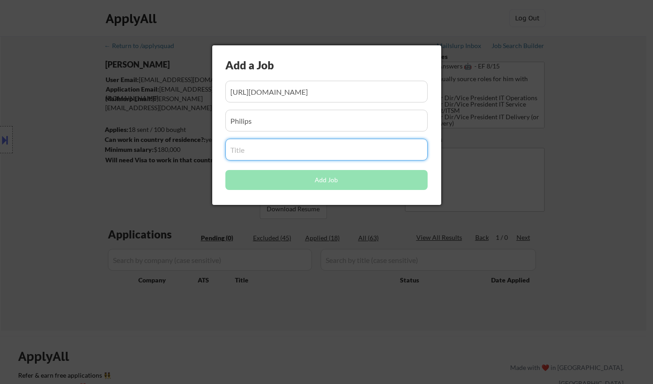
click at [270, 150] on input "input" at bounding box center [326, 150] width 202 height 22
paste input "Head of IT Infrastructure & Operations, Emergency Care"
type input "Head of IT Infrastructure & Operations, Emergency Care"
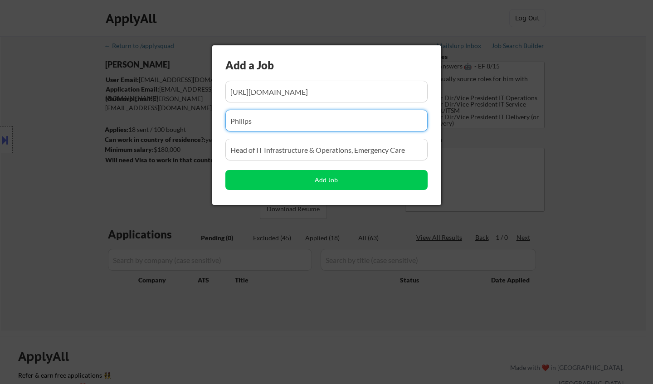
click at [272, 122] on input "input" at bounding box center [326, 121] width 202 height 22
click at [315, 88] on input "input" at bounding box center [326, 92] width 202 height 22
click at [315, 124] on input "input" at bounding box center [326, 121] width 202 height 22
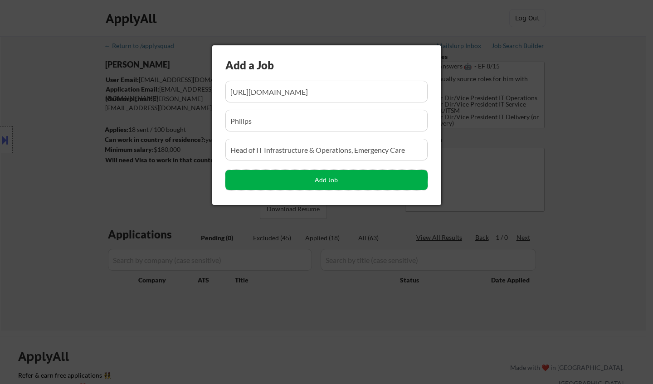
click at [332, 184] on button "Add Job" at bounding box center [326, 180] width 202 height 20
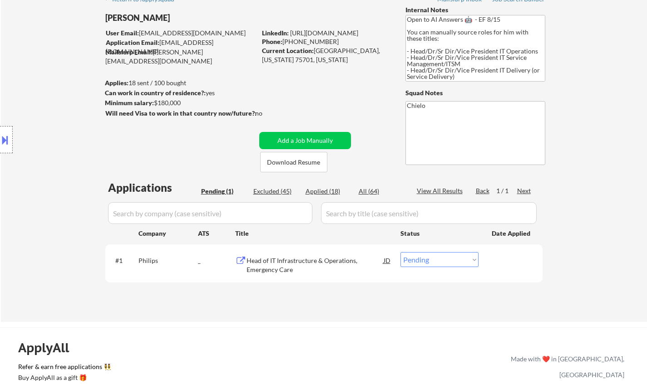
scroll to position [136, 0]
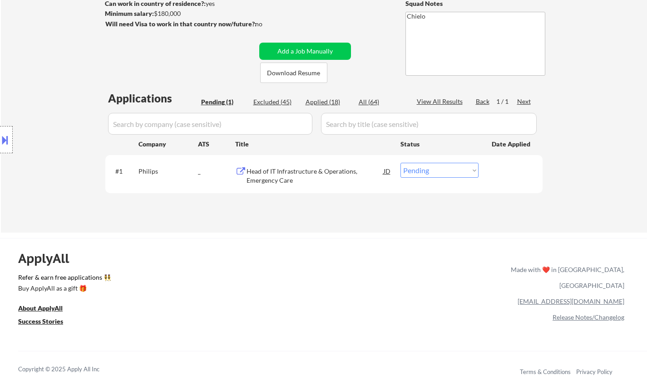
click at [437, 176] on select "Choose an option... Pending Applied Excluded (Questions) Excluded (Expired) Exc…" at bounding box center [439, 170] width 78 height 15
select select ""applied""
click at [400, 163] on select "Choose an option... Pending Applied Excluded (Questions) Excluded (Expired) Exc…" at bounding box center [439, 170] width 78 height 15
